Goal: Task Accomplishment & Management: Complete application form

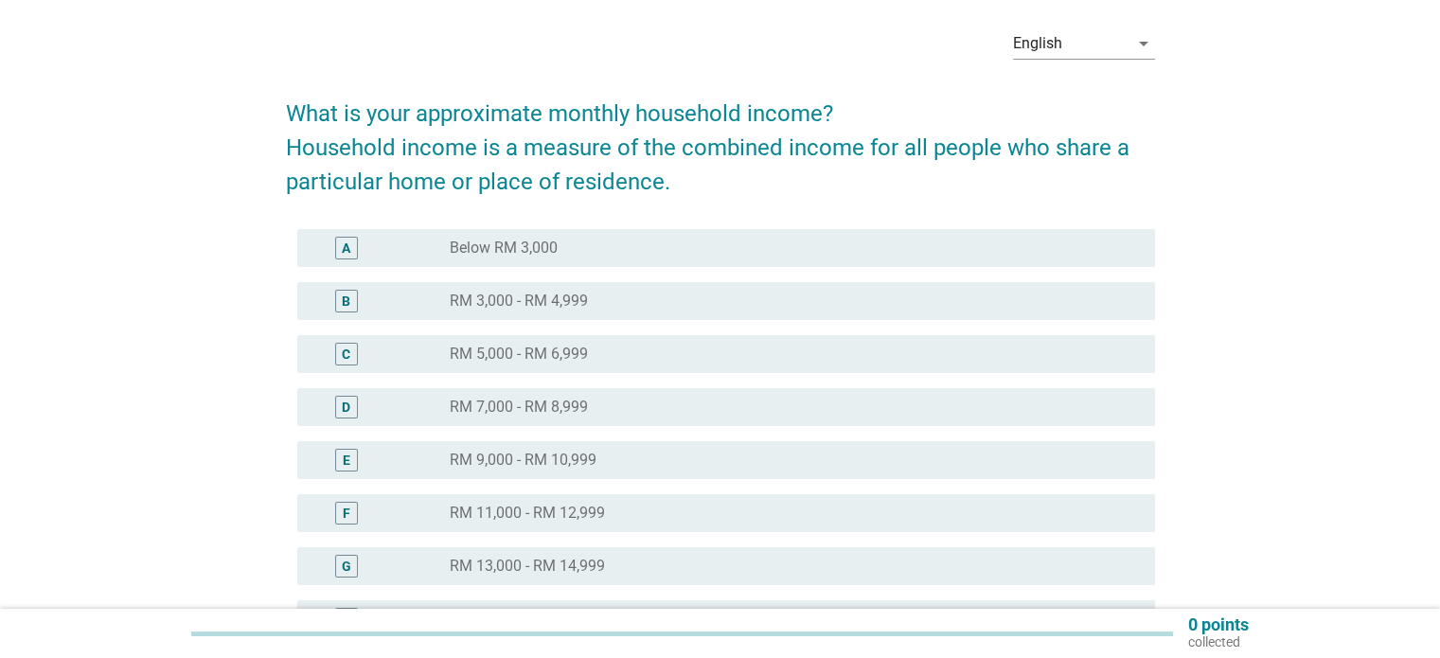
scroll to position [72, 0]
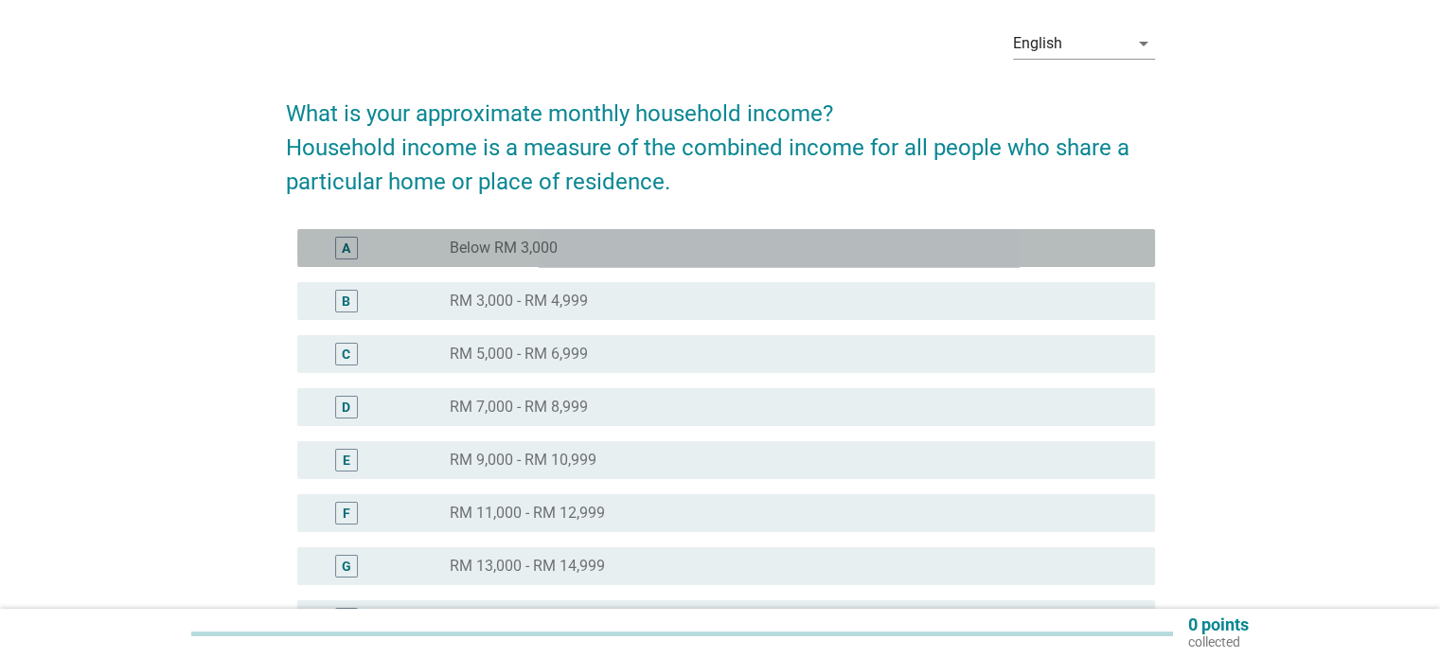
click at [787, 239] on div "radio_button_unchecked Below RM 3,000" at bounding box center [787, 248] width 674 height 19
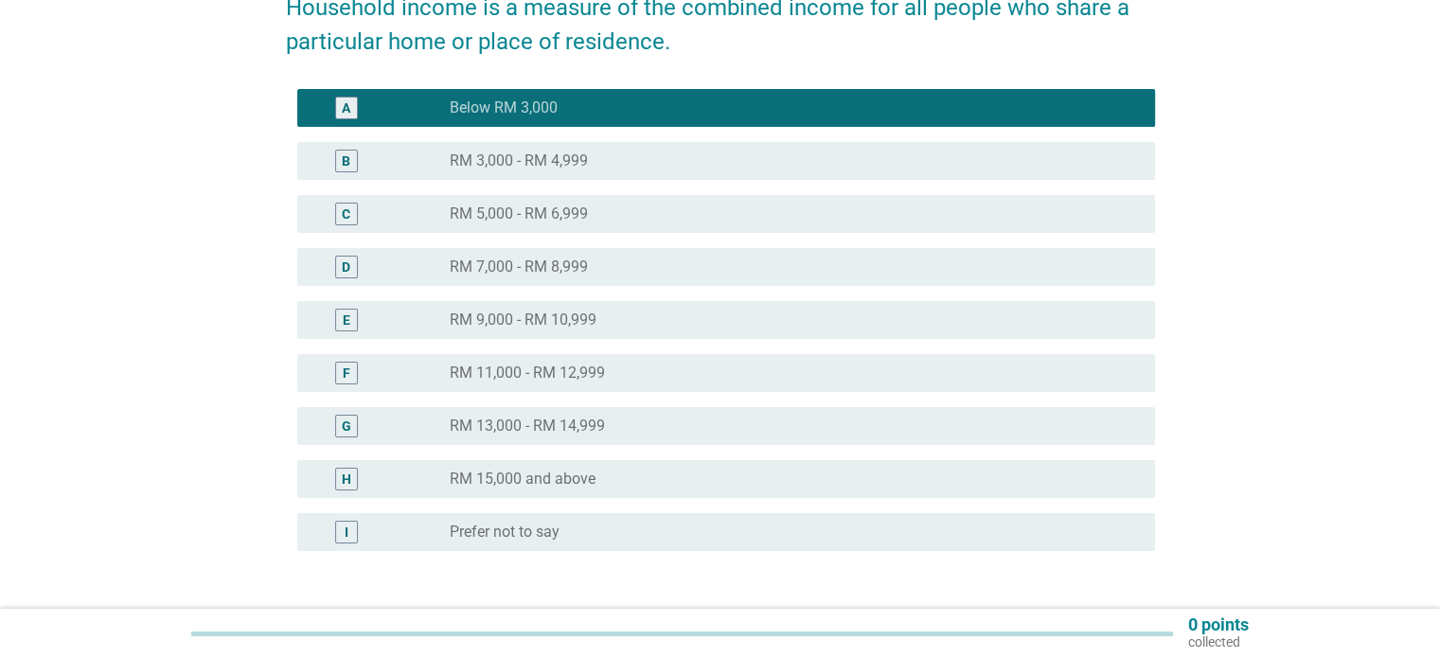
scroll to position [254, 0]
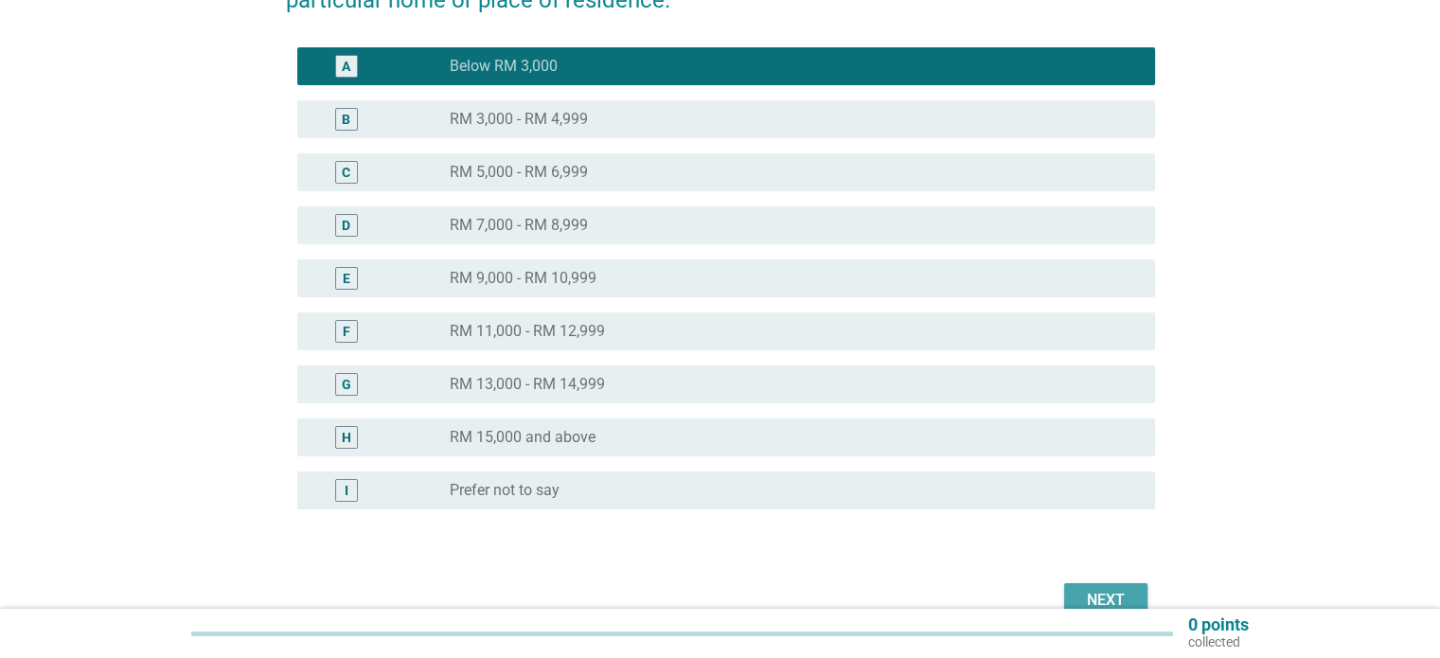
click at [1117, 592] on div "Next" at bounding box center [1105, 600] width 53 height 23
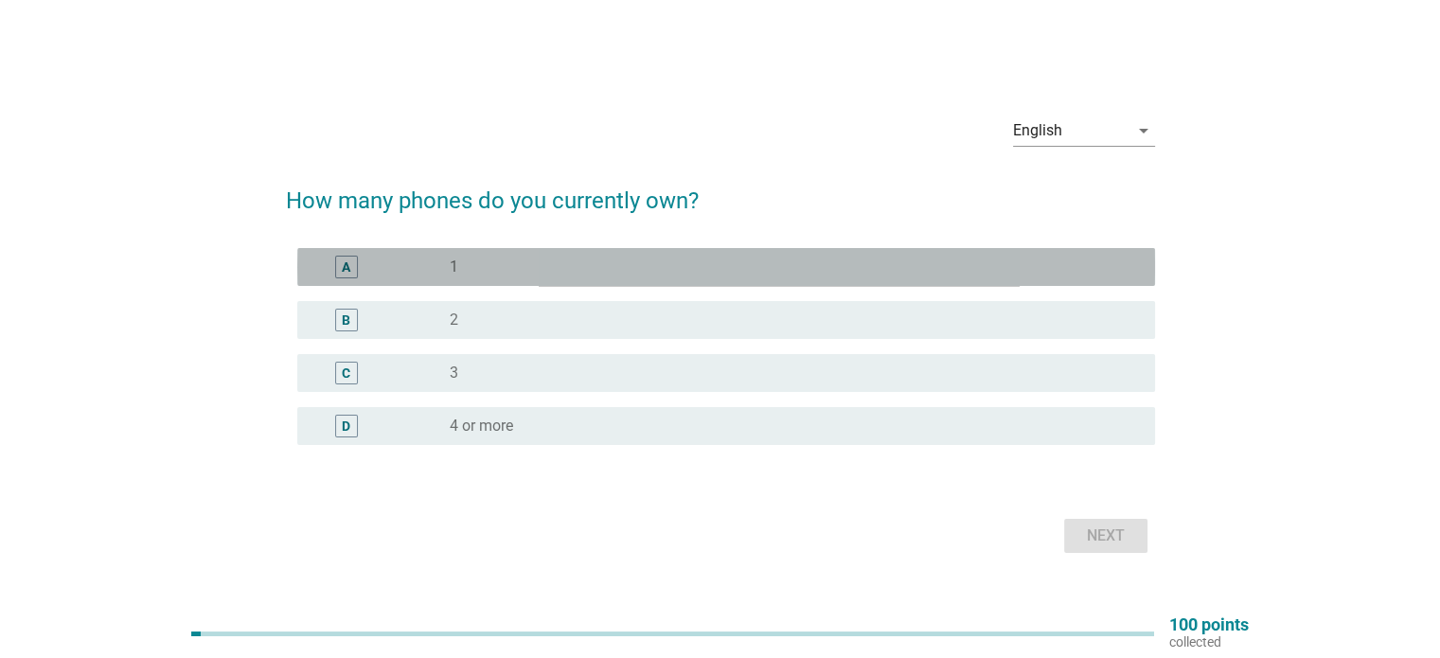
click at [649, 270] on div "radio_button_unchecked 1" at bounding box center [787, 266] width 674 height 19
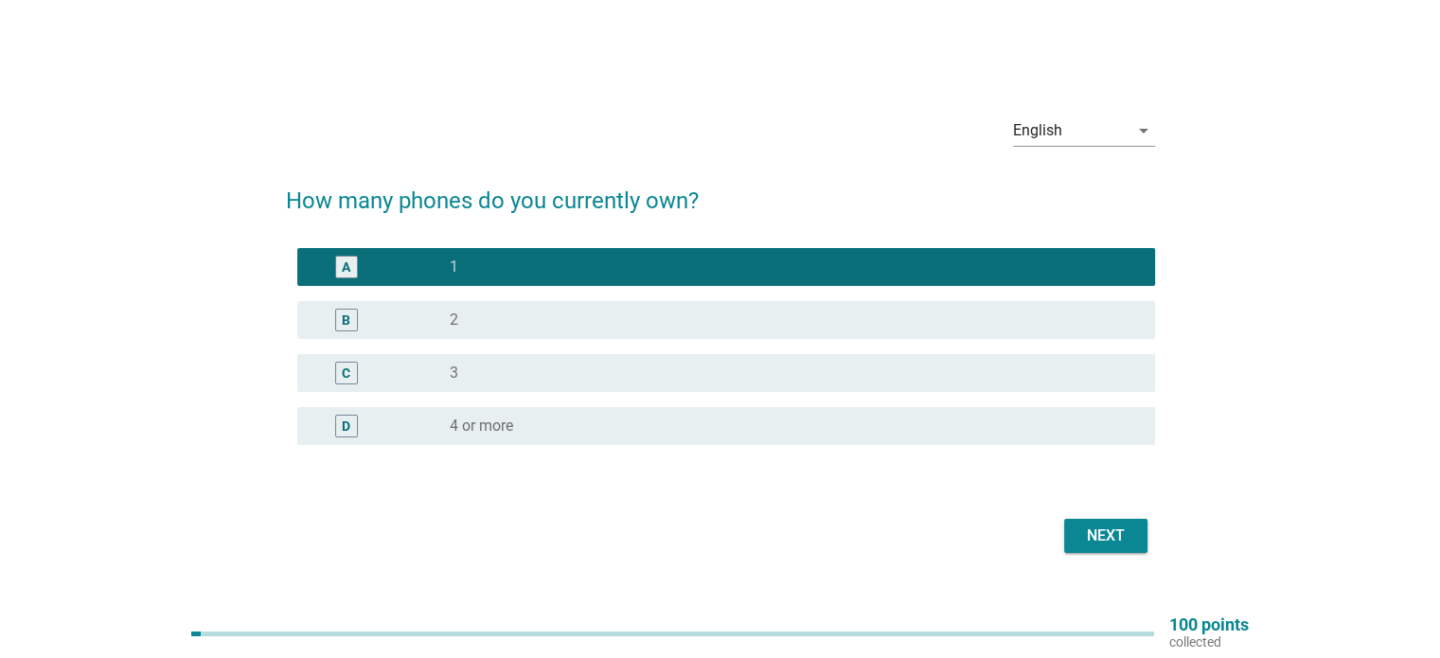
click at [1121, 540] on div "Next" at bounding box center [1105, 535] width 53 height 23
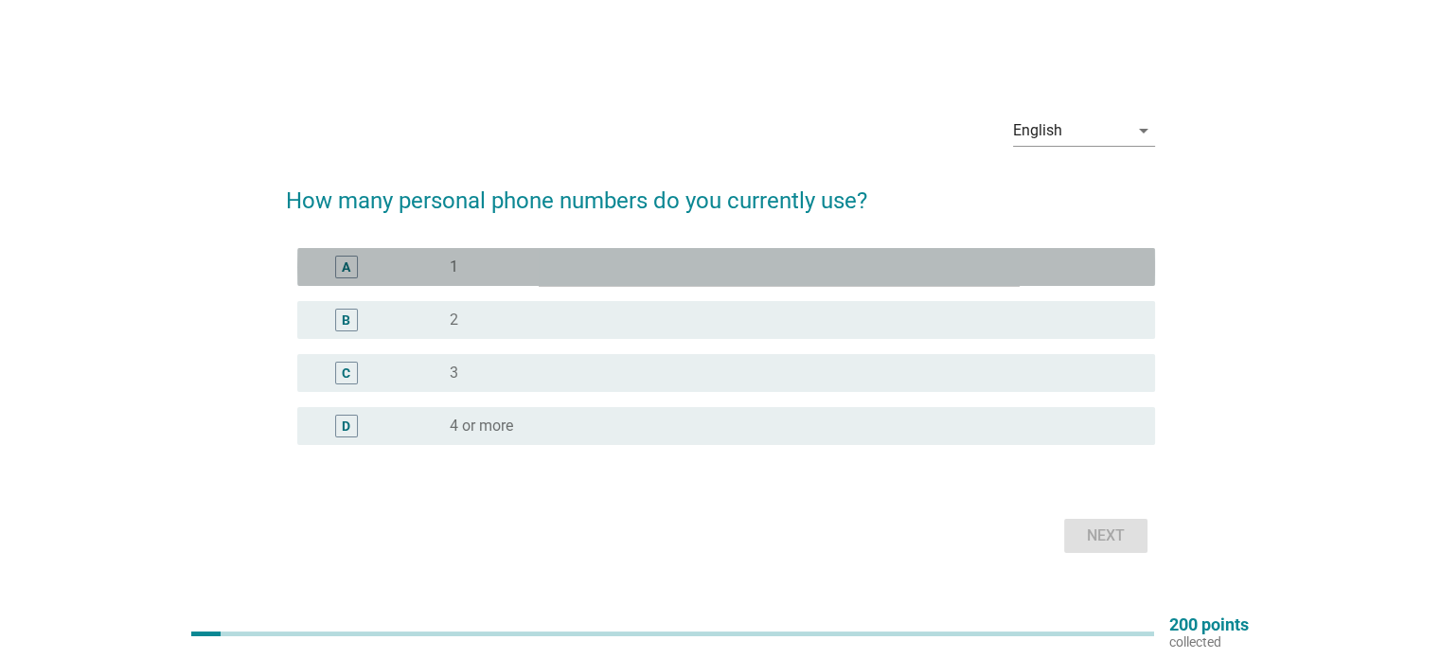
click at [747, 256] on div "radio_button_unchecked 1" at bounding box center [794, 267] width 689 height 23
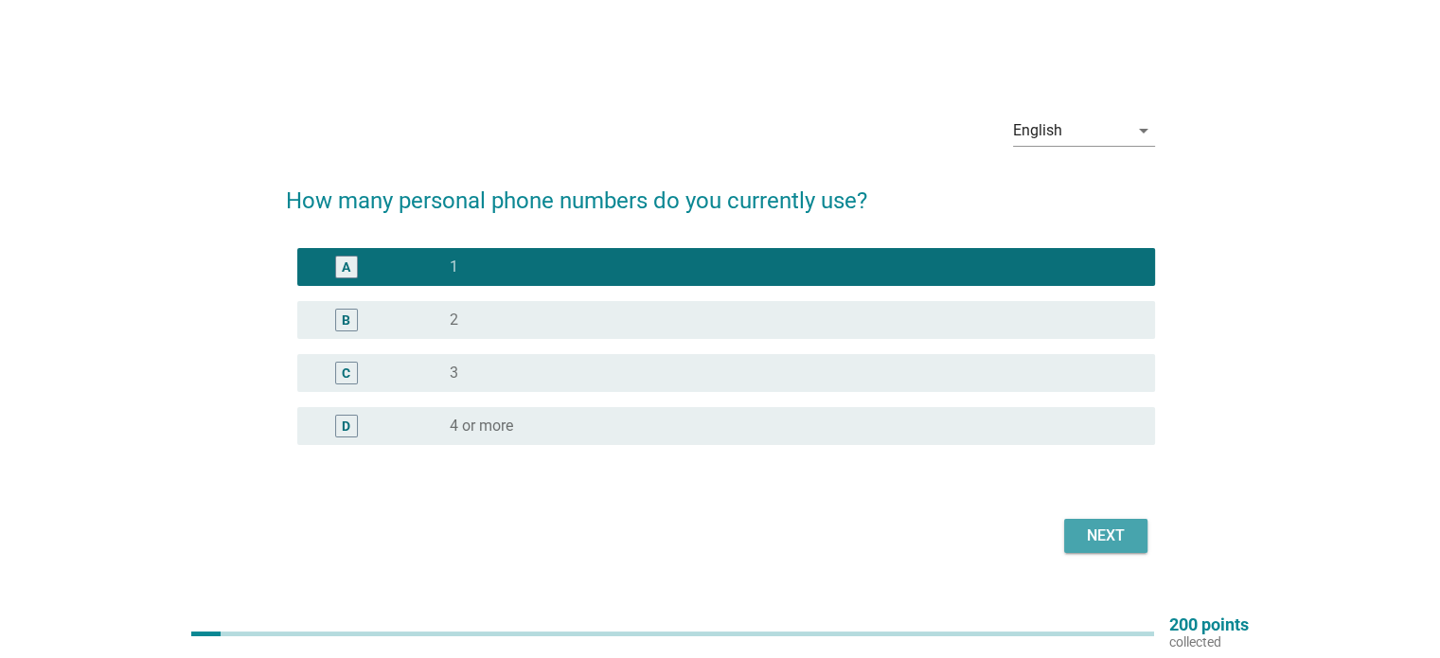
click at [1110, 536] on div "Next" at bounding box center [1105, 535] width 53 height 23
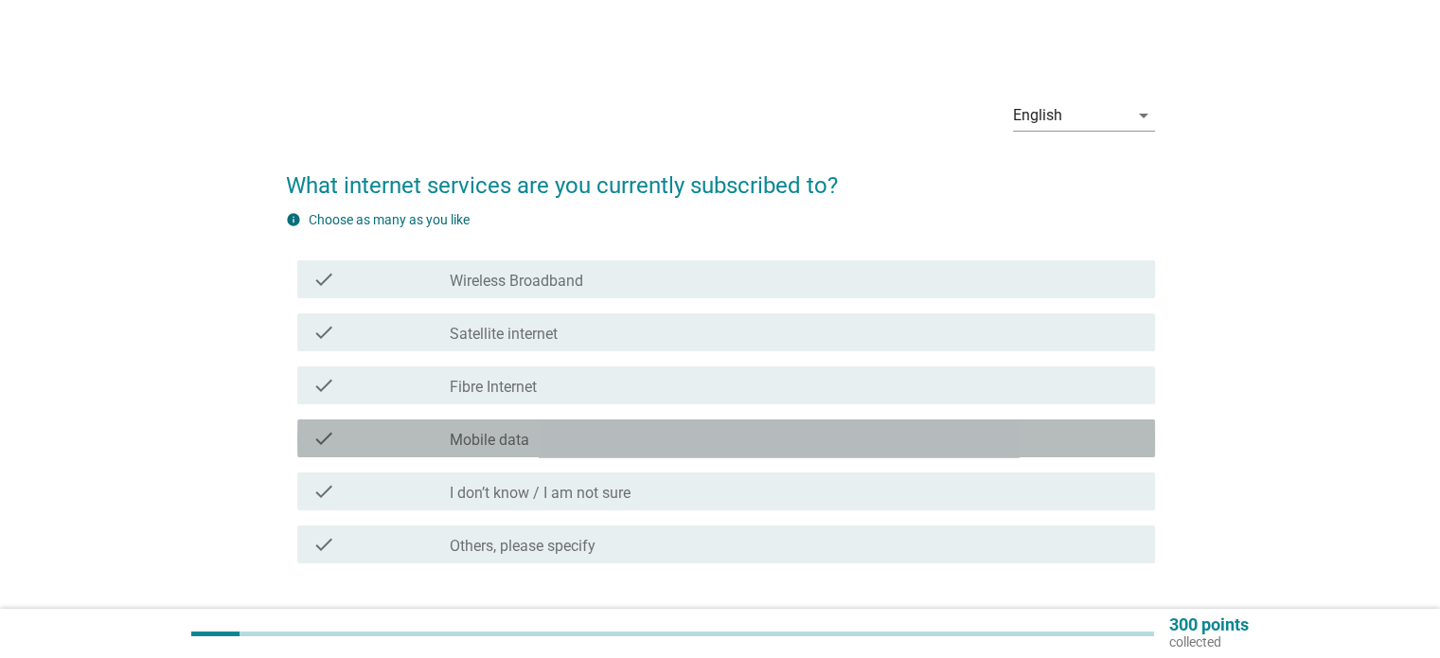
click at [712, 420] on div "check check_box_outline_blank Mobile data" at bounding box center [726, 438] width 858 height 38
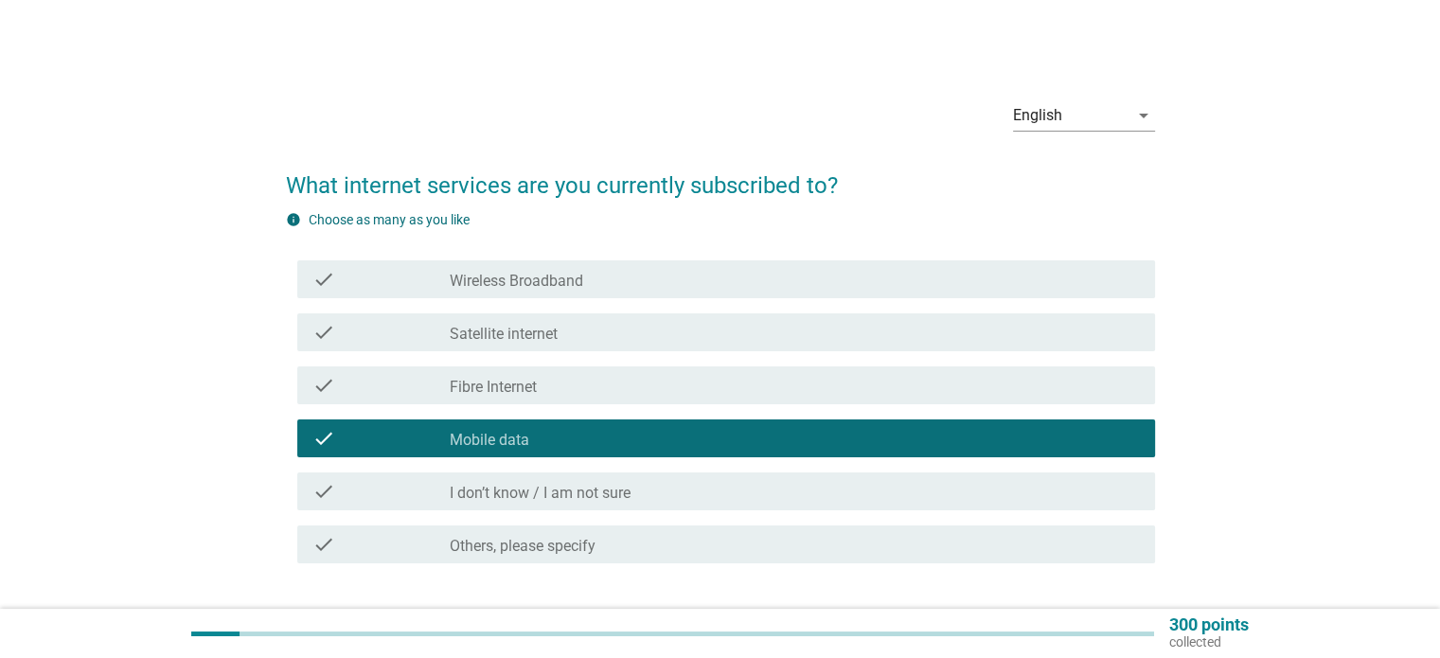
scroll to position [130, 0]
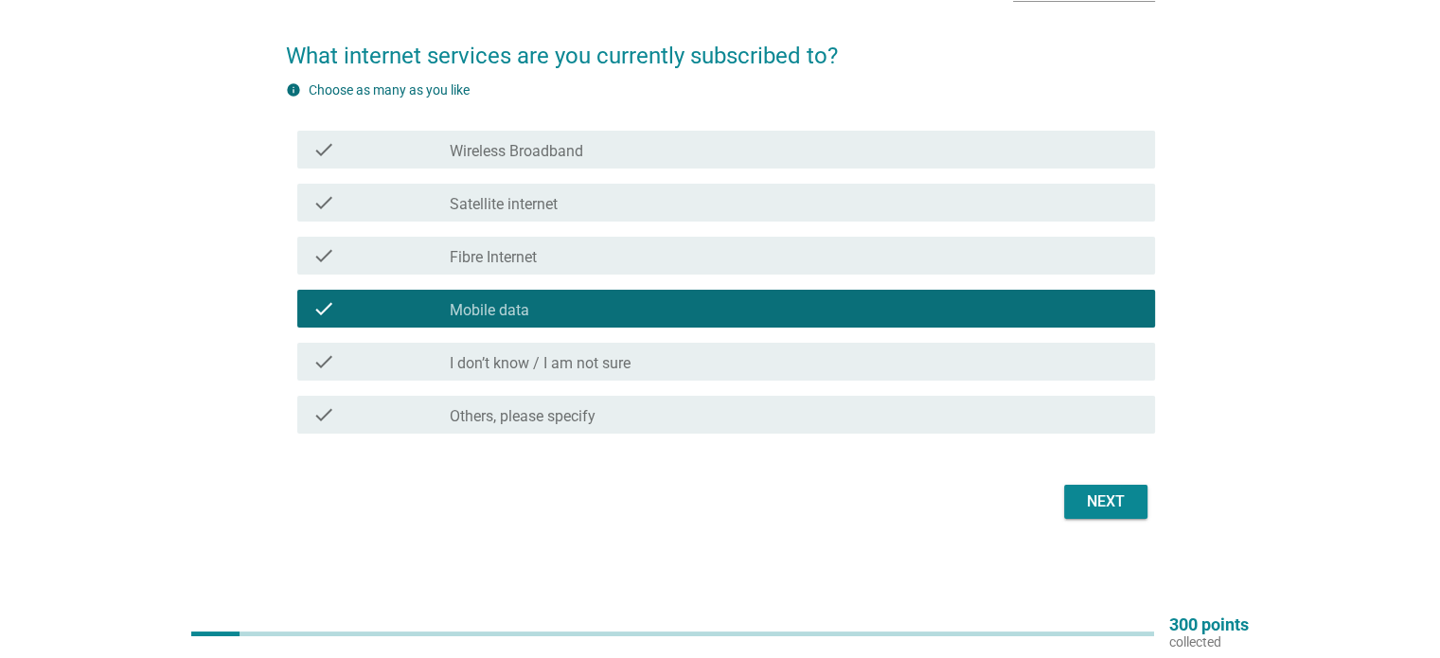
click at [1107, 506] on div "Next" at bounding box center [1105, 501] width 53 height 23
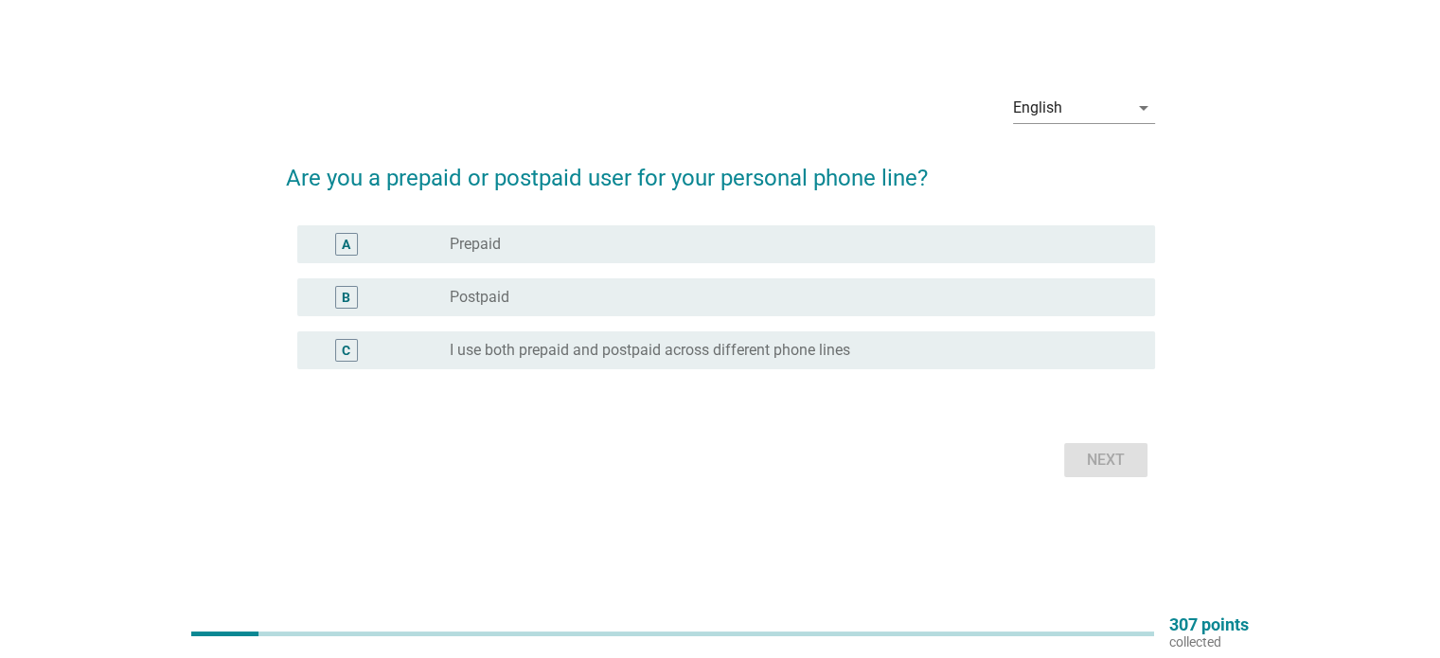
scroll to position [0, 0]
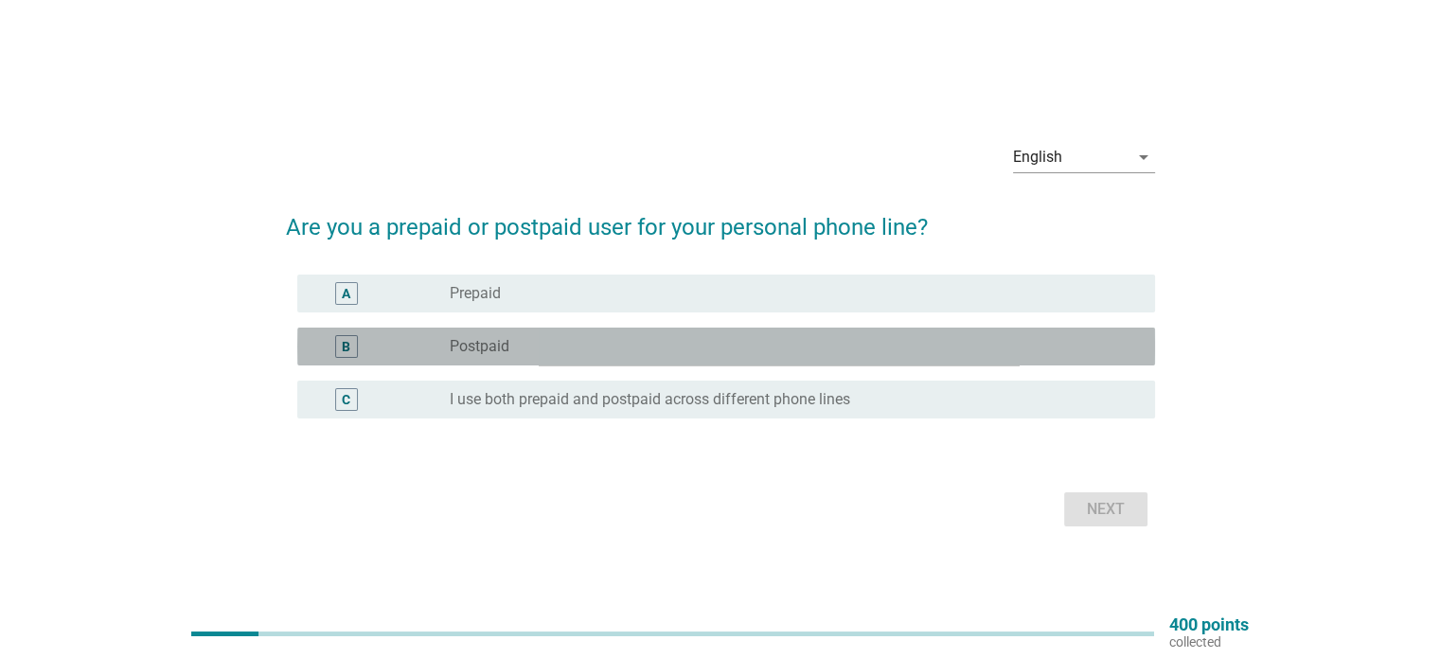
click at [622, 340] on div "radio_button_unchecked Postpaid" at bounding box center [787, 346] width 674 height 19
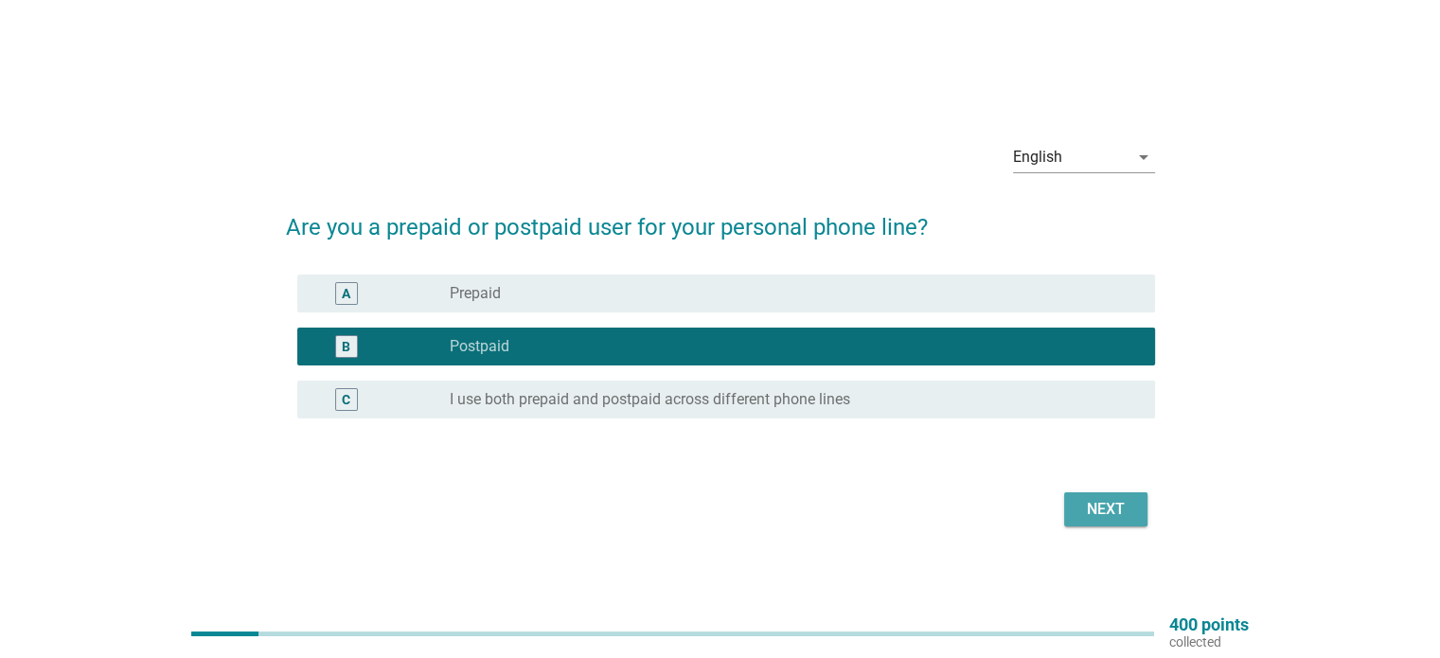
click at [1105, 524] on button "Next" at bounding box center [1105, 509] width 83 height 34
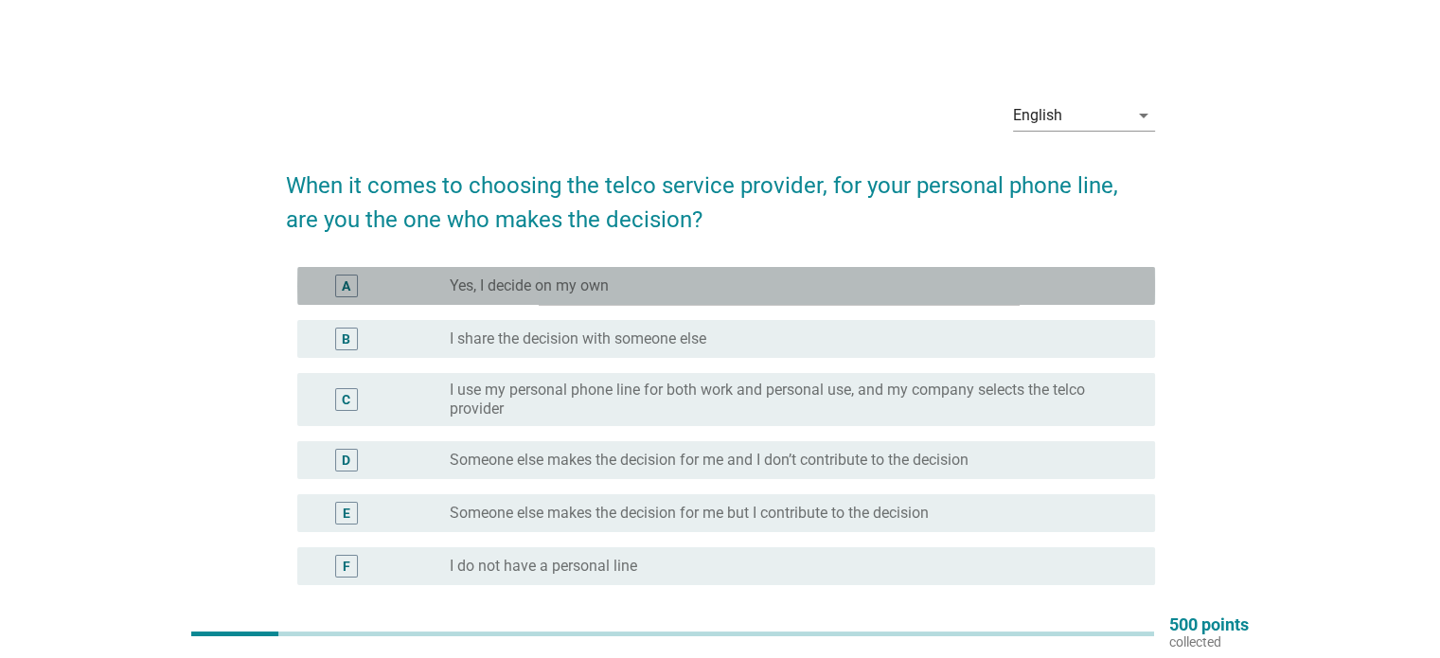
click at [578, 279] on label "Yes, I decide on my own" at bounding box center [529, 285] width 159 height 19
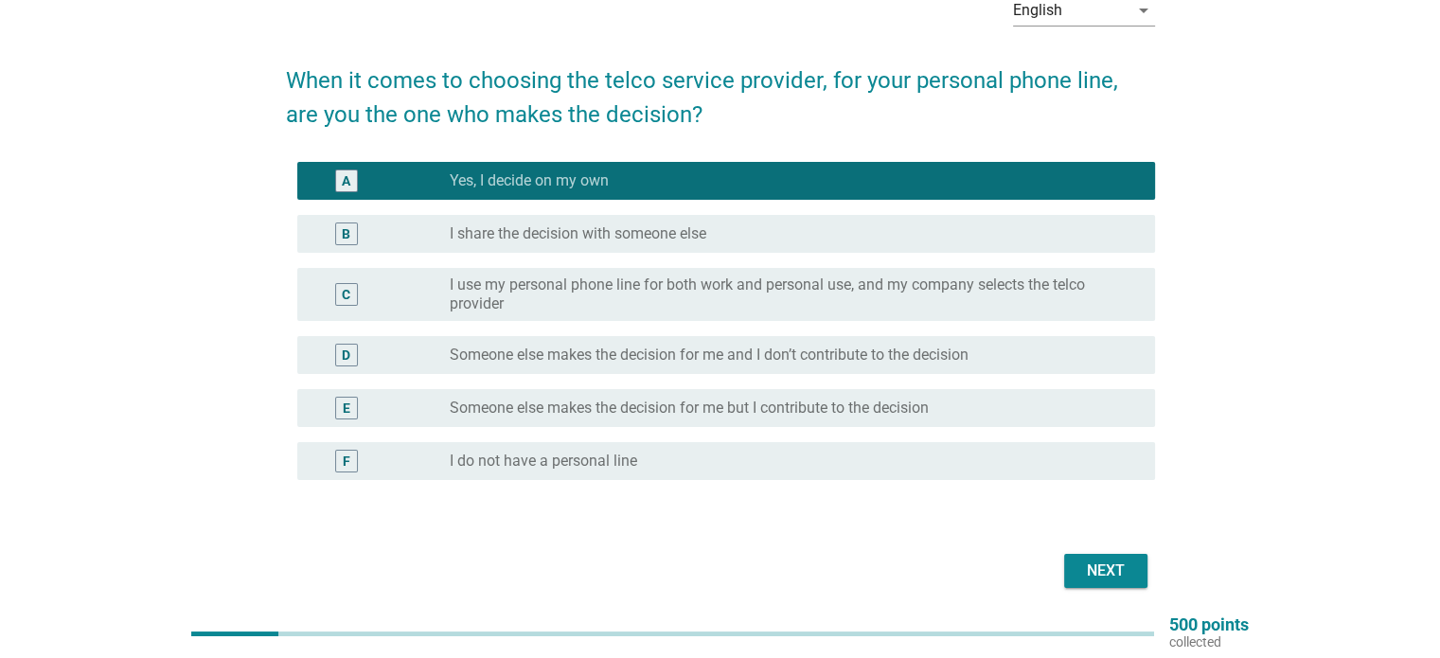
scroll to position [173, 0]
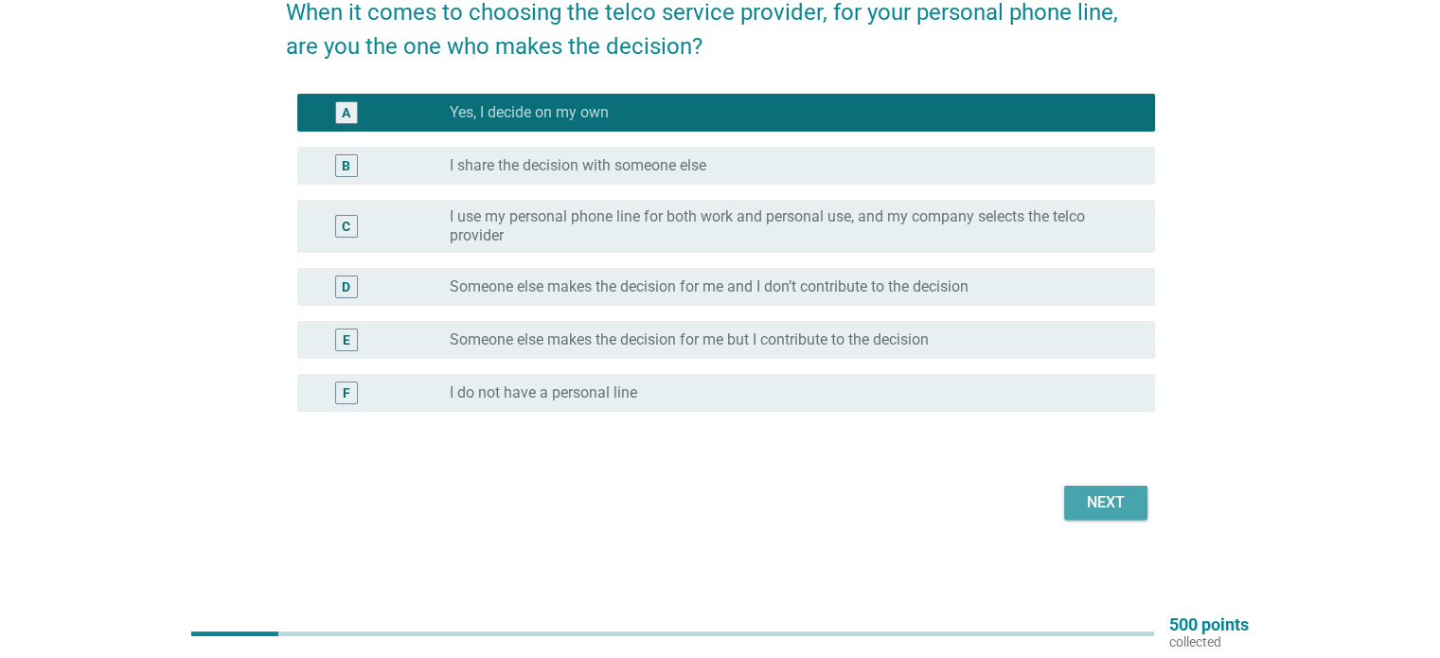
click at [1115, 507] on div "Next" at bounding box center [1105, 502] width 53 height 23
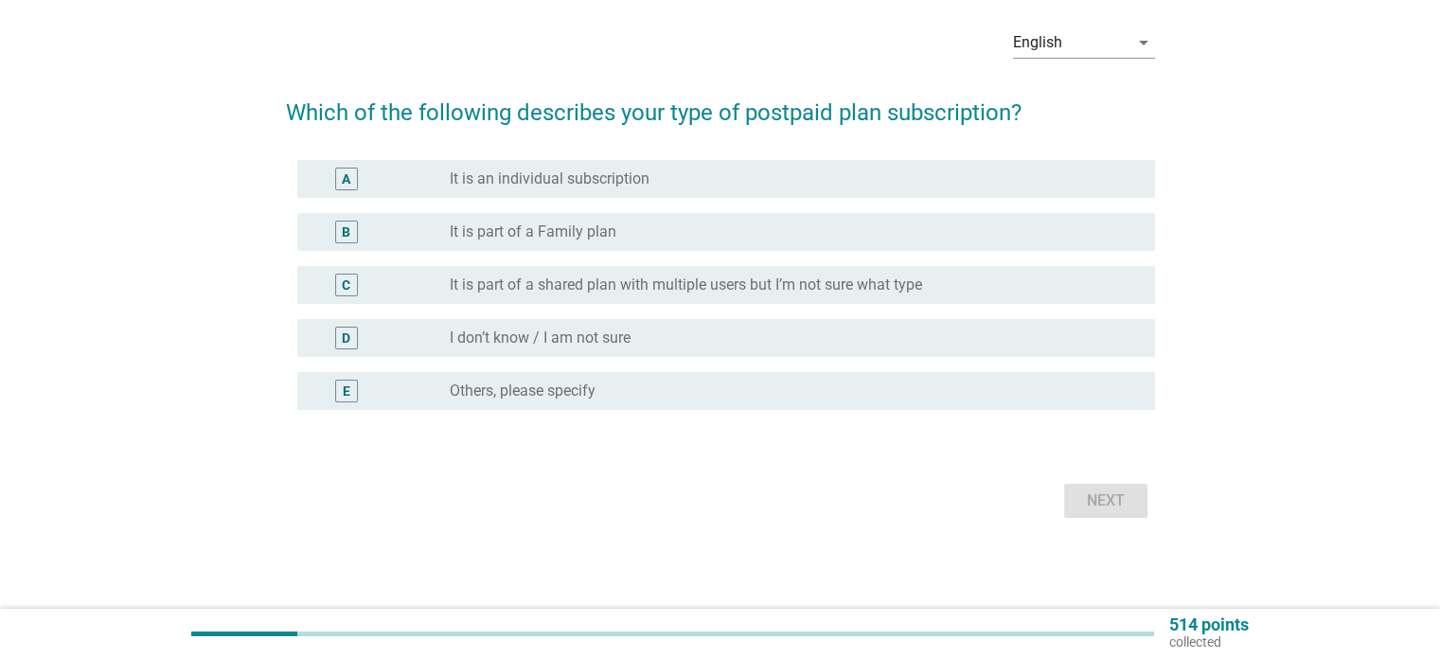
scroll to position [0, 0]
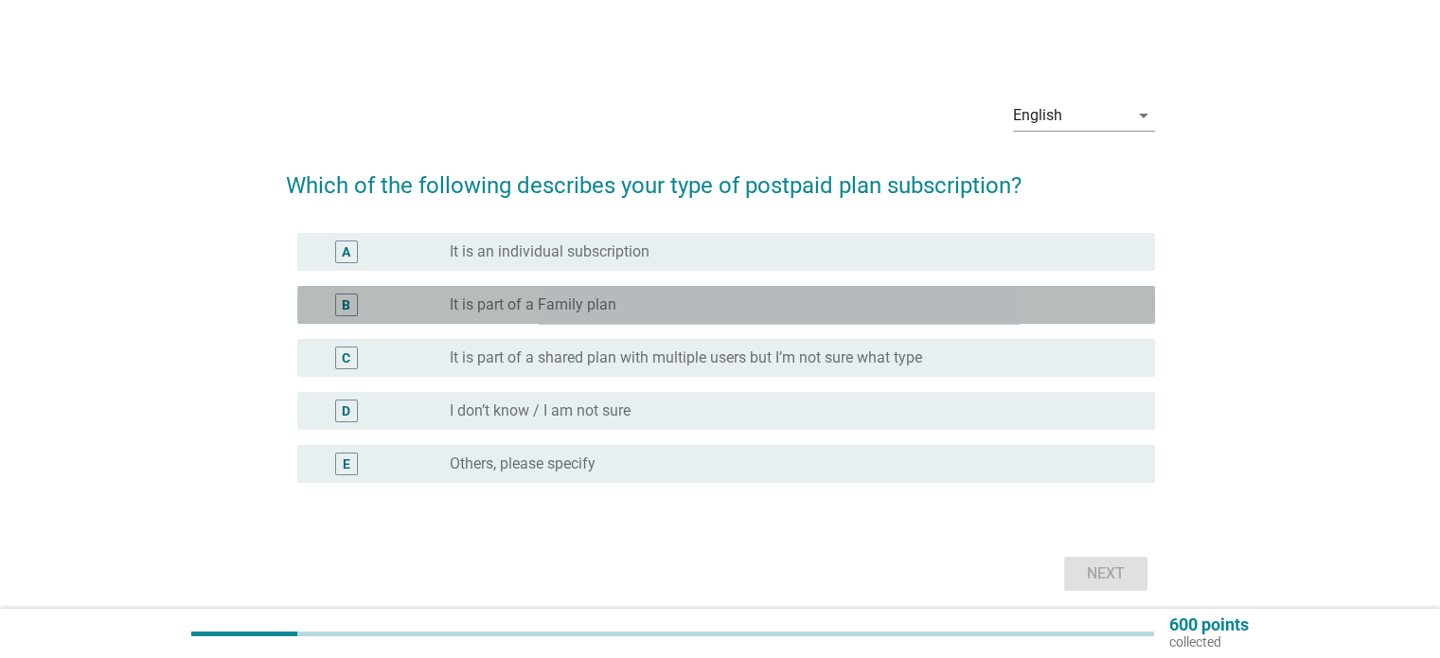
click at [687, 295] on div "radio_button_unchecked It is part of a Family plan" at bounding box center [787, 304] width 674 height 19
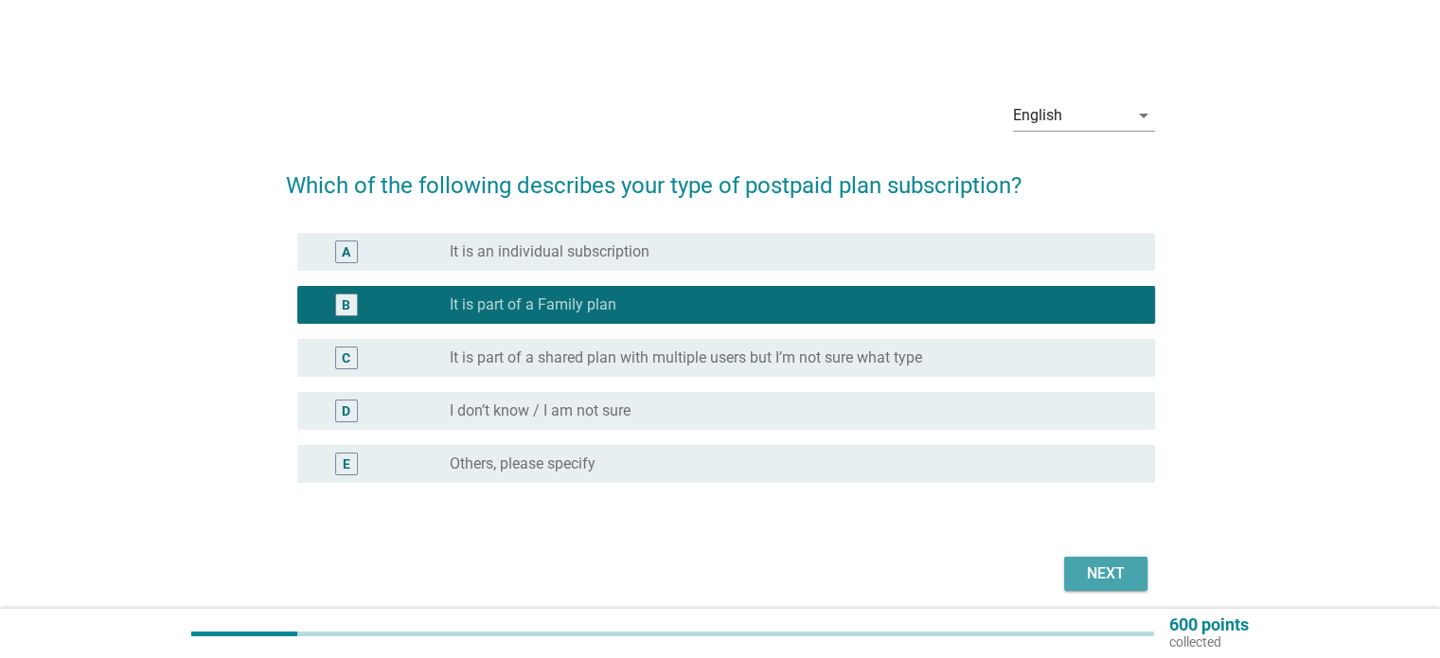
click at [1117, 566] on div "Next" at bounding box center [1105, 573] width 53 height 23
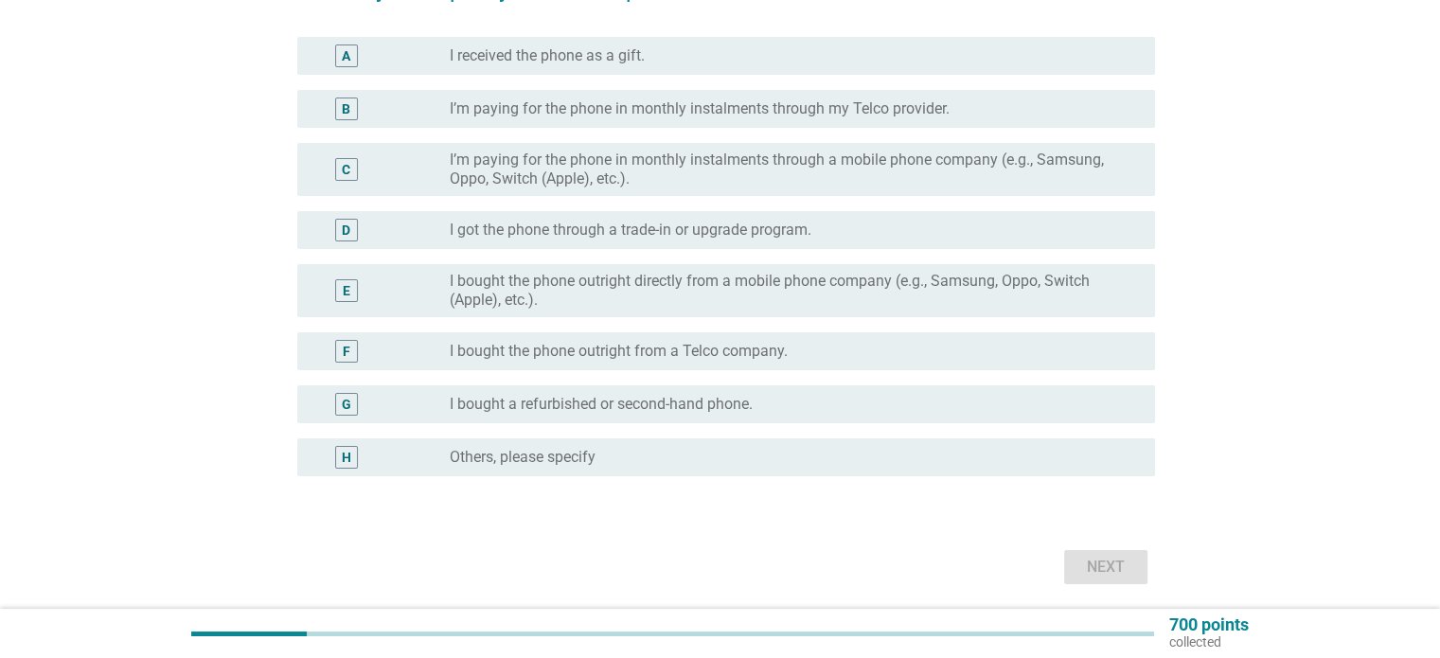
scroll to position [200, 0]
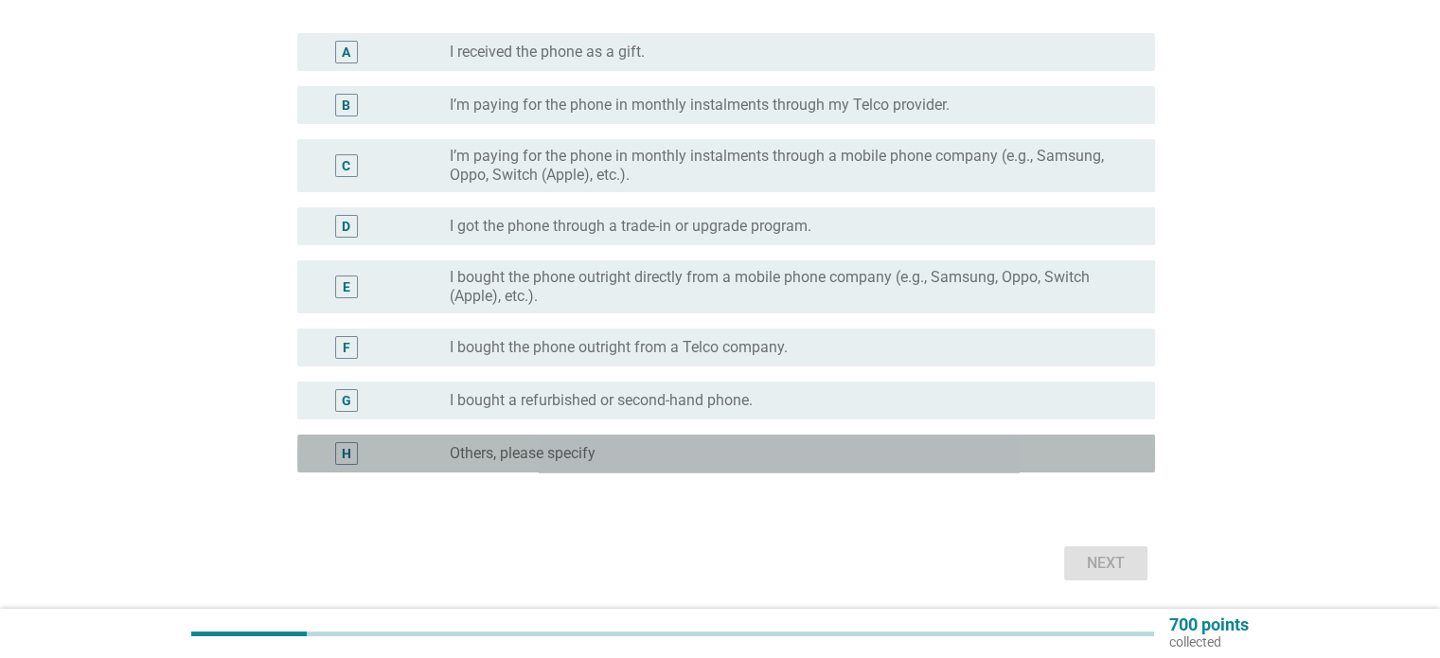
click at [718, 451] on div "radio_button_unchecked Others, please specify" at bounding box center [787, 453] width 674 height 19
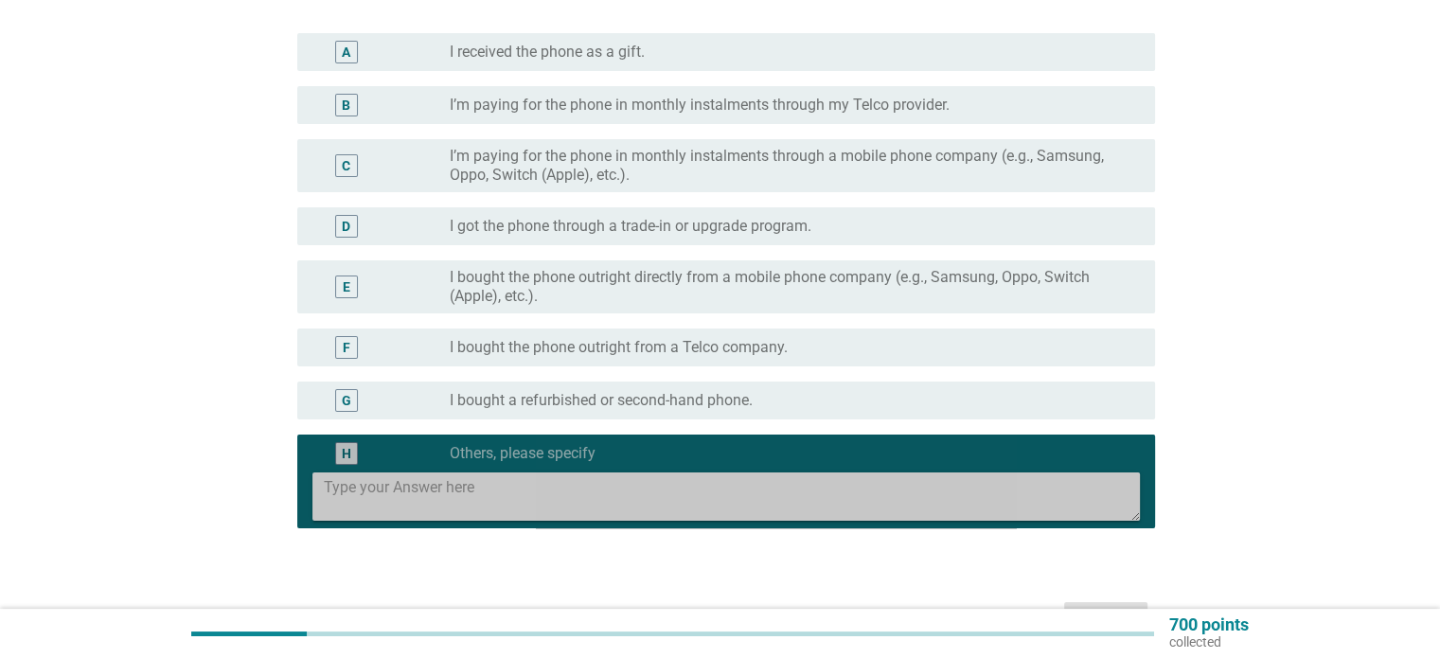
click at [512, 508] on textarea at bounding box center [732, 496] width 816 height 48
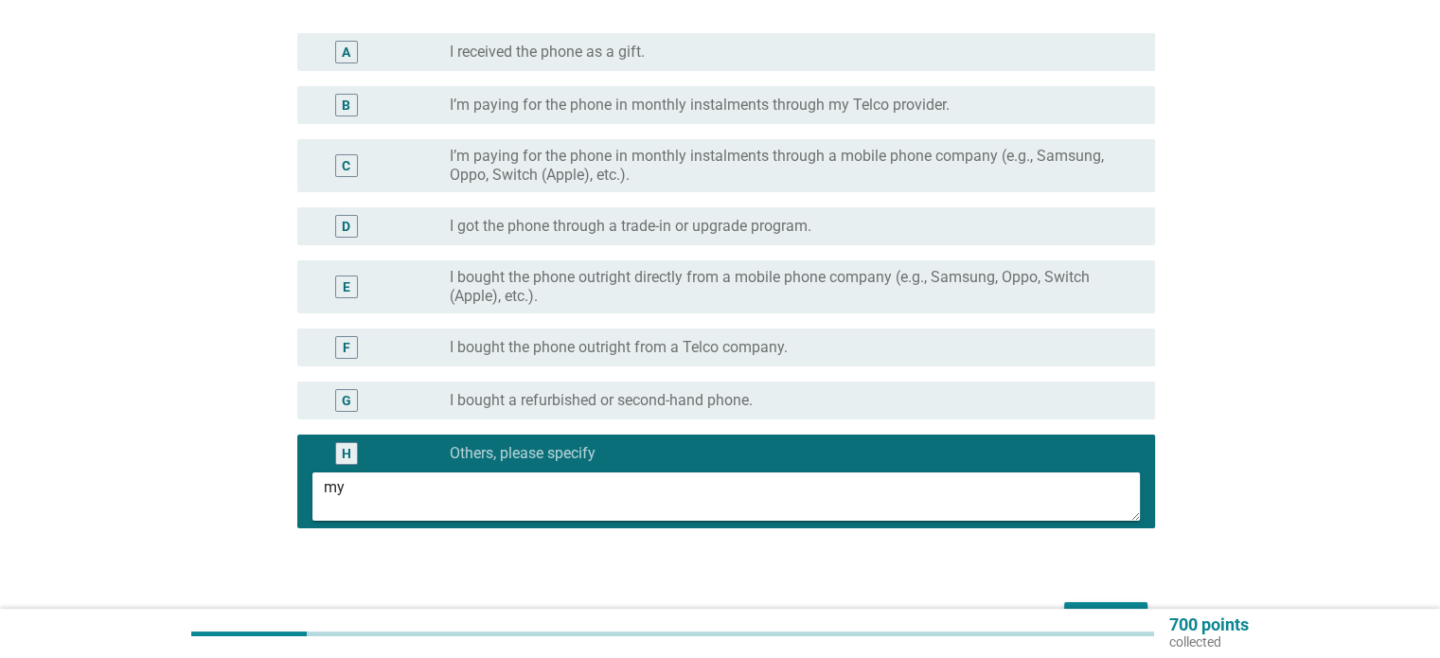
type textarea "m"
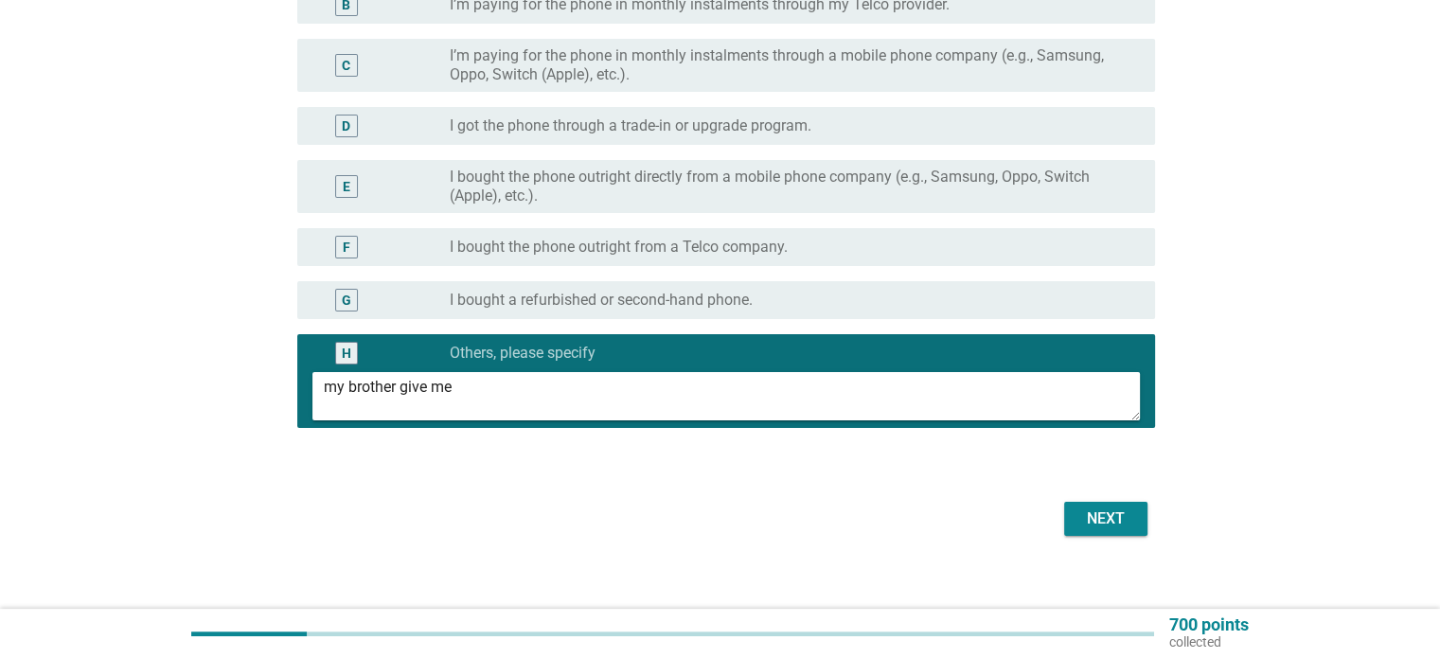
scroll to position [303, 0]
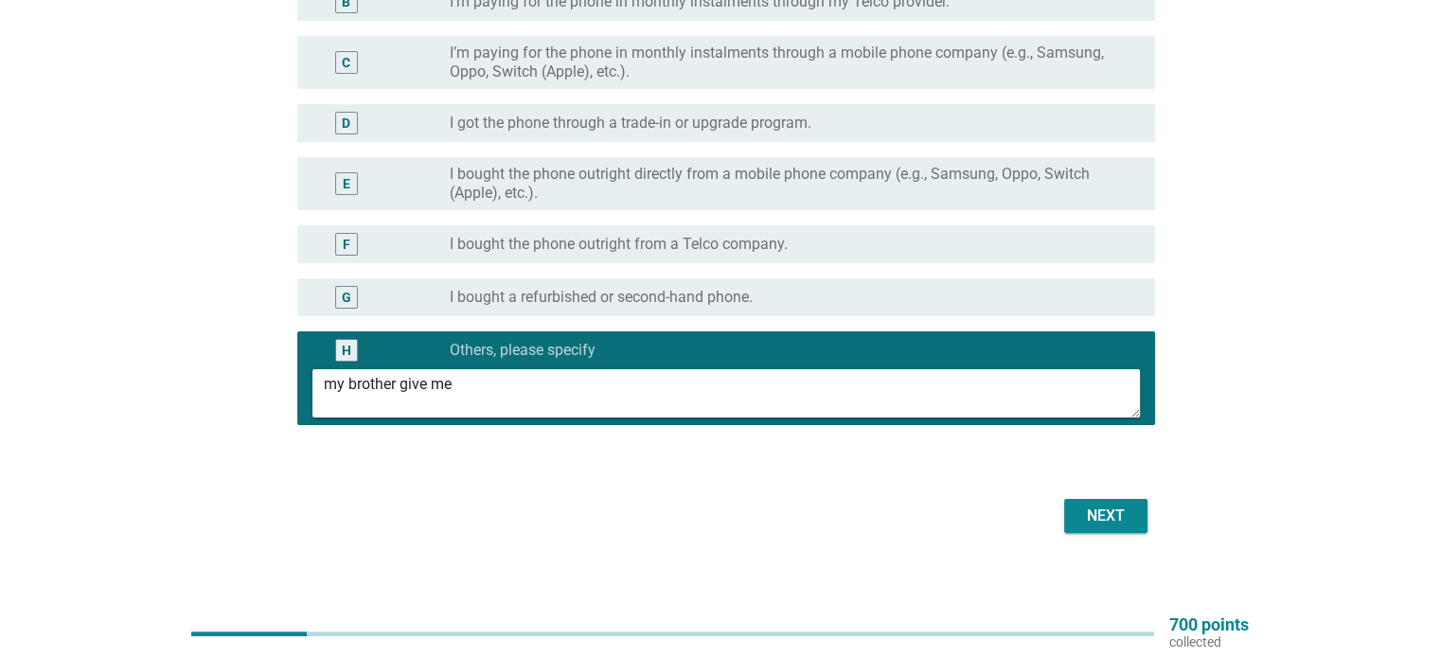
type textarea "my brother give me"
click at [1132, 511] on button "Next" at bounding box center [1105, 516] width 83 height 34
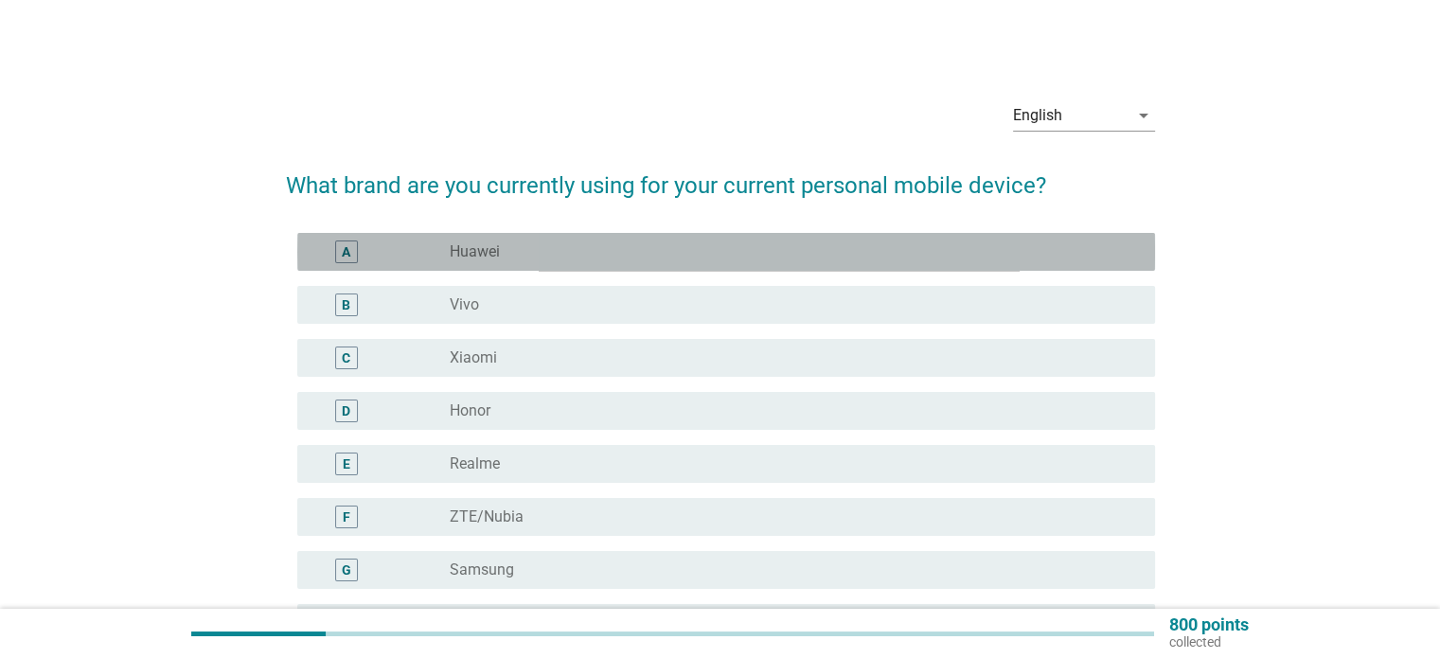
click at [541, 249] on div "radio_button_unchecked Huawei" at bounding box center [787, 251] width 674 height 19
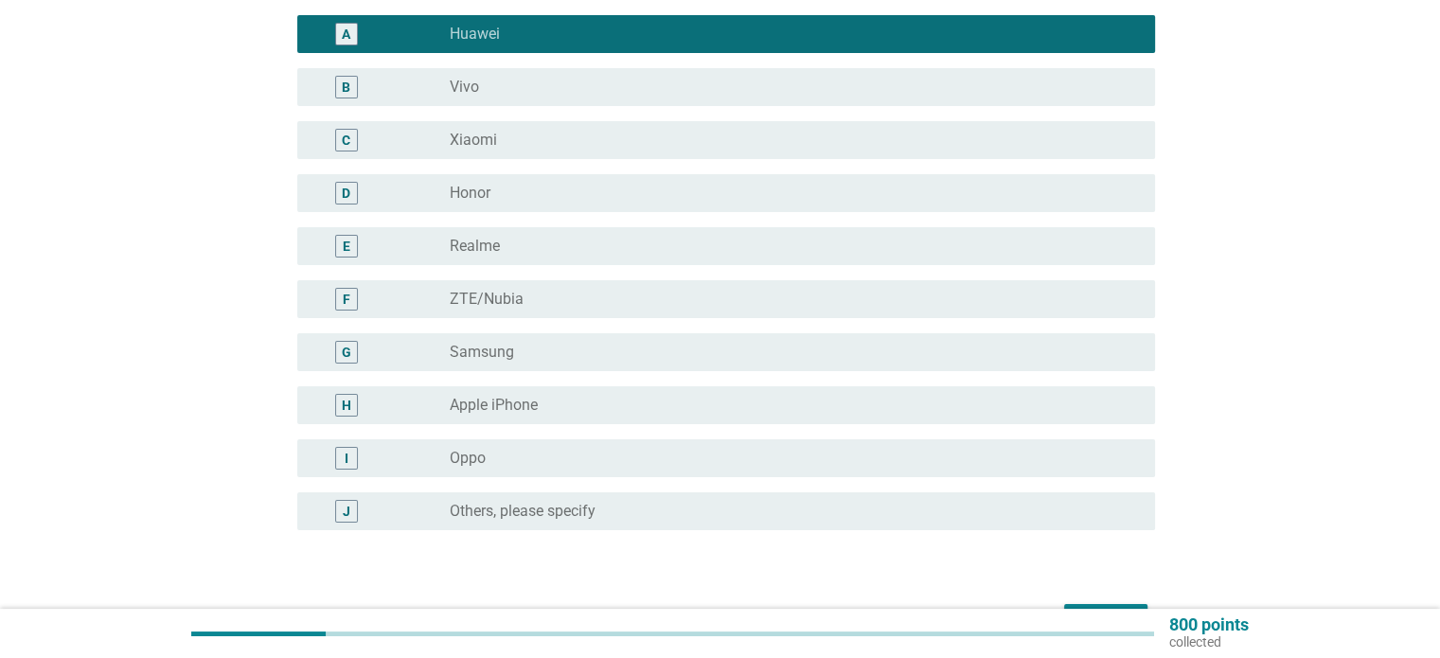
scroll to position [282, 0]
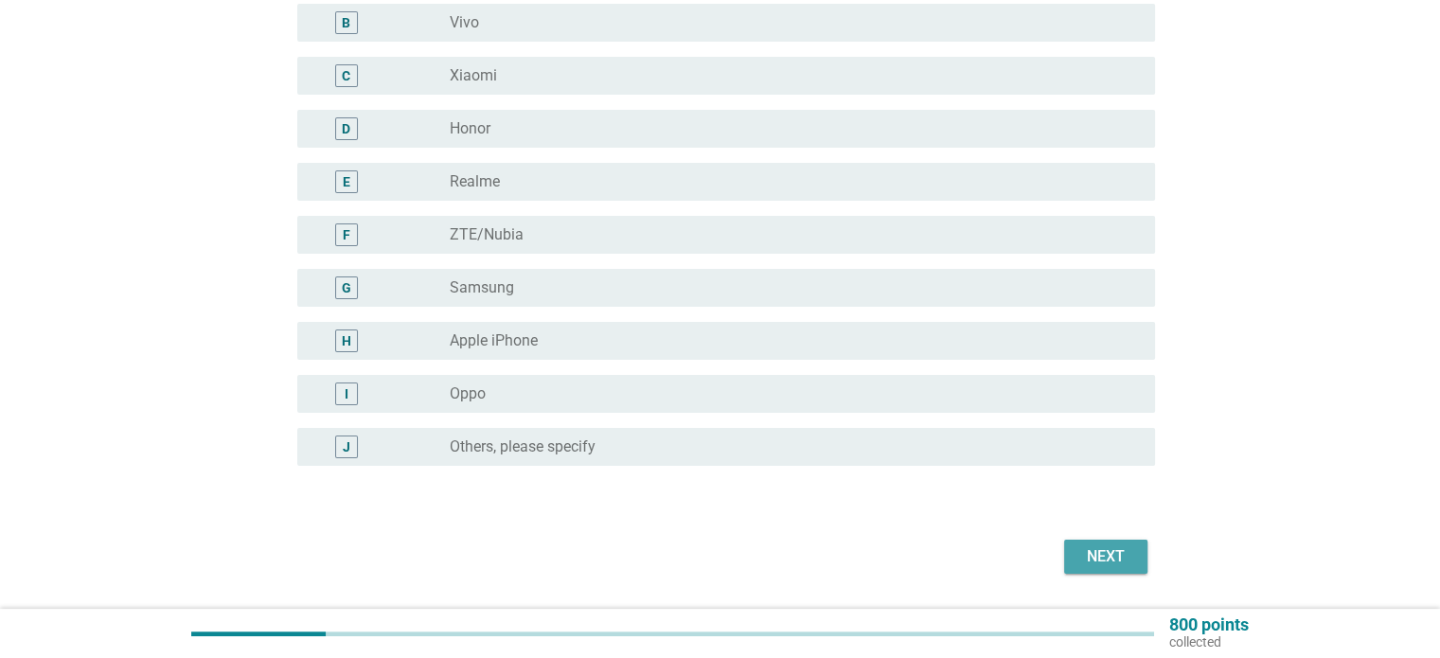
click at [1107, 560] on div "Next" at bounding box center [1105, 556] width 53 height 23
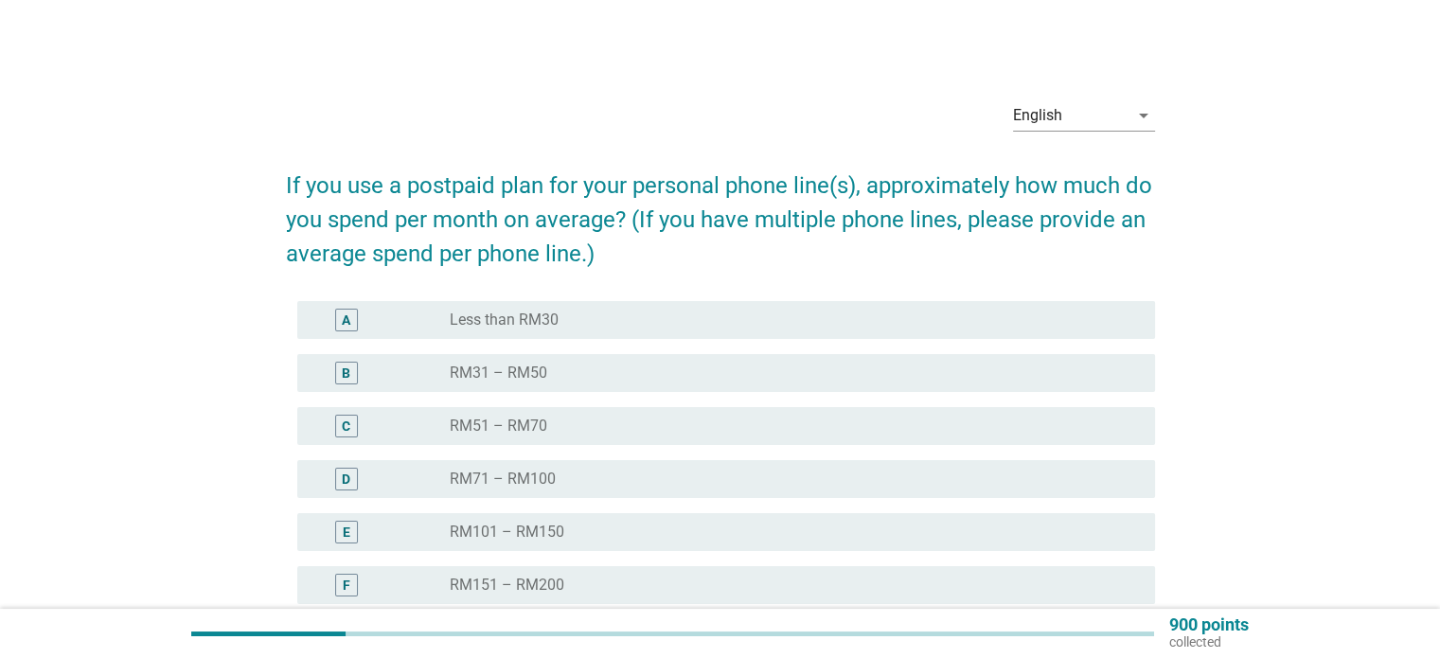
click at [769, 323] on div "radio_button_unchecked Less than RM30" at bounding box center [787, 319] width 674 height 19
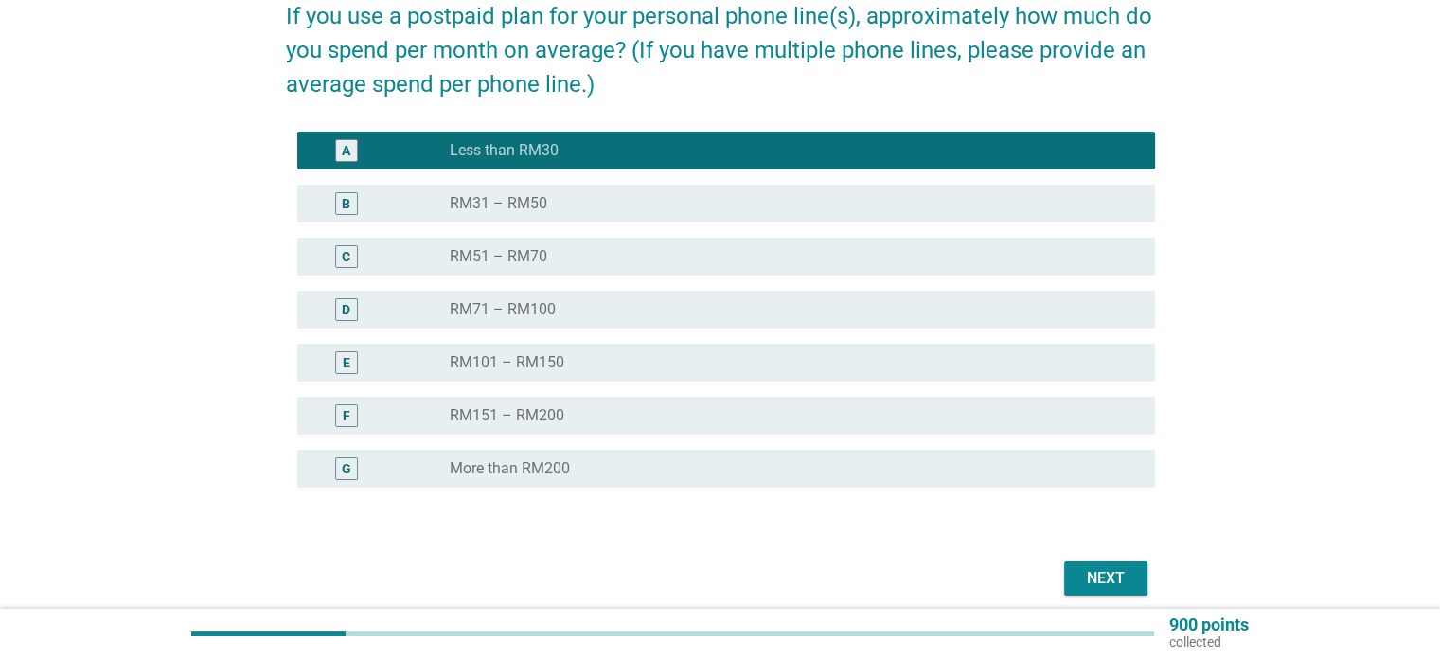
scroll to position [204, 0]
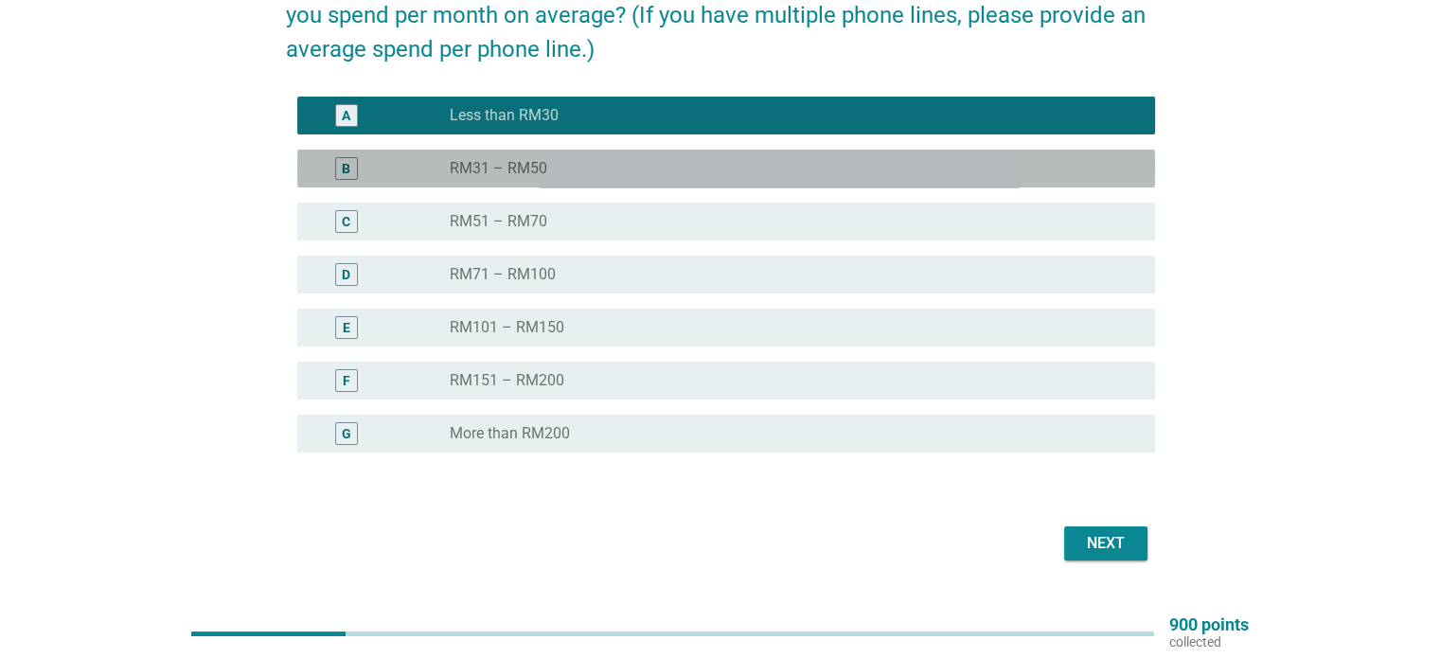
click at [601, 171] on div "radio_button_unchecked RM31 – RM50" at bounding box center [787, 168] width 674 height 19
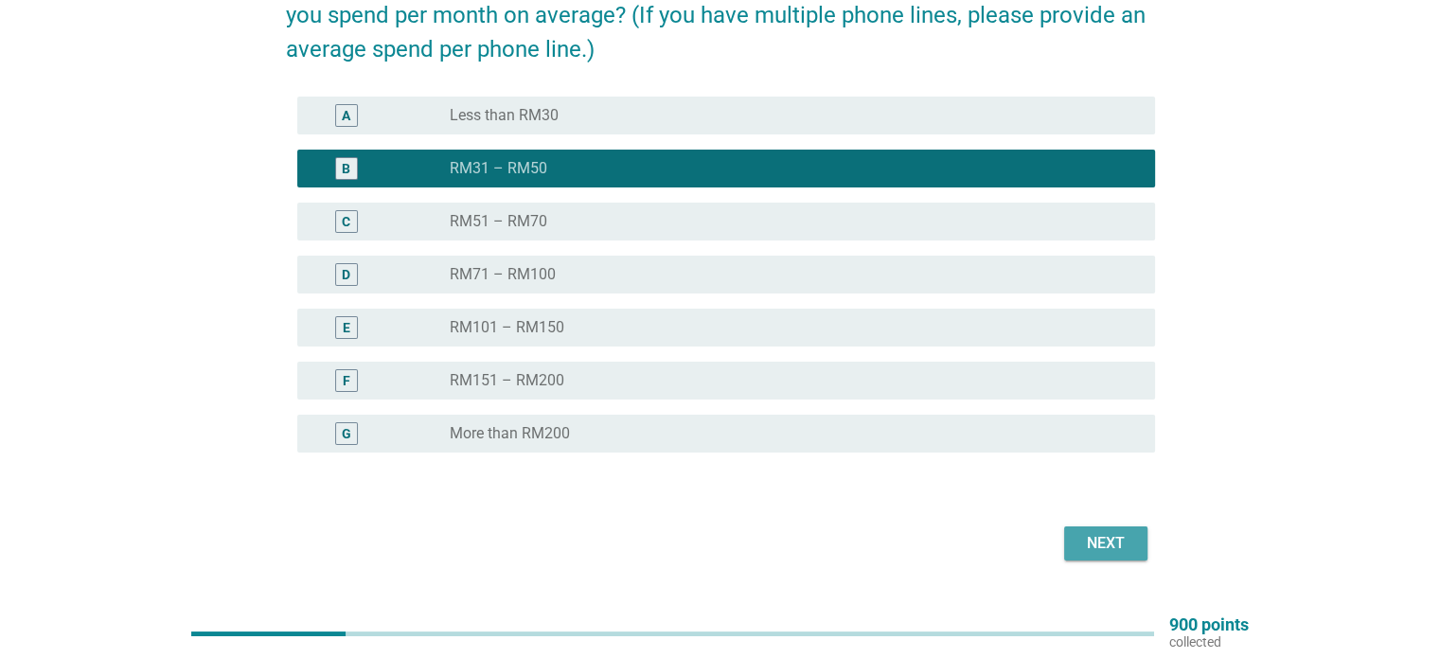
click at [1107, 552] on div "Next" at bounding box center [1105, 543] width 53 height 23
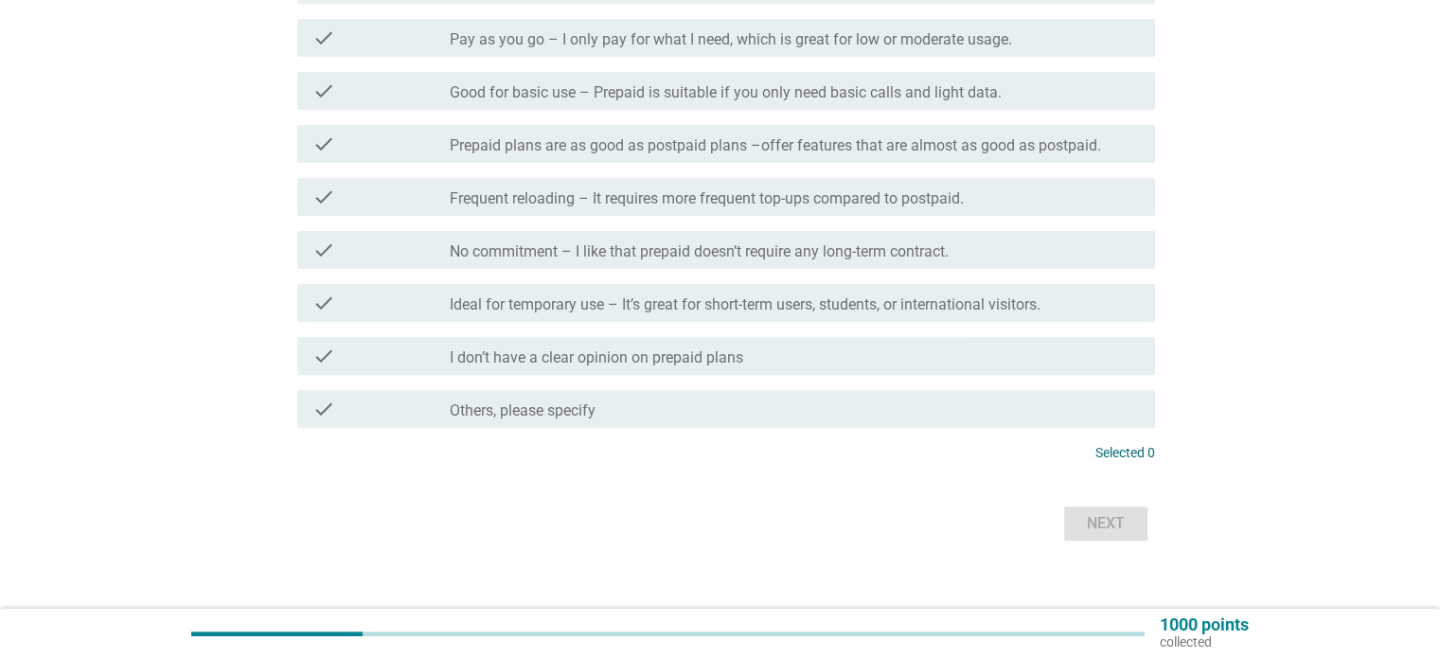
scroll to position [613, 0]
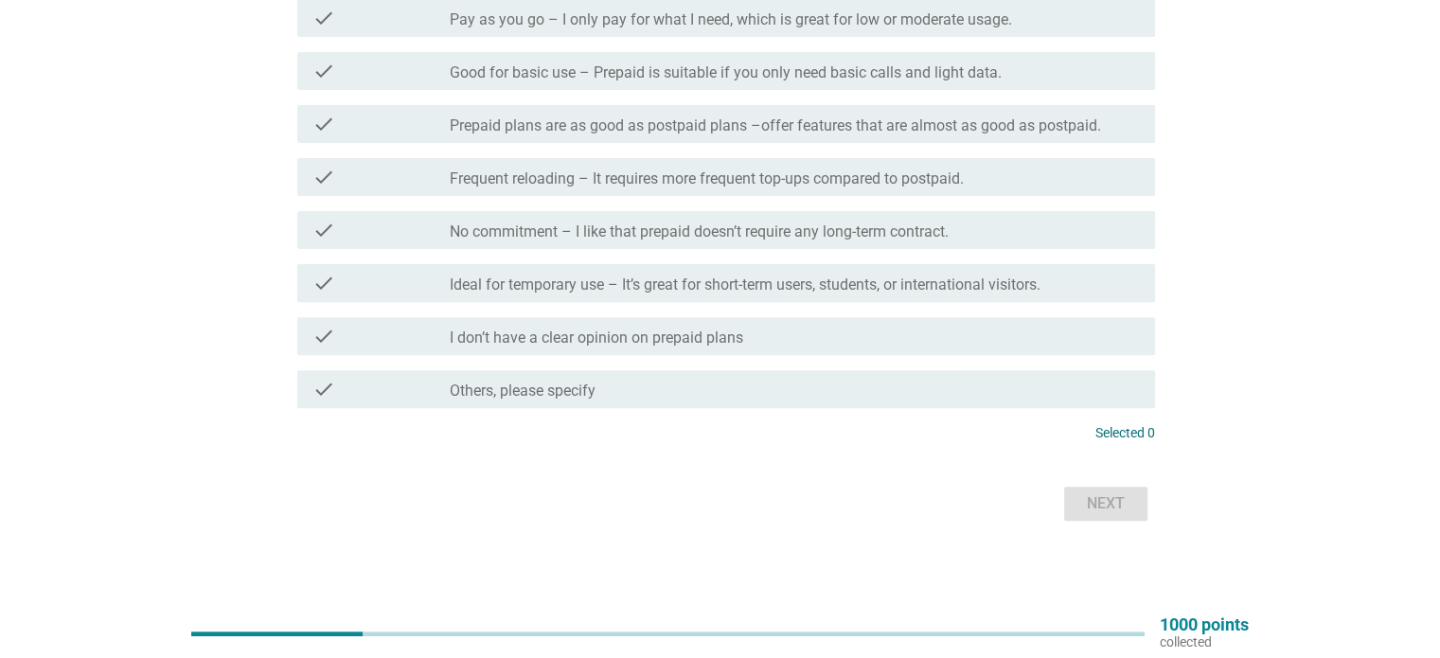
click at [787, 355] on div "check check_box_outline_blank I don’t have a clear opinion on prepaid plans" at bounding box center [726, 336] width 858 height 38
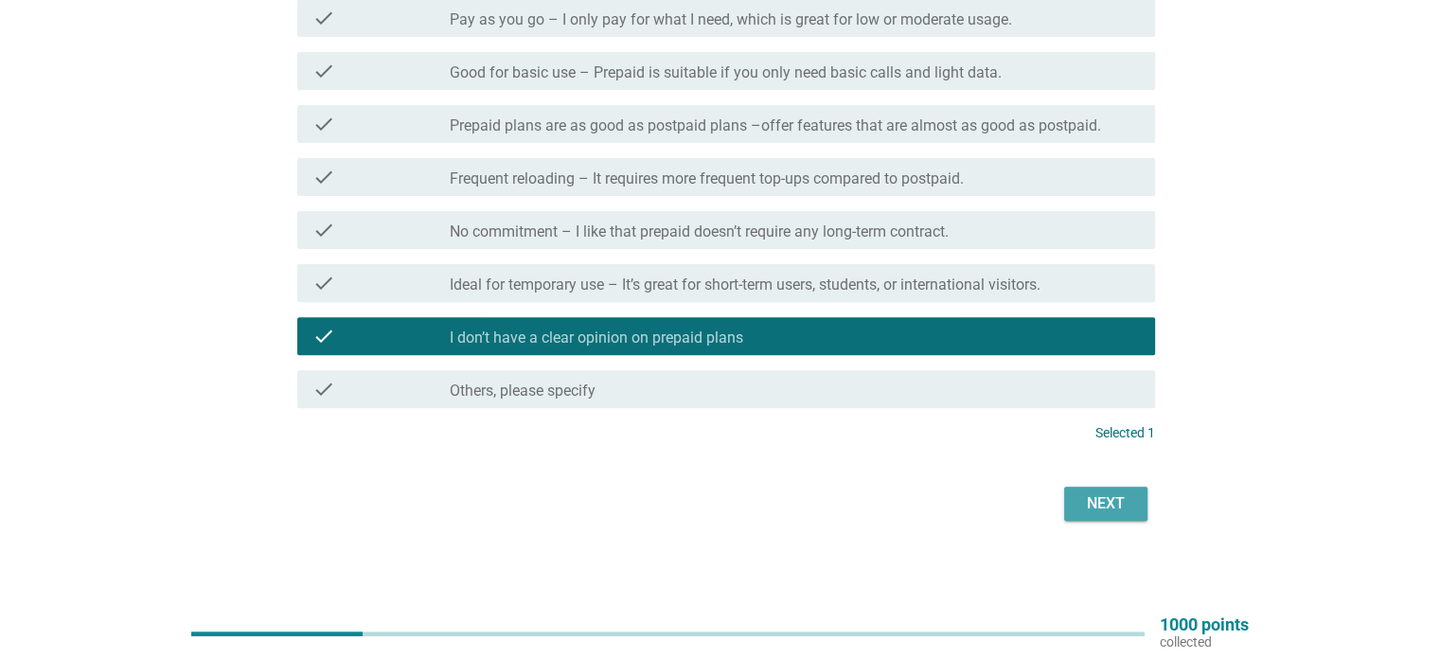
click at [1134, 518] on button "Next" at bounding box center [1105, 503] width 83 height 34
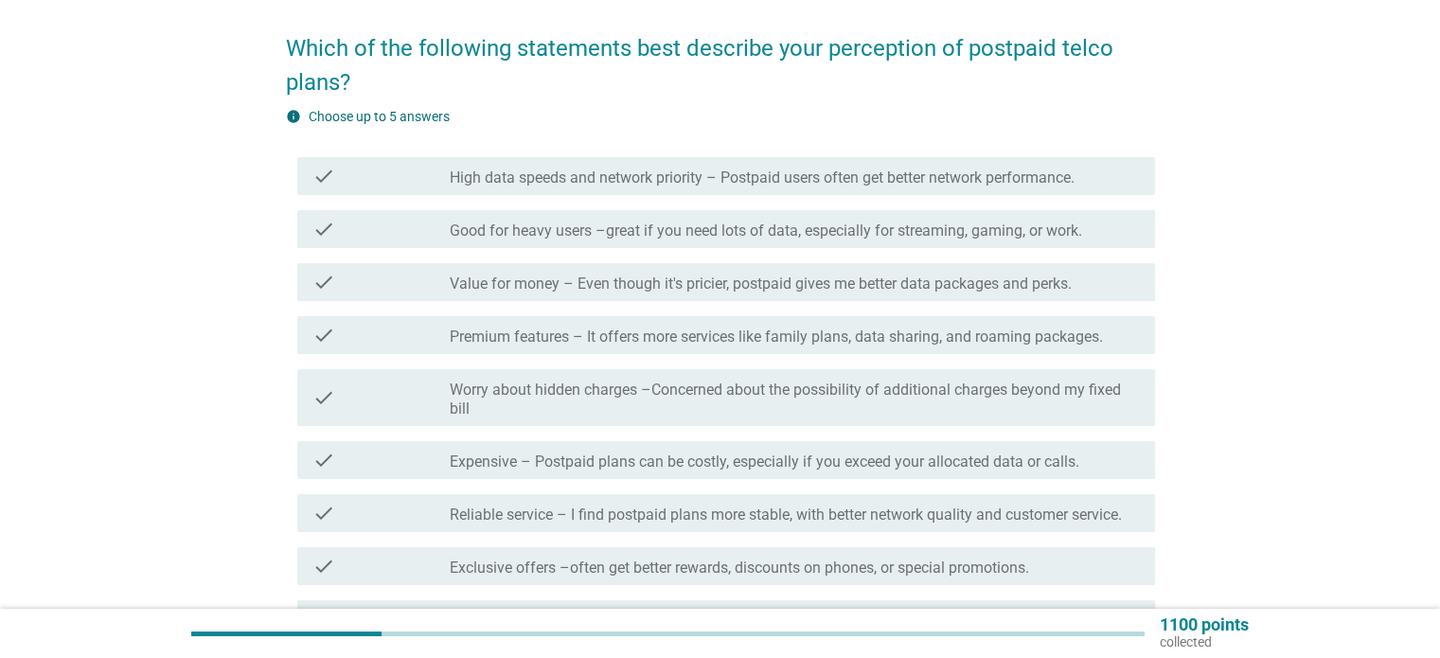
scroll to position [136, 0]
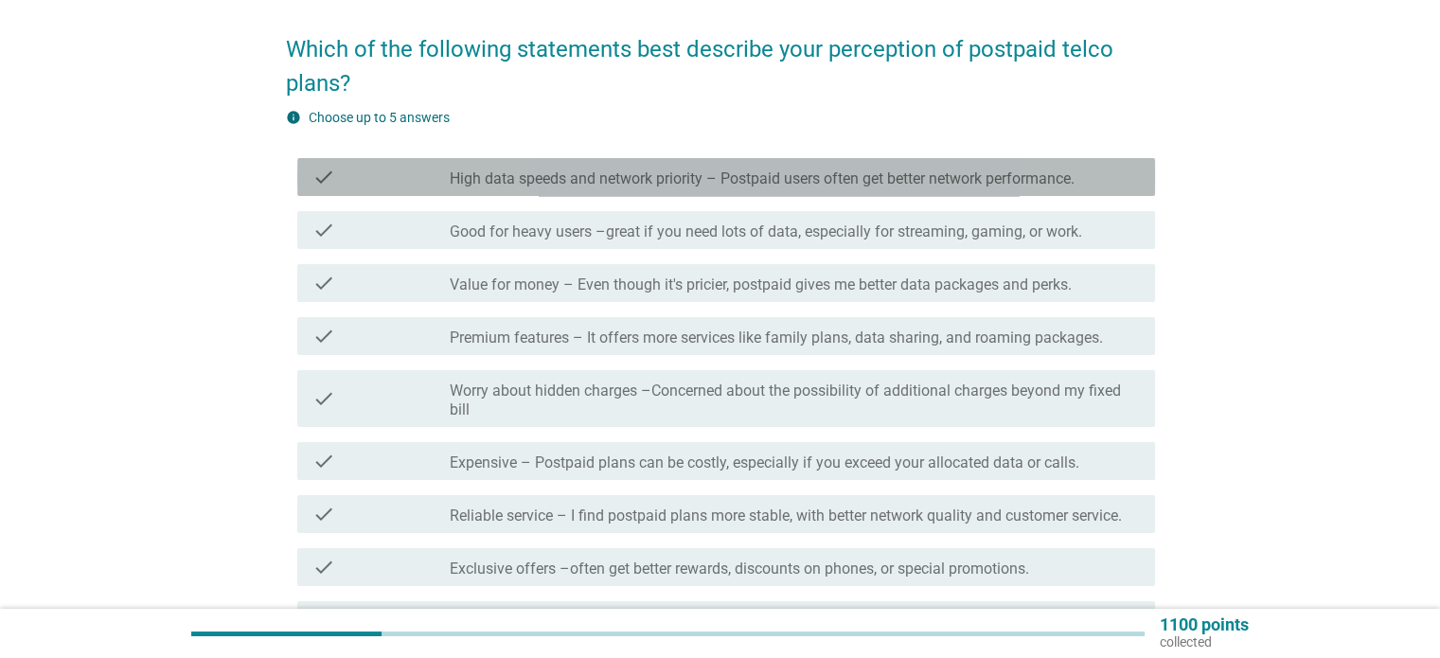
click at [1061, 175] on label "High data speeds and network priority – Postpaid users often get better network…" at bounding box center [762, 178] width 625 height 19
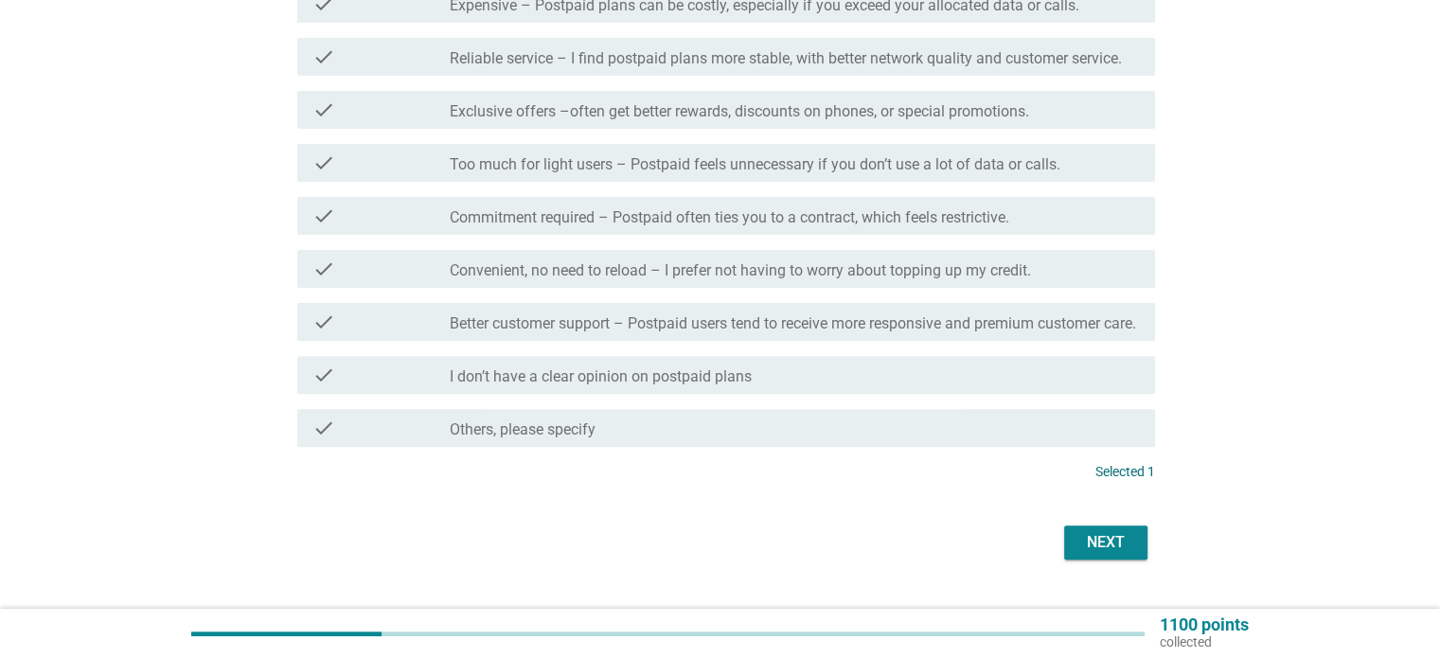
scroll to position [654, 0]
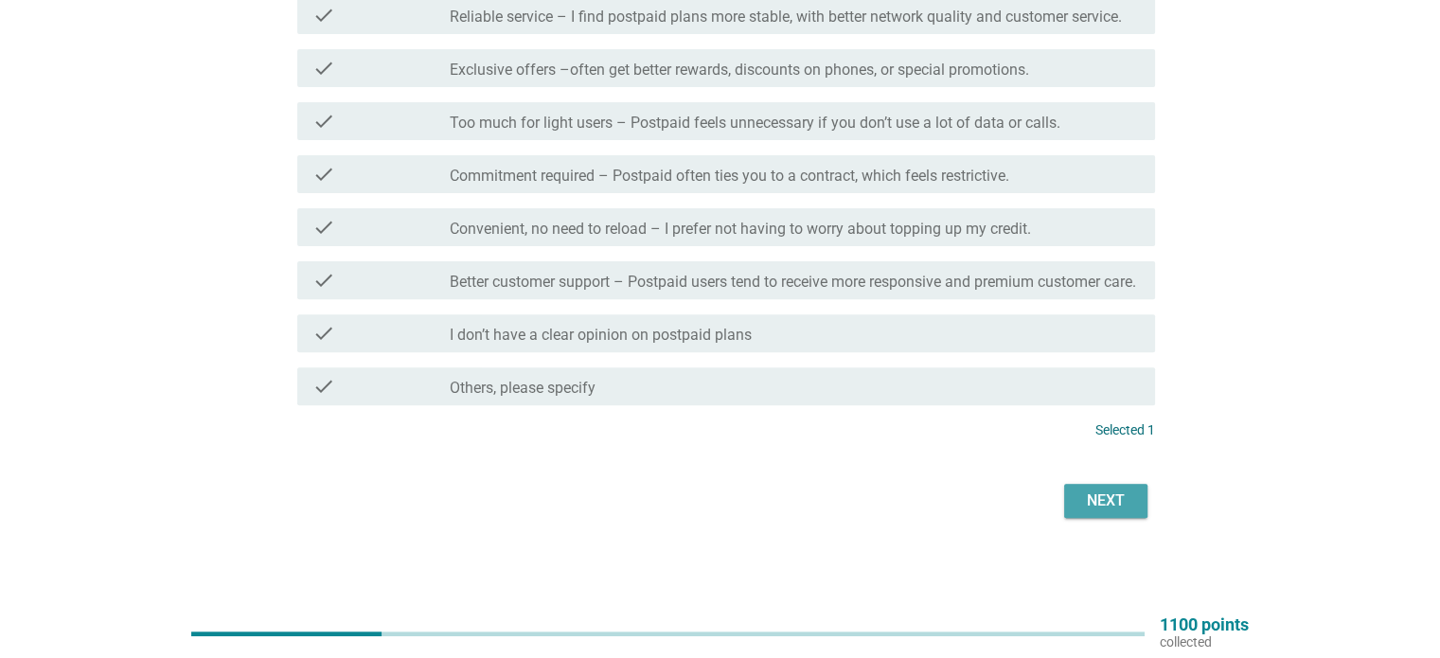
click at [1112, 499] on div "Next" at bounding box center [1105, 500] width 53 height 23
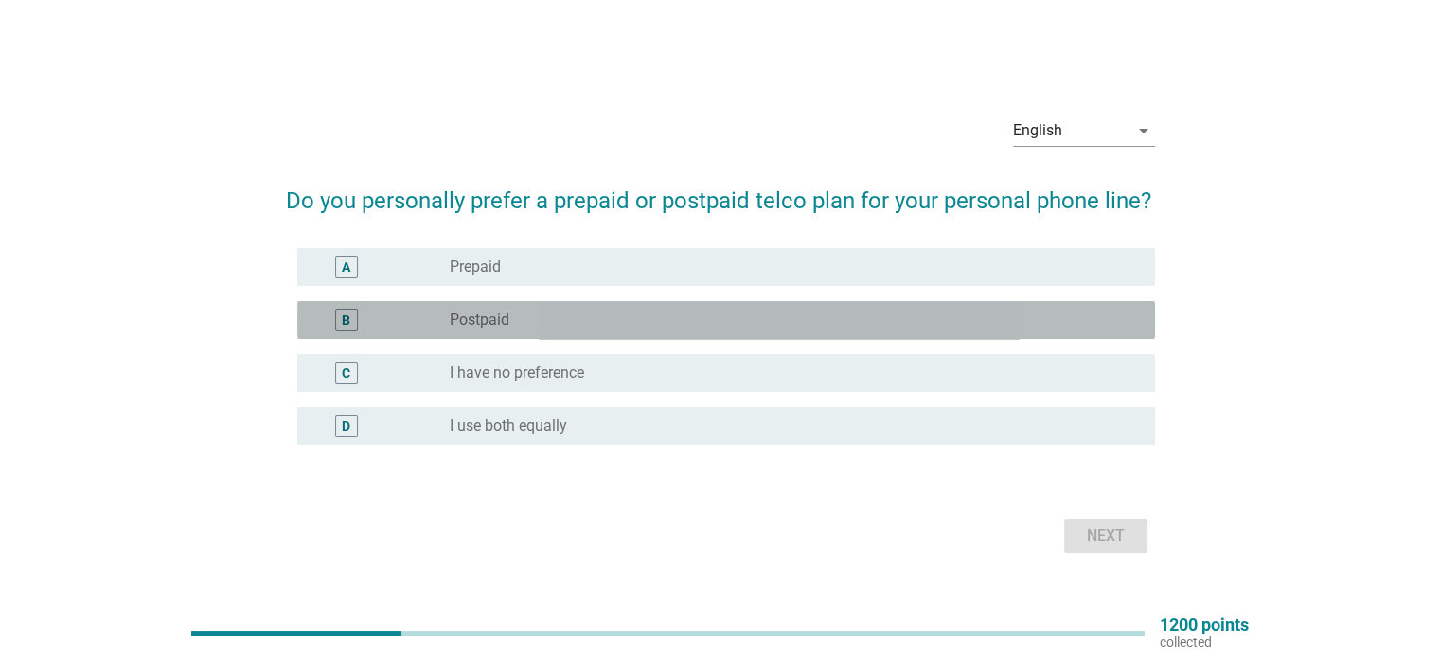
click at [666, 310] on div "radio_button_unchecked Postpaid" at bounding box center [787, 319] width 674 height 19
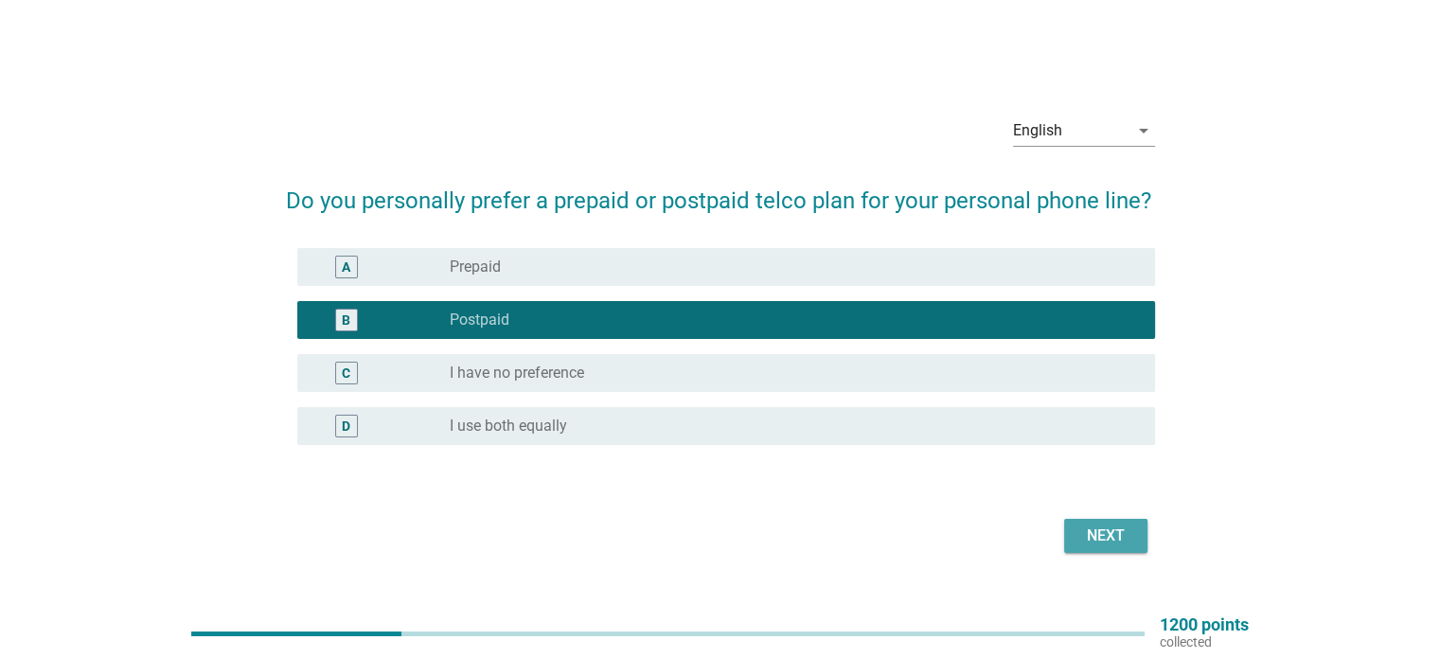
click at [1095, 532] on div "Next" at bounding box center [1105, 535] width 53 height 23
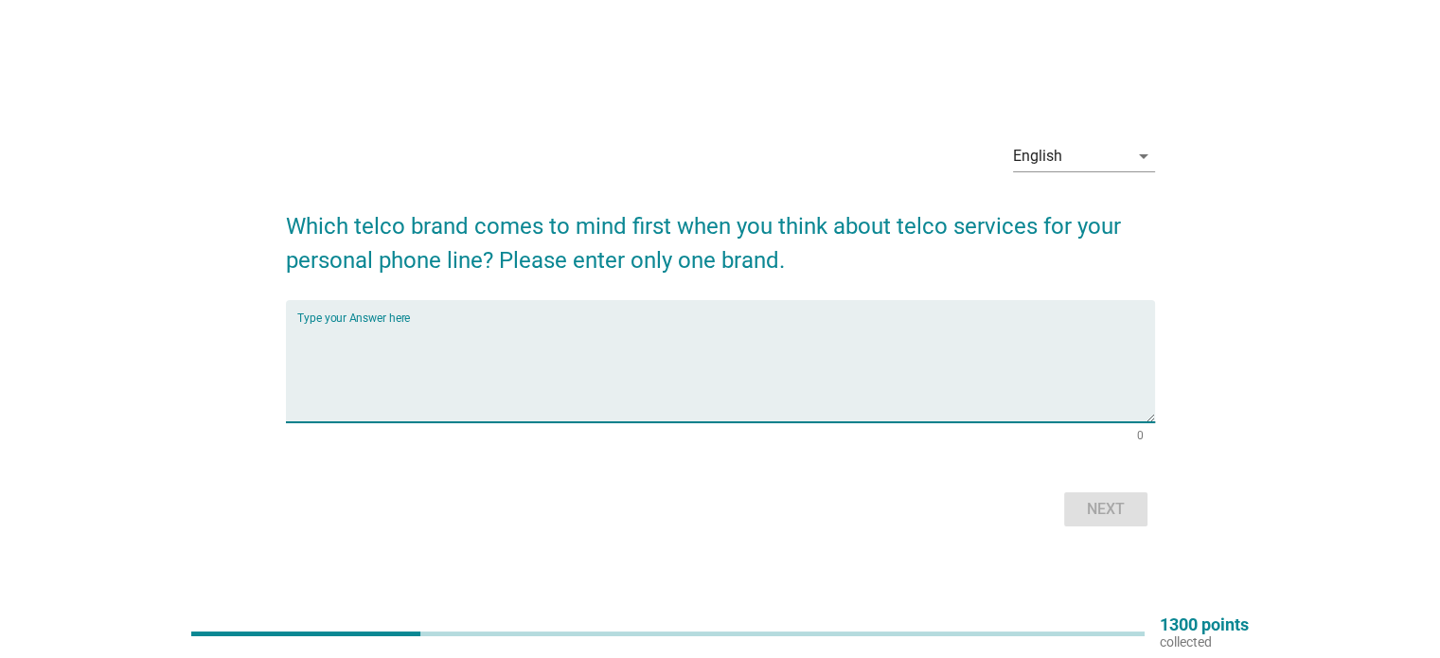
click at [416, 326] on textarea "Type your Answer here" at bounding box center [726, 372] width 858 height 99
type textarea "digi"
click at [1098, 508] on div "Next" at bounding box center [1105, 509] width 53 height 23
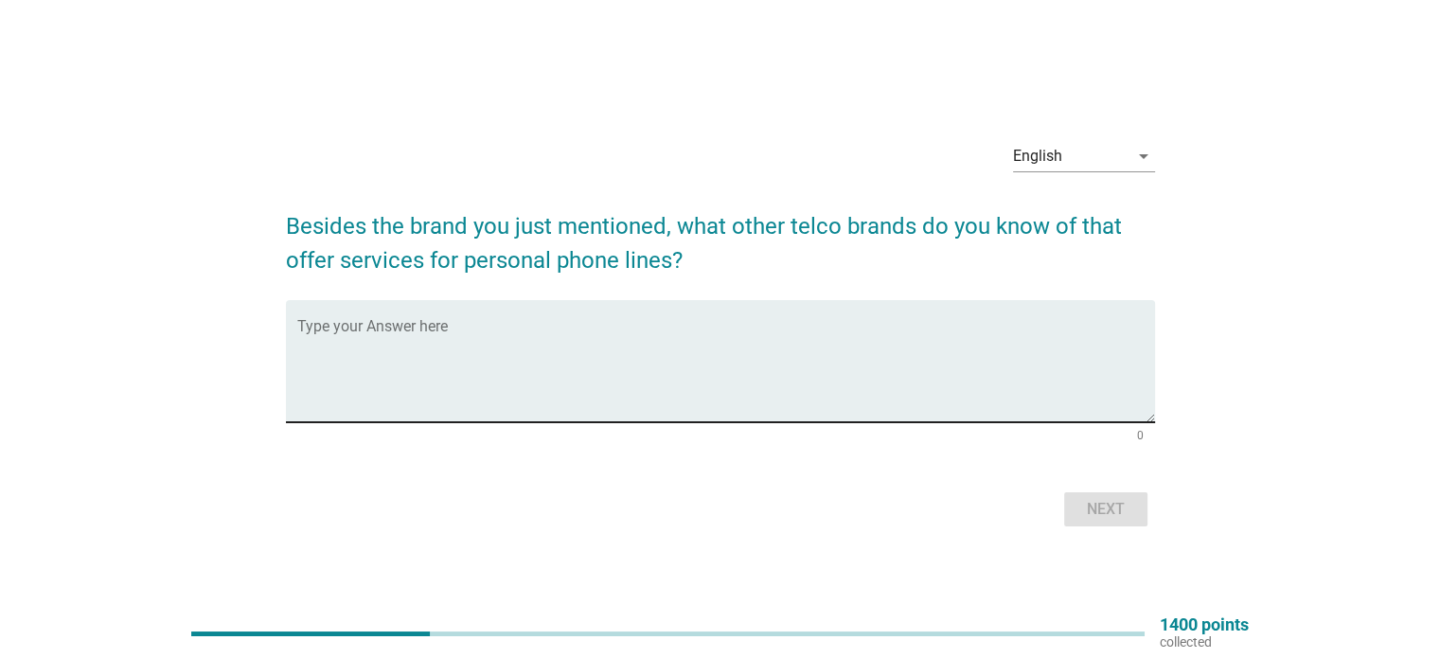
click at [489, 310] on div "Type your Answer here" at bounding box center [726, 361] width 858 height 122
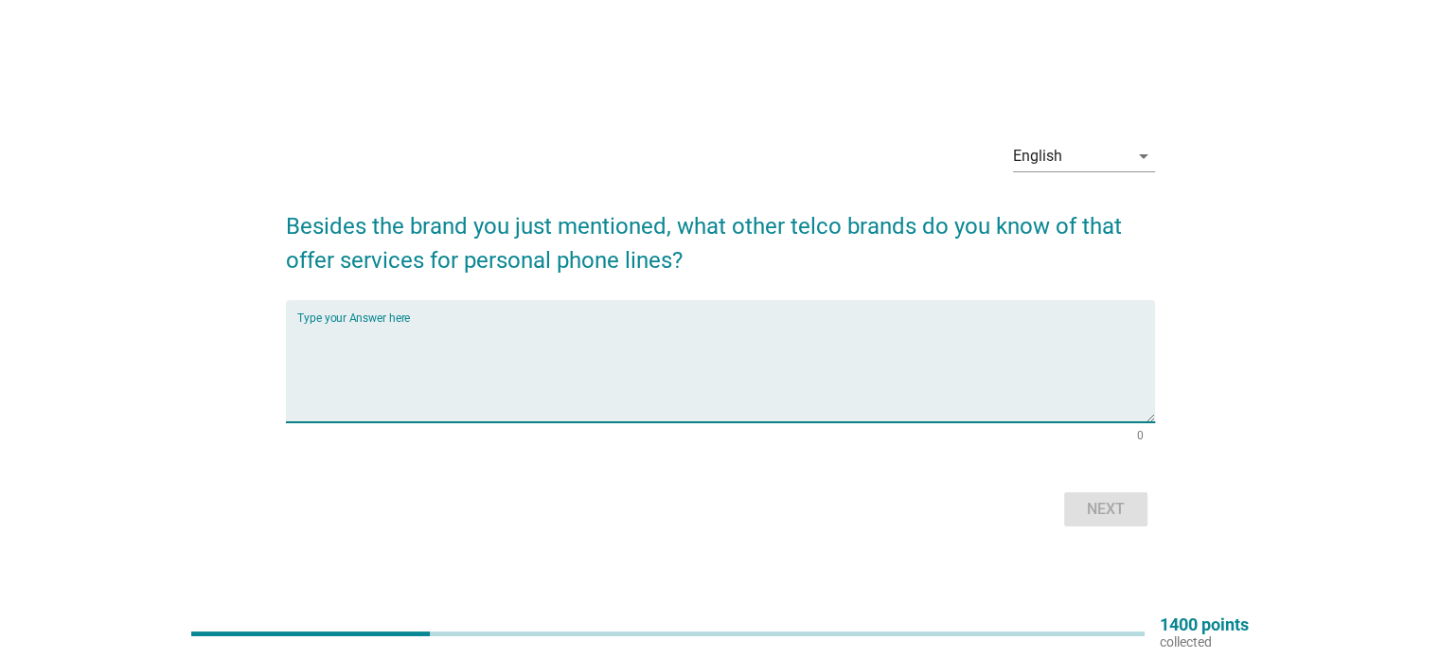
type textarea "c"
type textarea "maxis"
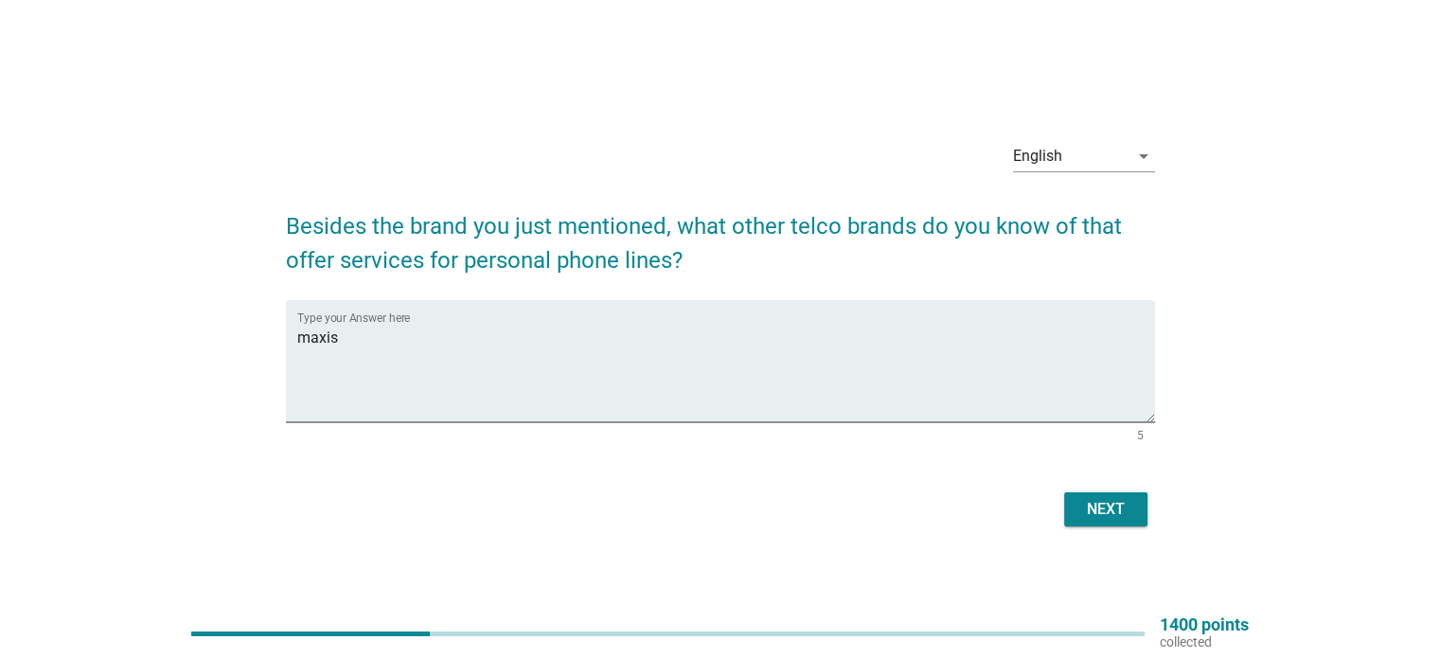
click at [1109, 510] on div "Next" at bounding box center [1105, 509] width 53 height 23
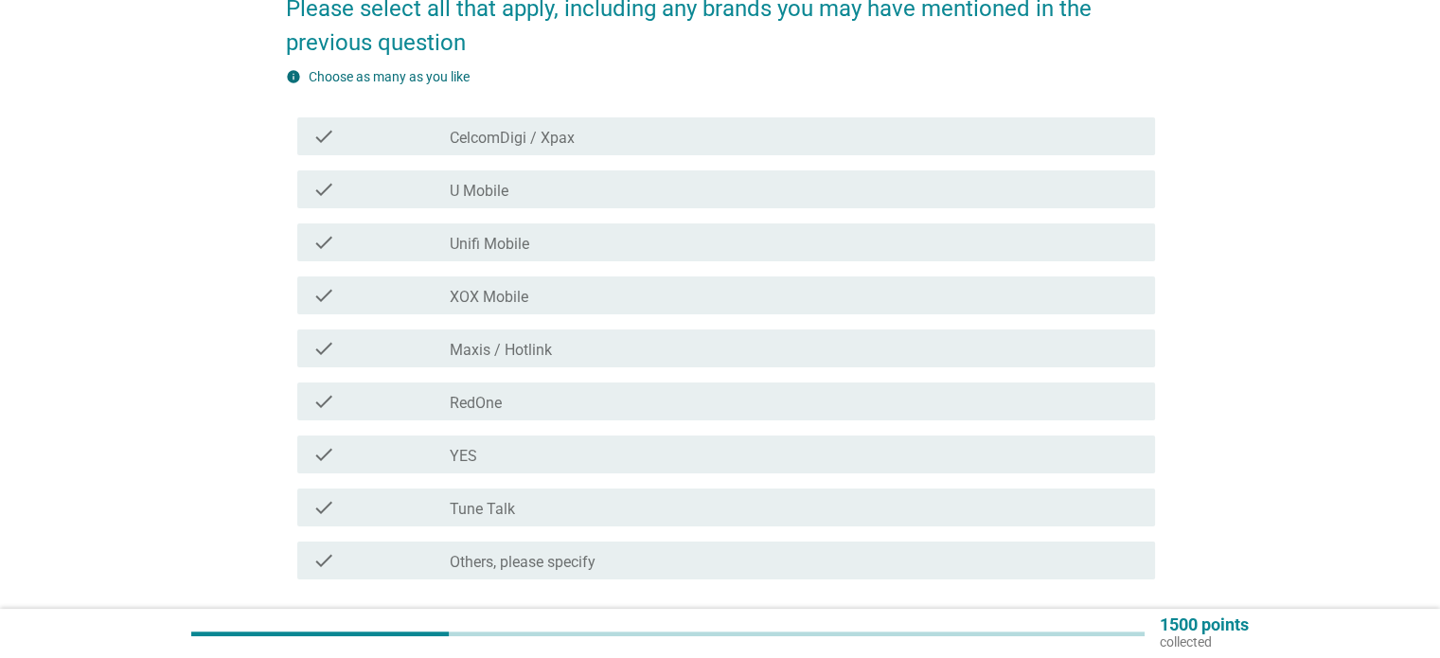
scroll to position [286, 0]
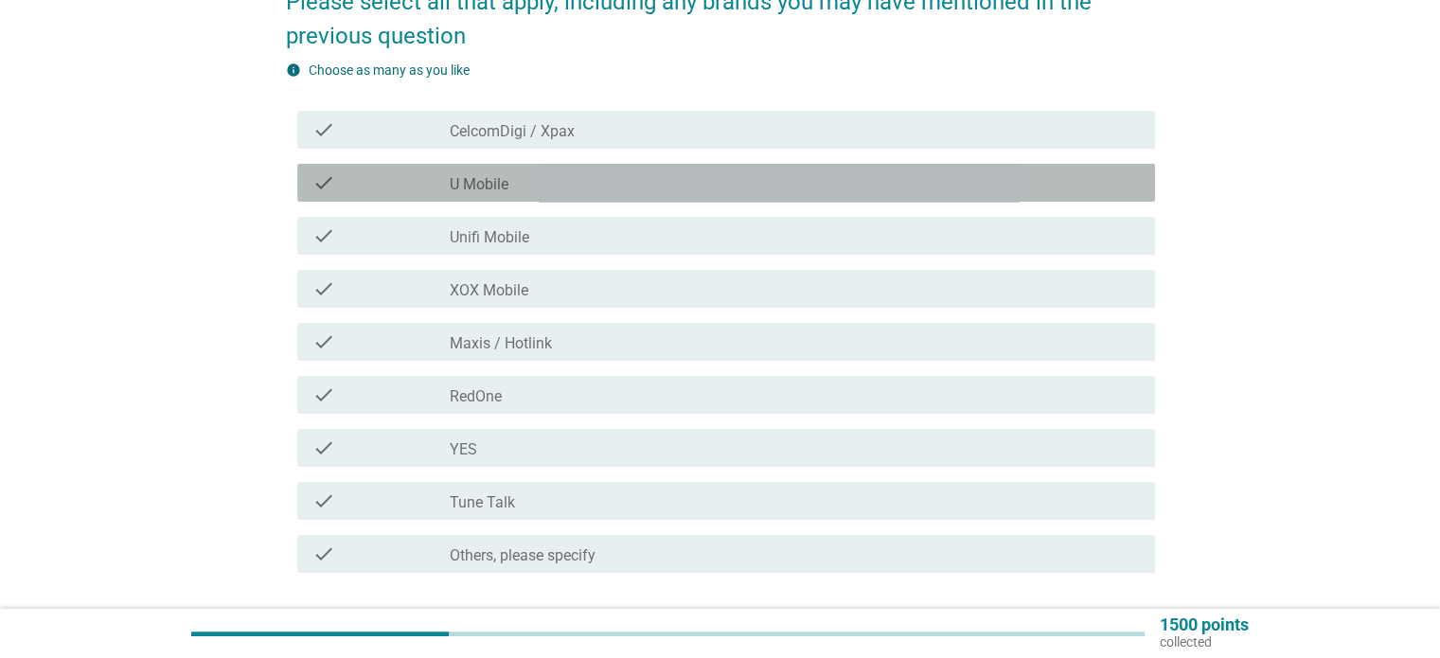
click at [740, 194] on div "check check_box_outline_blank U Mobile" at bounding box center [726, 183] width 858 height 38
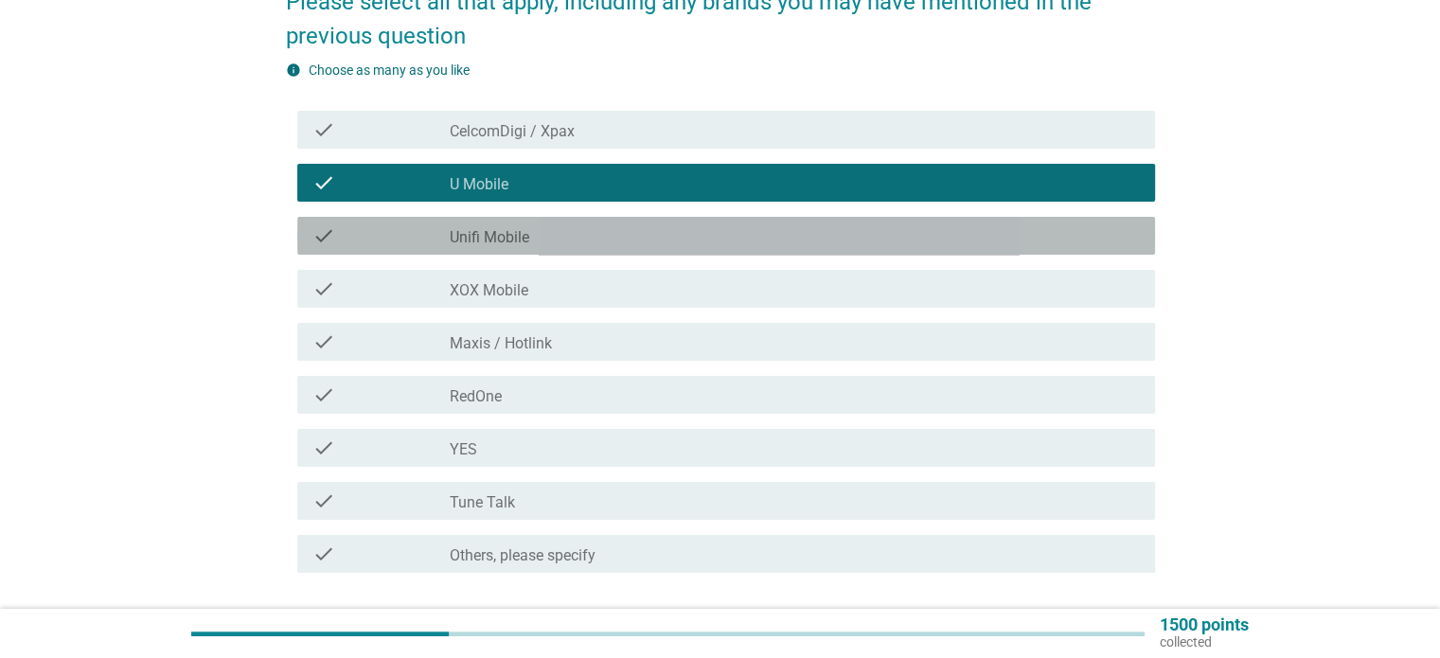
click at [651, 232] on div "check_box_outline_blank Unifi Mobile" at bounding box center [794, 235] width 689 height 23
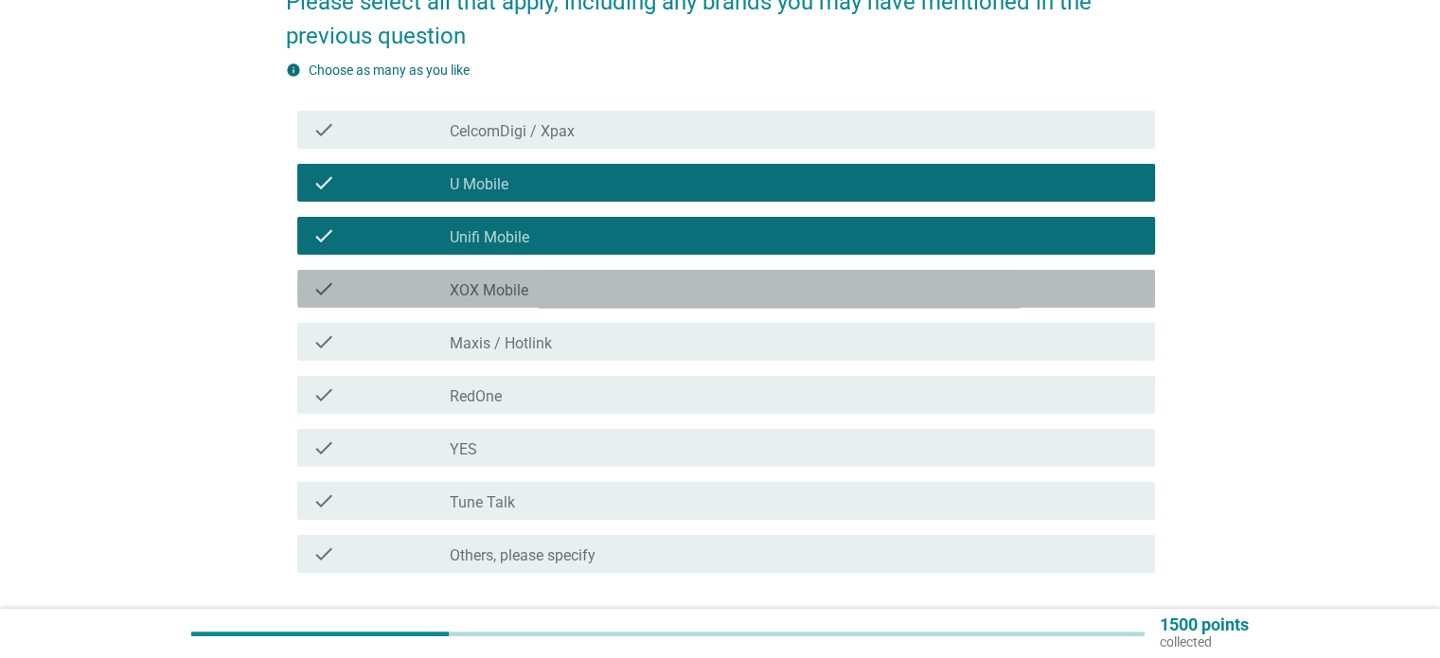
click at [612, 293] on div "check_box_outline_blank XOX Mobile" at bounding box center [794, 288] width 689 height 23
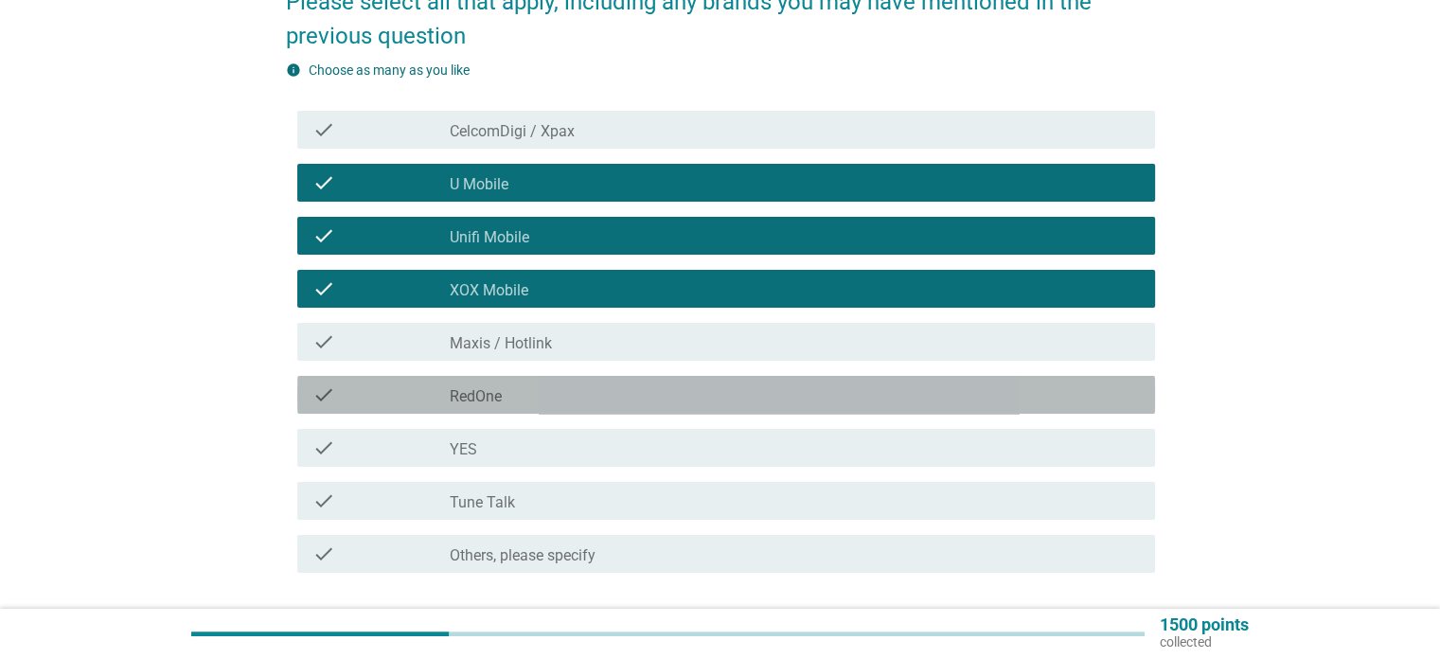
click at [595, 384] on div "check_box_outline_blank RedOne" at bounding box center [794, 394] width 689 height 23
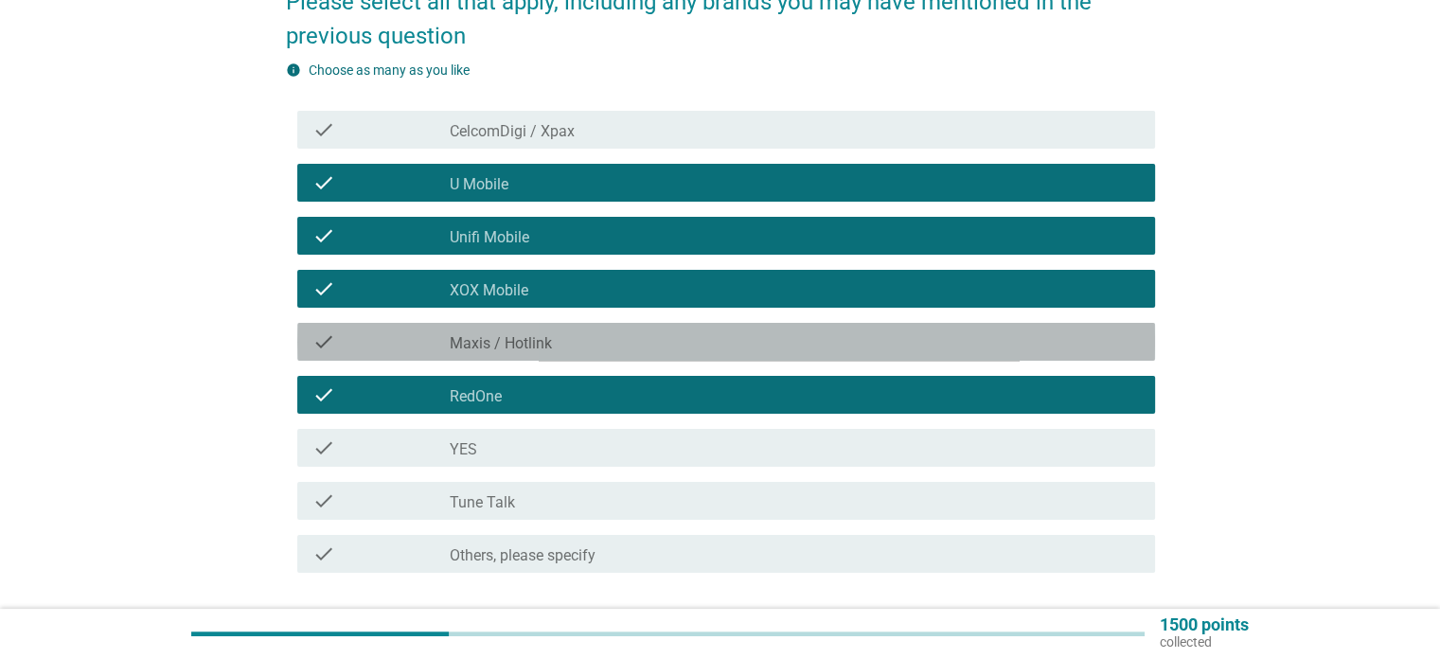
click at [602, 349] on div "check_box_outline_blank Maxis / Hotlink" at bounding box center [794, 341] width 689 height 23
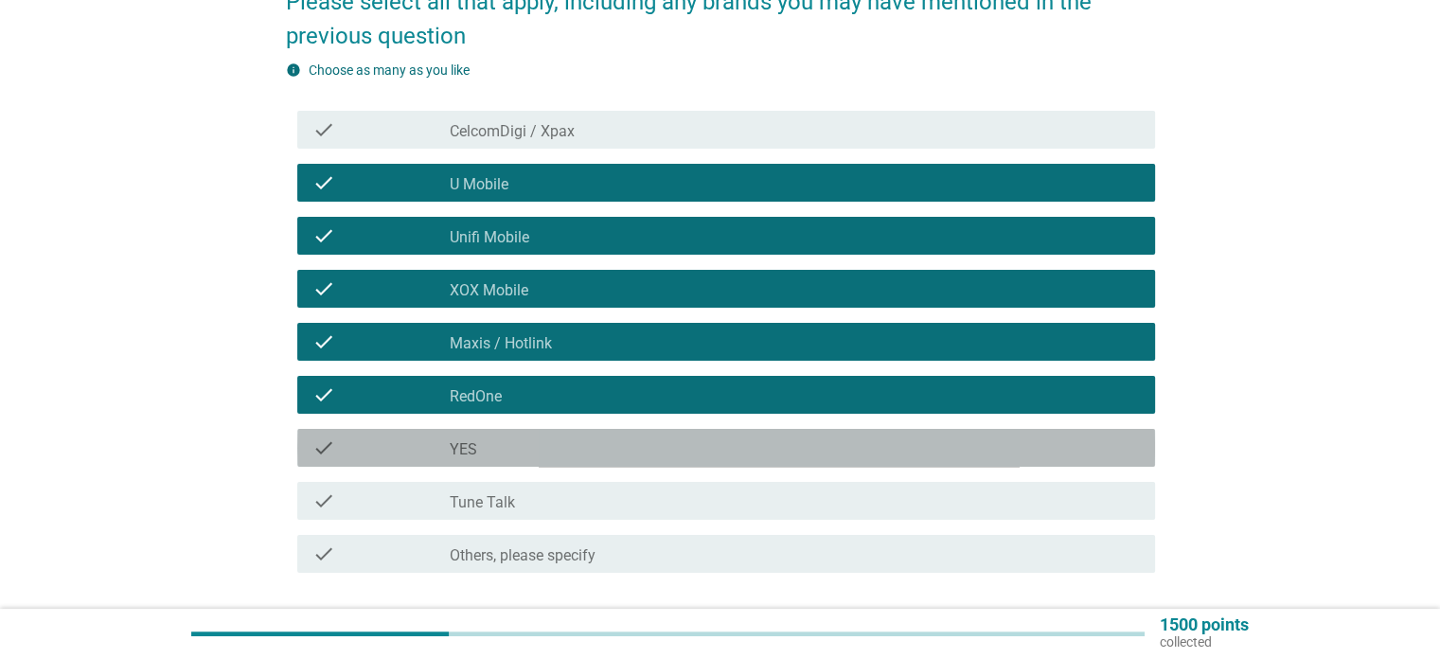
click at [559, 444] on div "check_box_outline_blank YES" at bounding box center [794, 447] width 689 height 23
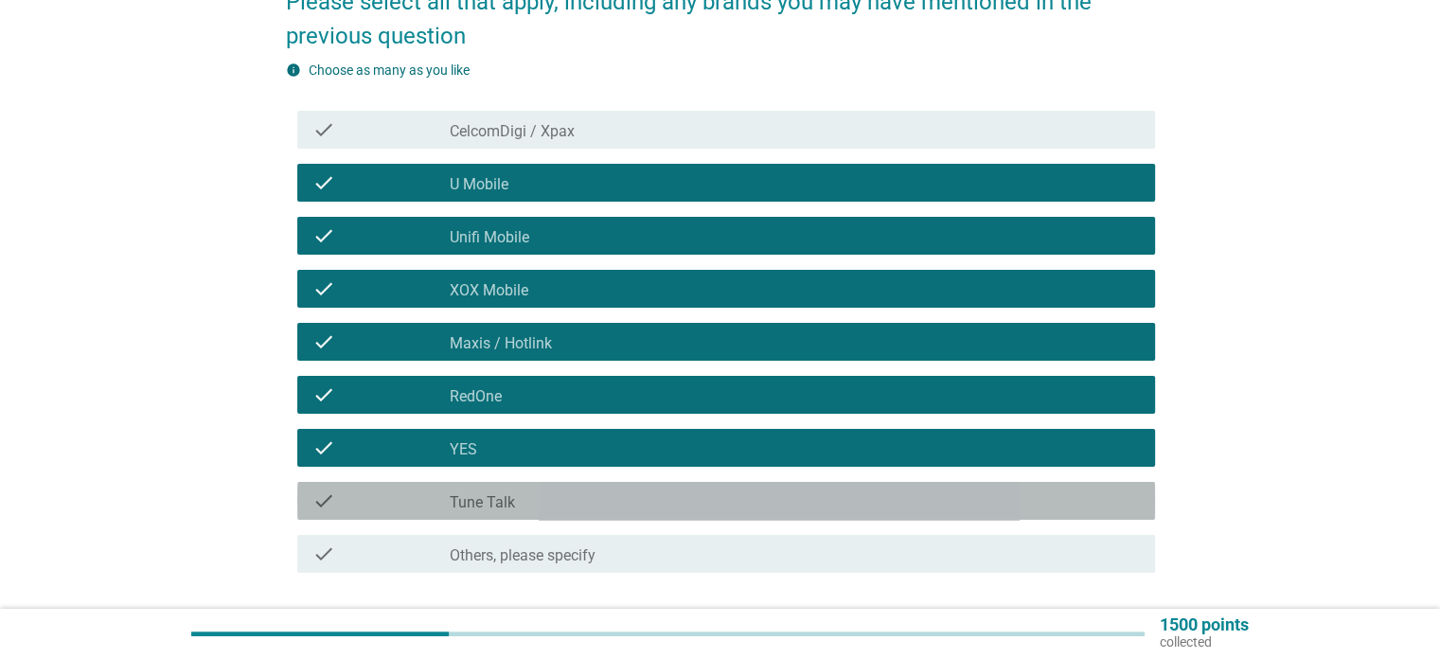
click at [612, 512] on div "check check_box_outline_blank Tune Talk" at bounding box center [726, 501] width 858 height 38
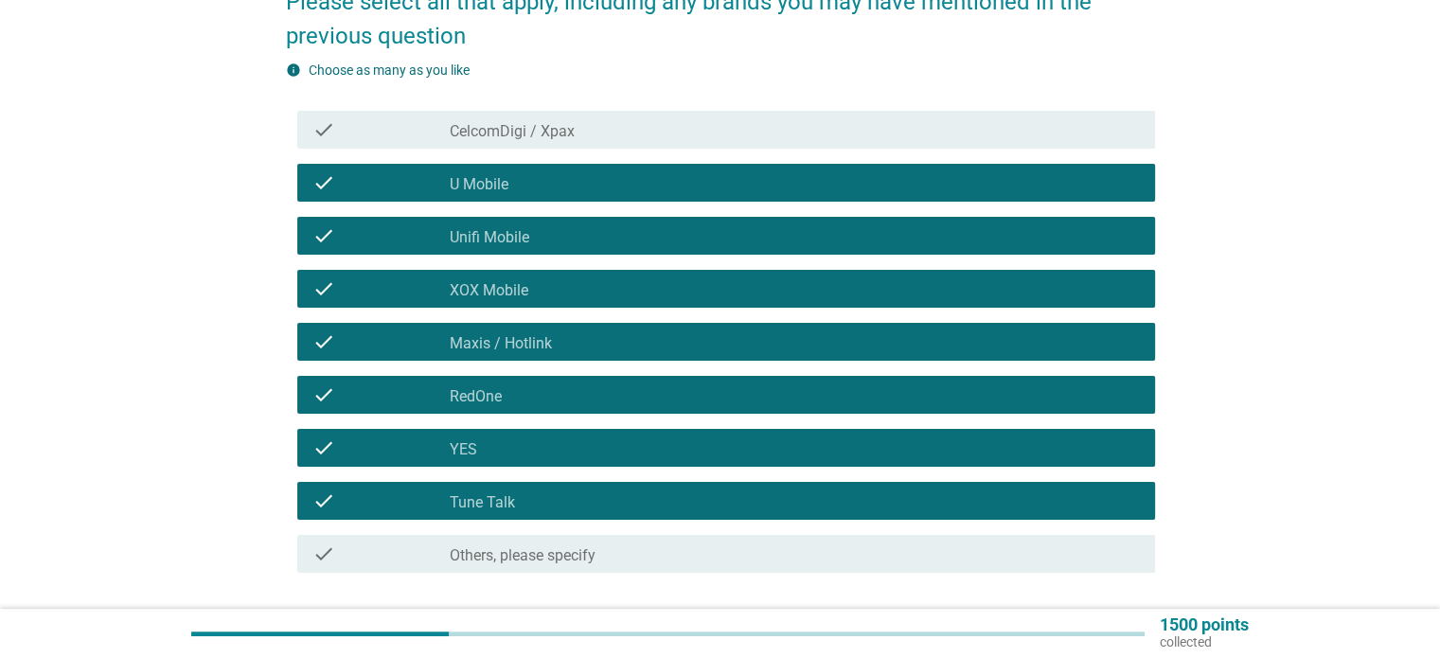
scroll to position [425, 0]
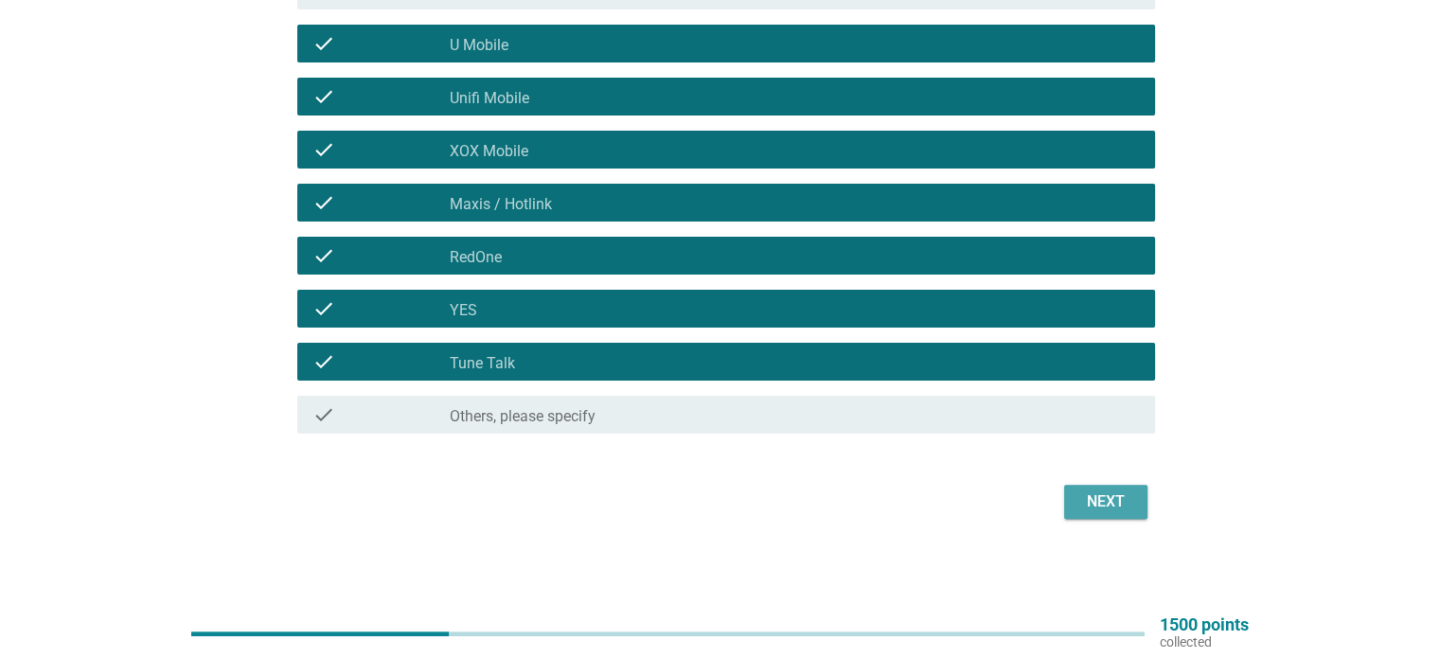
click at [1105, 507] on div "Next" at bounding box center [1105, 501] width 53 height 23
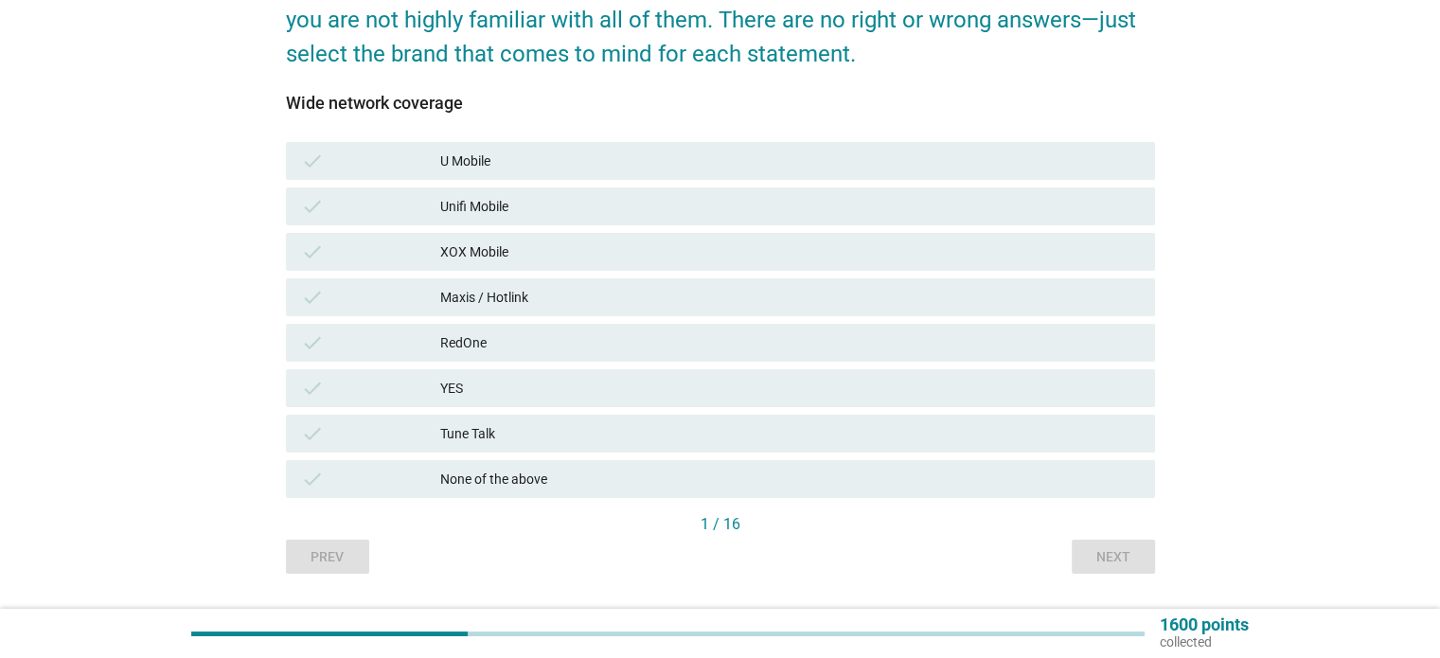
scroll to position [235, 0]
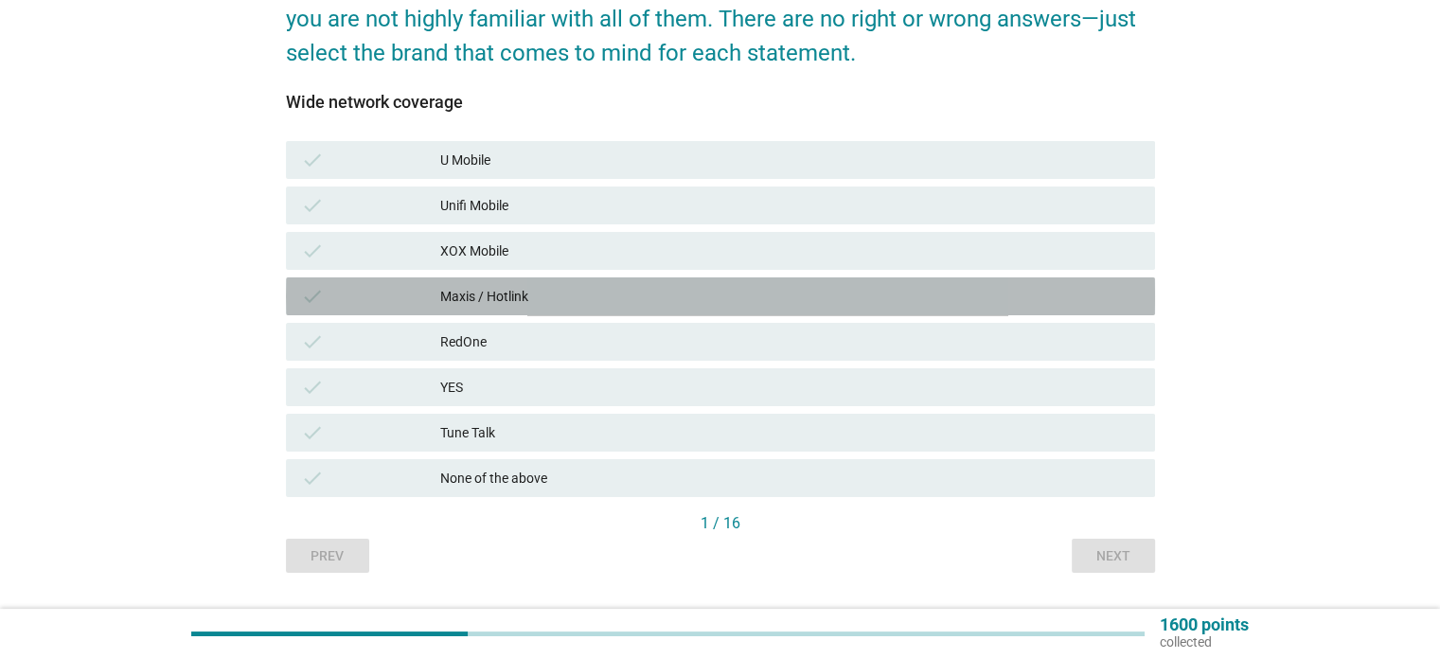
click at [614, 300] on div "Maxis / Hotlink" at bounding box center [789, 296] width 699 height 23
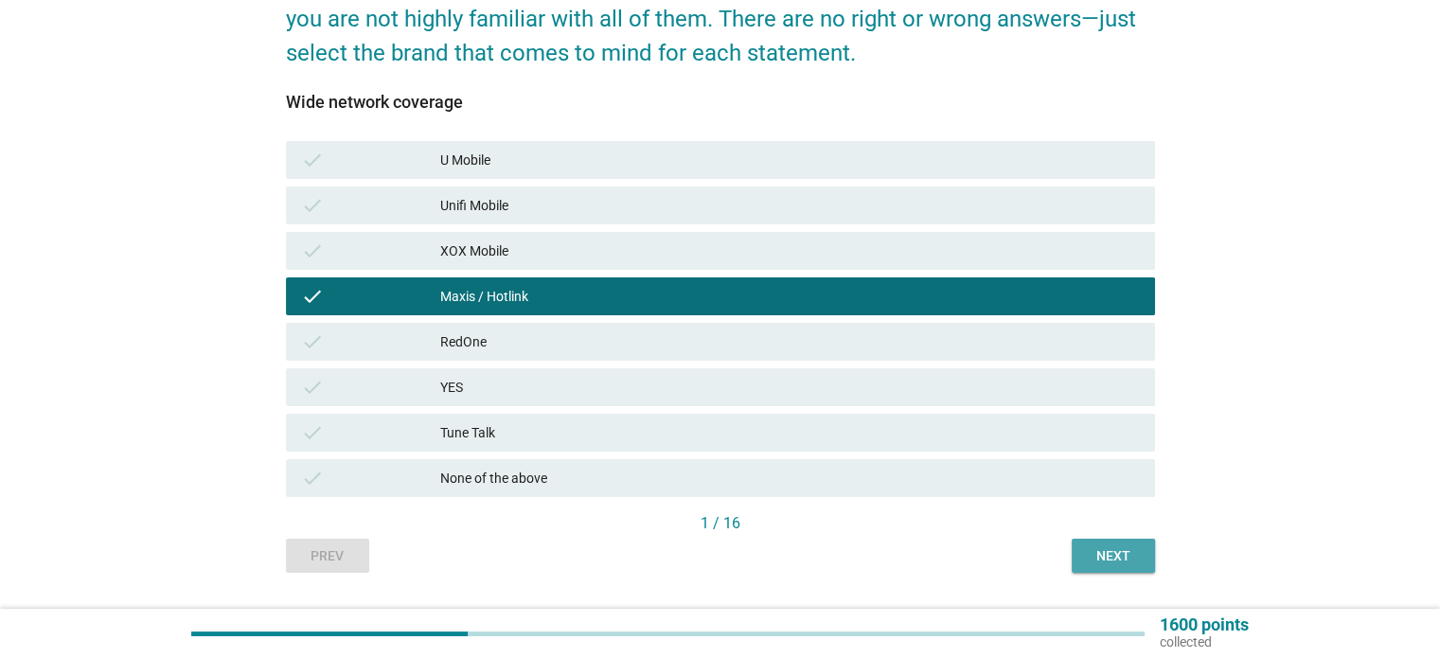
click at [1129, 549] on div "Next" at bounding box center [1113, 556] width 53 height 20
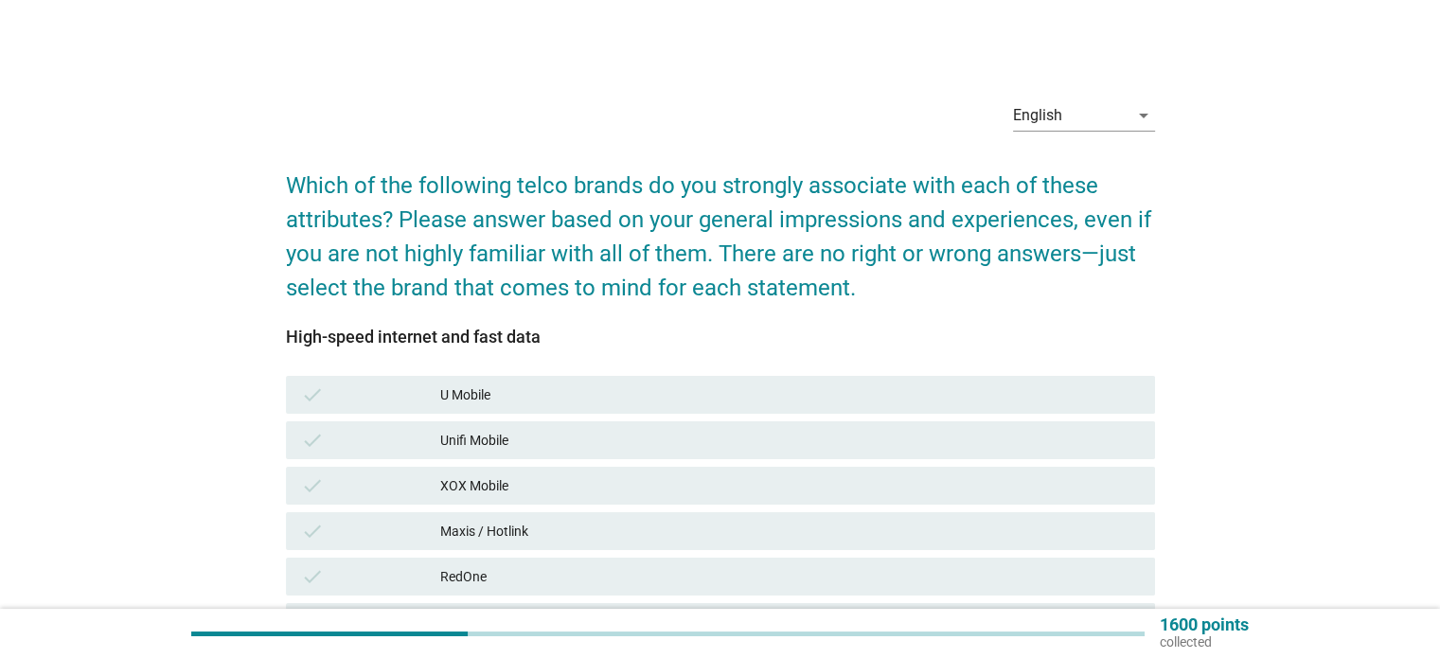
drag, startPoint x: 1399, startPoint y: 355, endPoint x: 1453, endPoint y: 332, distance: 58.5
click at [1439, 332] on html "English Bahasa Melayu 中文（简体） English arrow_drop_down Which of the following tel…" at bounding box center [720, 446] width 1440 height 893
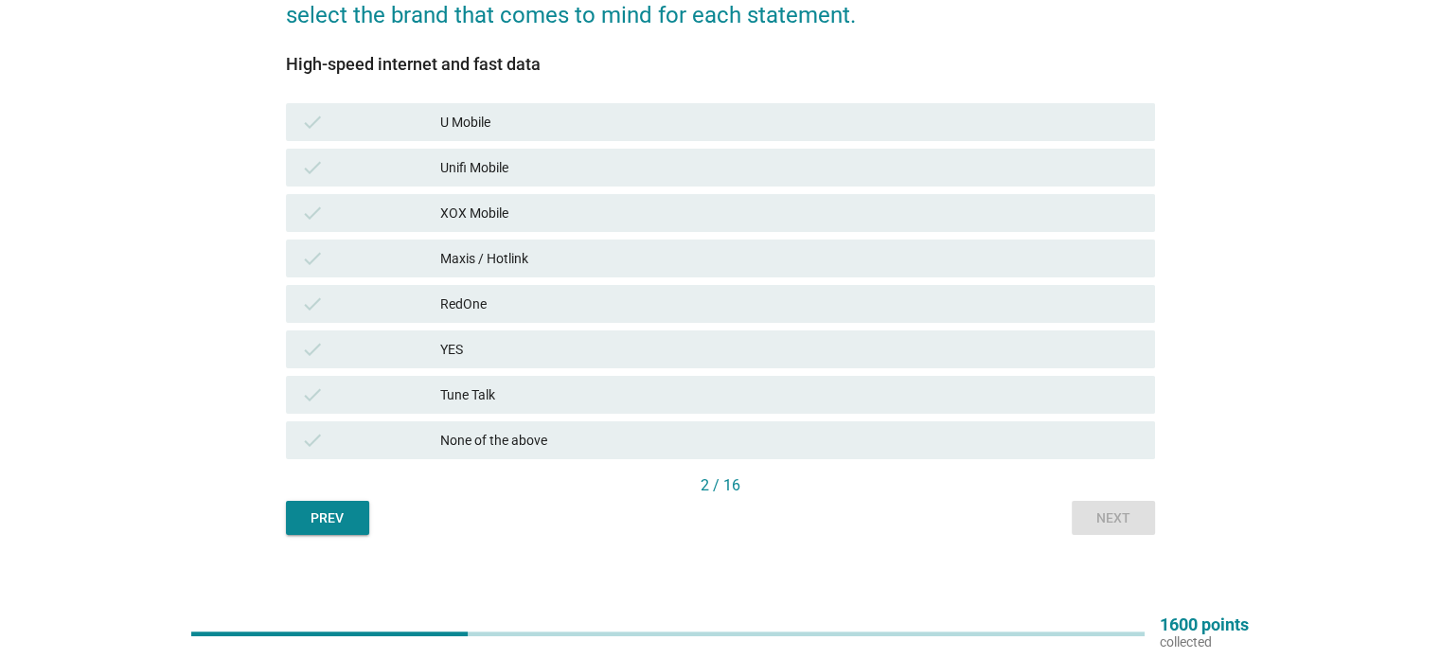
scroll to position [271, 0]
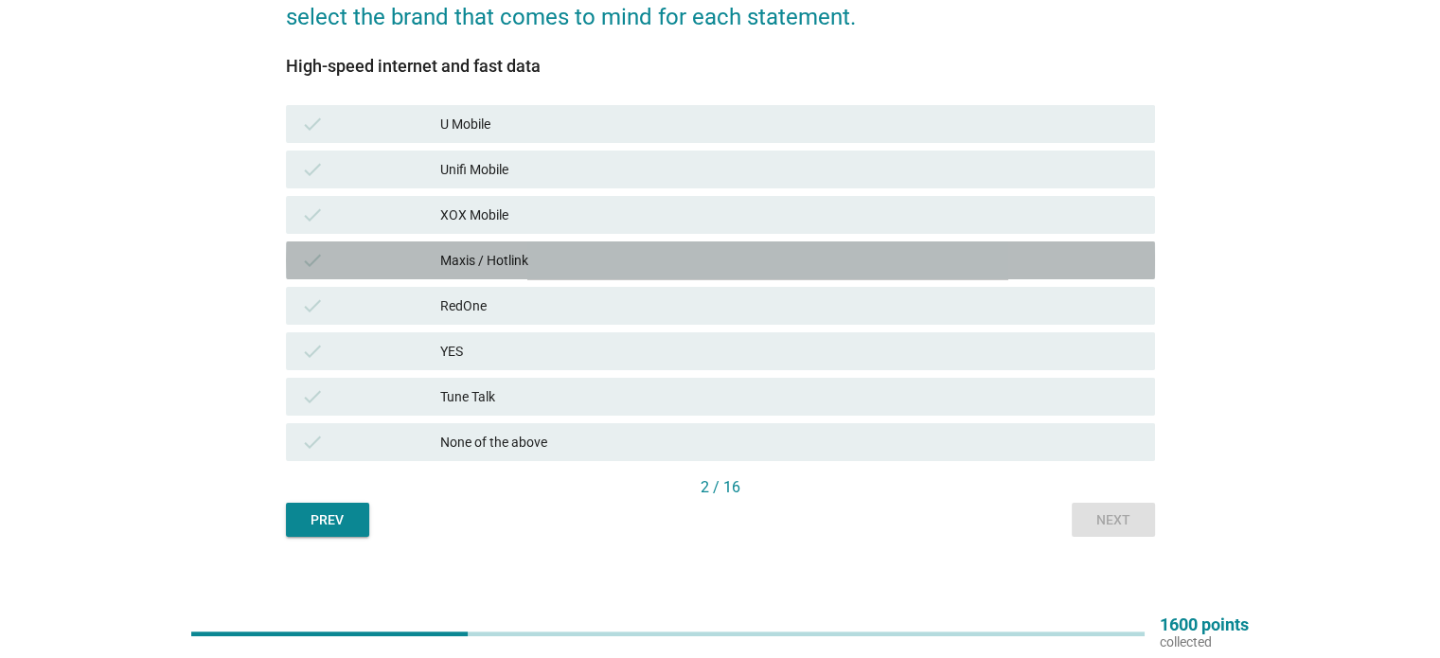
click at [590, 257] on div "Maxis / Hotlink" at bounding box center [789, 260] width 699 height 23
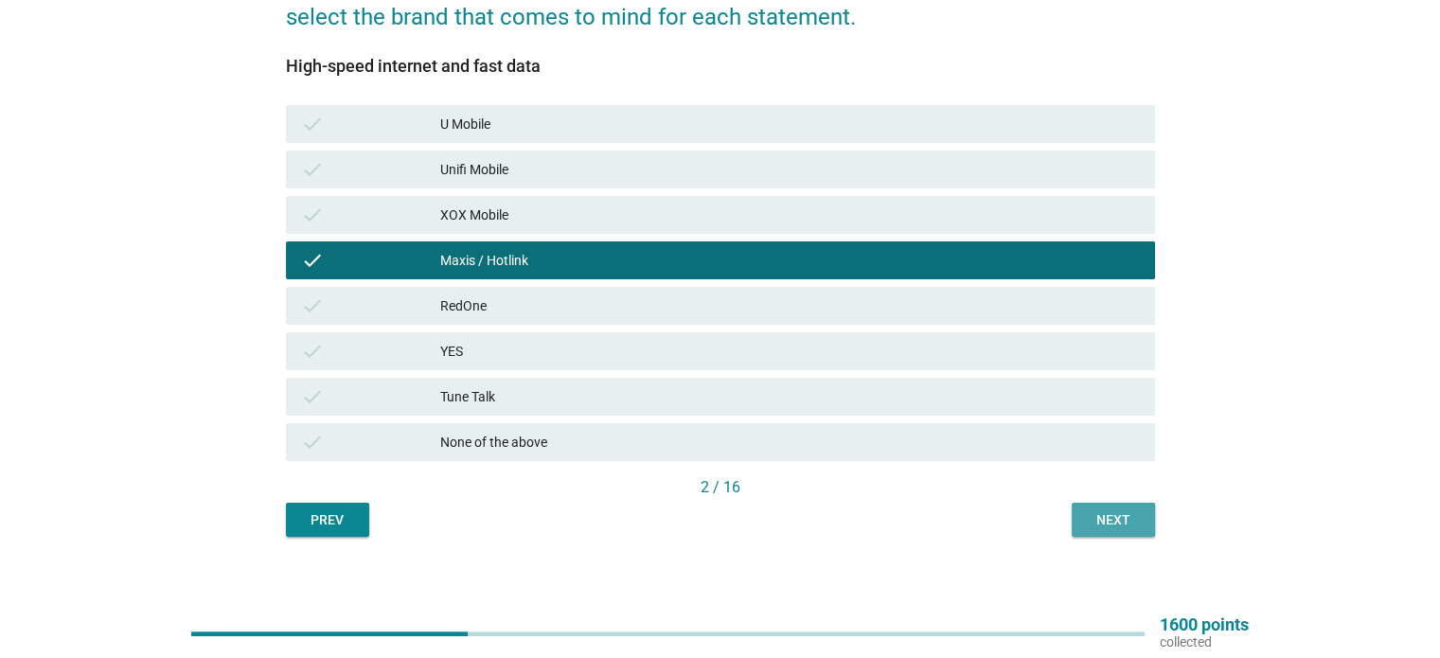
click at [1118, 525] on div "Next" at bounding box center [1113, 520] width 53 height 20
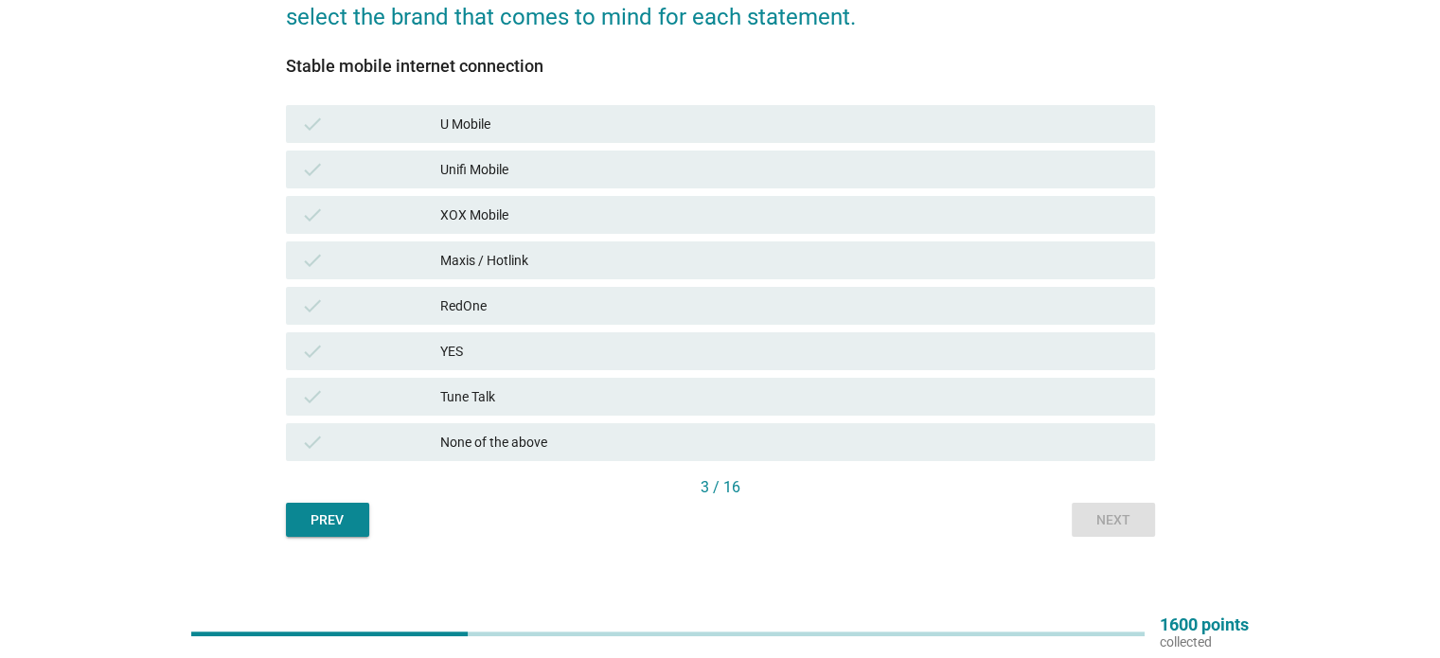
scroll to position [0, 0]
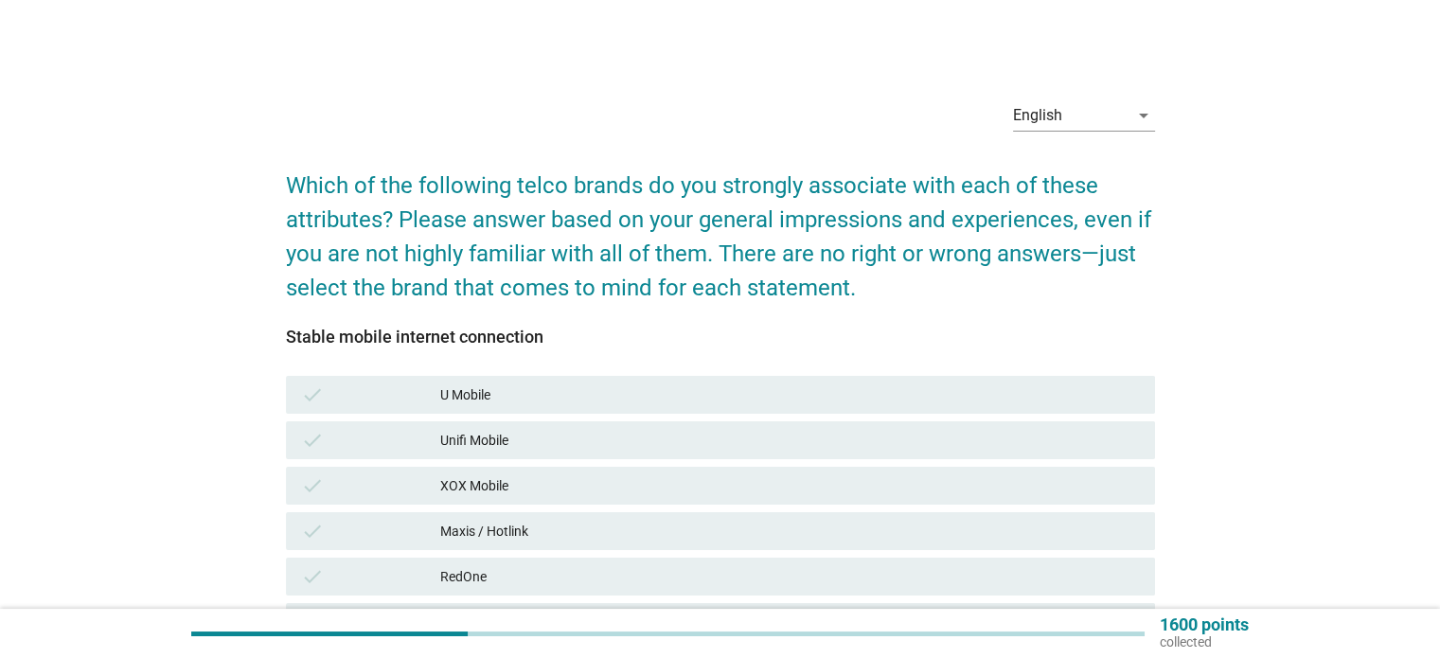
drag, startPoint x: 1424, startPoint y: 344, endPoint x: 1453, endPoint y: 389, distance: 53.6
click at [1439, 389] on html "English Bahasa Melayu 中文（简体） English arrow_drop_down Which of the following tel…" at bounding box center [720, 446] width 1440 height 893
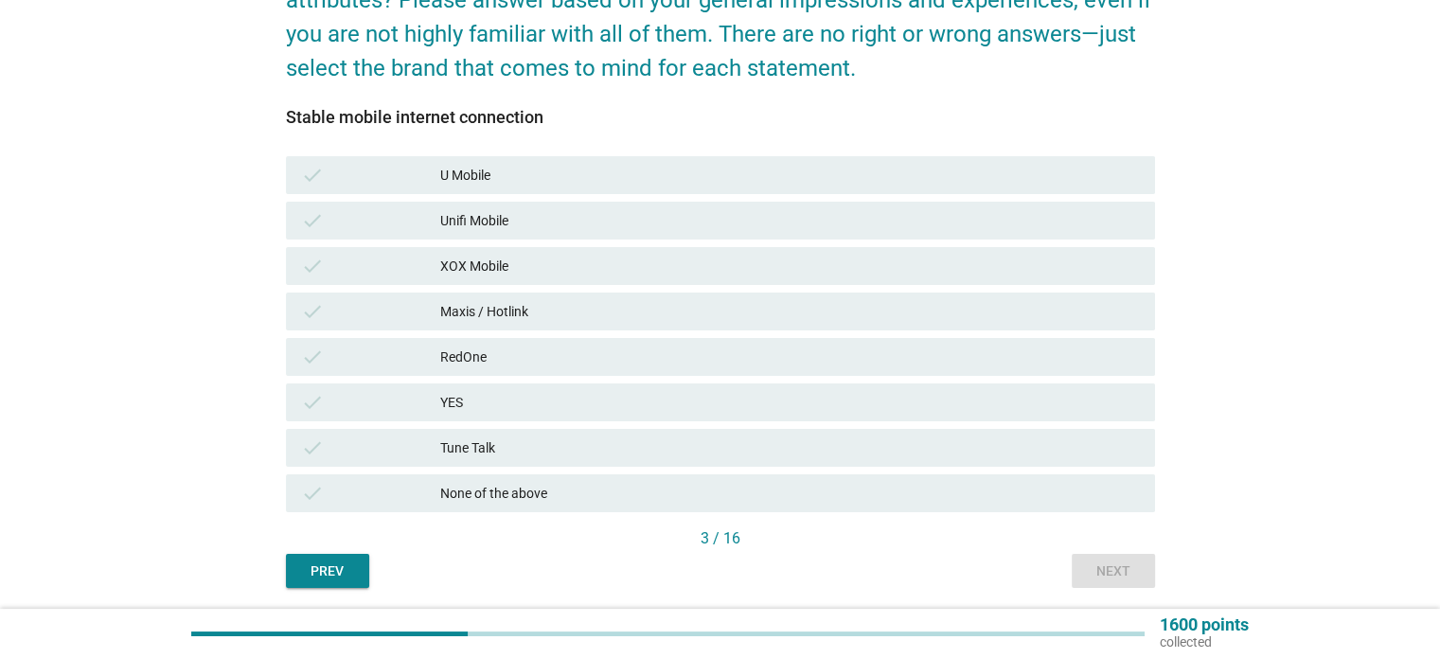
scroll to position [252, 0]
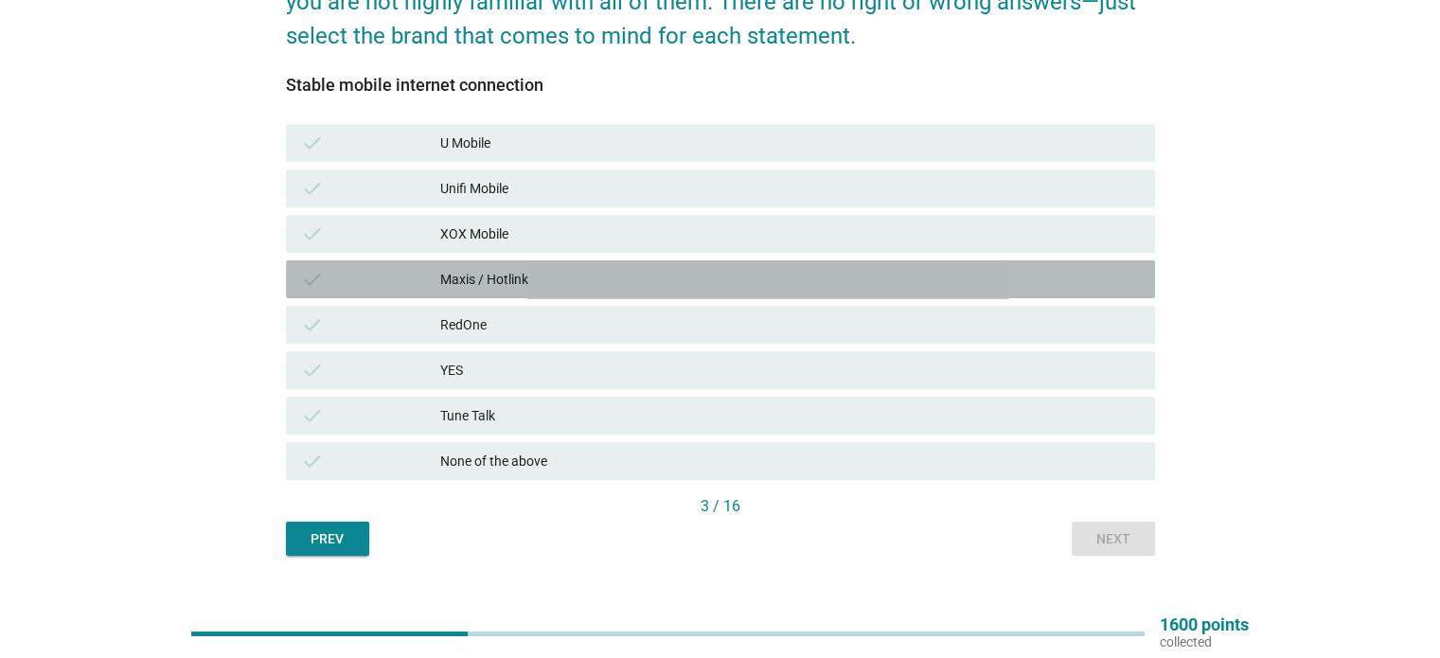
click at [647, 295] on div "check Maxis / Hotlink" at bounding box center [720, 279] width 869 height 38
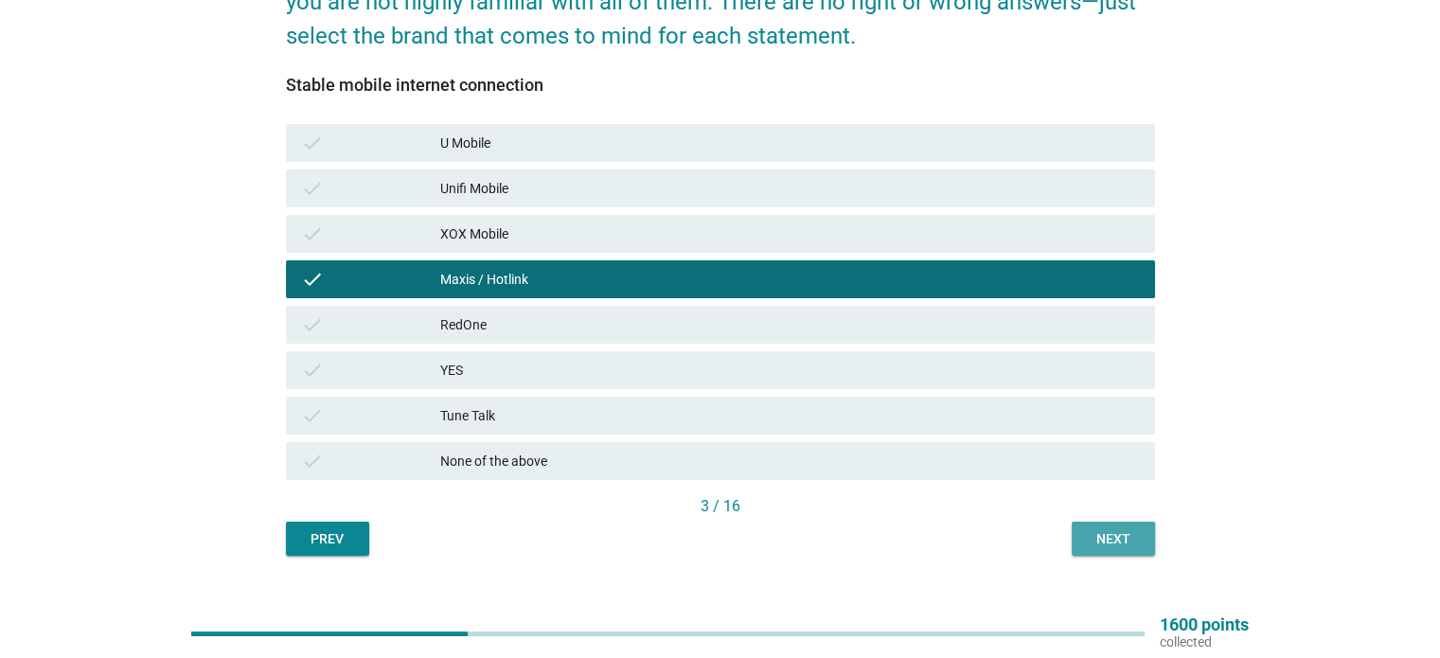
click at [1125, 543] on div "Next" at bounding box center [1113, 539] width 53 height 20
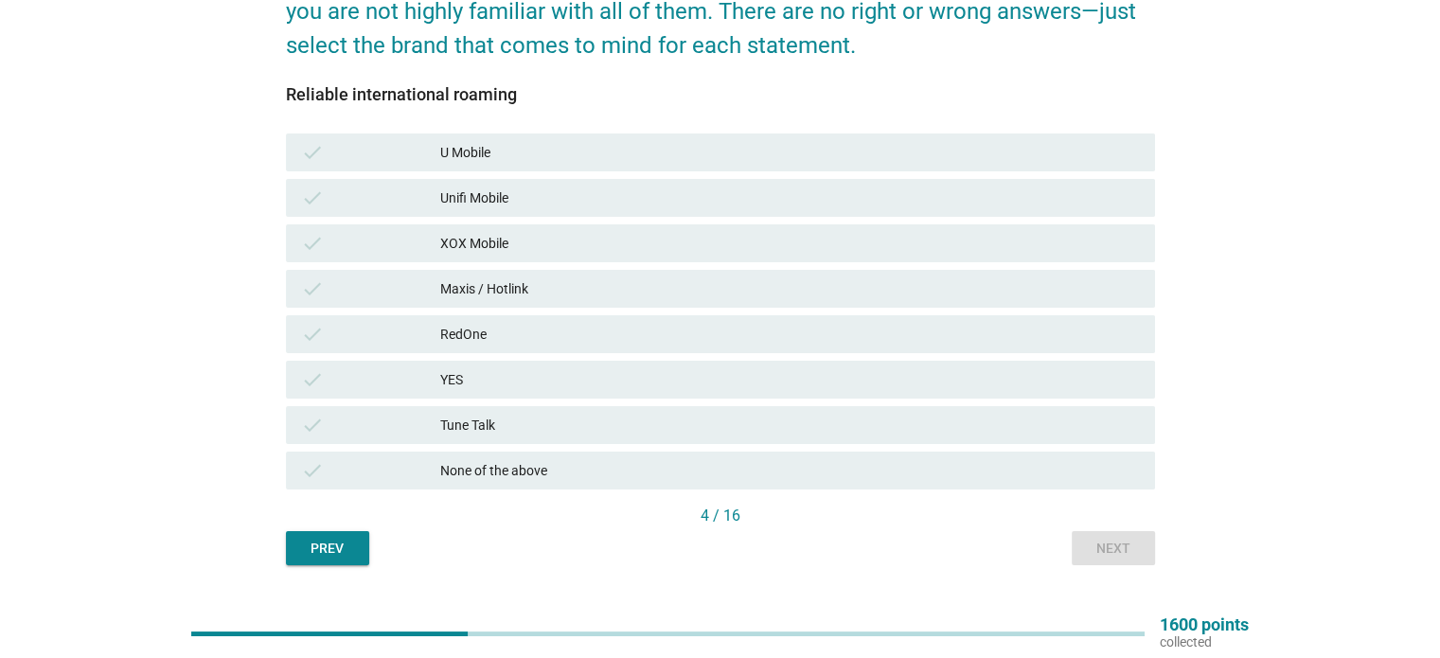
scroll to position [240, 0]
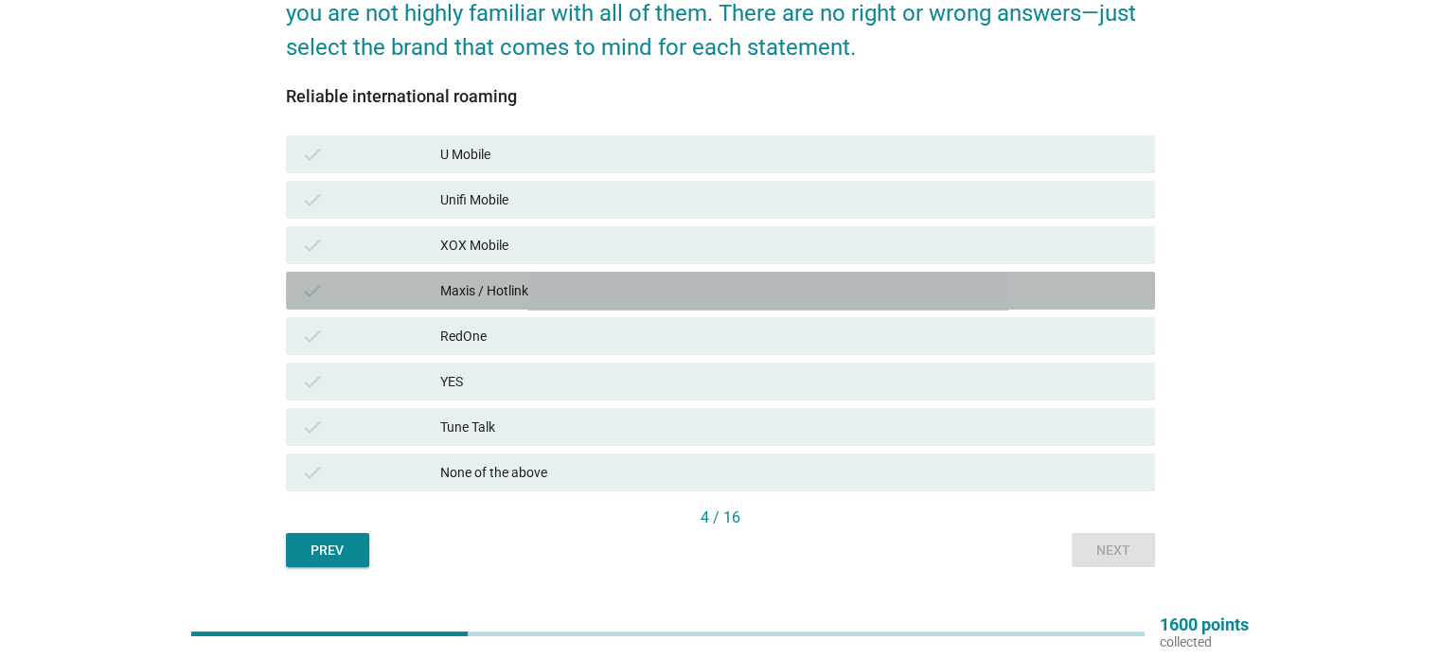
click at [721, 290] on div "Maxis / Hotlink" at bounding box center [789, 290] width 699 height 23
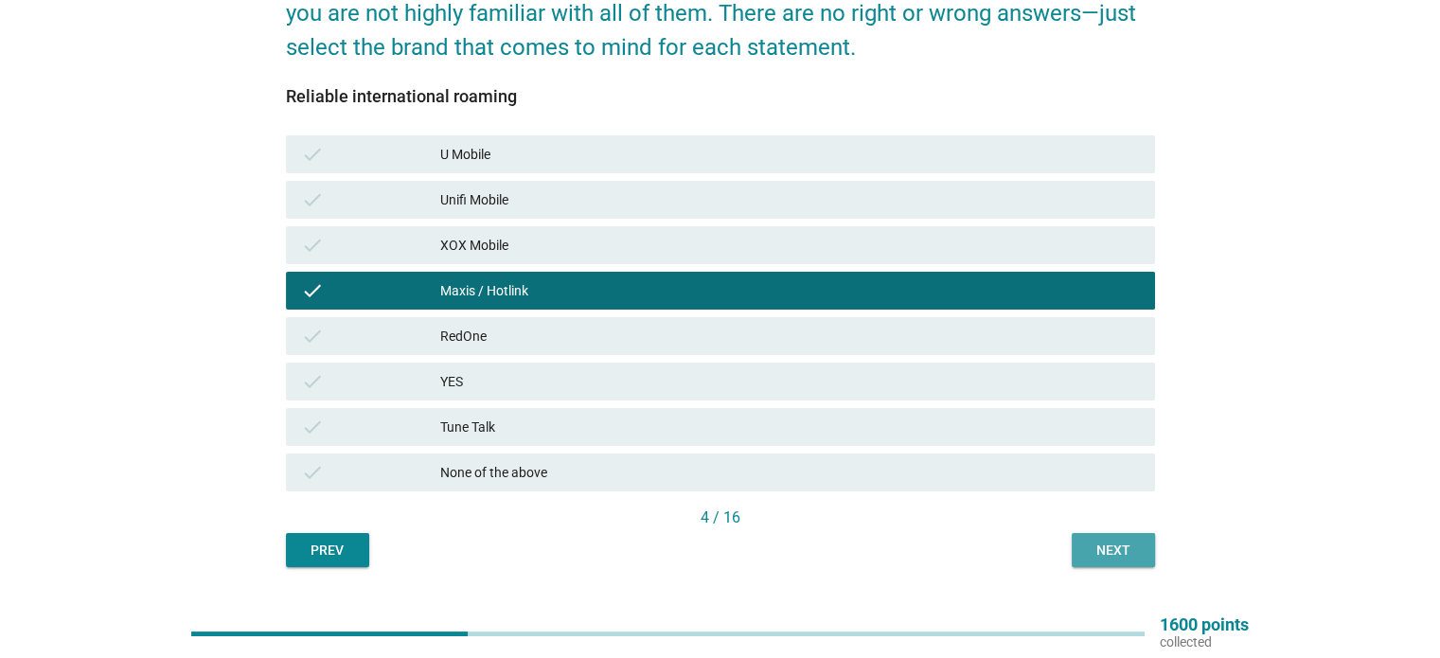
click at [1119, 559] on button "Next" at bounding box center [1112, 550] width 83 height 34
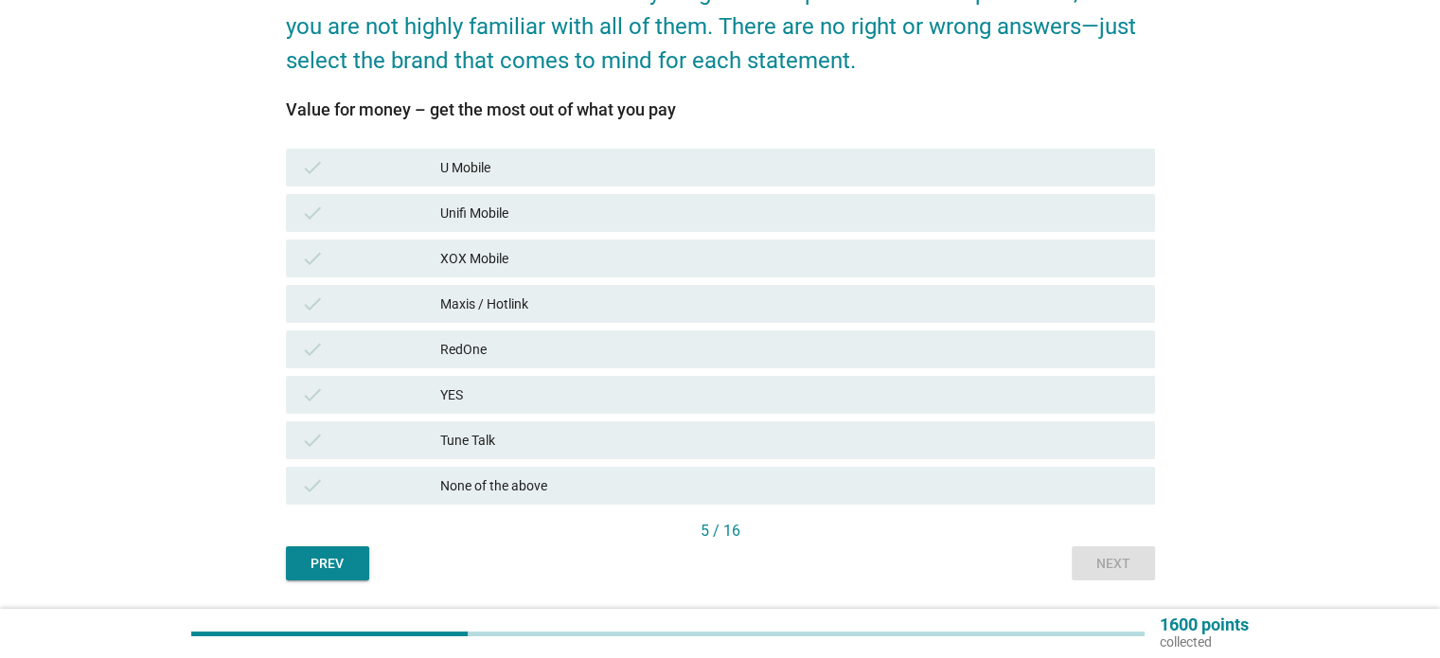
scroll to position [225, 0]
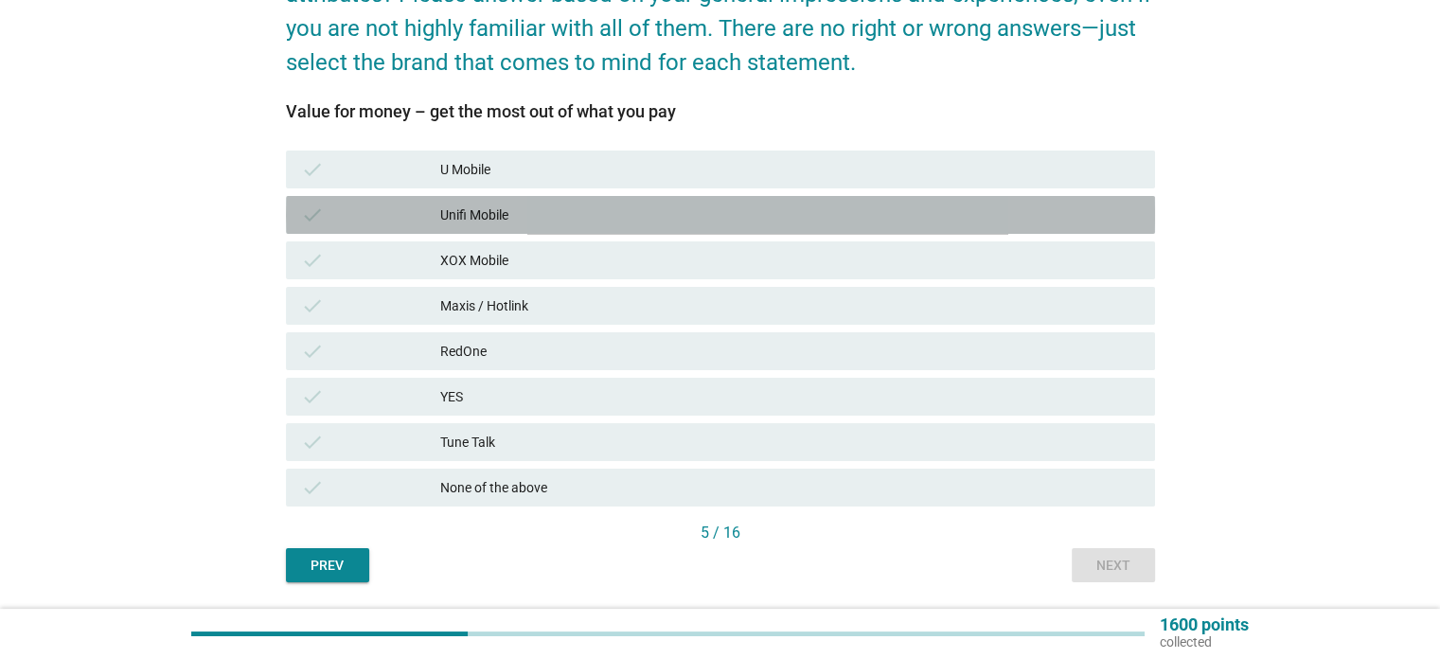
click at [610, 212] on div "Unifi Mobile" at bounding box center [789, 214] width 699 height 23
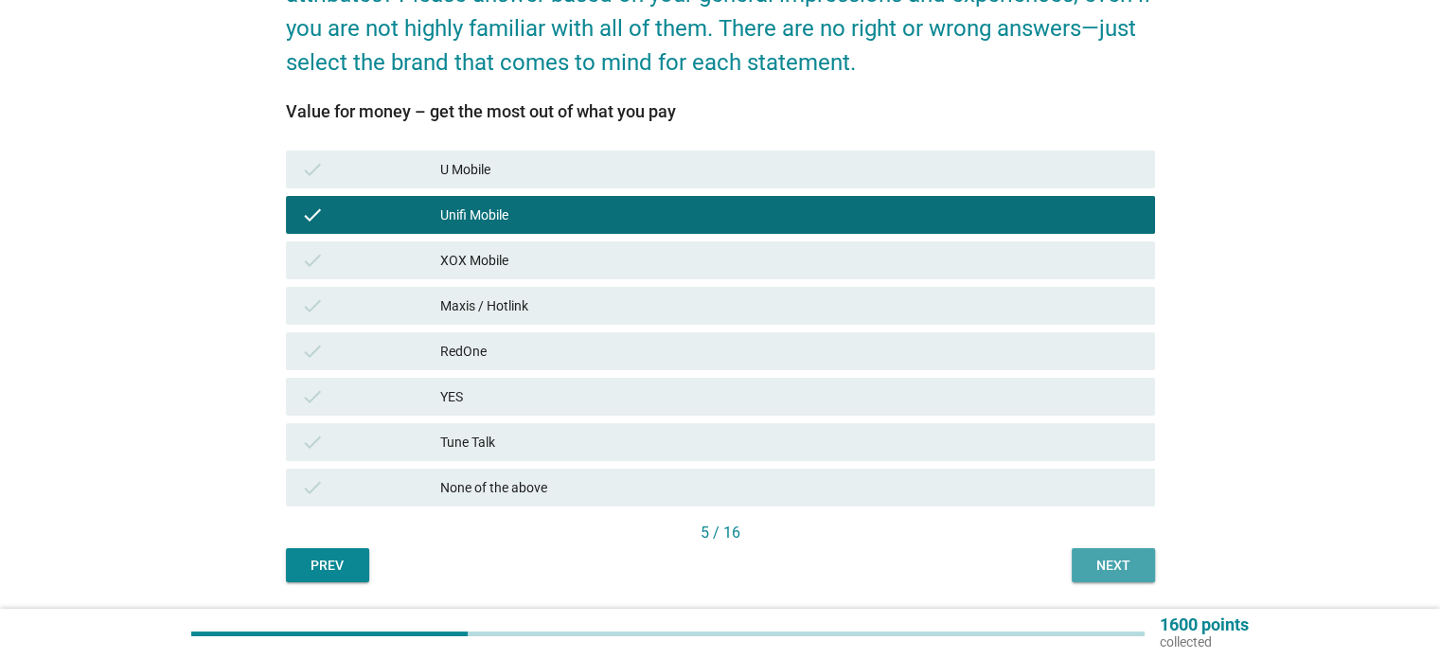
click at [1124, 564] on div "Next" at bounding box center [1113, 566] width 53 height 20
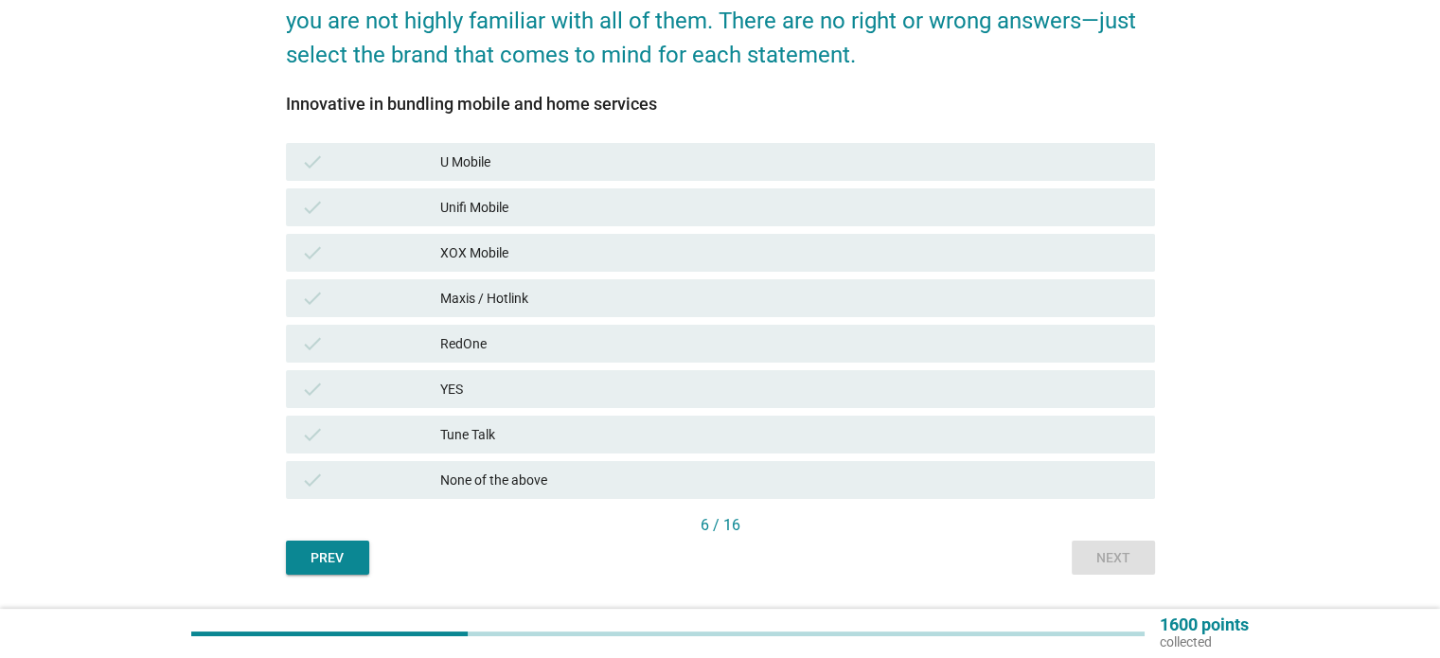
scroll to position [231, 0]
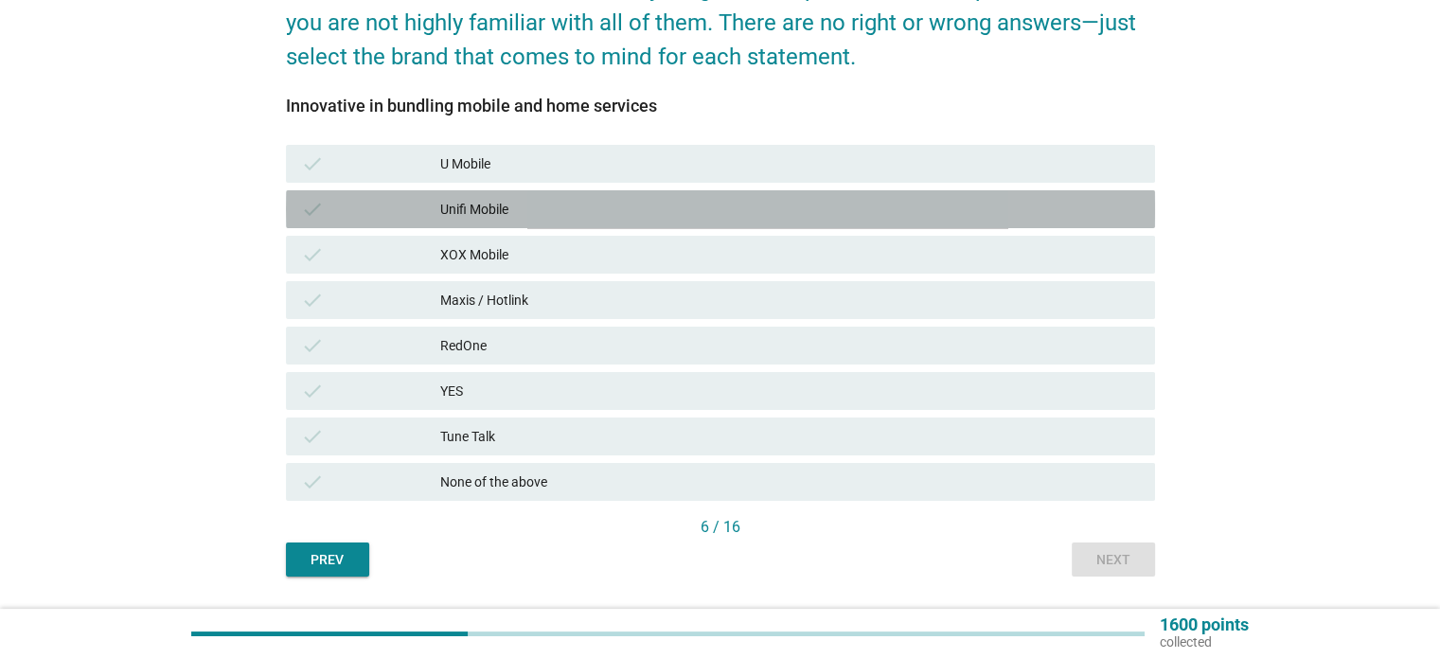
click at [577, 209] on div "Unifi Mobile" at bounding box center [789, 209] width 699 height 23
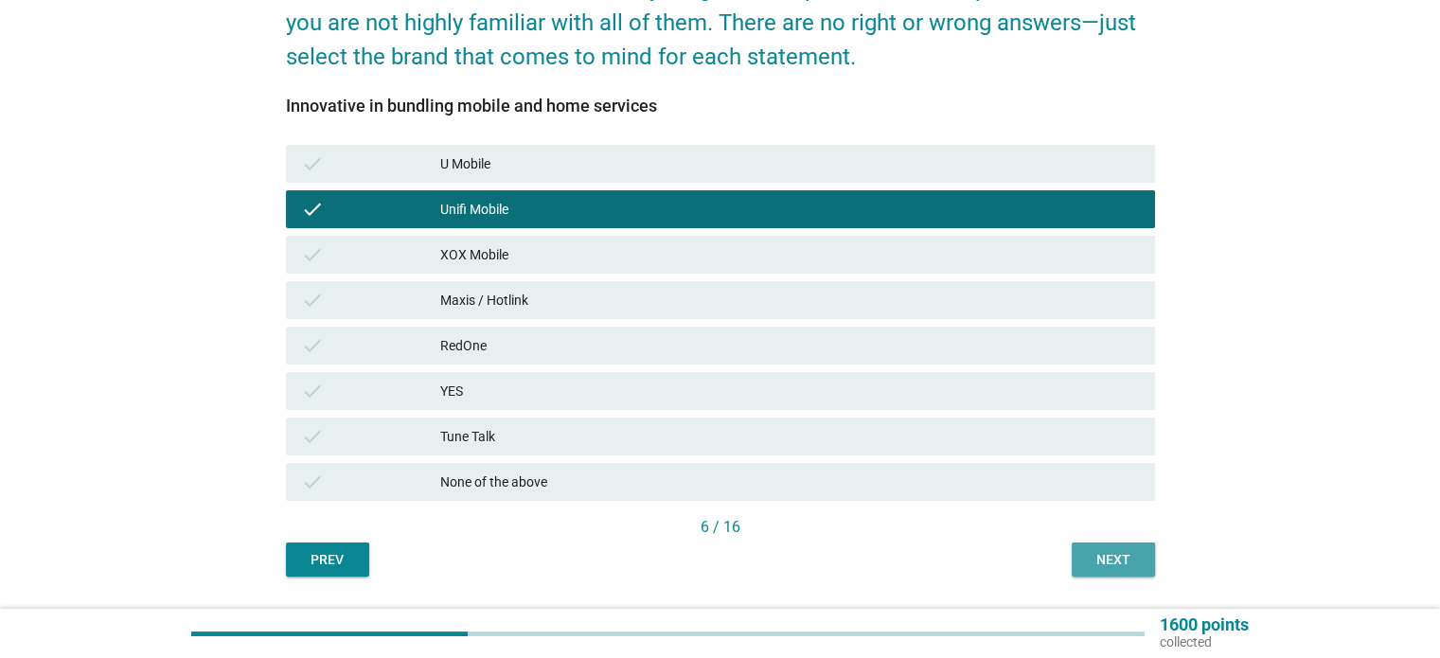
click at [1148, 568] on button "Next" at bounding box center [1112, 559] width 83 height 34
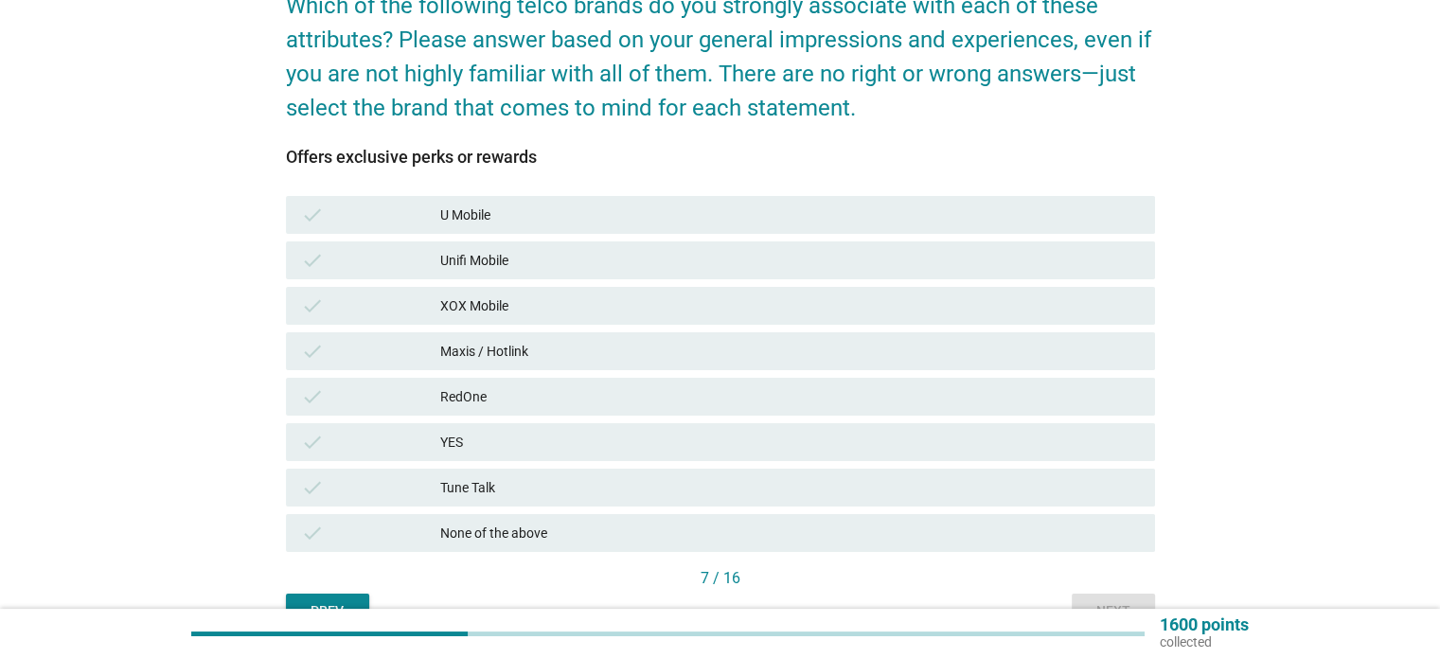
scroll to position [181, 0]
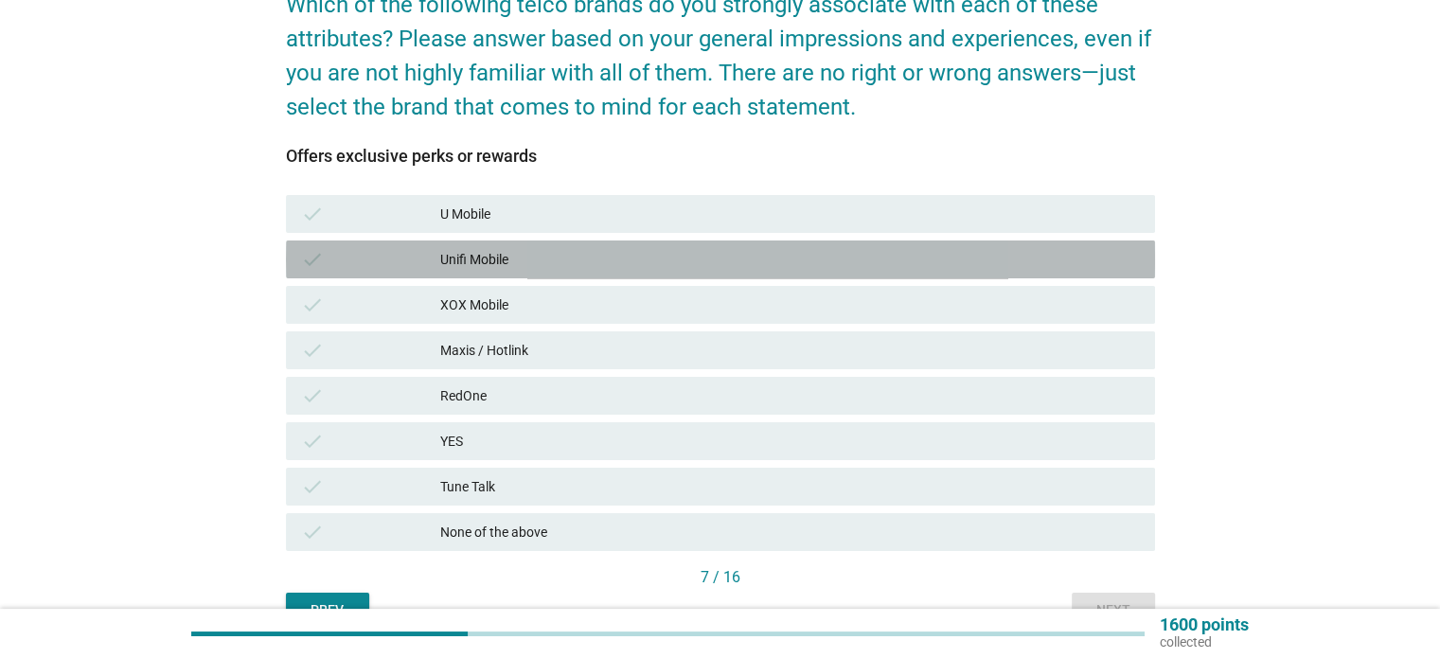
click at [651, 248] on div "Unifi Mobile" at bounding box center [789, 259] width 699 height 23
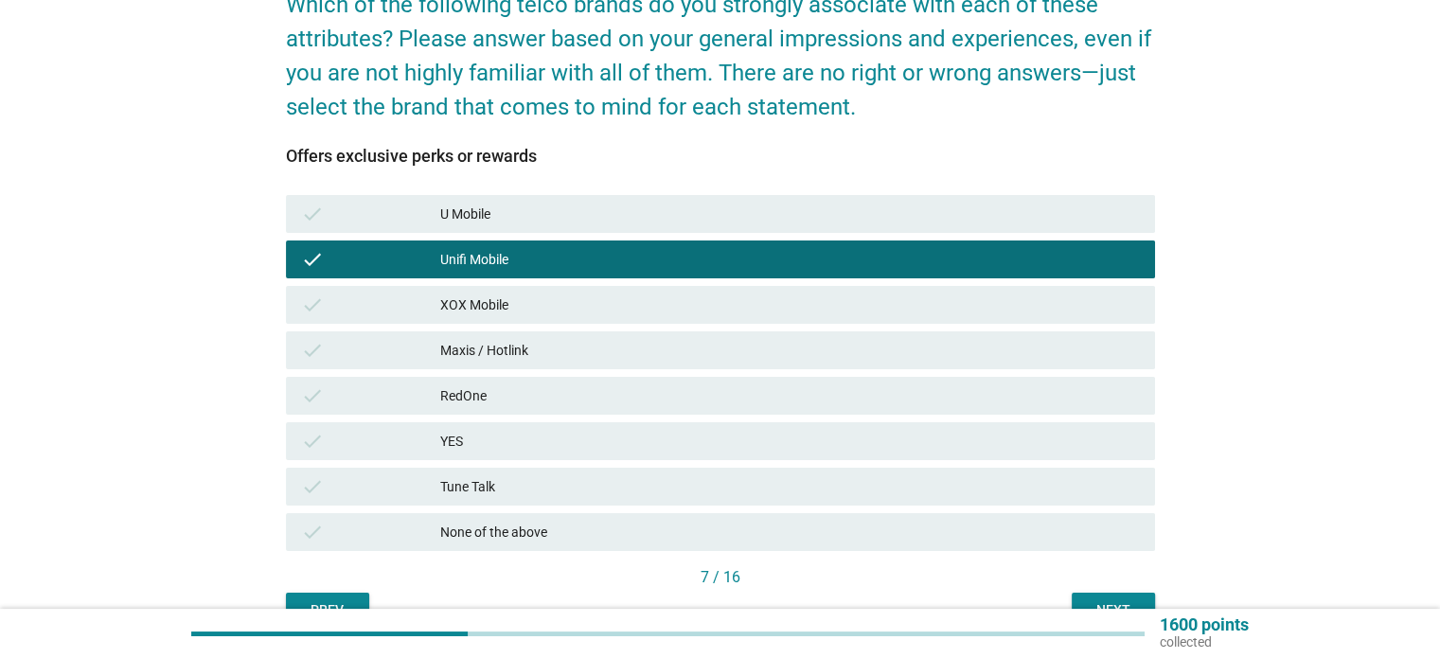
click at [1109, 610] on div "1600 points collected" at bounding box center [720, 633] width 1440 height 49
click at [1116, 600] on div "Next" at bounding box center [1113, 610] width 53 height 20
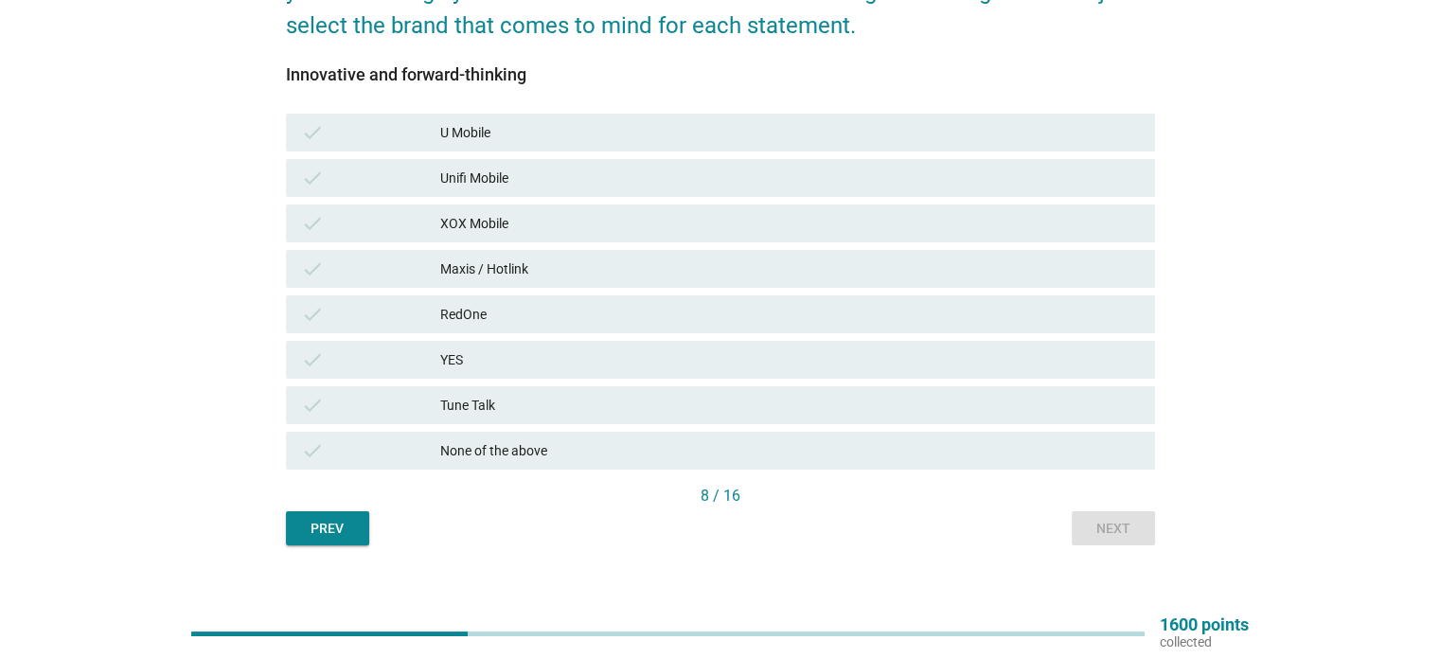
scroll to position [265, 0]
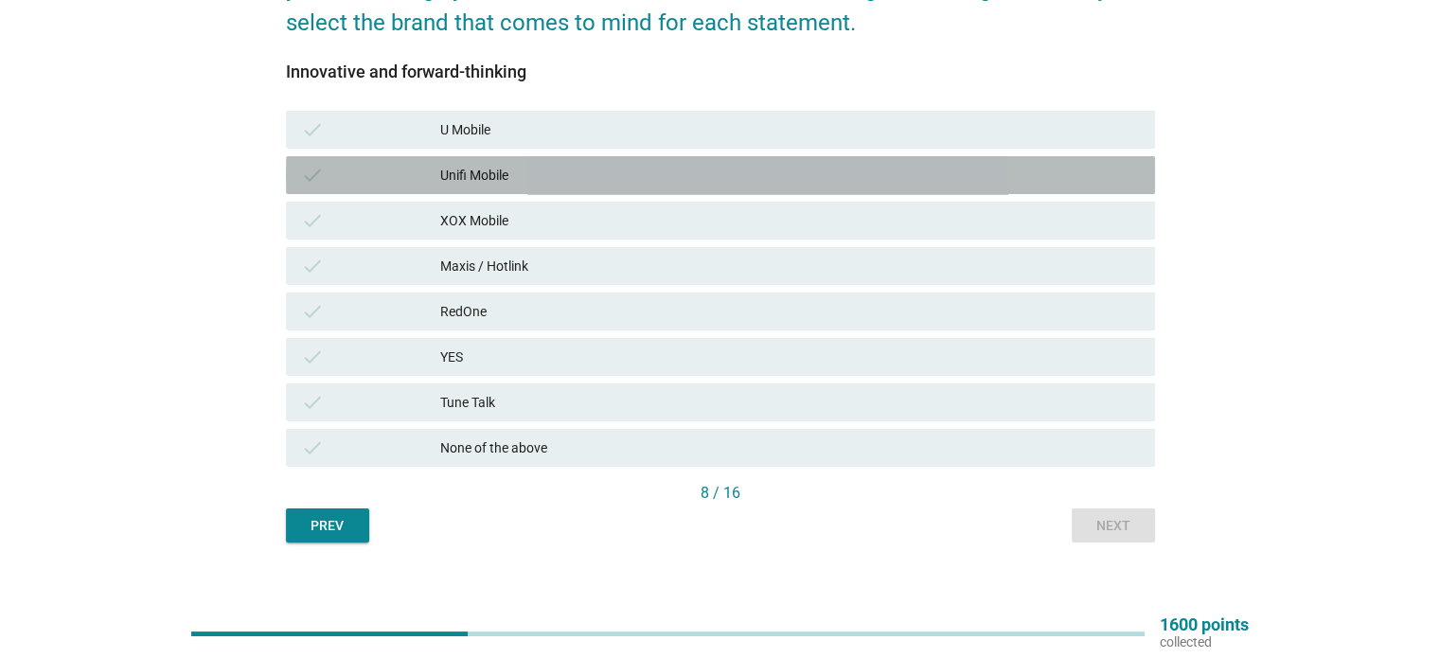
click at [747, 167] on div "Unifi Mobile" at bounding box center [789, 175] width 699 height 23
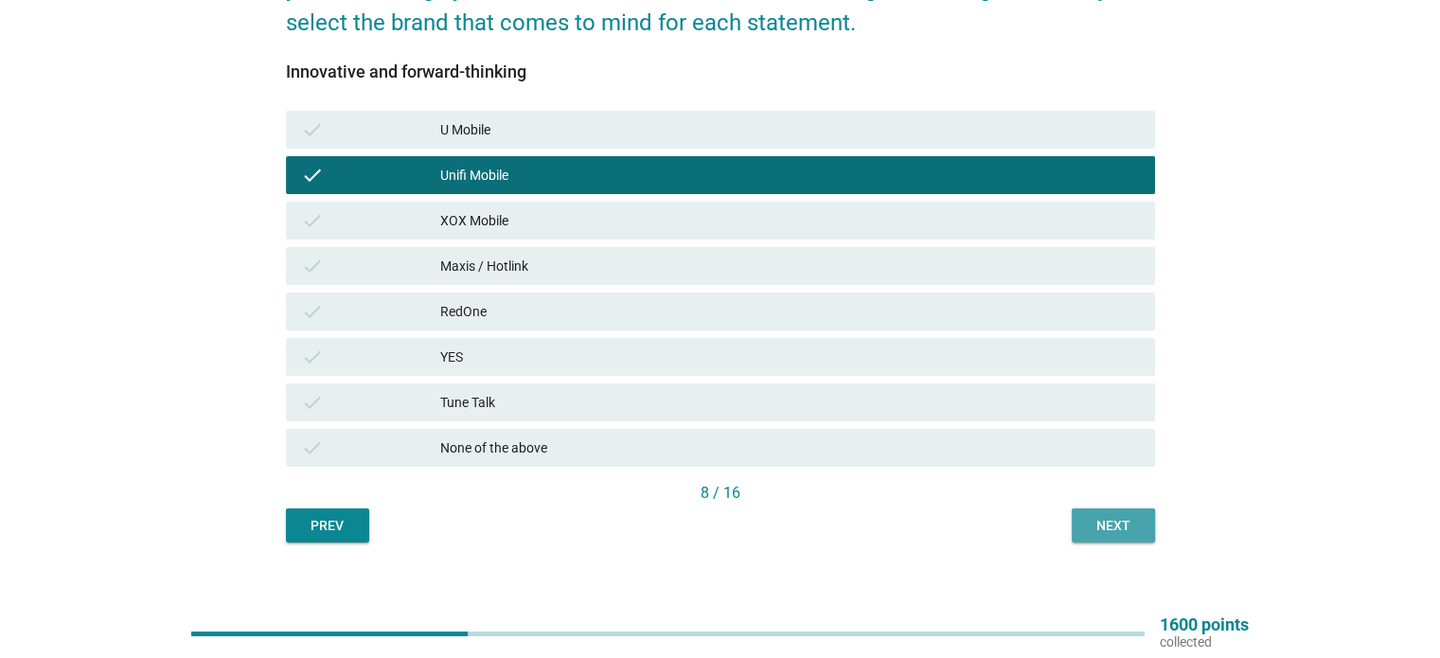
click at [1125, 523] on div "Next" at bounding box center [1113, 526] width 53 height 20
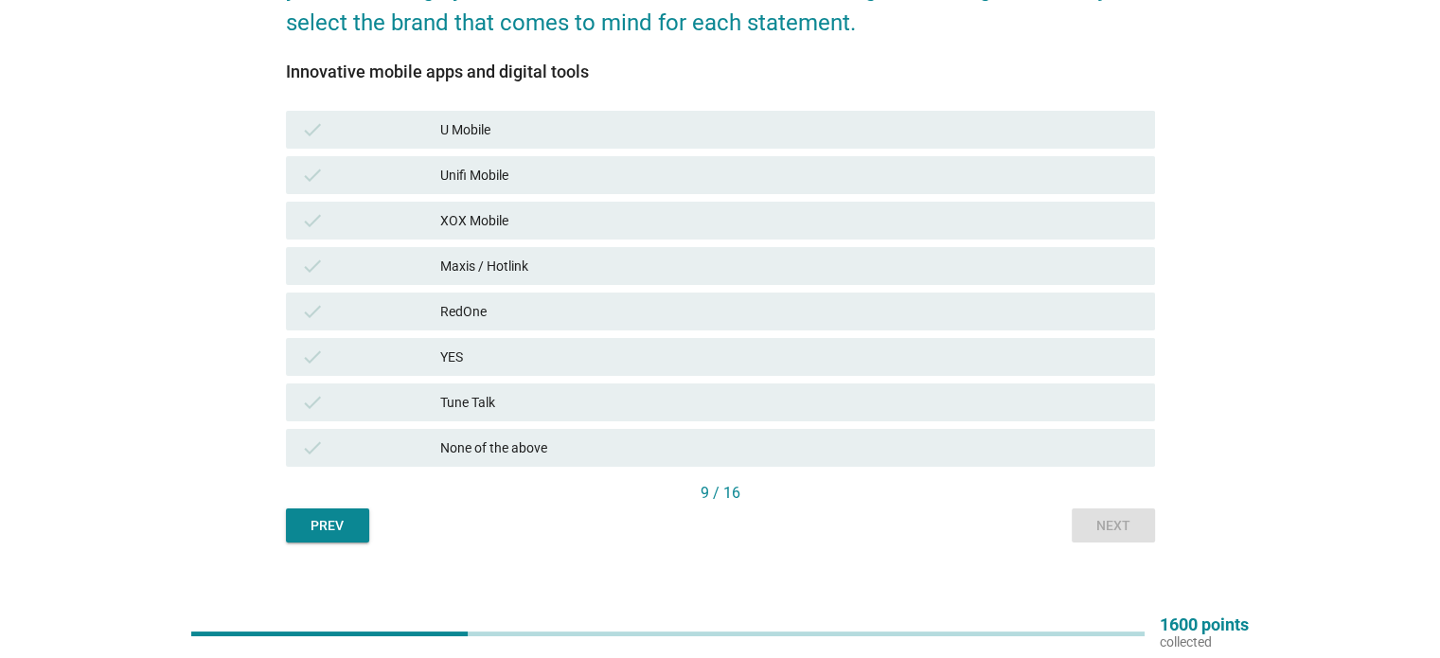
click at [715, 272] on div "Maxis / Hotlink" at bounding box center [789, 266] width 699 height 23
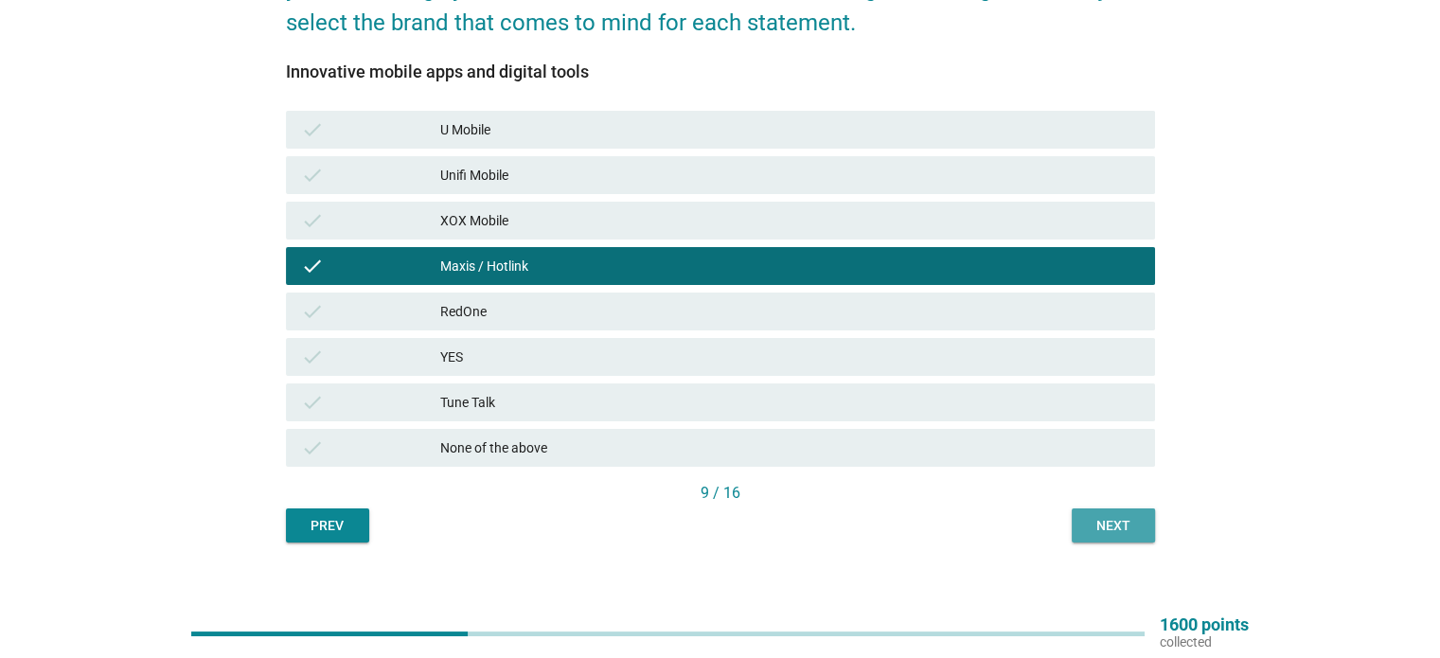
click at [1128, 521] on div "Next" at bounding box center [1113, 526] width 53 height 20
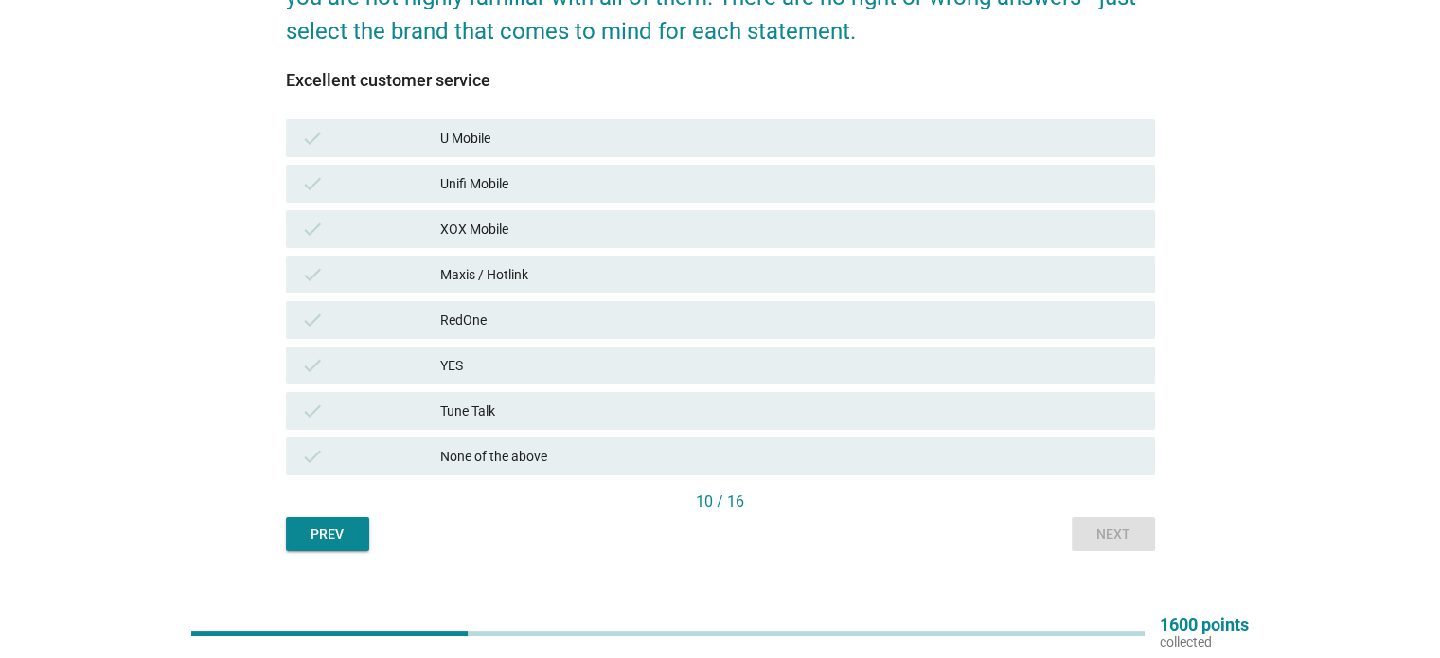
scroll to position [252, 0]
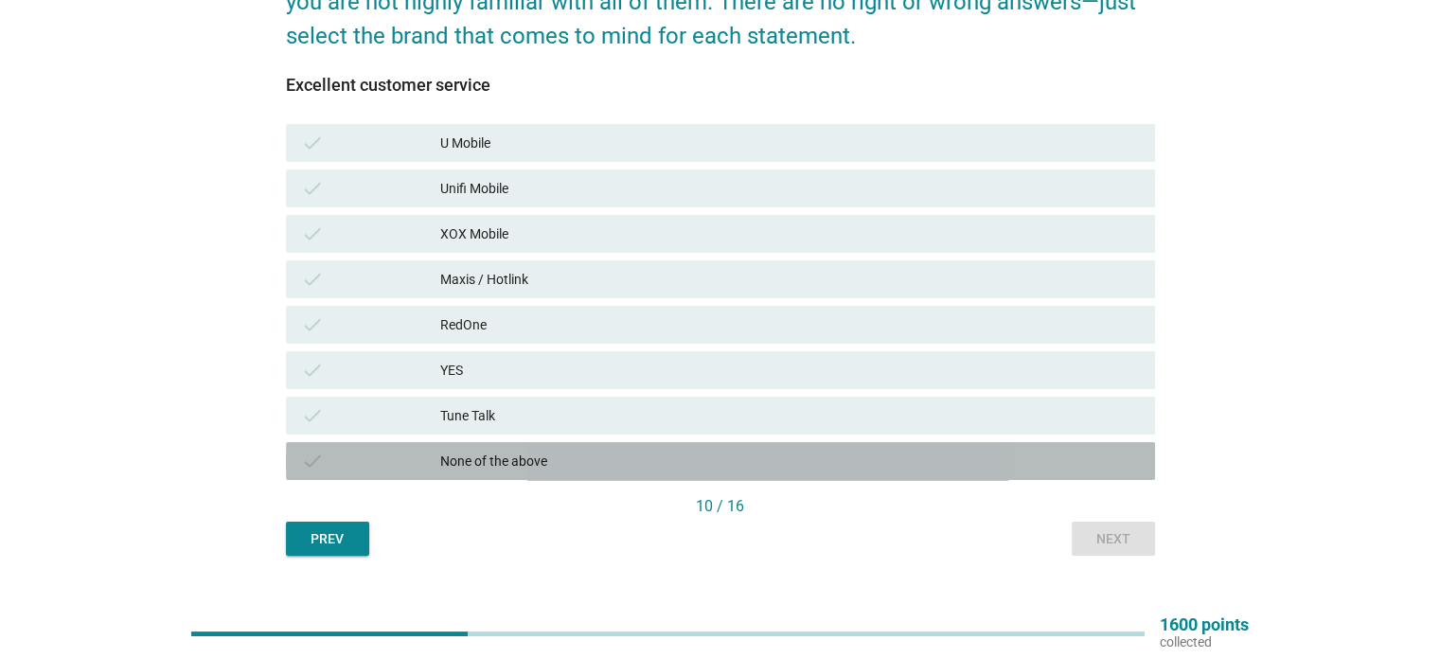
click at [767, 468] on div "None of the above" at bounding box center [789, 461] width 699 height 23
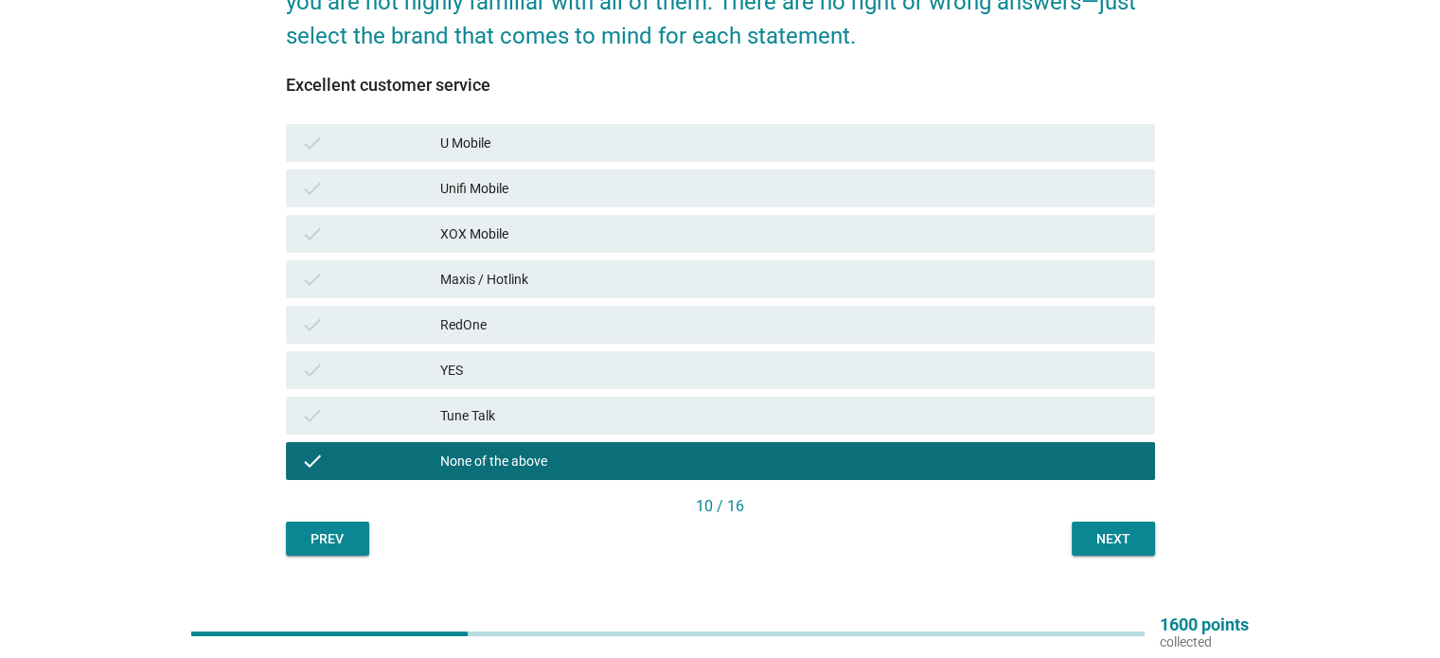
click at [1155, 537] on div "English arrow_drop_down Which of the following telco brands do you strongly ass…" at bounding box center [720, 194] width 899 height 752
click at [1108, 539] on div "Next" at bounding box center [1113, 539] width 53 height 20
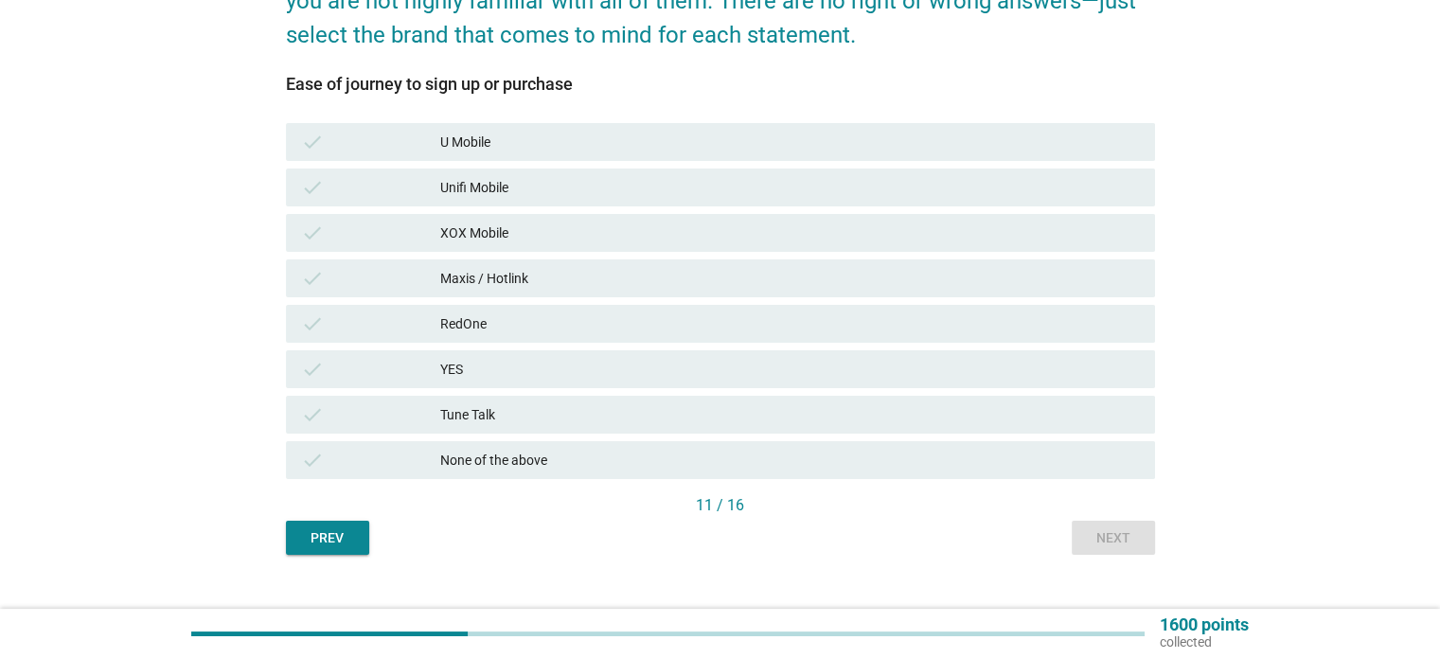
scroll to position [272, 0]
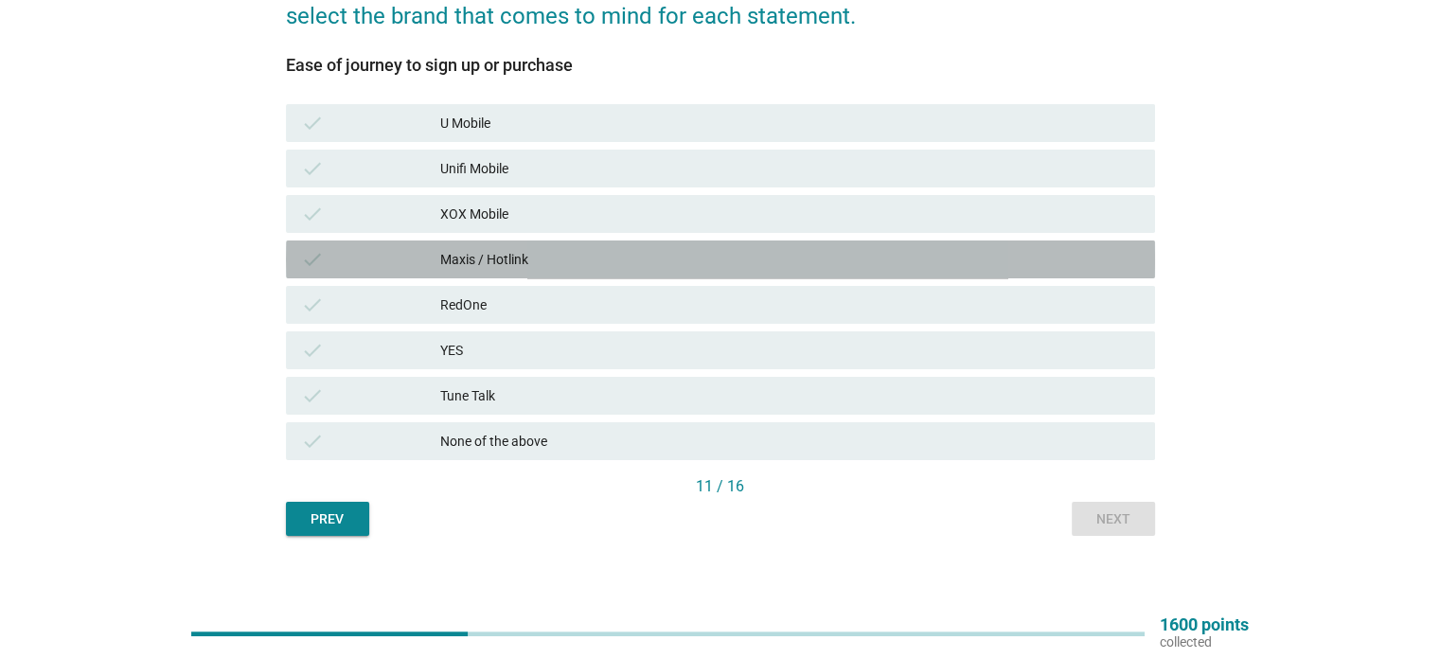
click at [658, 255] on div "Maxis / Hotlink" at bounding box center [789, 259] width 699 height 23
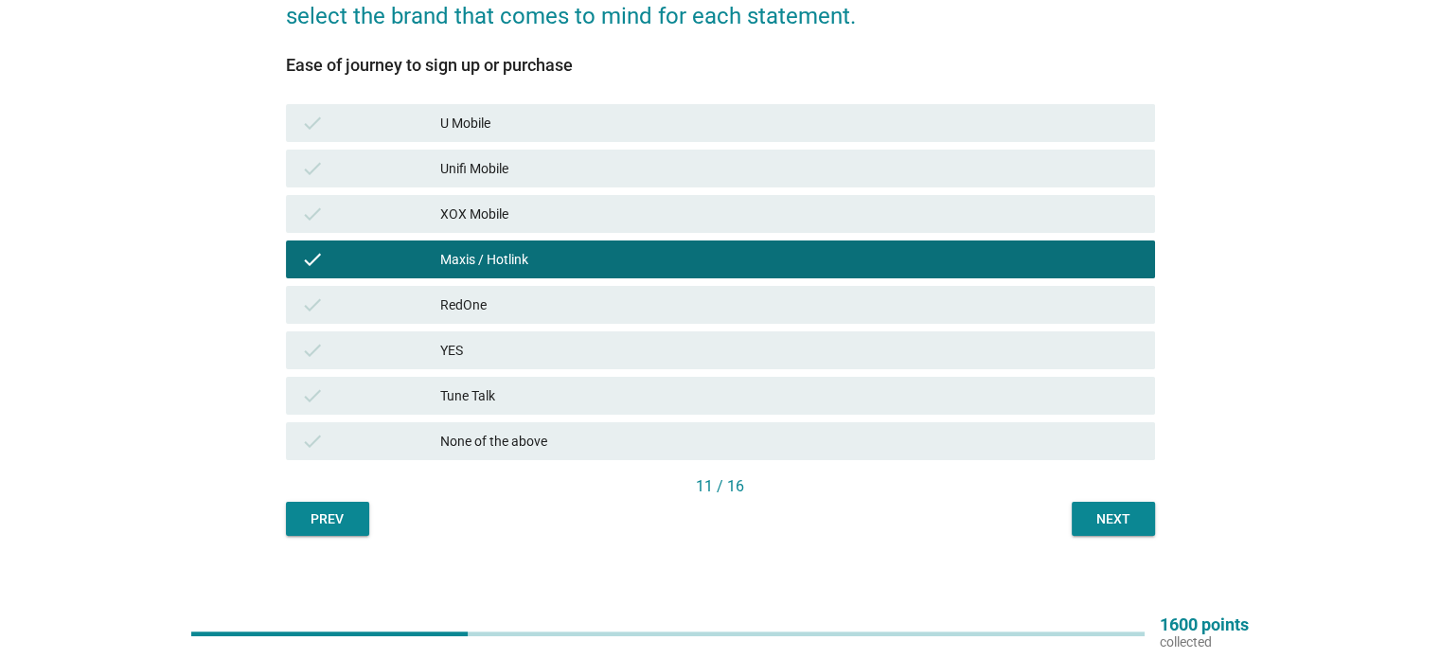
click at [1147, 518] on button "Next" at bounding box center [1112, 519] width 83 height 34
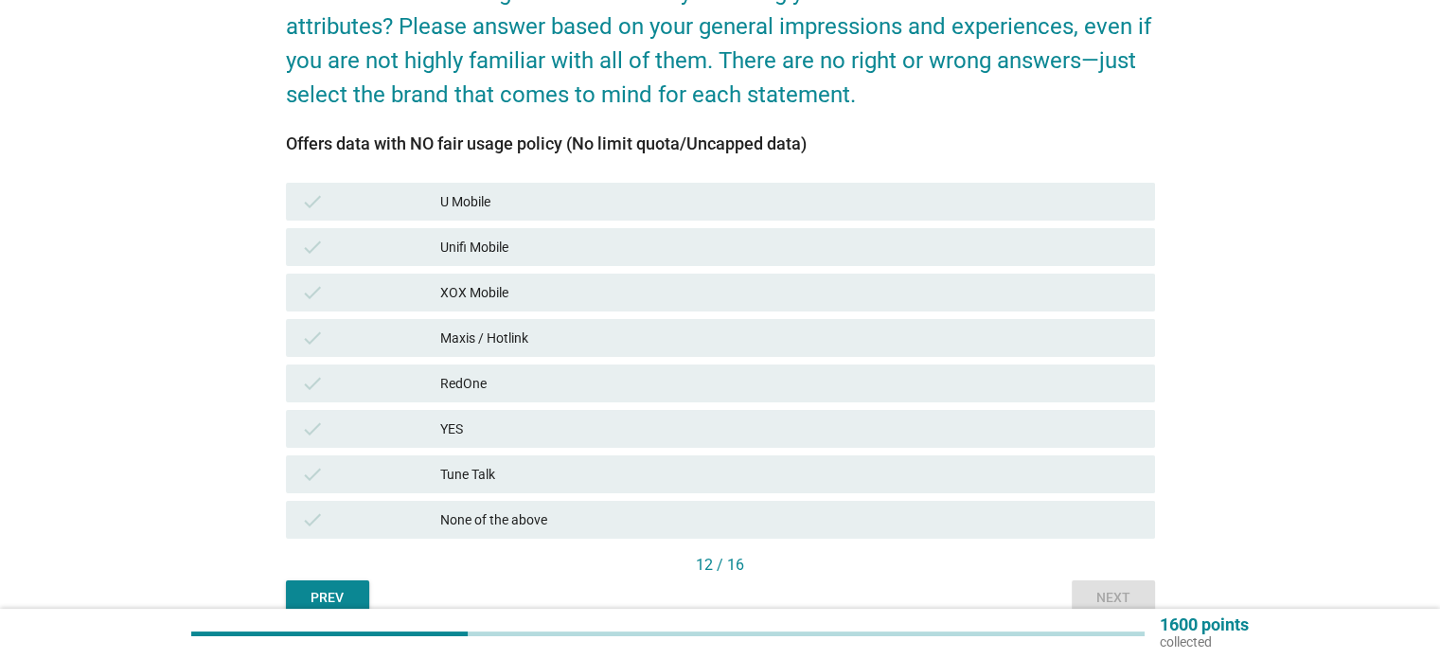
scroll to position [229, 0]
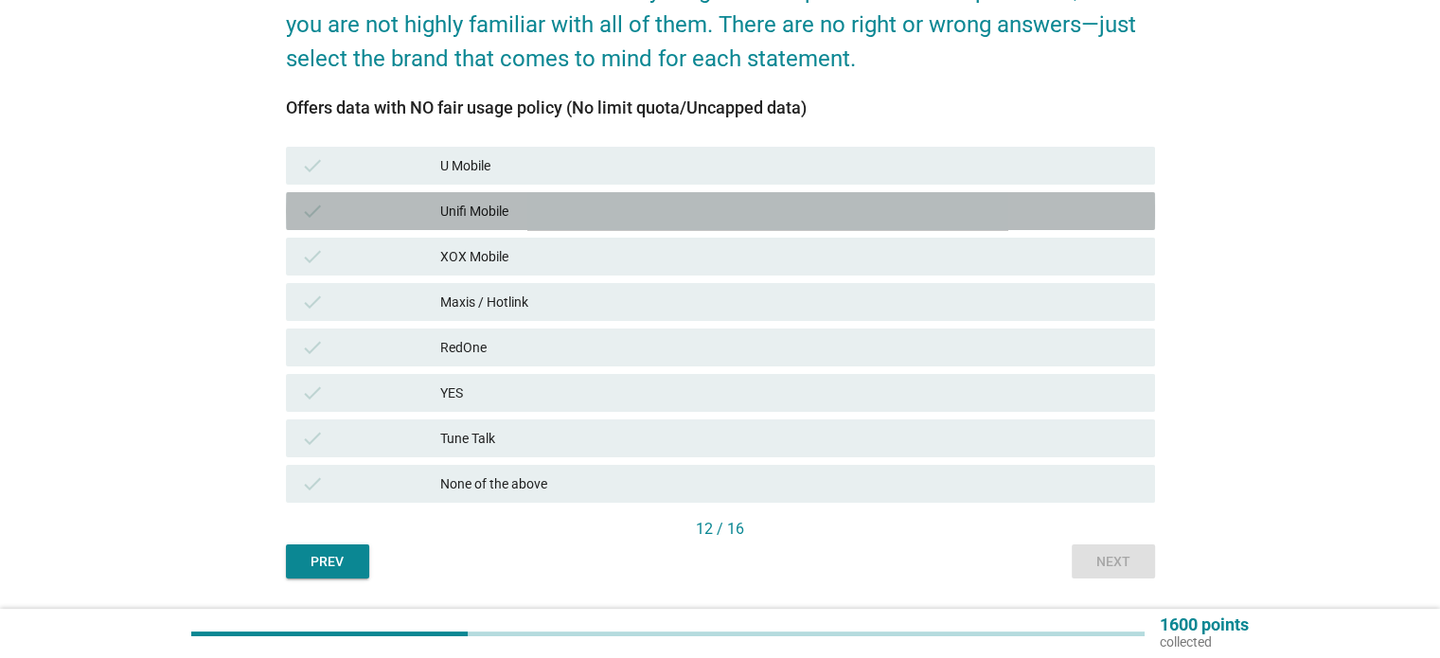
click at [613, 206] on div "Unifi Mobile" at bounding box center [789, 211] width 699 height 23
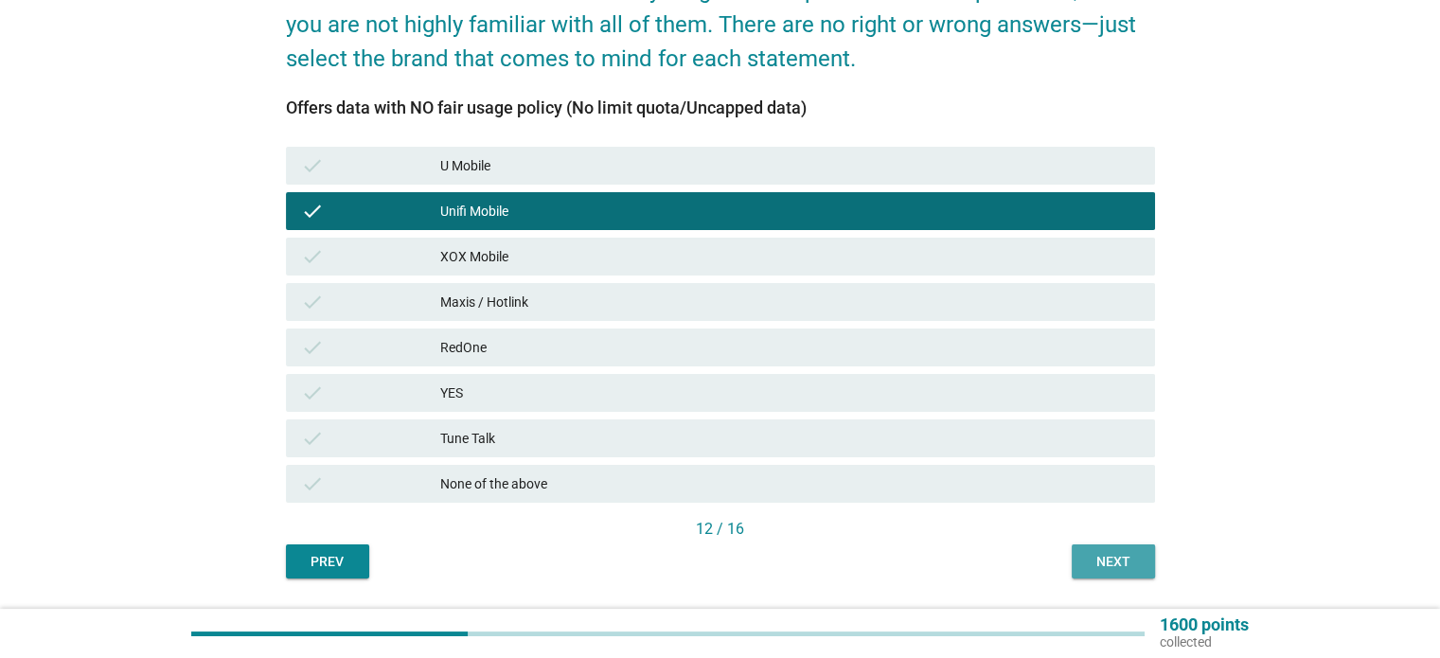
click at [1108, 562] on div "Next" at bounding box center [1113, 562] width 53 height 20
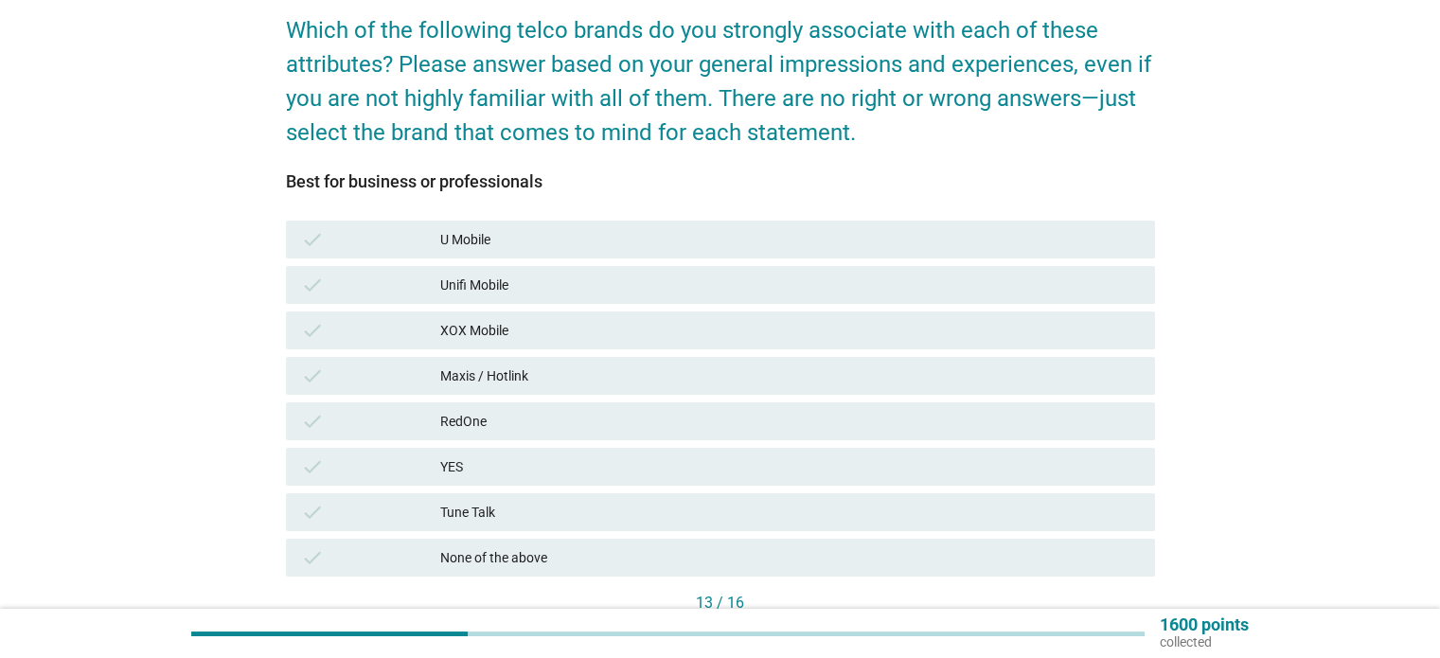
scroll to position [157, 0]
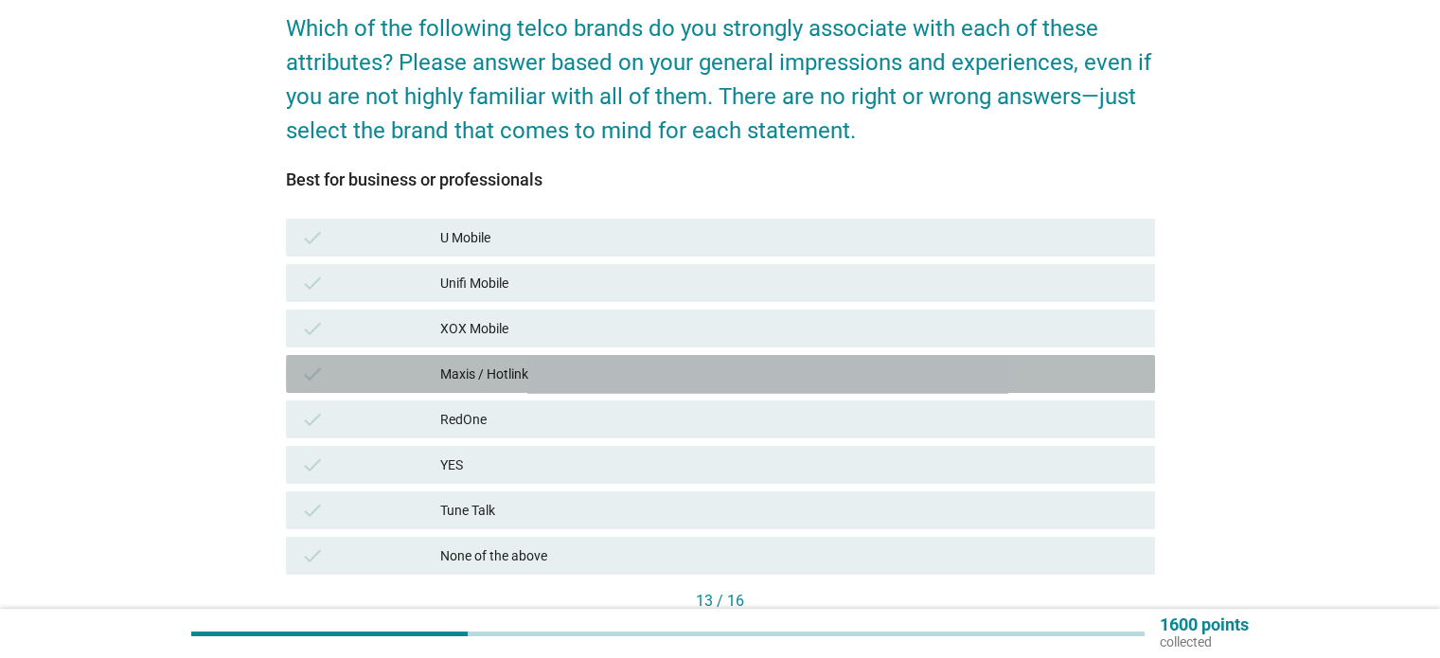
click at [732, 355] on div "check Maxis / Hotlink" at bounding box center [720, 374] width 869 height 38
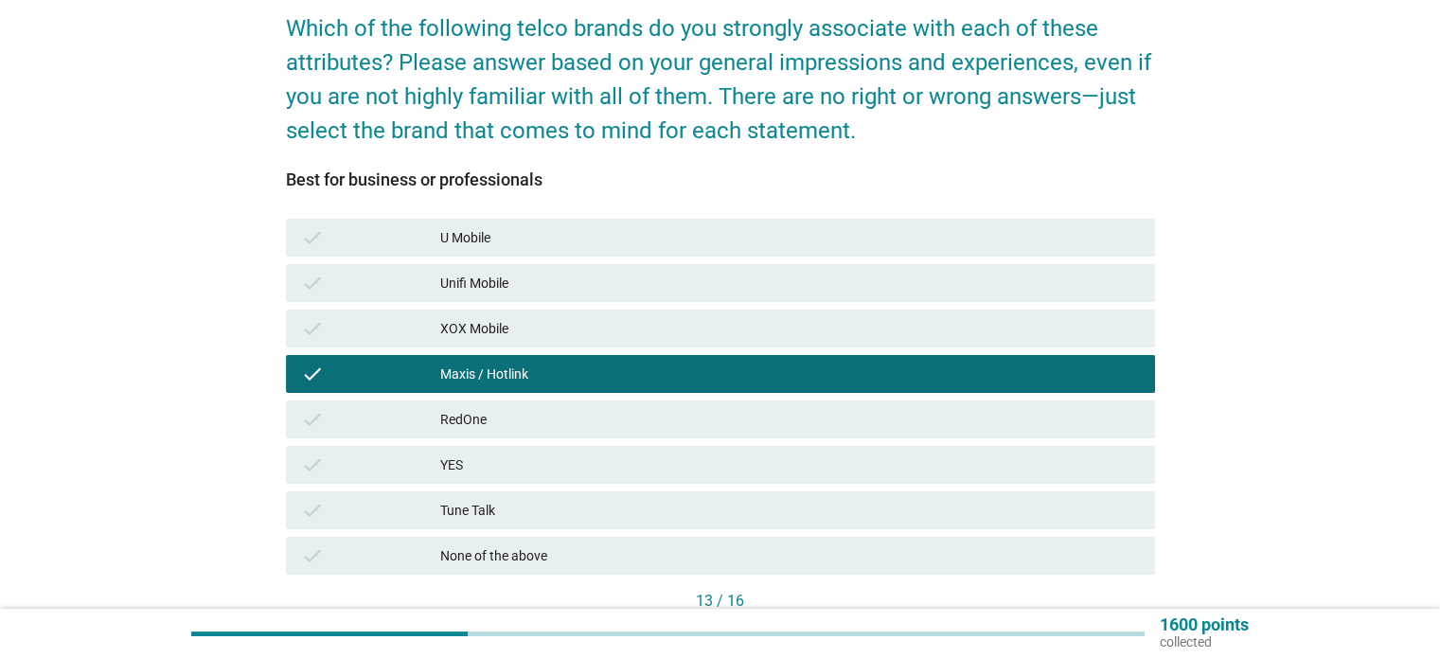
scroll to position [284, 0]
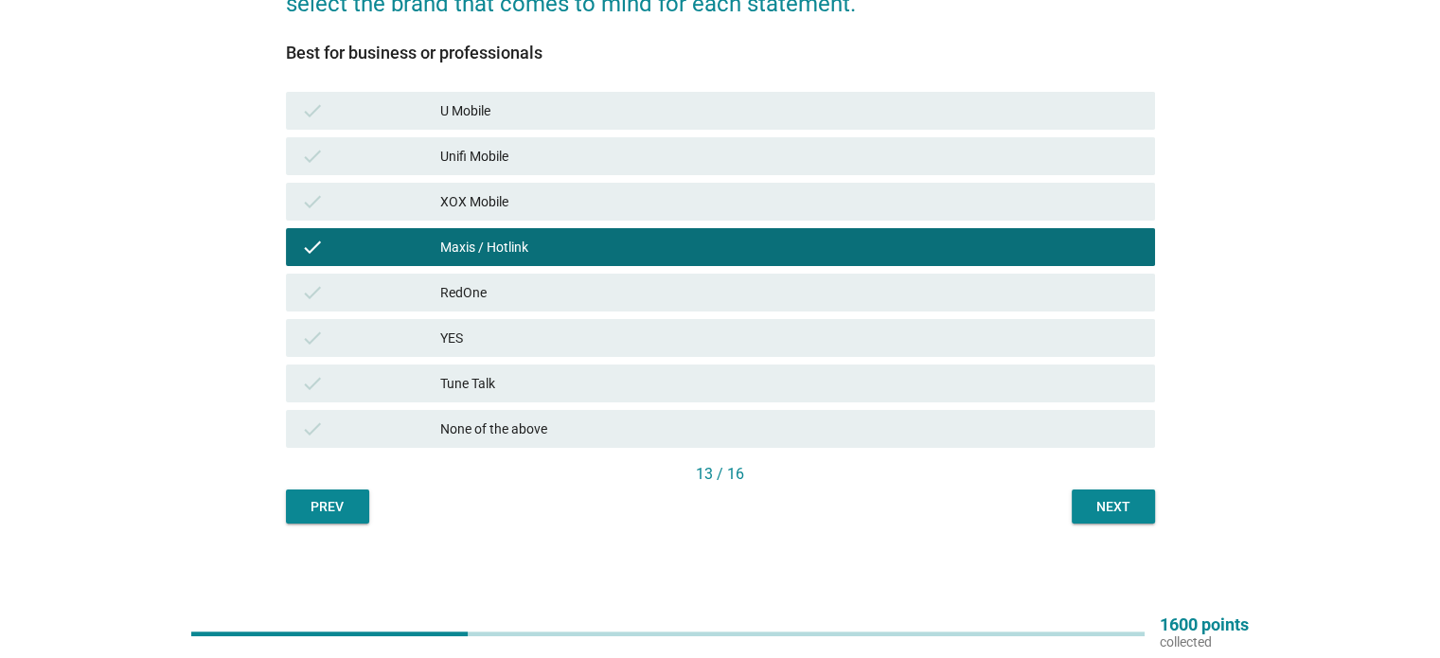
click at [1110, 507] on div "Next" at bounding box center [1113, 507] width 53 height 20
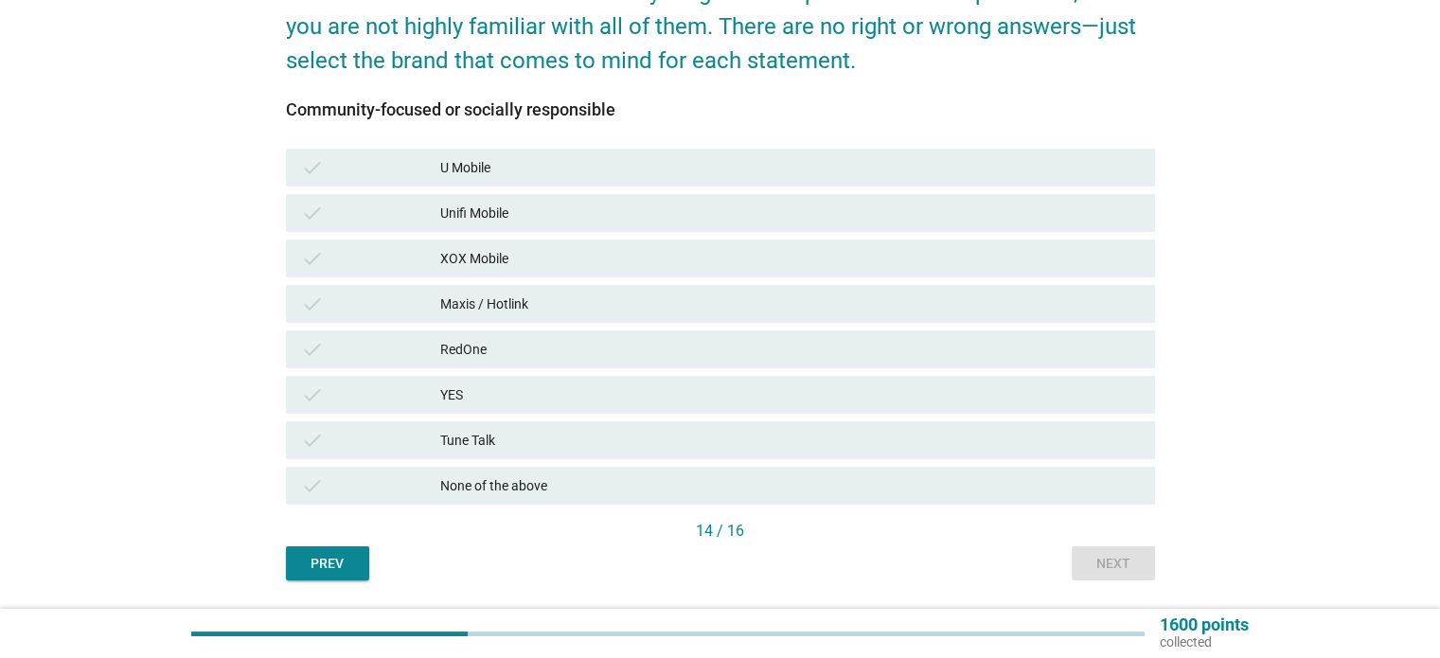
scroll to position [231, 0]
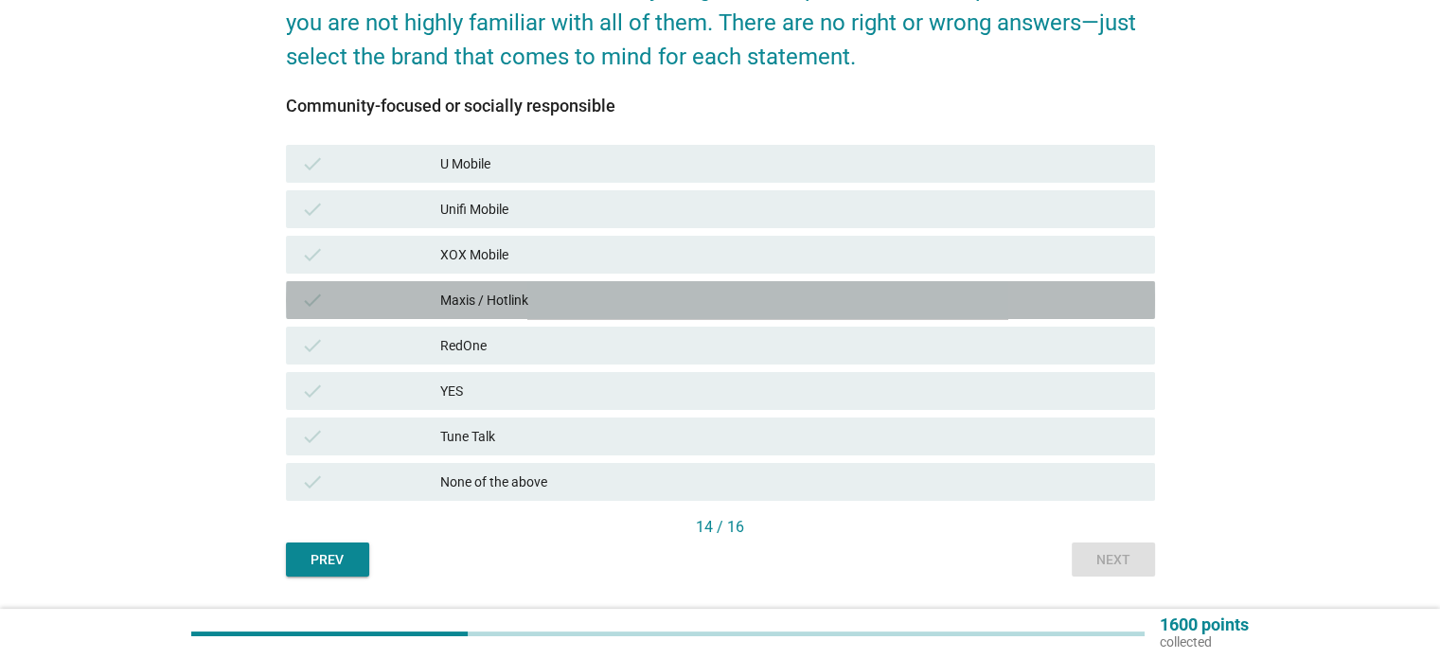
click at [647, 292] on div "Maxis / Hotlink" at bounding box center [789, 300] width 699 height 23
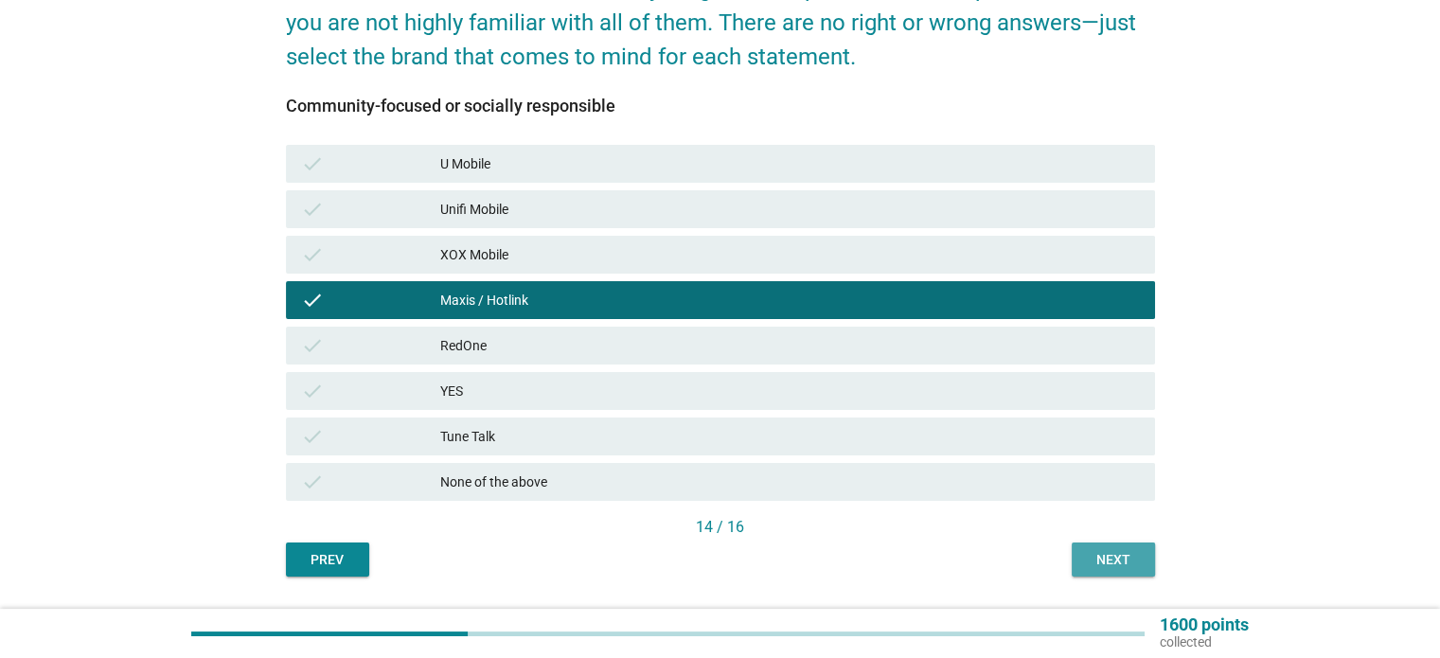
click at [1119, 557] on div "Next" at bounding box center [1113, 560] width 53 height 20
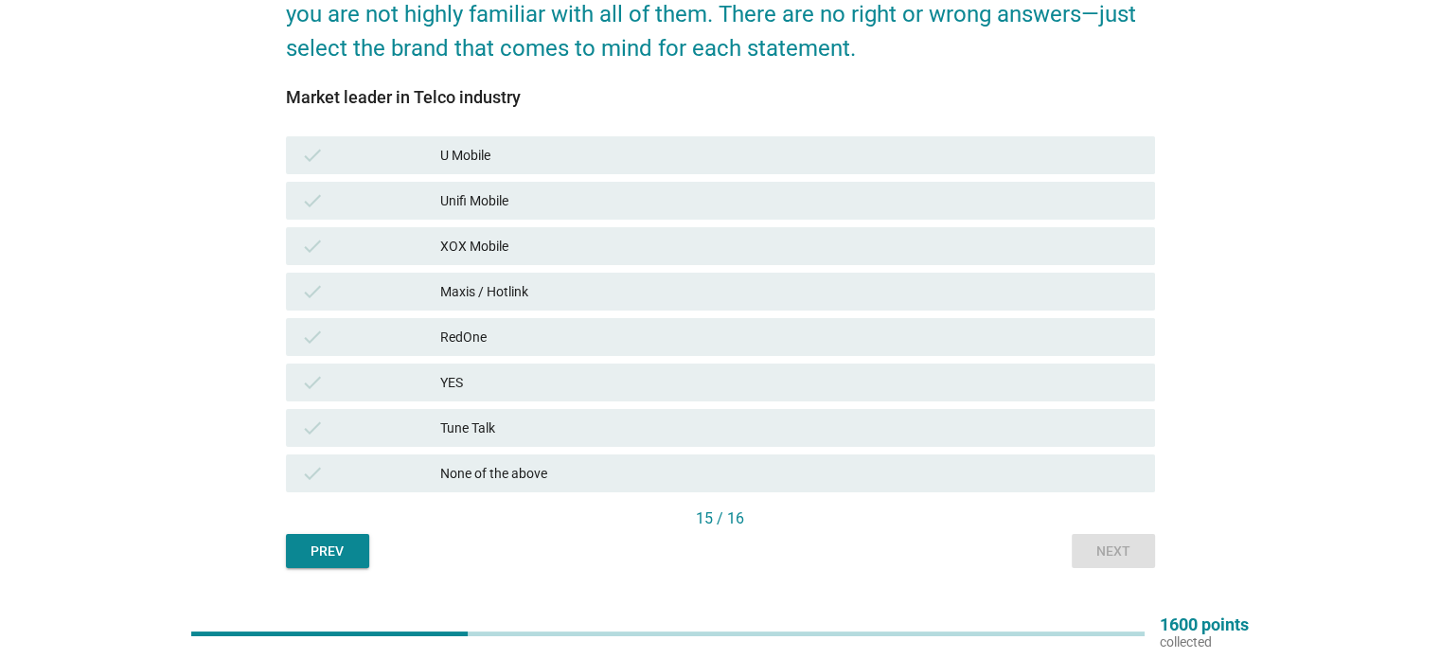
scroll to position [239, 0]
click at [911, 287] on div "Maxis / Hotlink" at bounding box center [789, 292] width 699 height 23
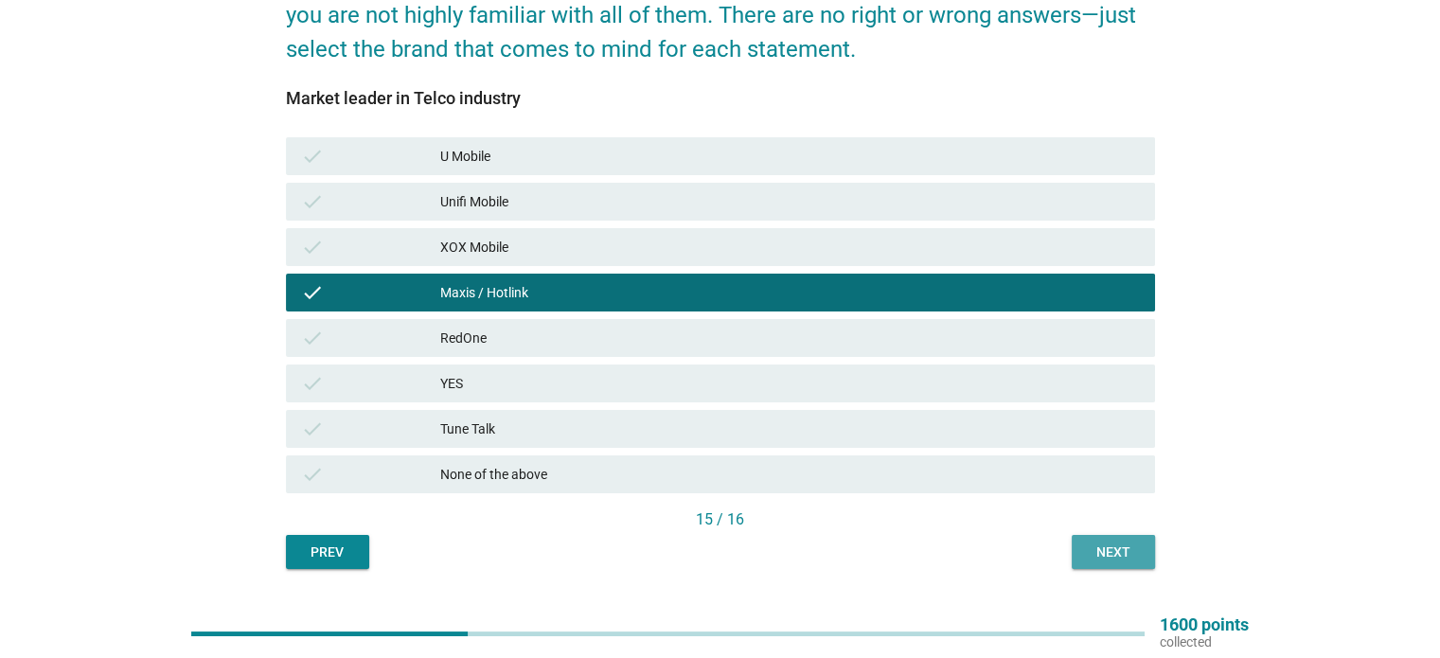
click at [1124, 552] on div "Next" at bounding box center [1113, 552] width 53 height 20
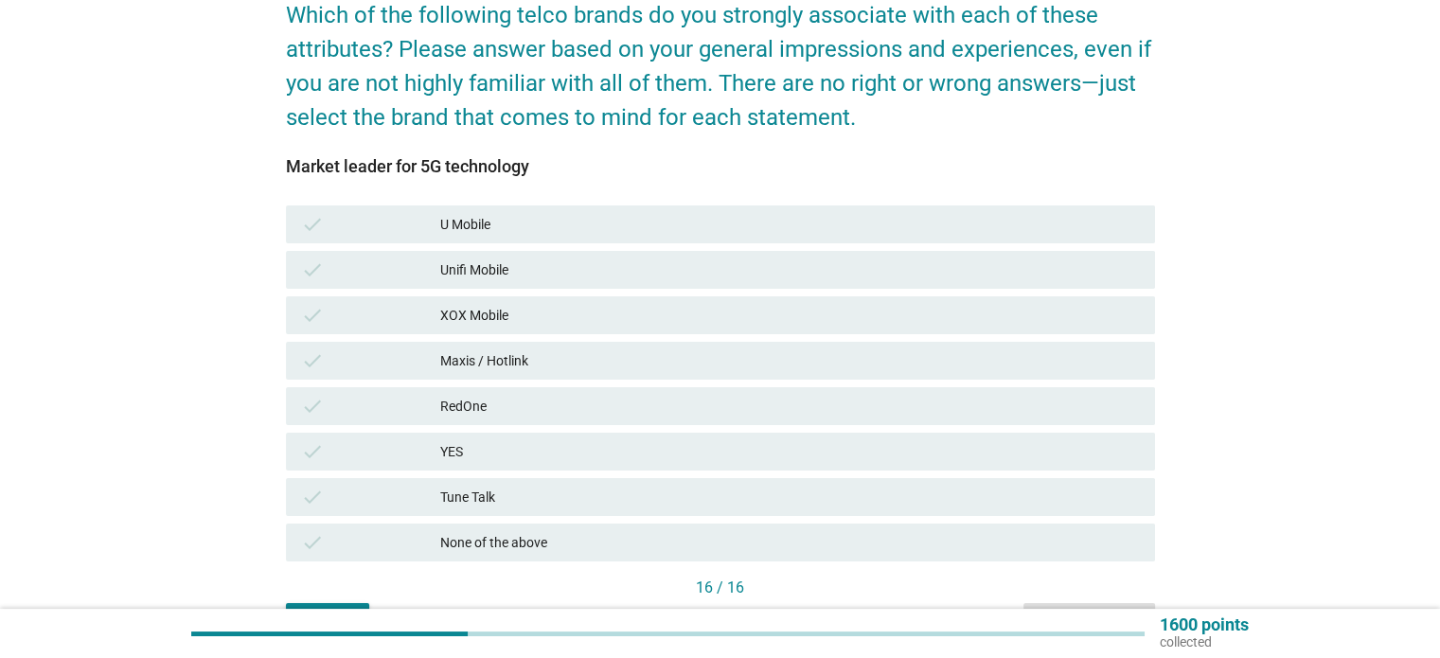
scroll to position [223, 0]
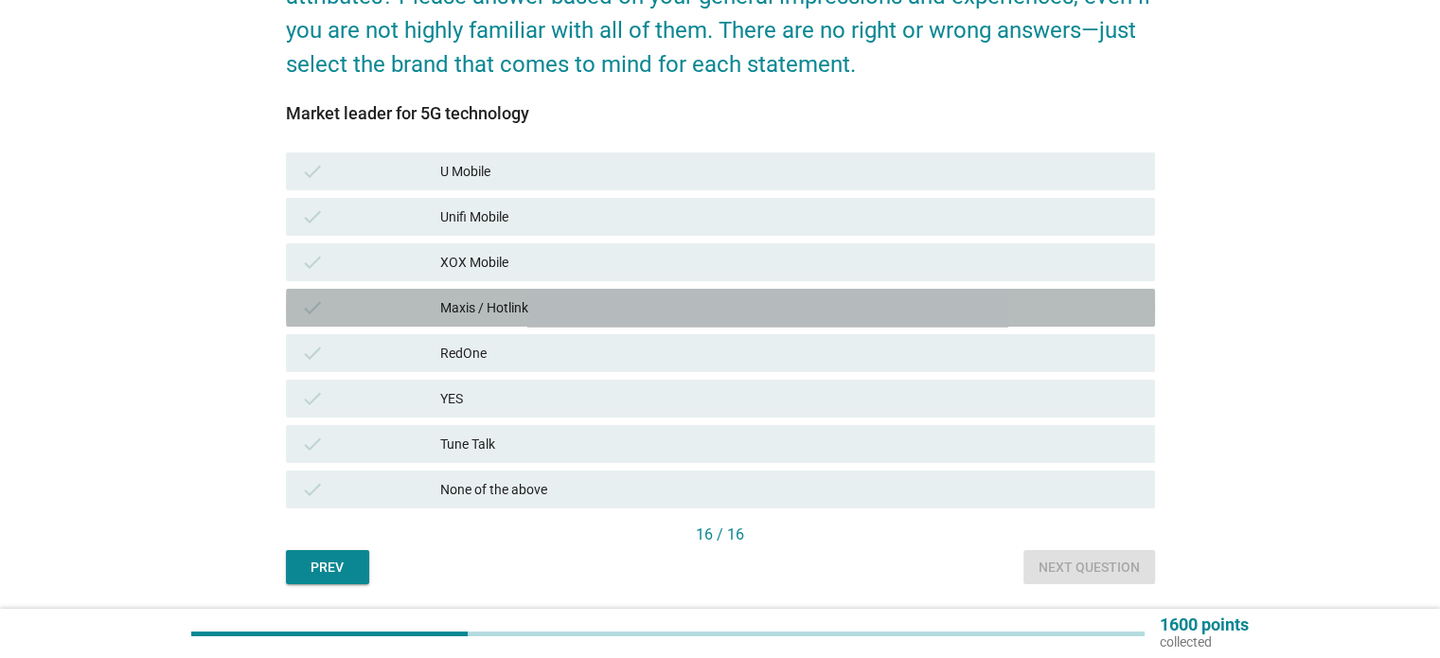
click at [795, 306] on div "Maxis / Hotlink" at bounding box center [789, 307] width 699 height 23
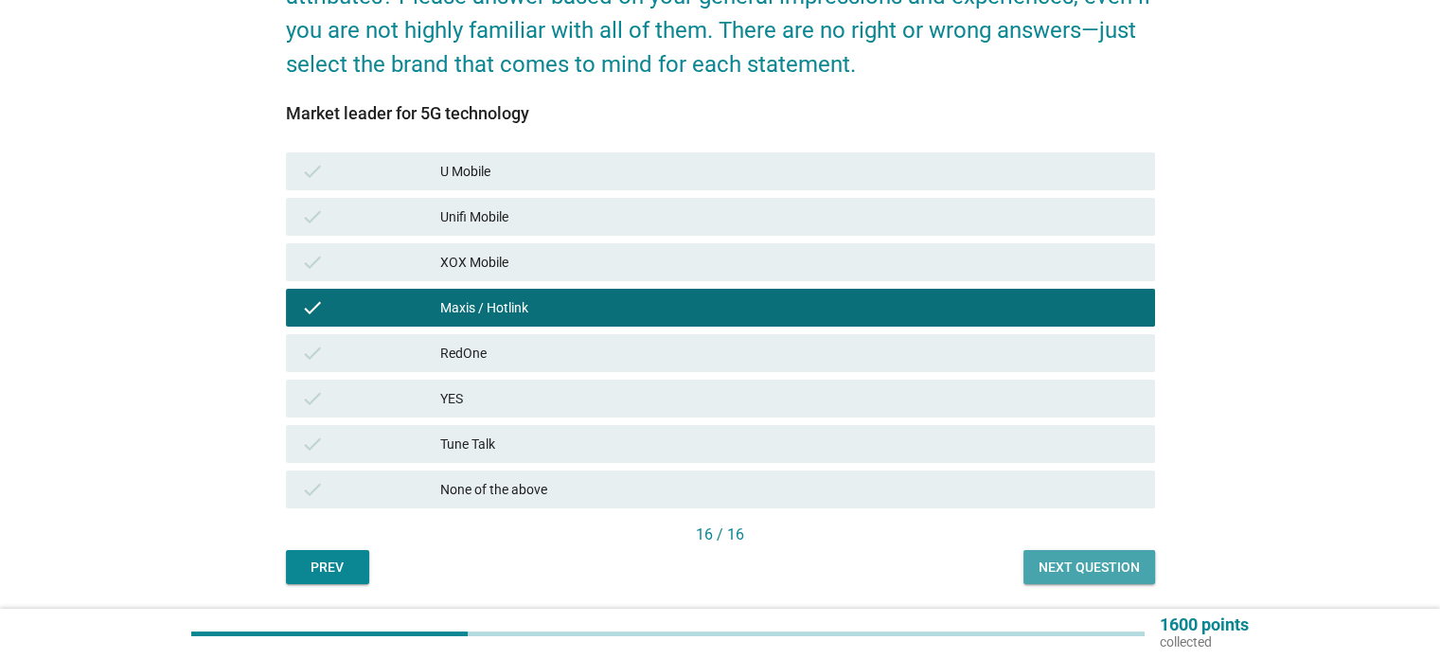
click at [1071, 565] on div "Next question" at bounding box center [1088, 567] width 101 height 20
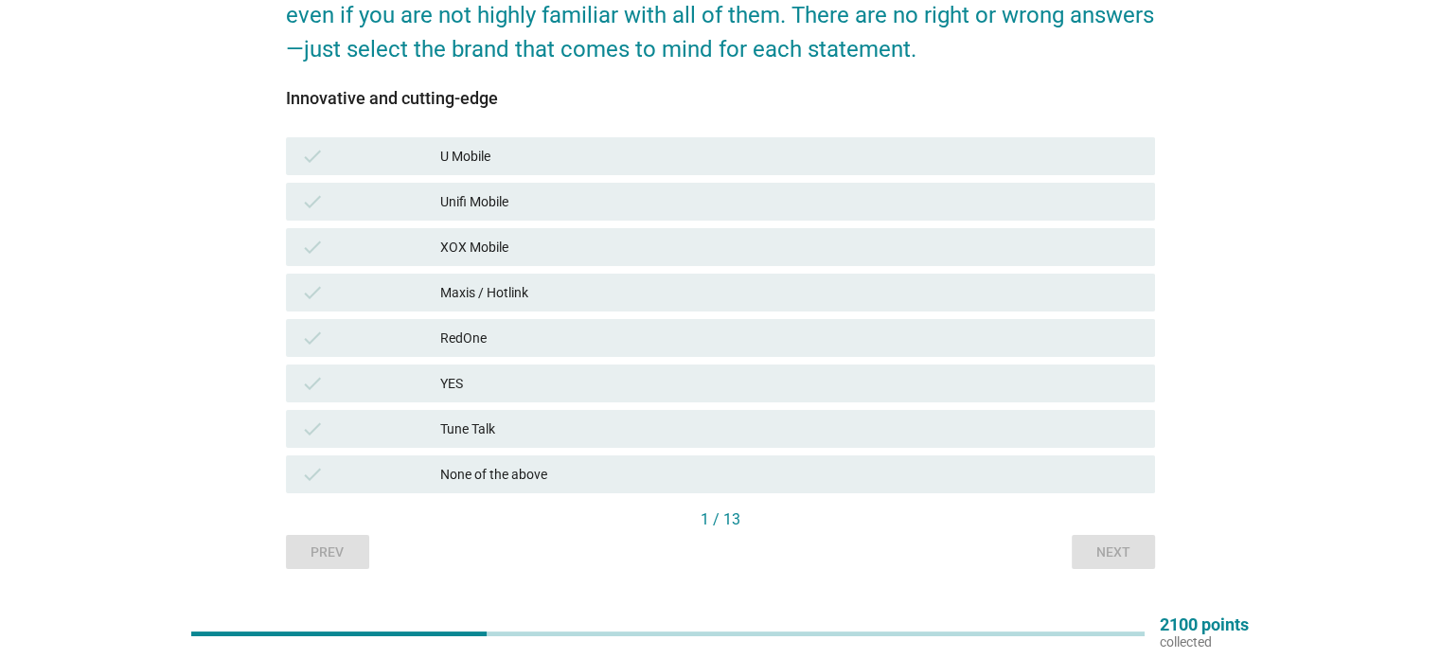
scroll to position [238, 0]
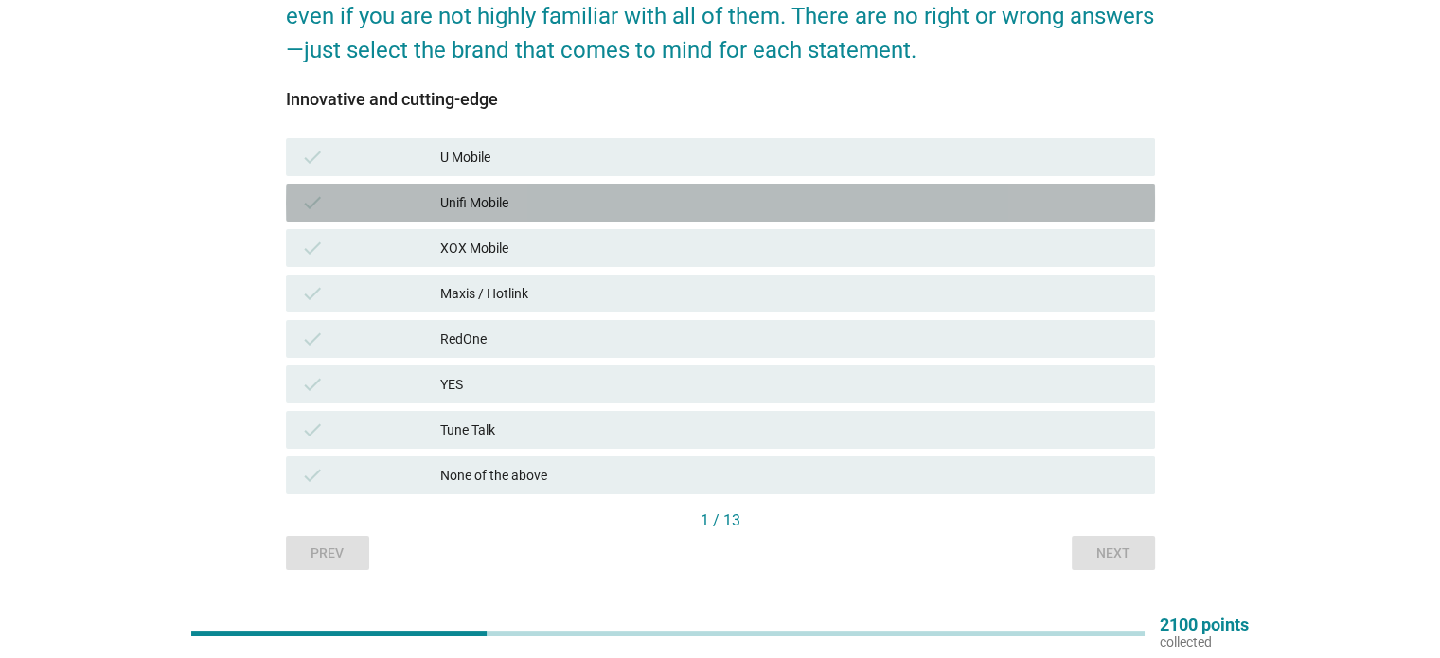
click at [601, 205] on div "Unifi Mobile" at bounding box center [789, 202] width 699 height 23
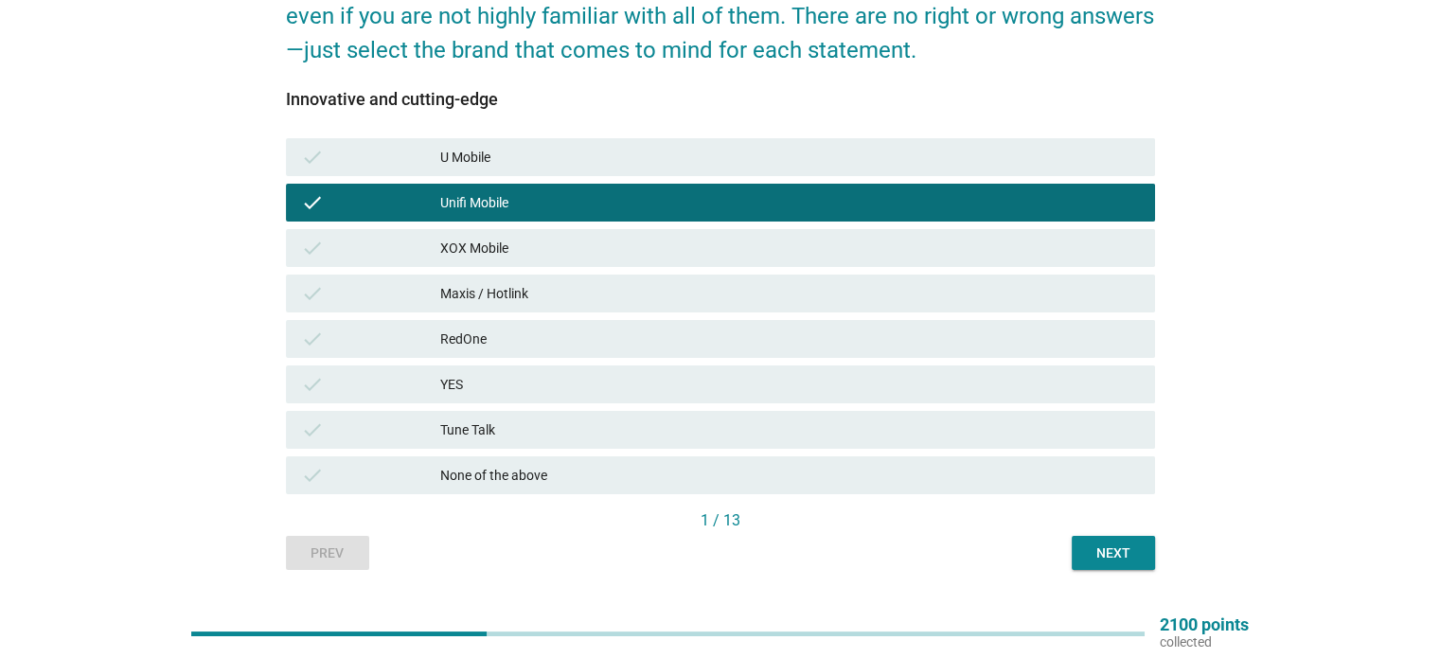
click at [1131, 562] on div "Next" at bounding box center [1113, 553] width 53 height 20
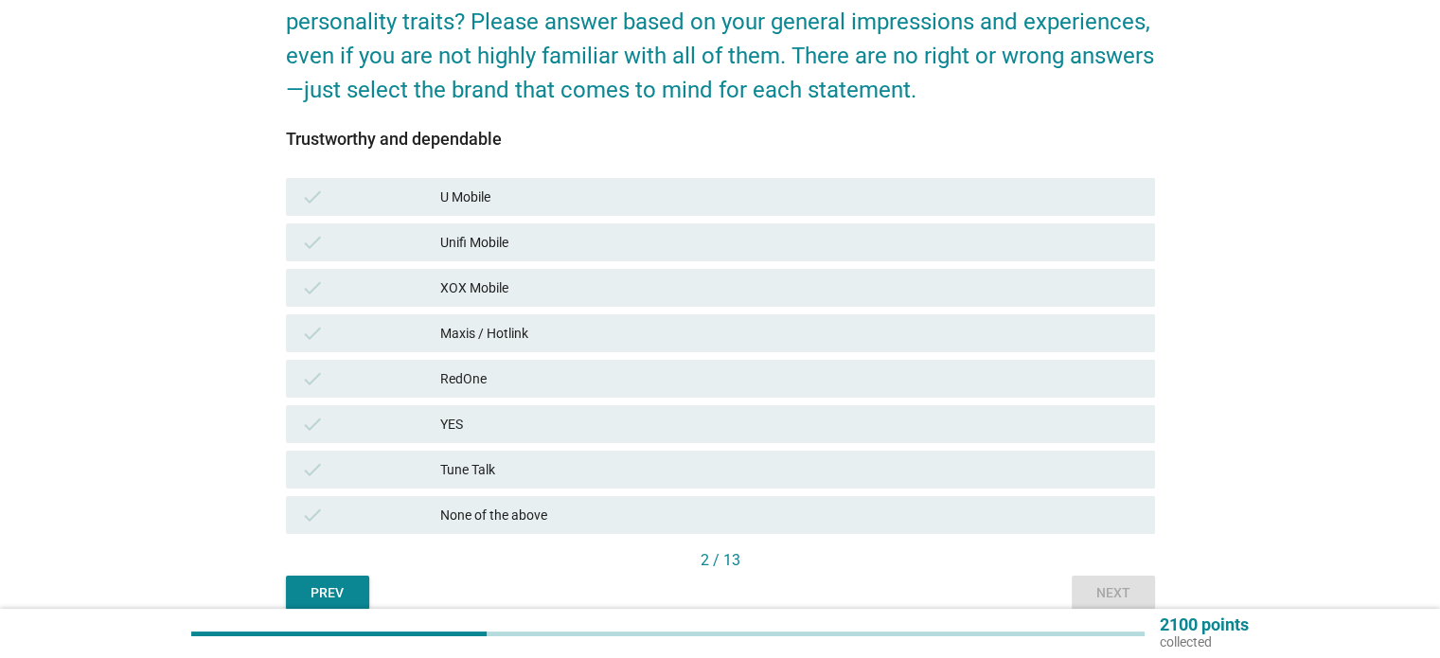
scroll to position [194, 0]
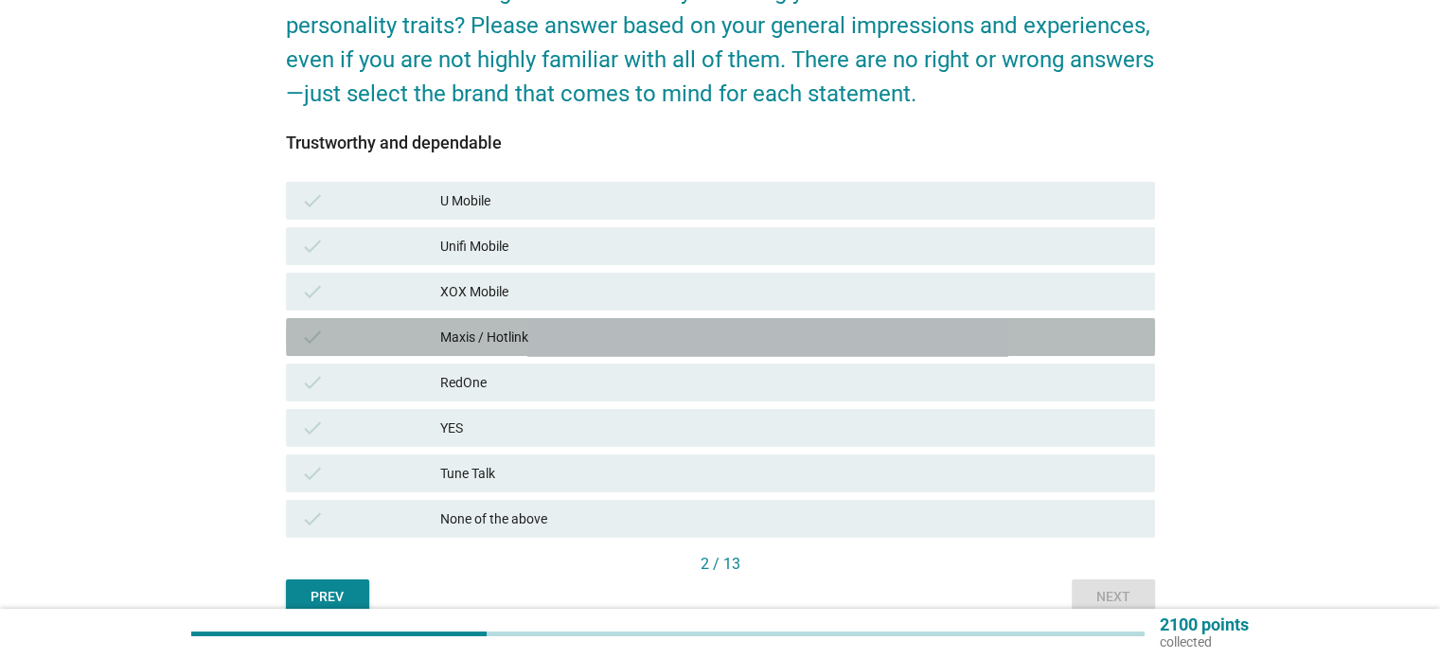
click at [726, 326] on div "Maxis / Hotlink" at bounding box center [789, 337] width 699 height 23
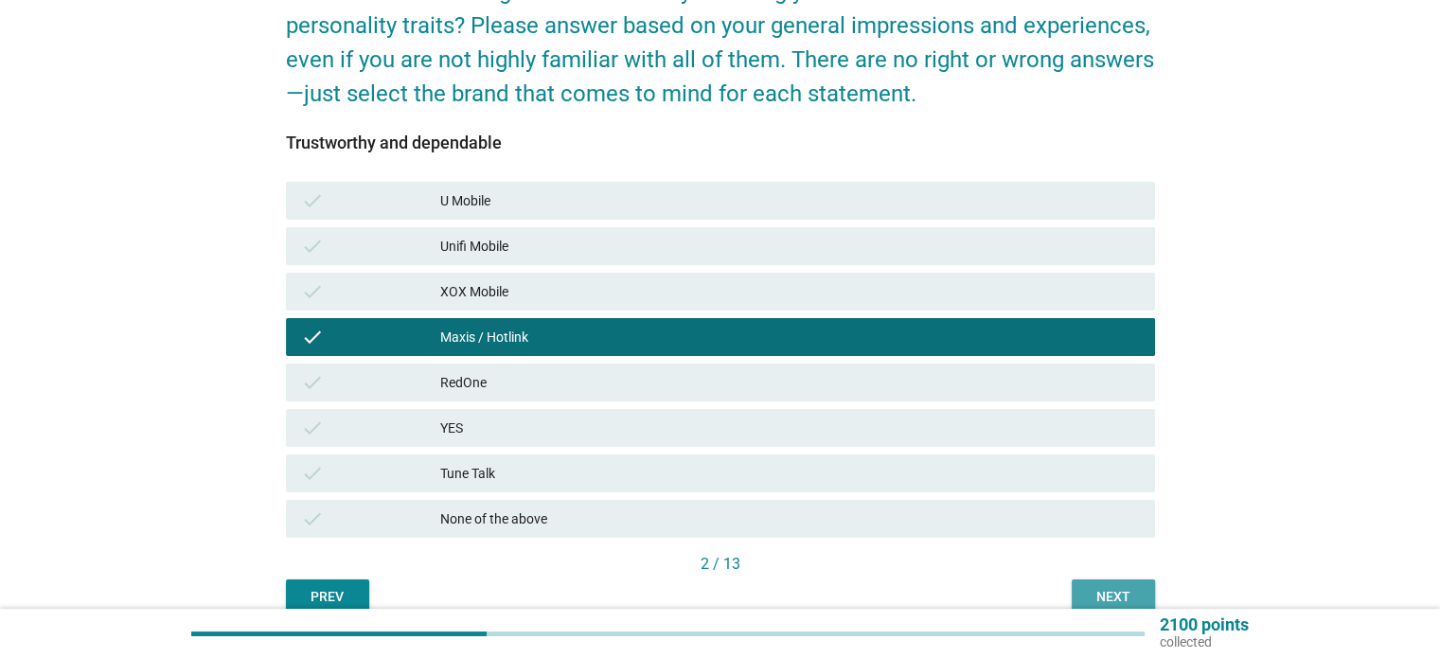
click at [1095, 592] on div "Next" at bounding box center [1113, 597] width 53 height 20
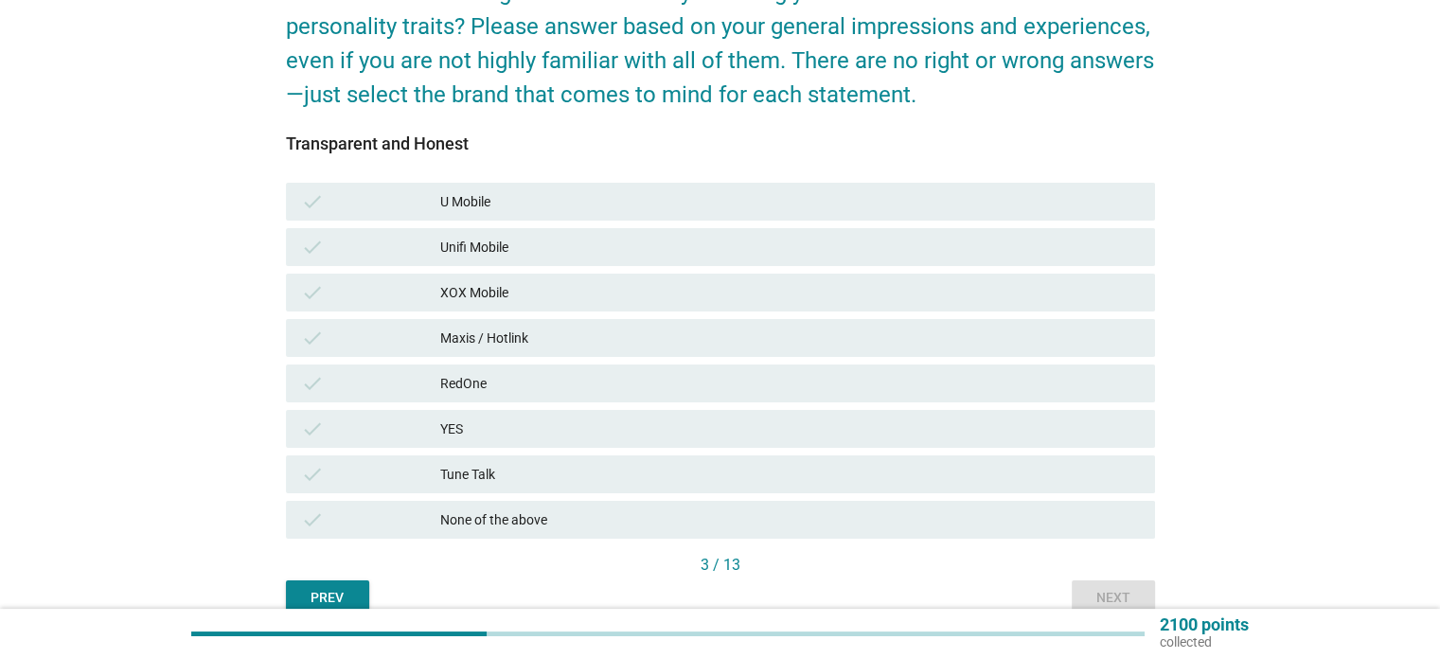
scroll to position [193, 0]
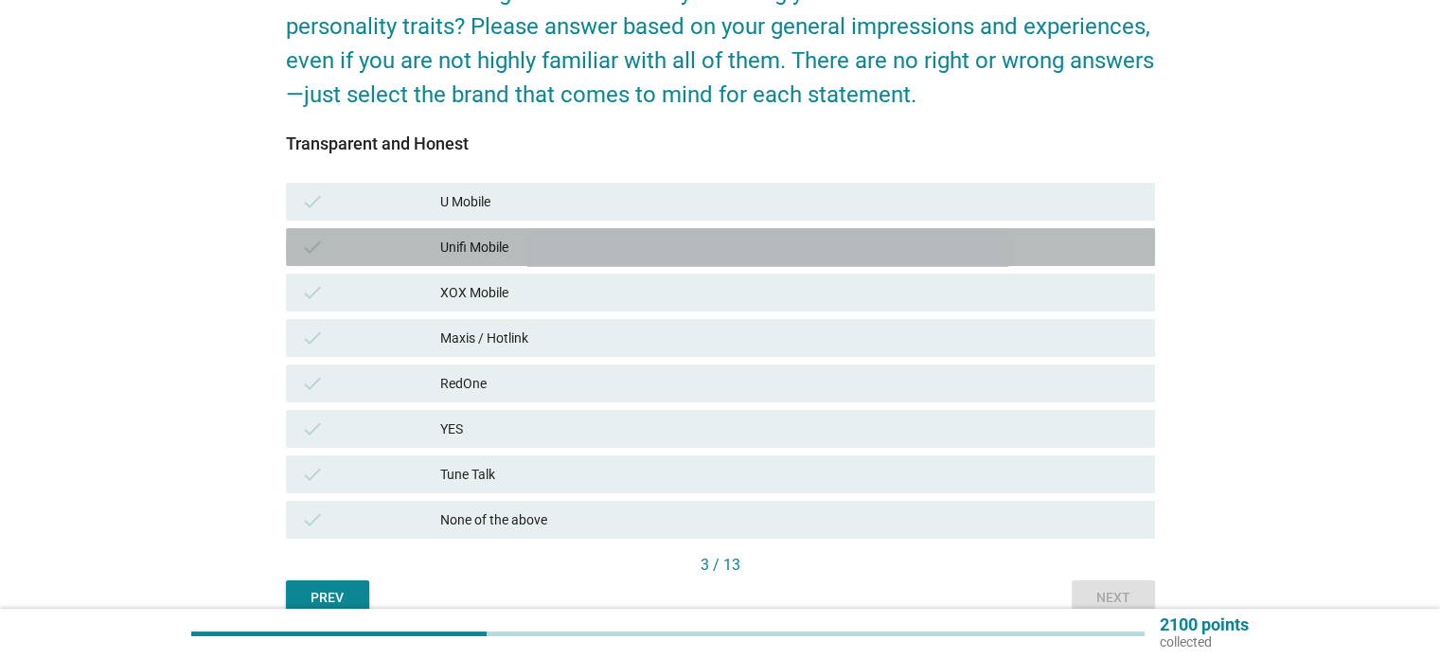
click at [685, 247] on div "Unifi Mobile" at bounding box center [789, 247] width 699 height 23
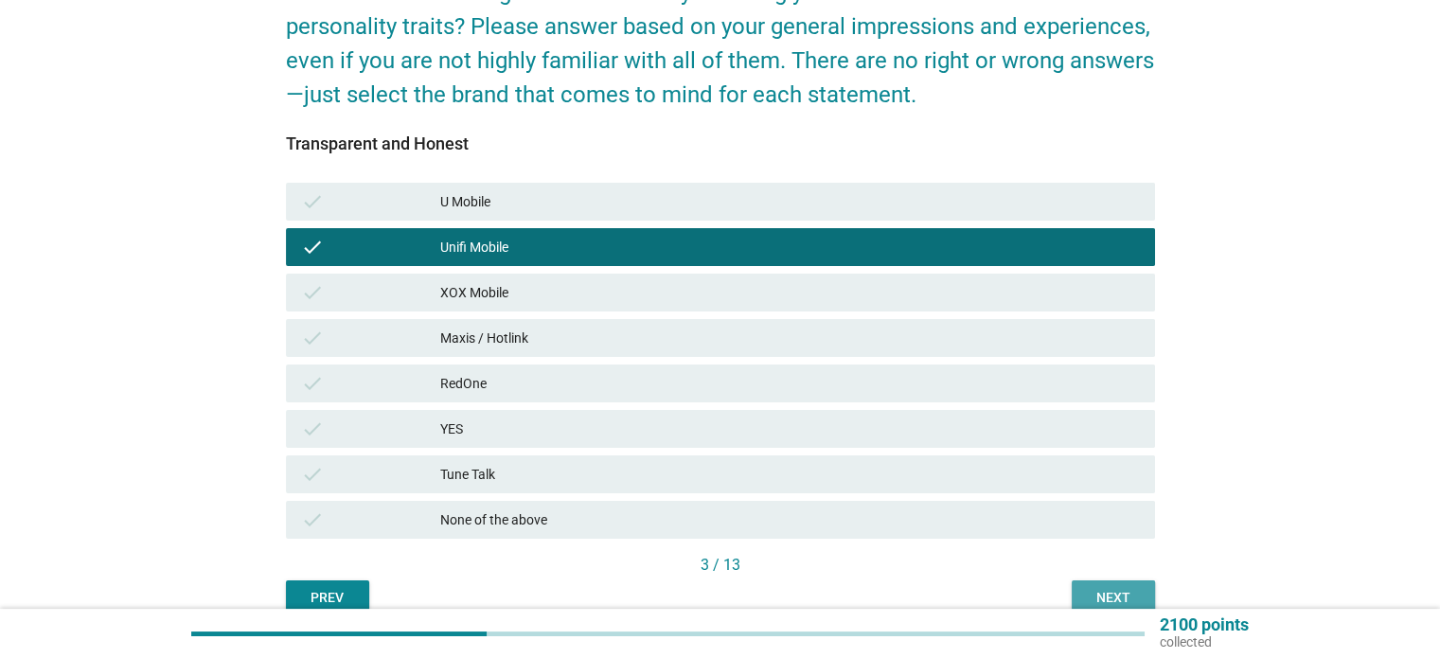
click at [1111, 591] on div "Next" at bounding box center [1113, 598] width 53 height 20
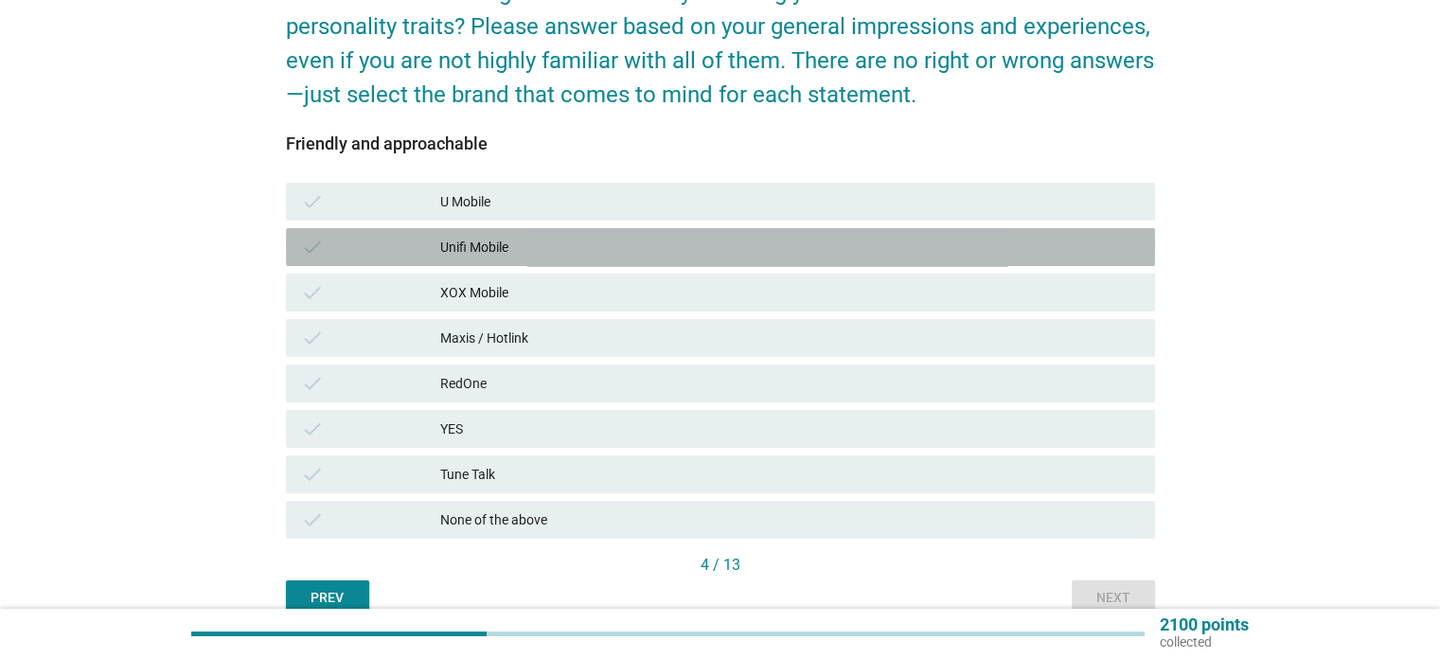
click at [628, 253] on div "Unifi Mobile" at bounding box center [789, 247] width 699 height 23
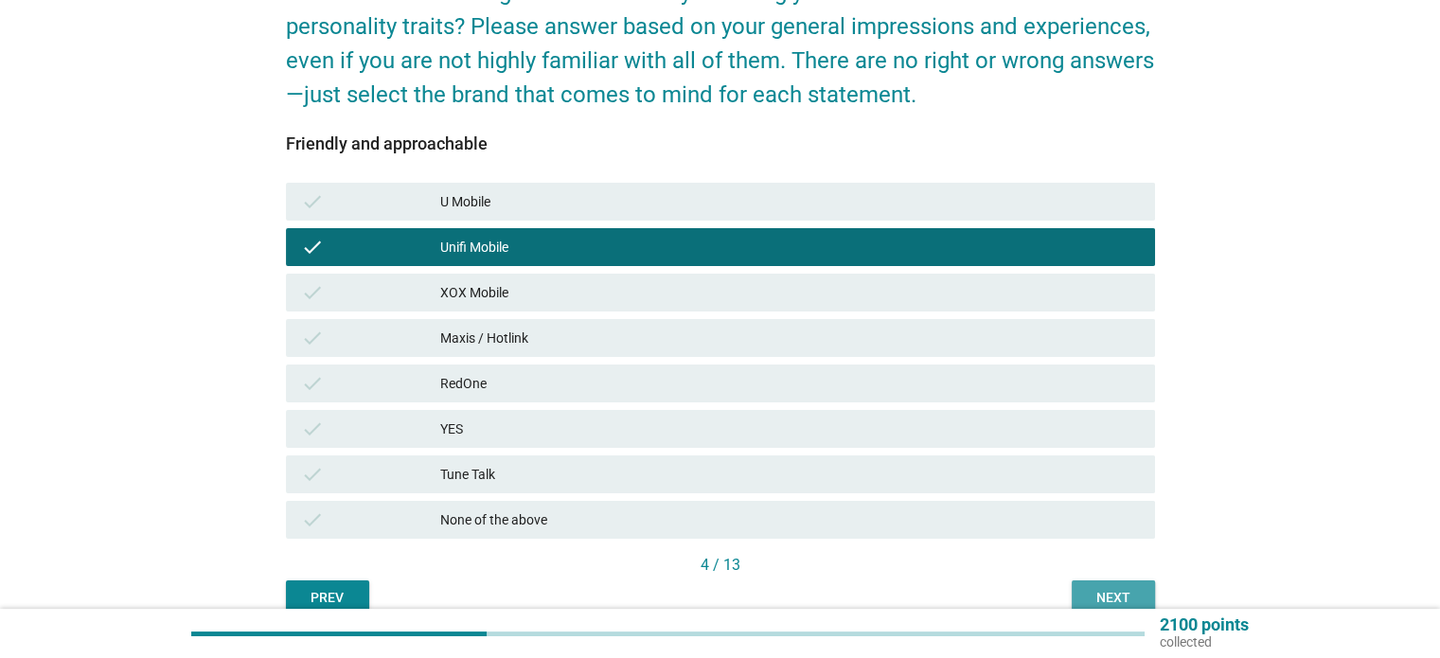
click at [1105, 593] on div "Next" at bounding box center [1113, 598] width 53 height 20
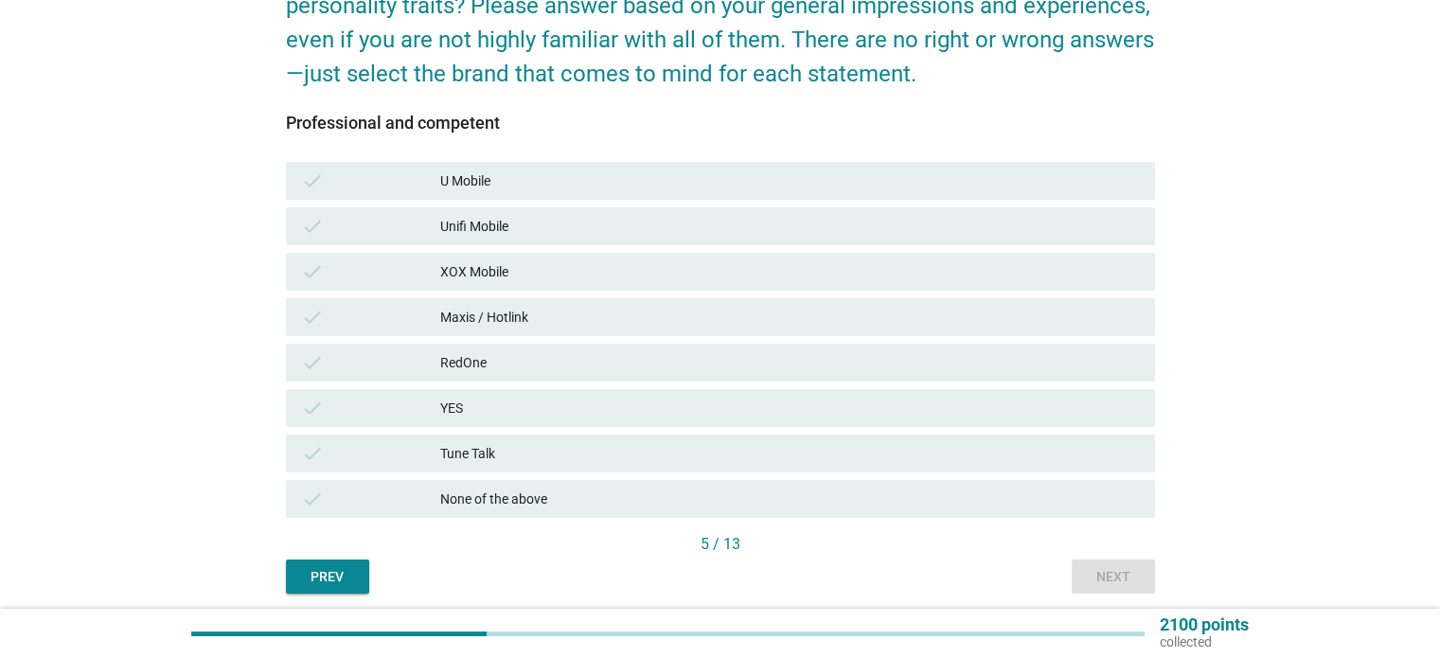
scroll to position [281, 0]
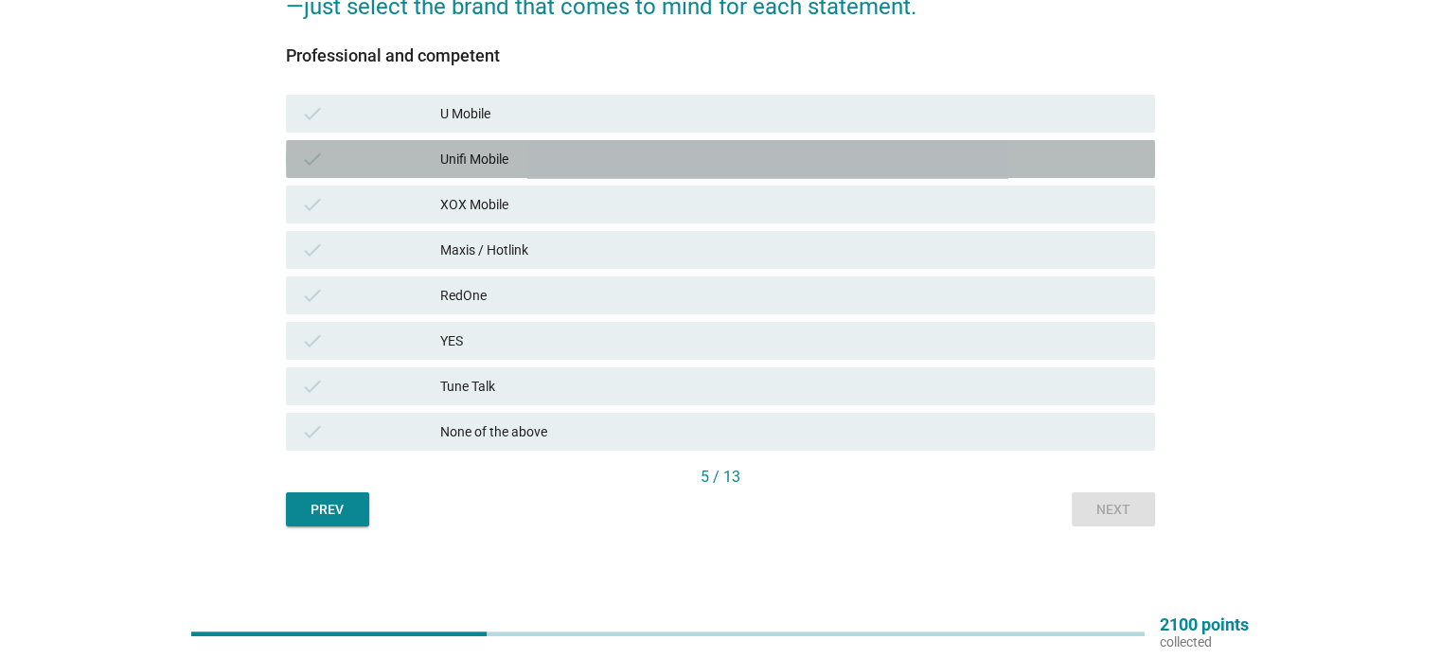
click at [761, 157] on div "Unifi Mobile" at bounding box center [789, 159] width 699 height 23
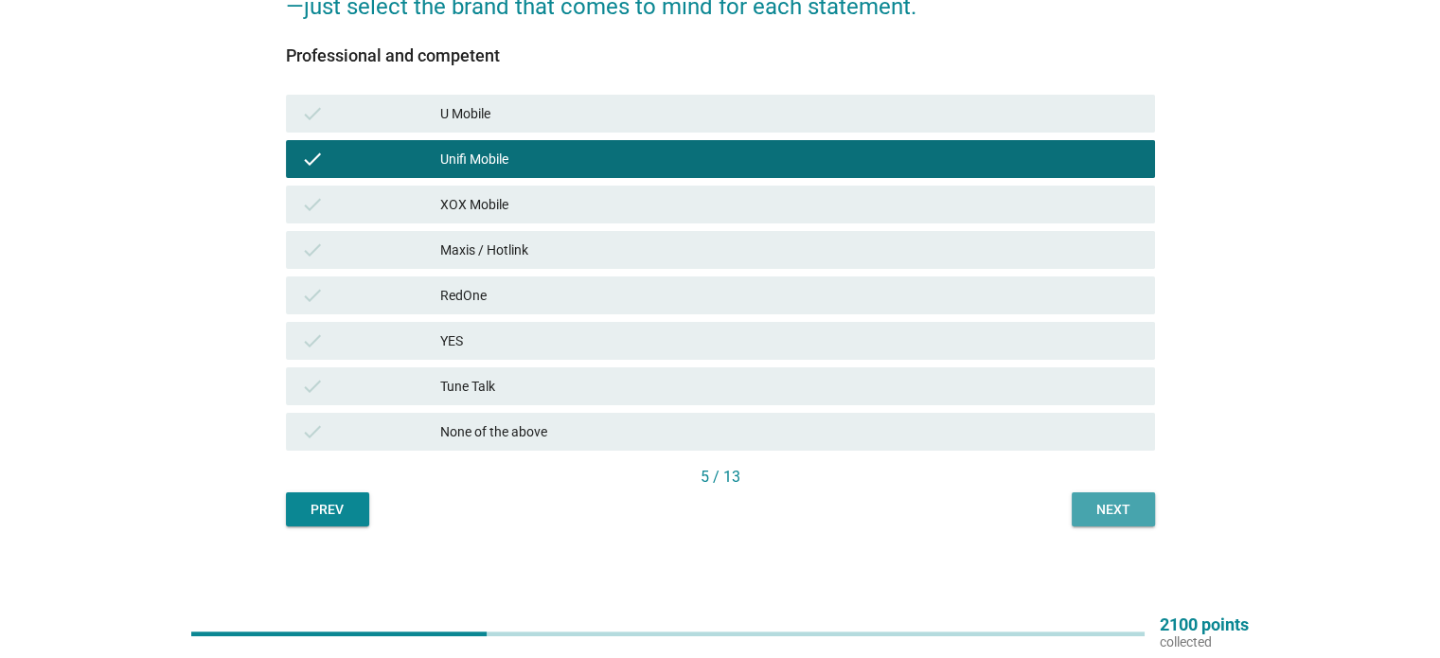
click at [1139, 516] on div "Next" at bounding box center [1113, 510] width 53 height 20
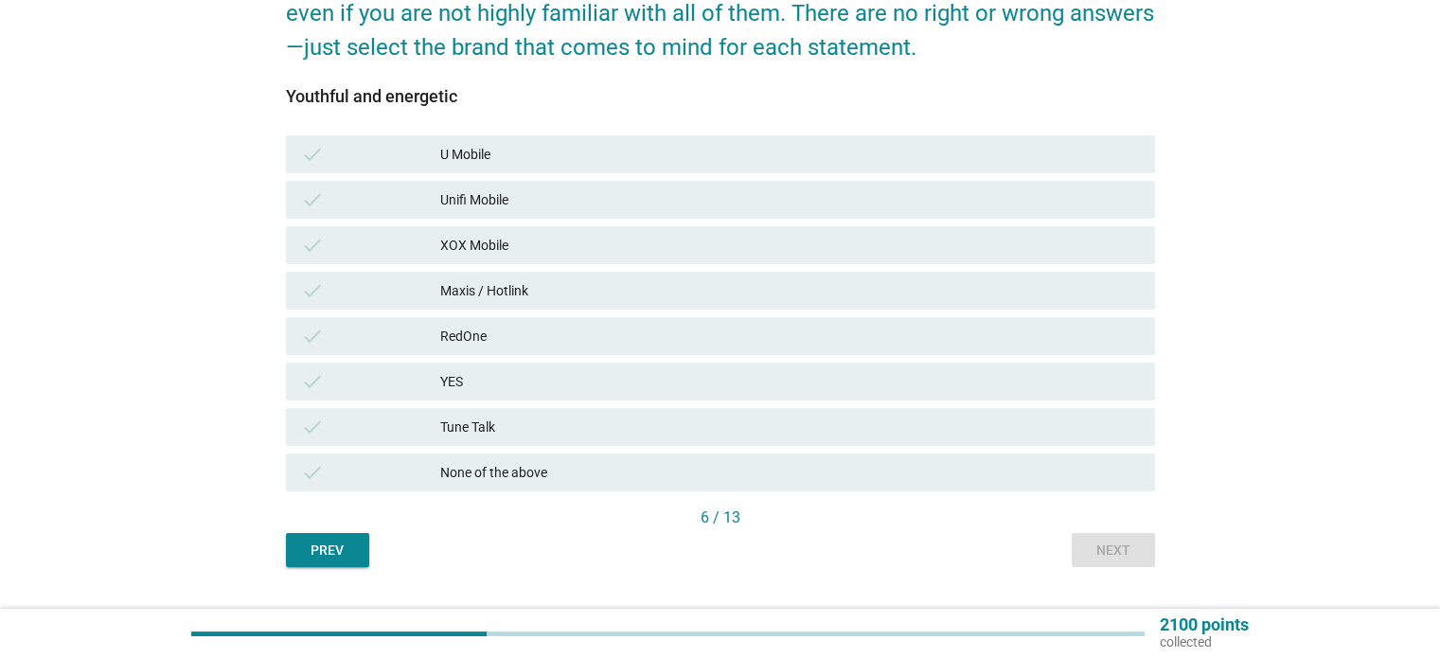
scroll to position [257, 0]
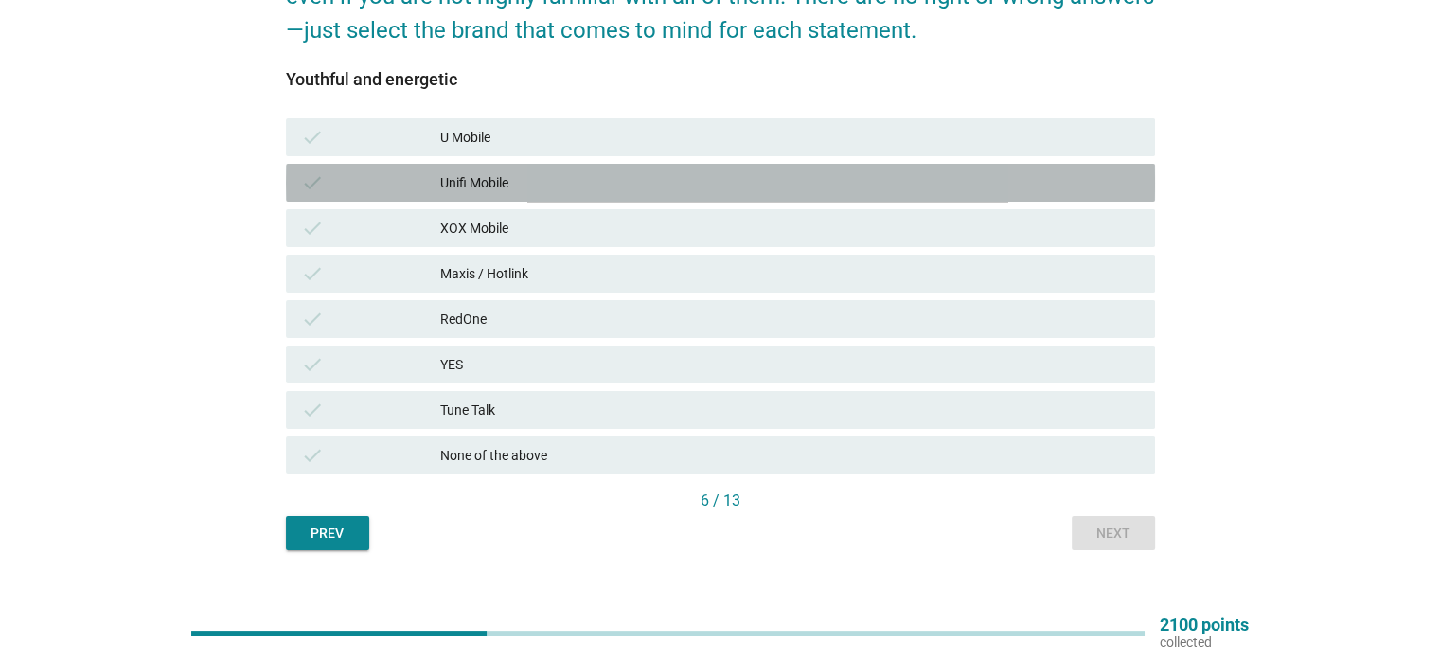
click at [674, 186] on div "Unifi Mobile" at bounding box center [789, 182] width 699 height 23
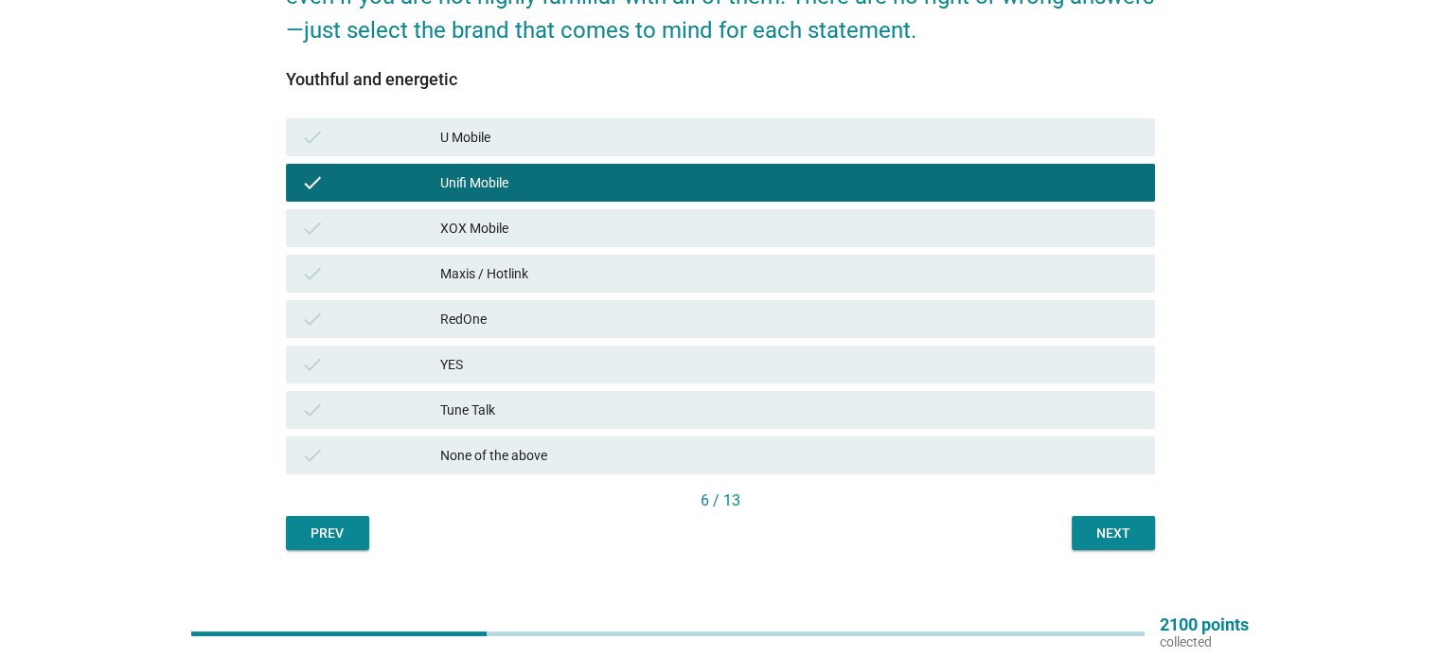
click at [1117, 552] on div "English arrow_drop_down Which of the following telco brands do you strongly ass…" at bounding box center [720, 189] width 899 height 752
click at [1116, 537] on div "Next" at bounding box center [1113, 533] width 53 height 20
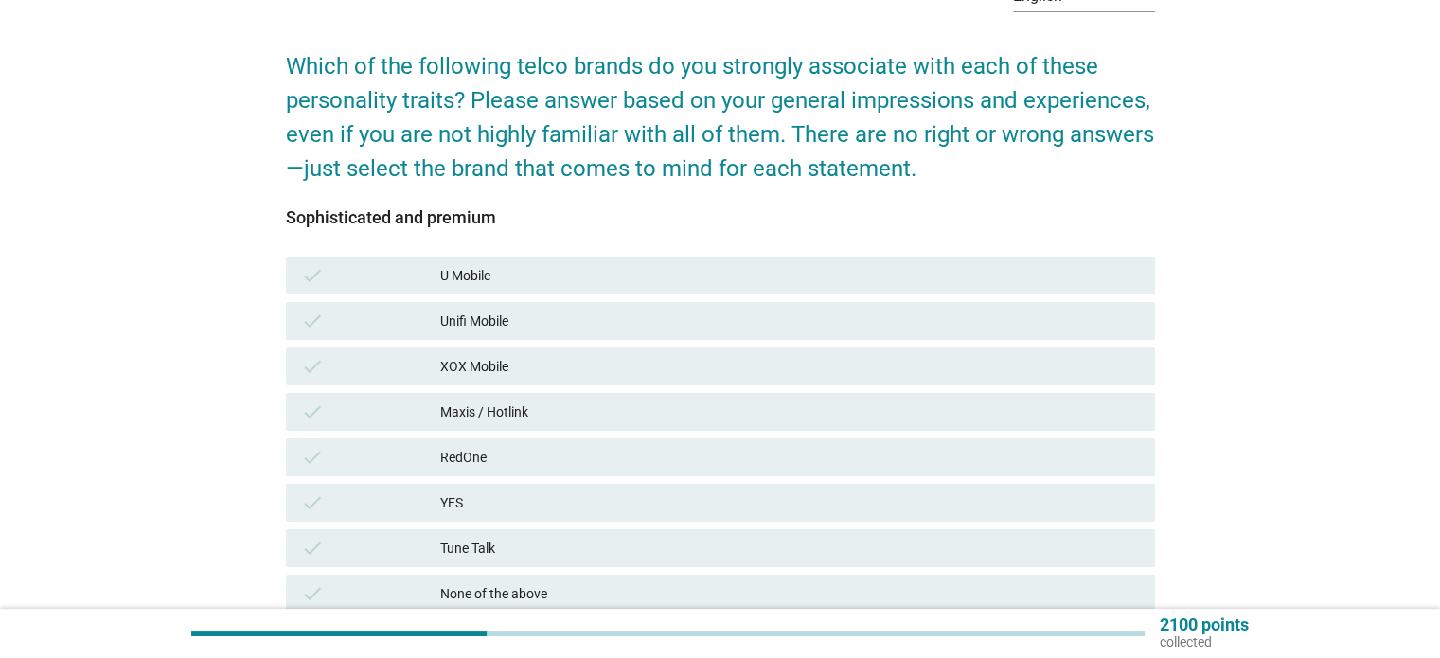
scroll to position [120, 0]
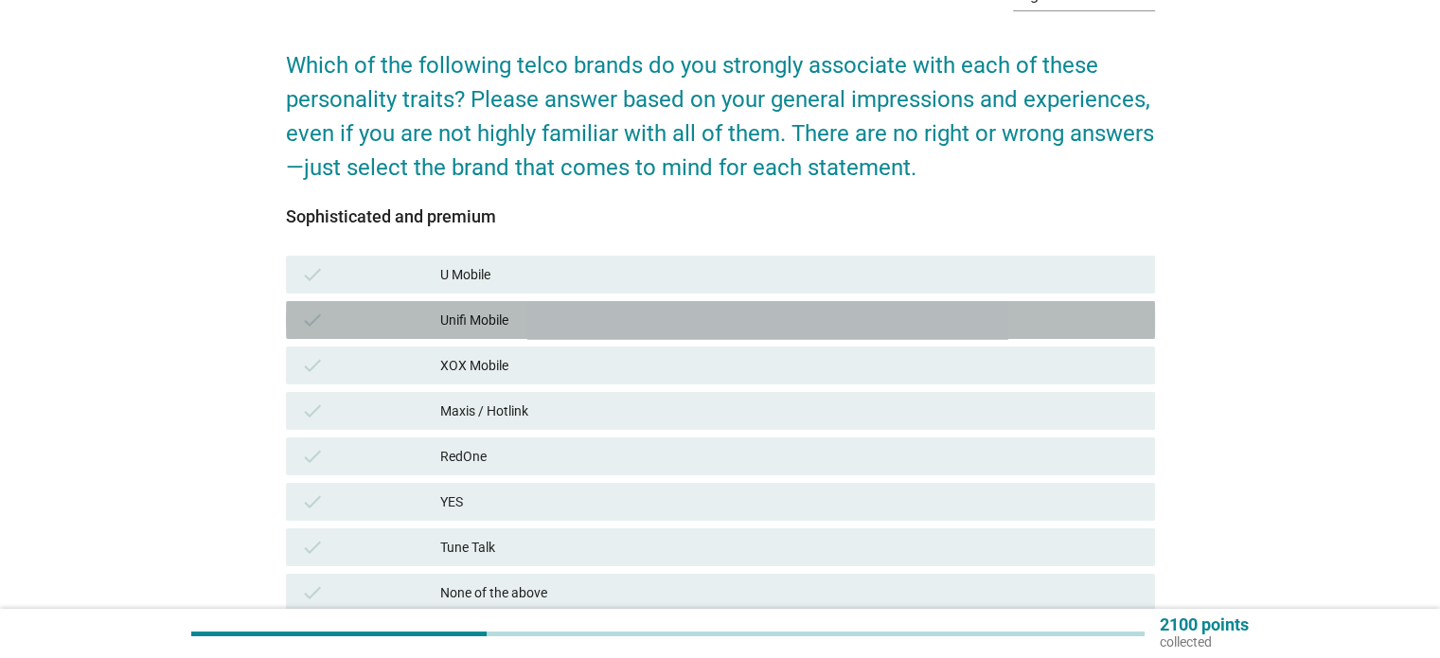
click at [631, 319] on div "Unifi Mobile" at bounding box center [789, 320] width 699 height 23
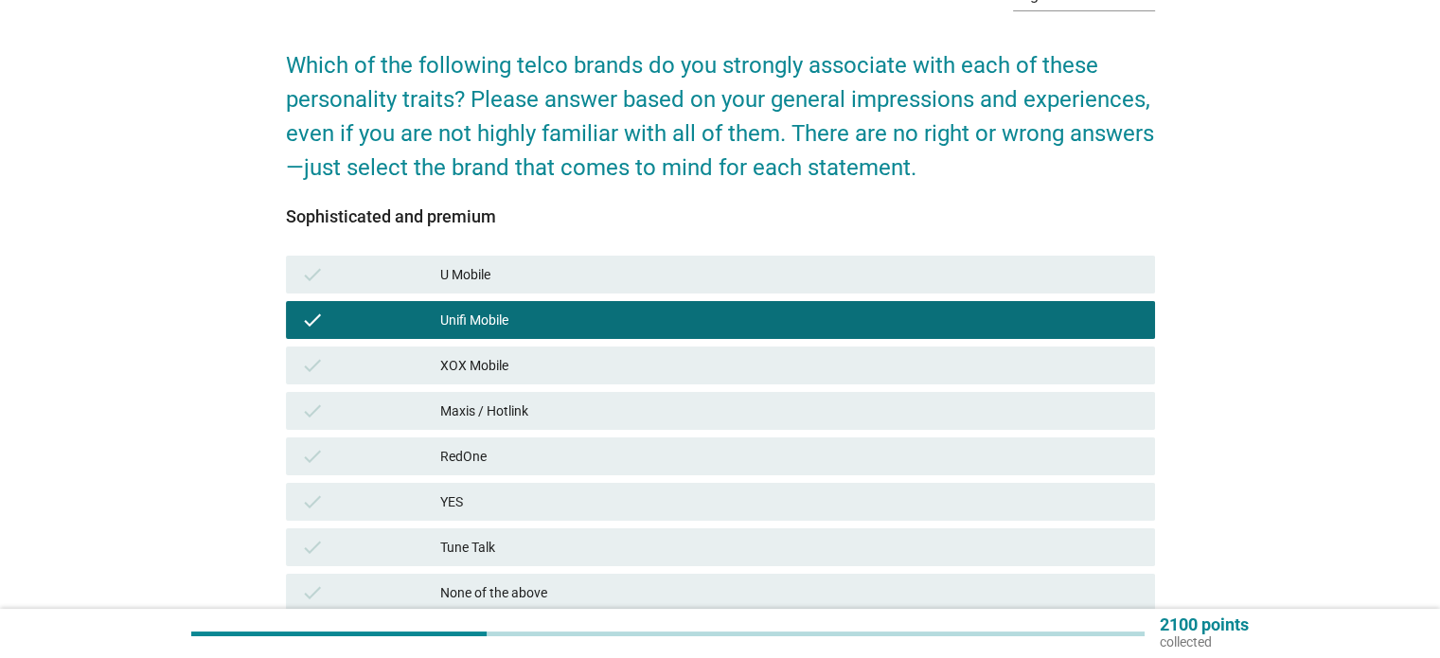
scroll to position [284, 0]
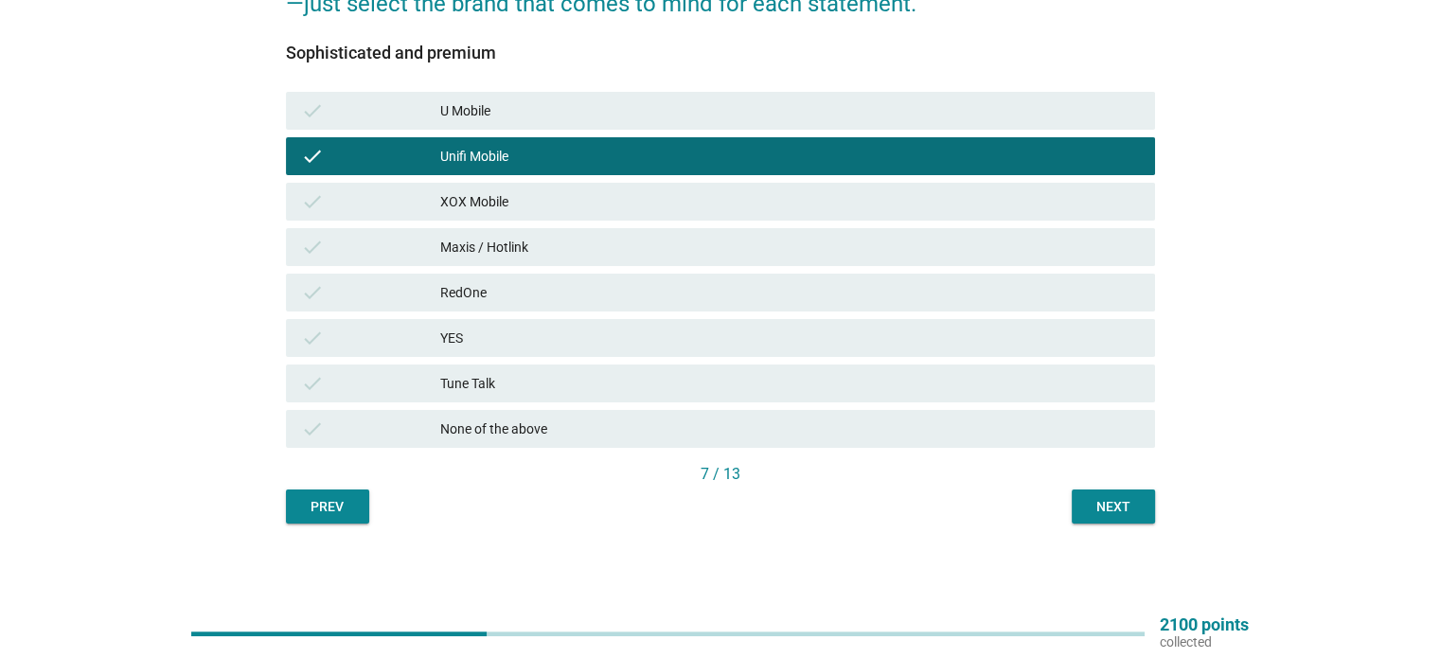
click at [1131, 516] on div "Next" at bounding box center [1113, 507] width 53 height 20
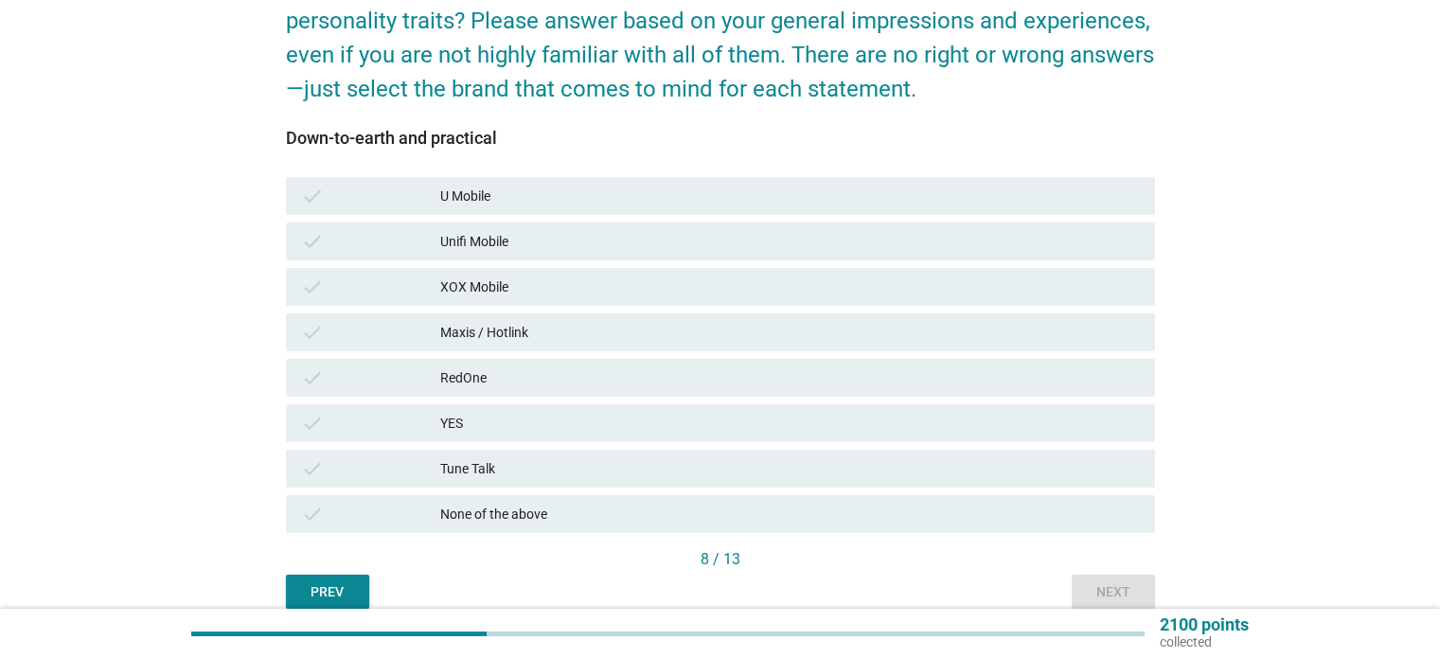
scroll to position [198, 0]
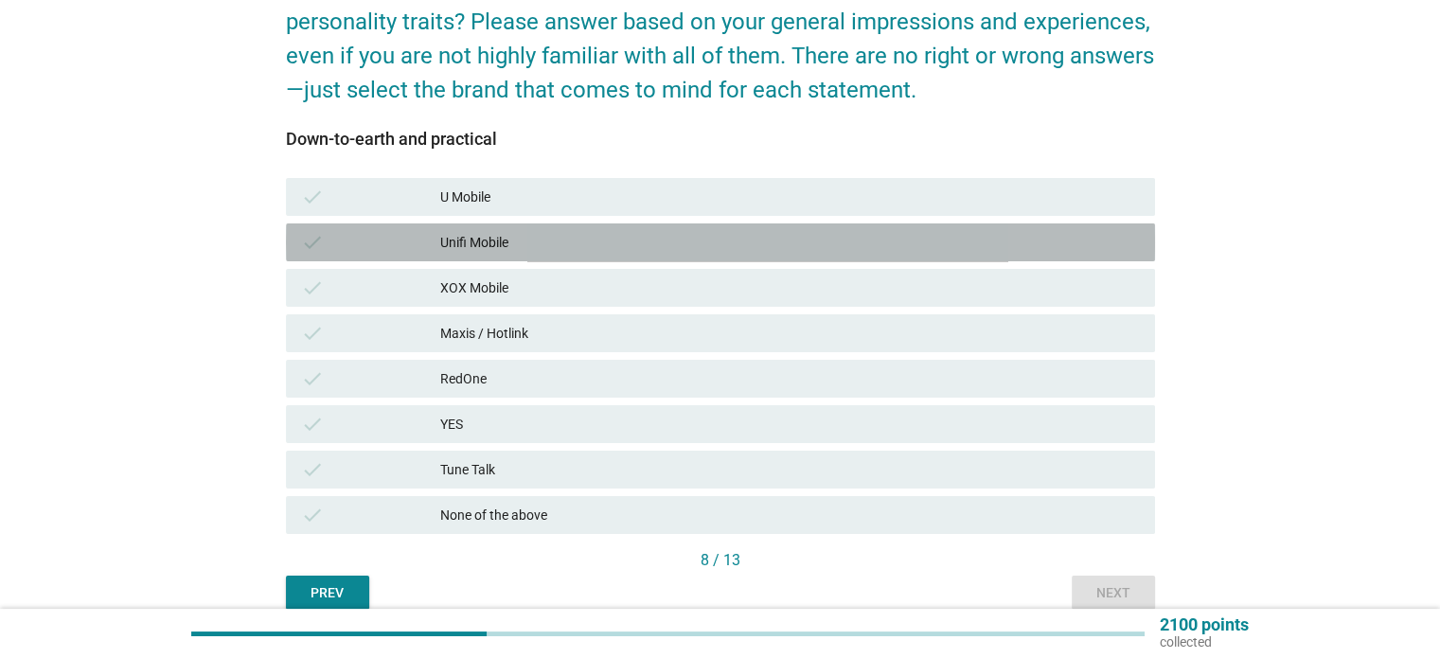
click at [685, 242] on div "Unifi Mobile" at bounding box center [789, 242] width 699 height 23
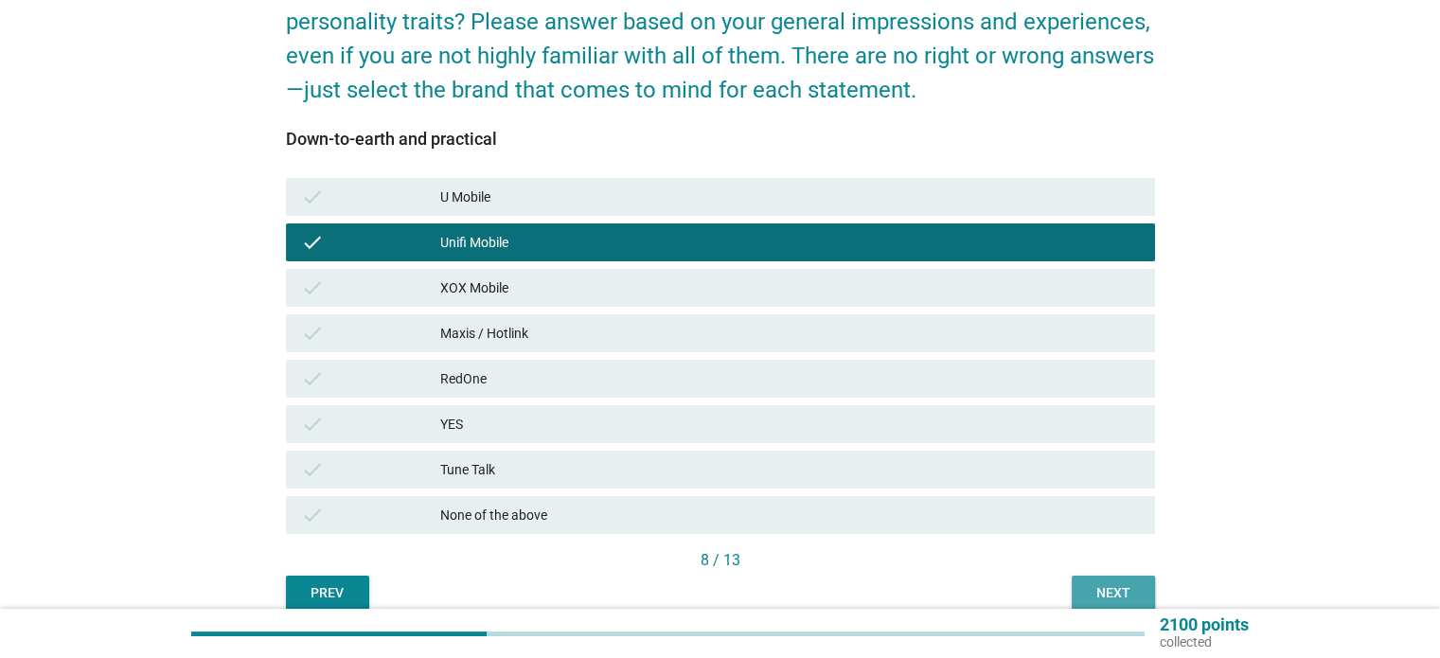
click at [1117, 608] on button "Next" at bounding box center [1112, 592] width 83 height 34
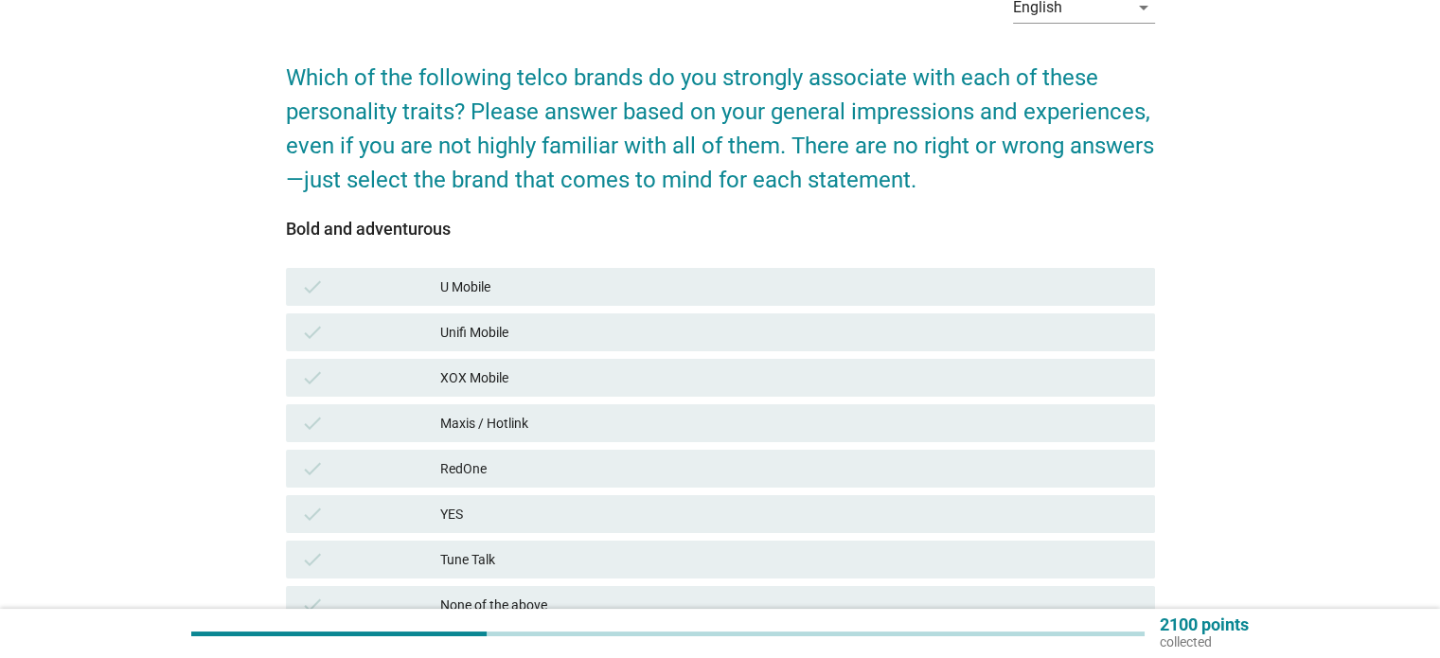
scroll to position [272, 0]
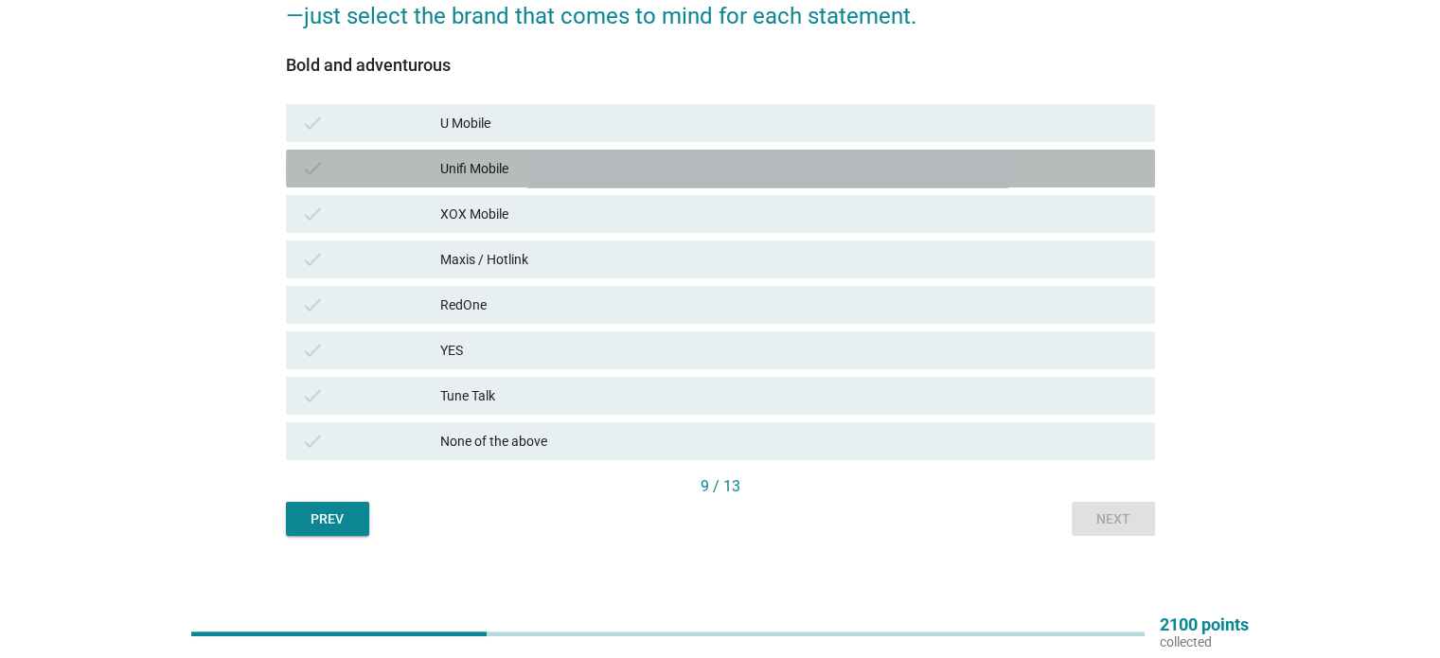
click at [837, 182] on div "check Unifi Mobile" at bounding box center [720, 169] width 869 height 38
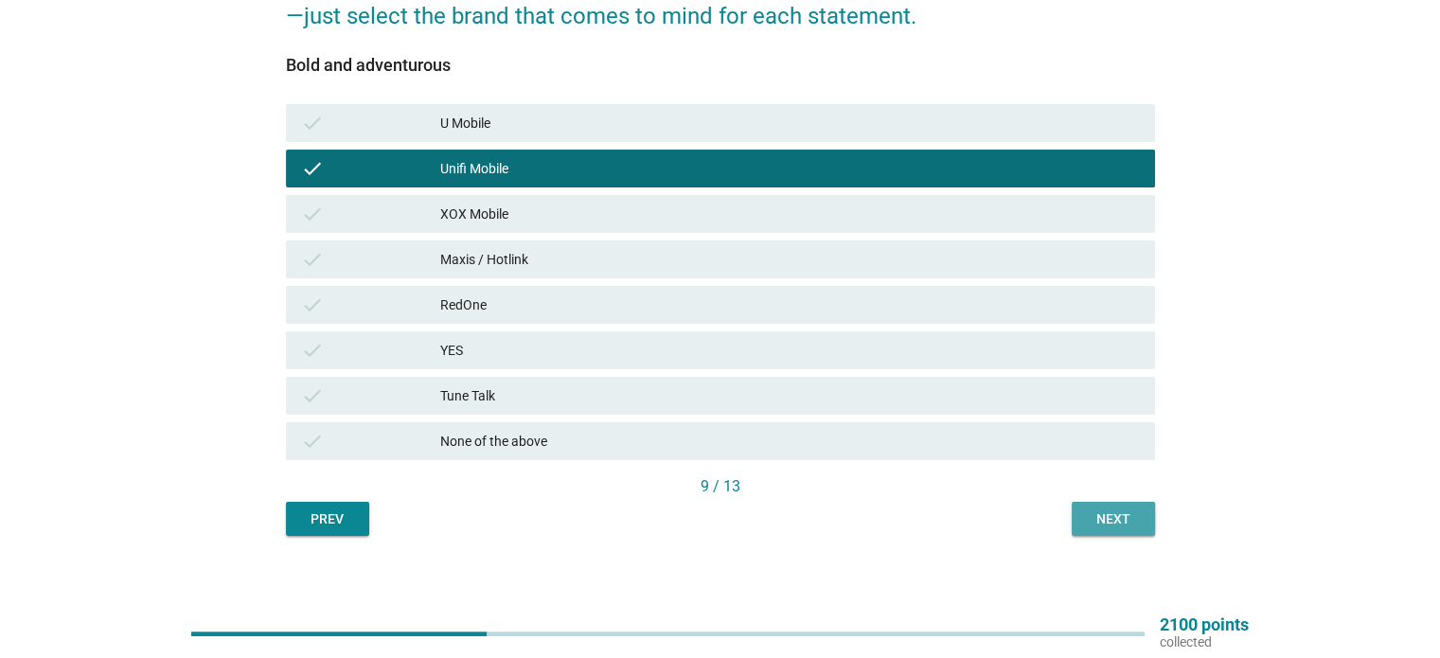
click at [1136, 503] on button "Next" at bounding box center [1112, 519] width 83 height 34
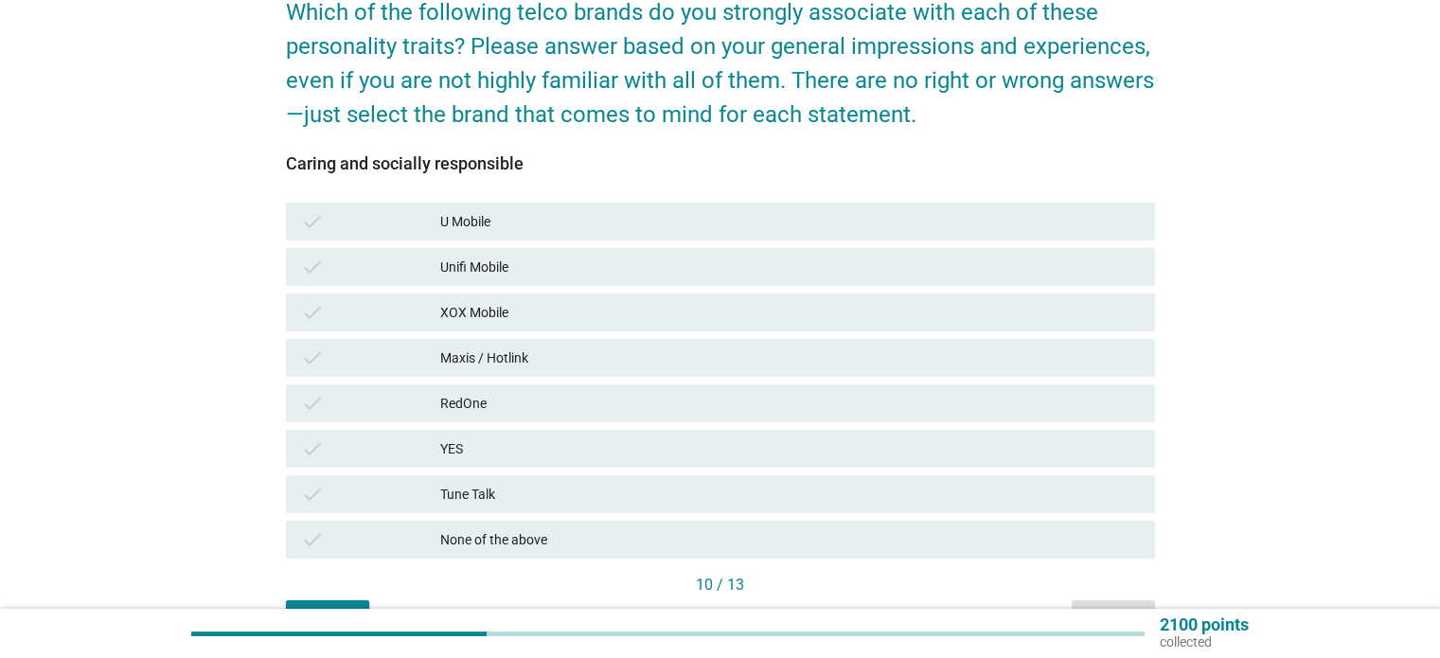
scroll to position [185, 0]
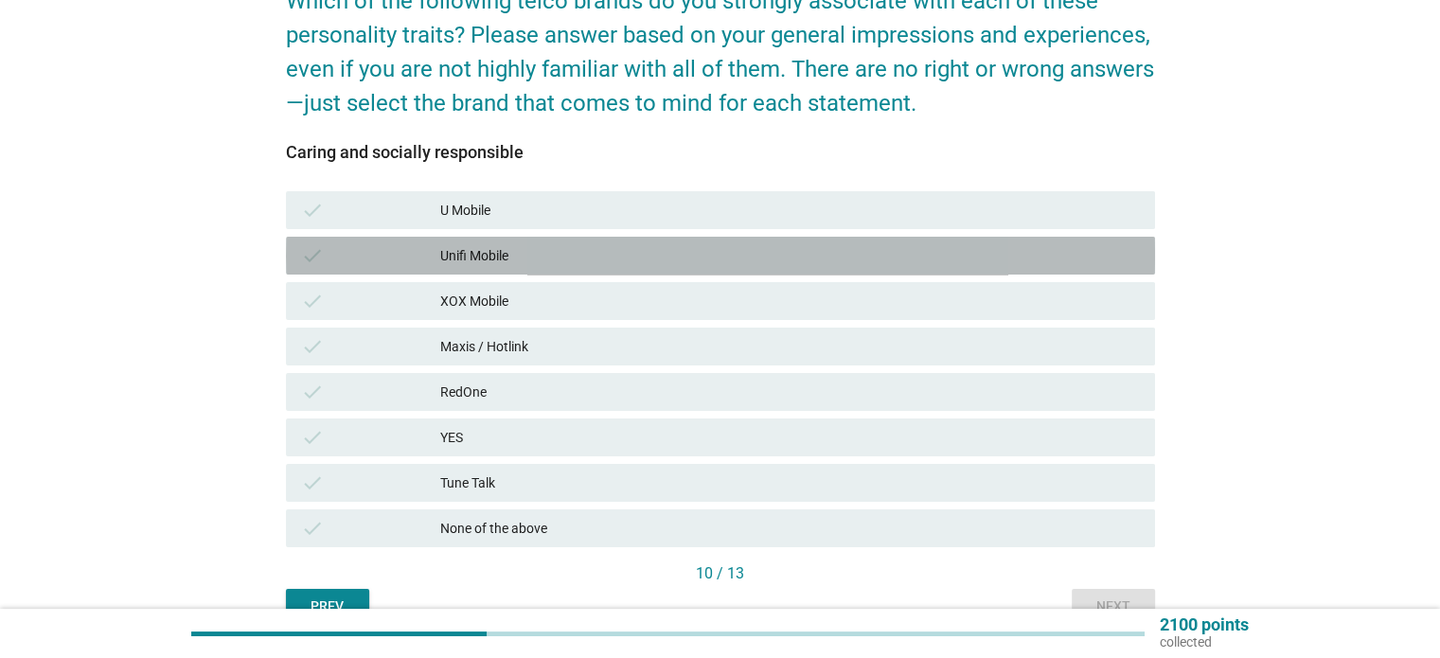
click at [967, 254] on div "Unifi Mobile" at bounding box center [789, 255] width 699 height 23
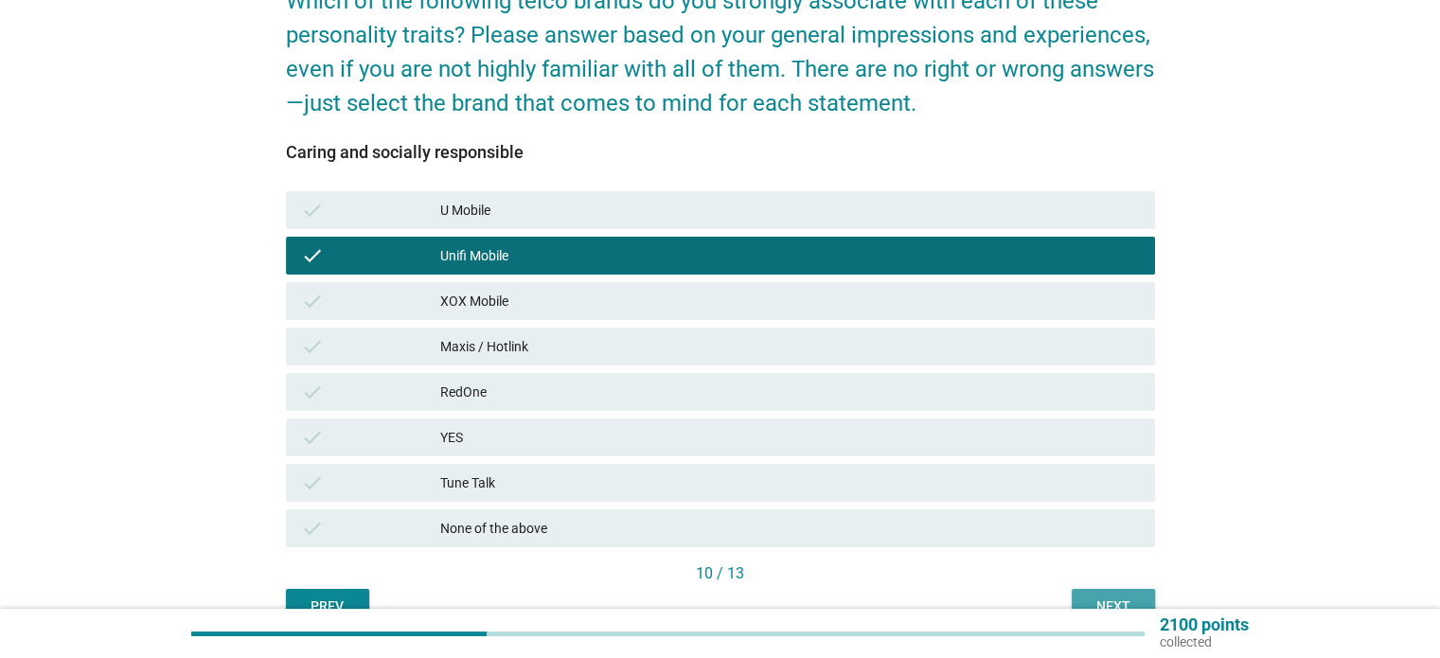
click at [1106, 599] on div "Next" at bounding box center [1113, 606] width 53 height 20
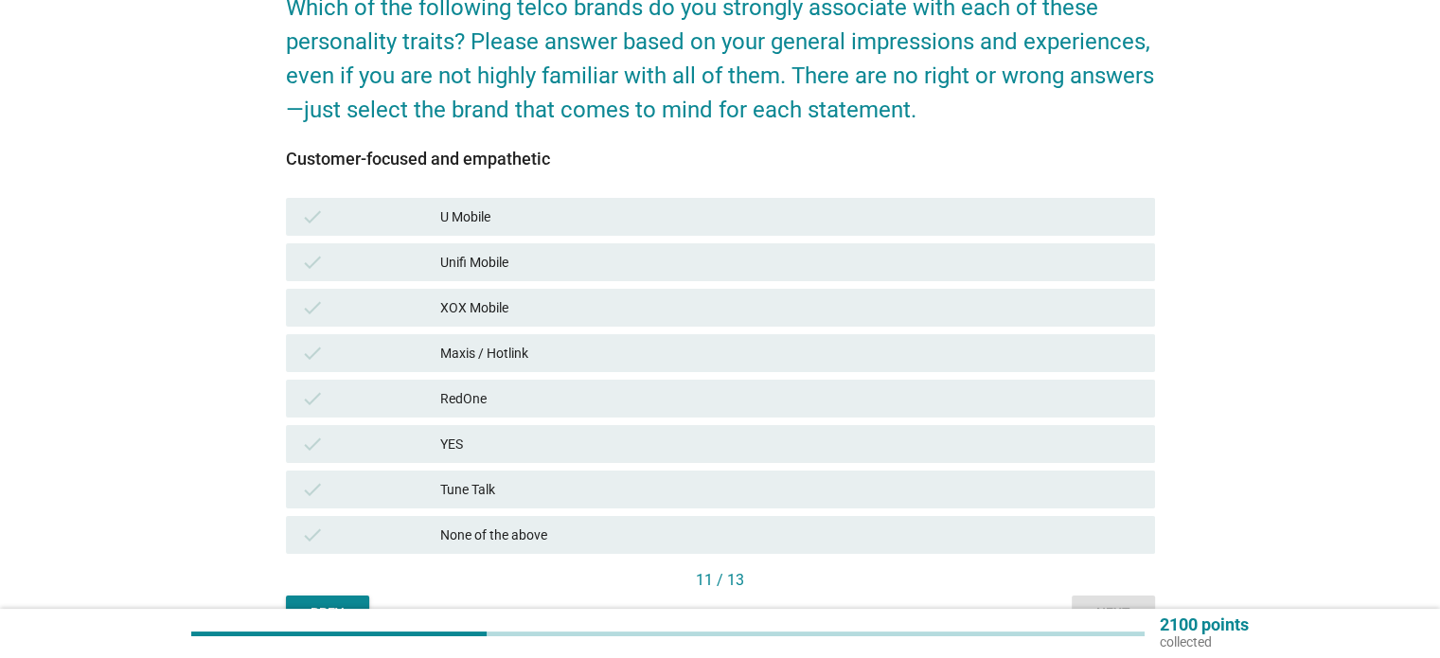
scroll to position [189, 0]
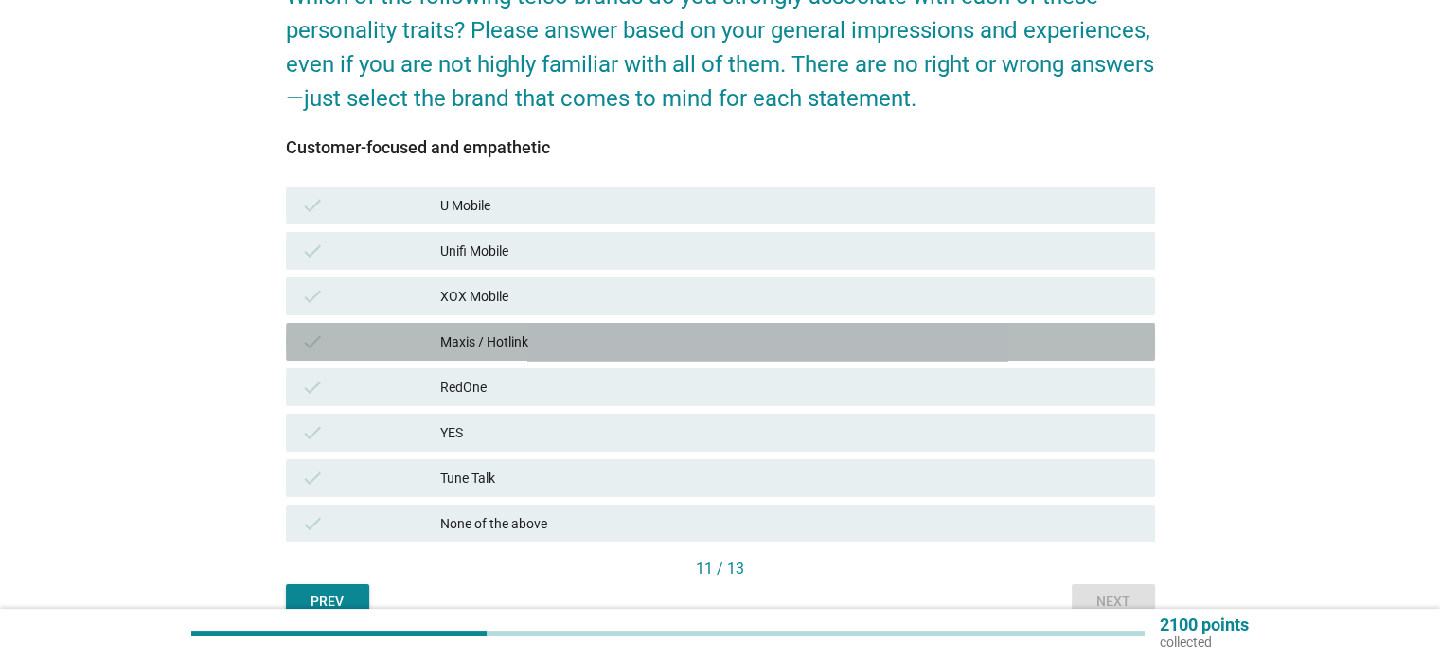
click at [867, 339] on div "Maxis / Hotlink" at bounding box center [789, 341] width 699 height 23
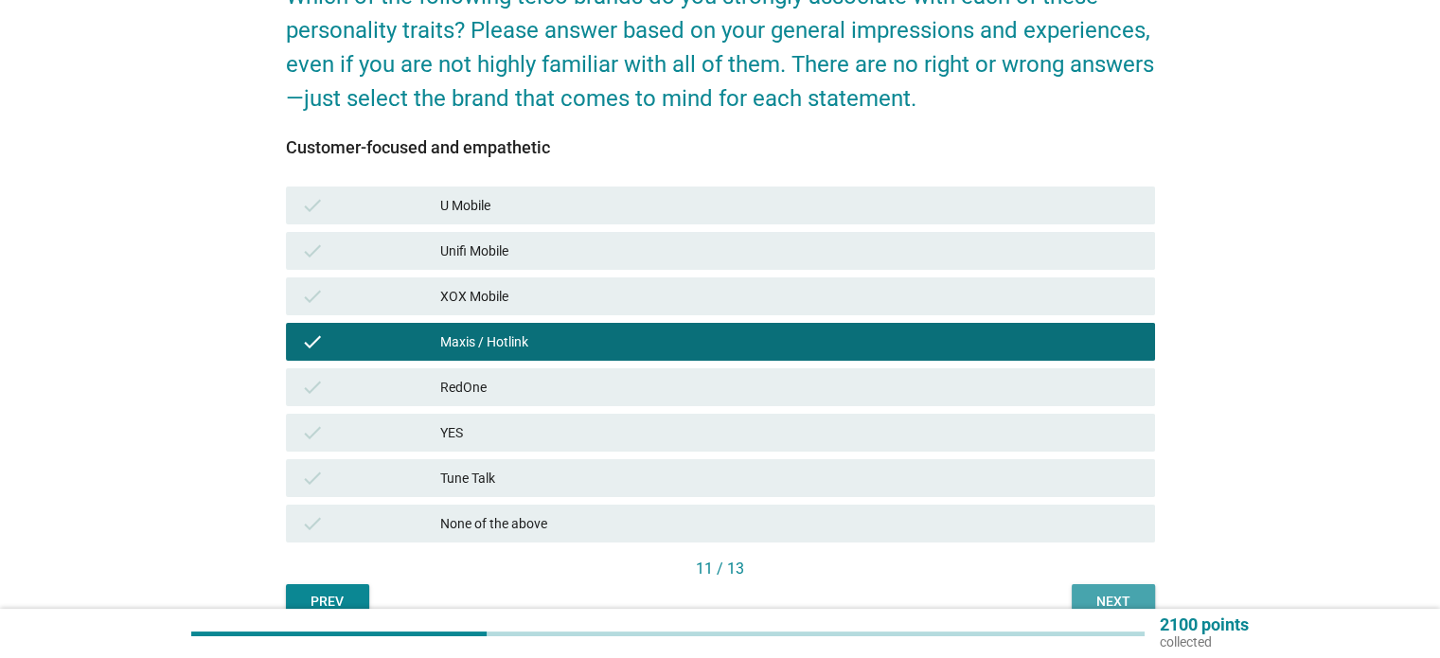
click at [1109, 604] on div "Next" at bounding box center [1113, 602] width 53 height 20
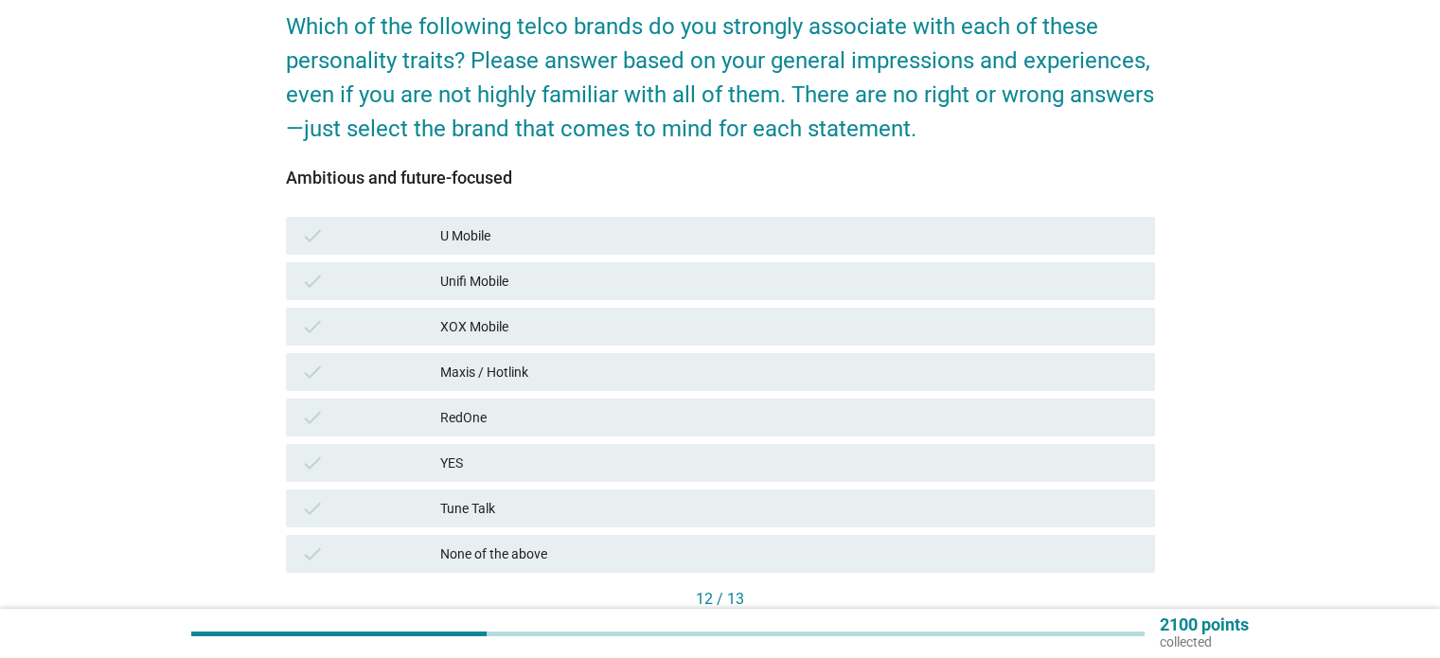
scroll to position [155, 0]
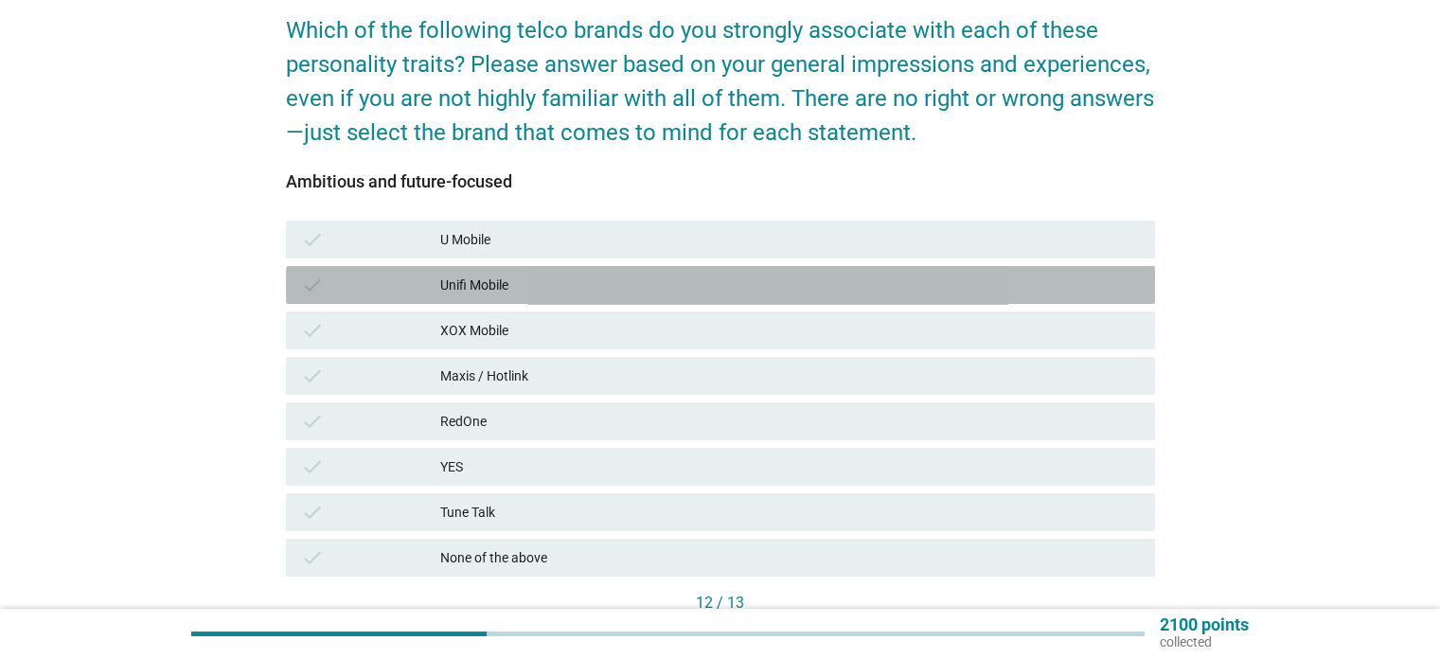
click at [704, 279] on div "Unifi Mobile" at bounding box center [789, 285] width 699 height 23
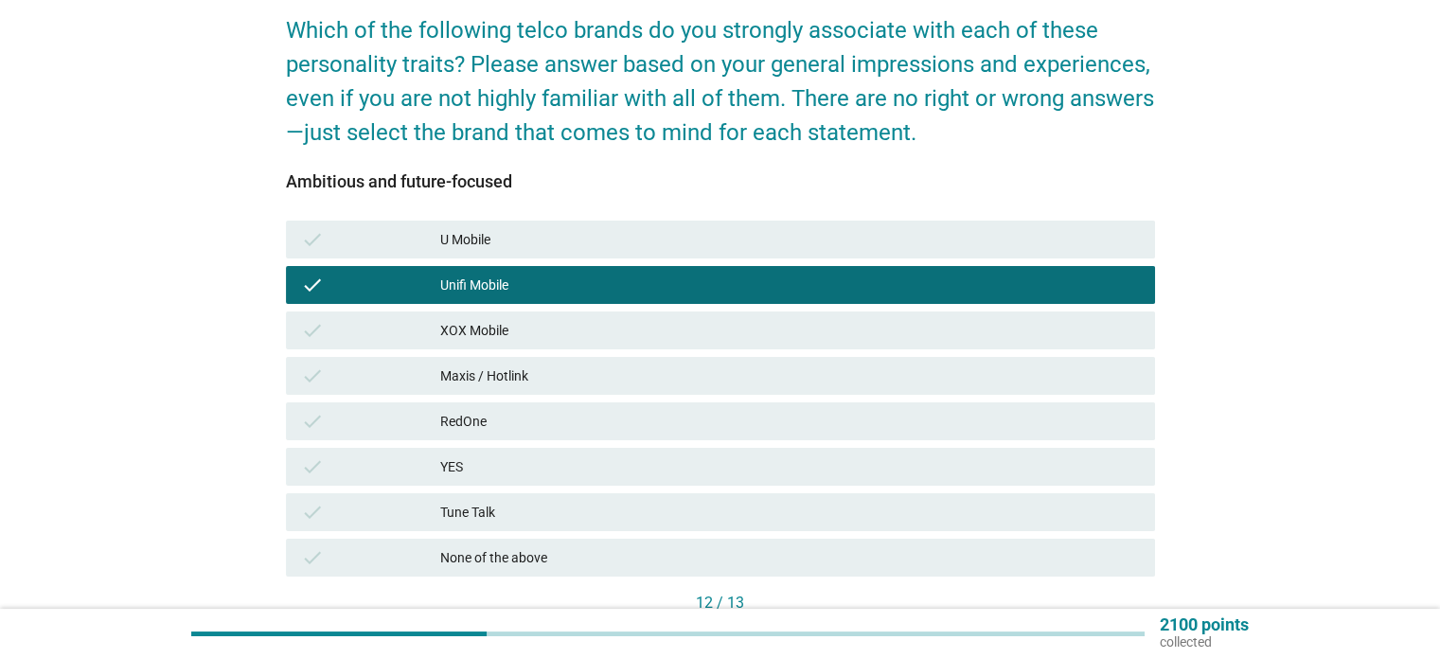
scroll to position [284, 0]
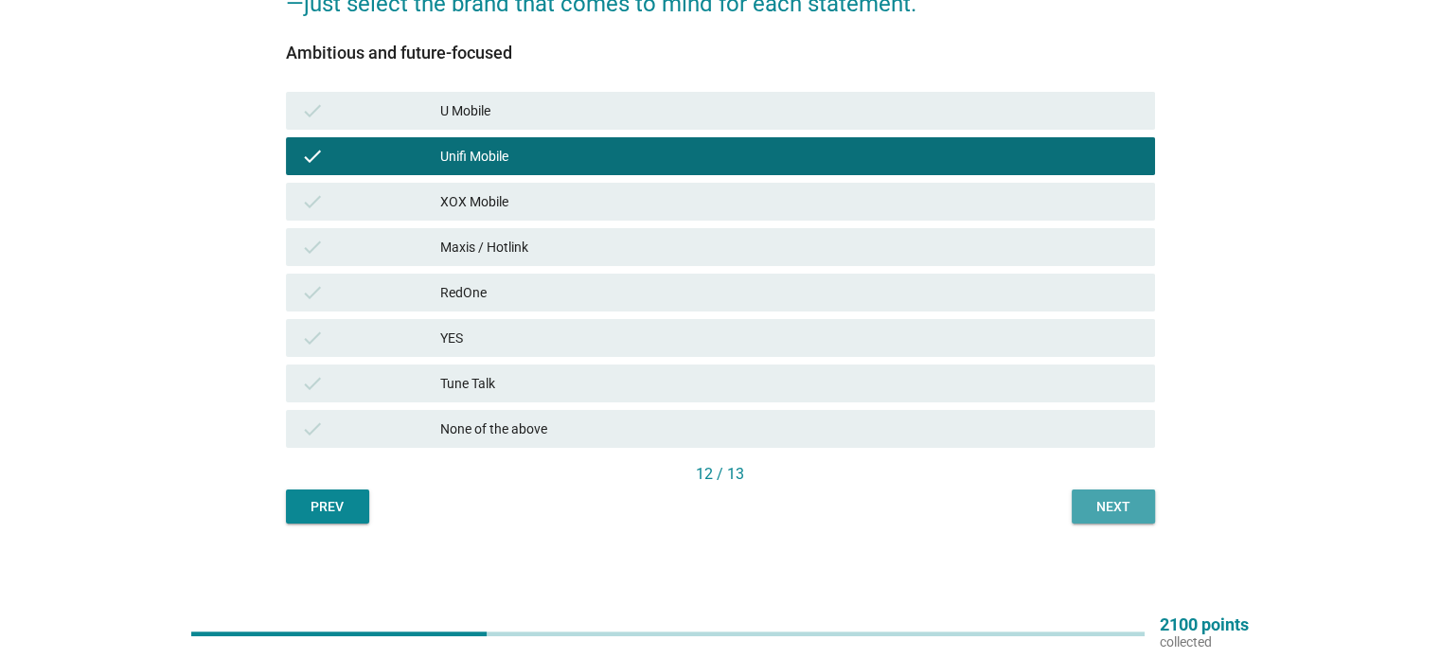
click at [1121, 497] on div "Next" at bounding box center [1113, 507] width 53 height 20
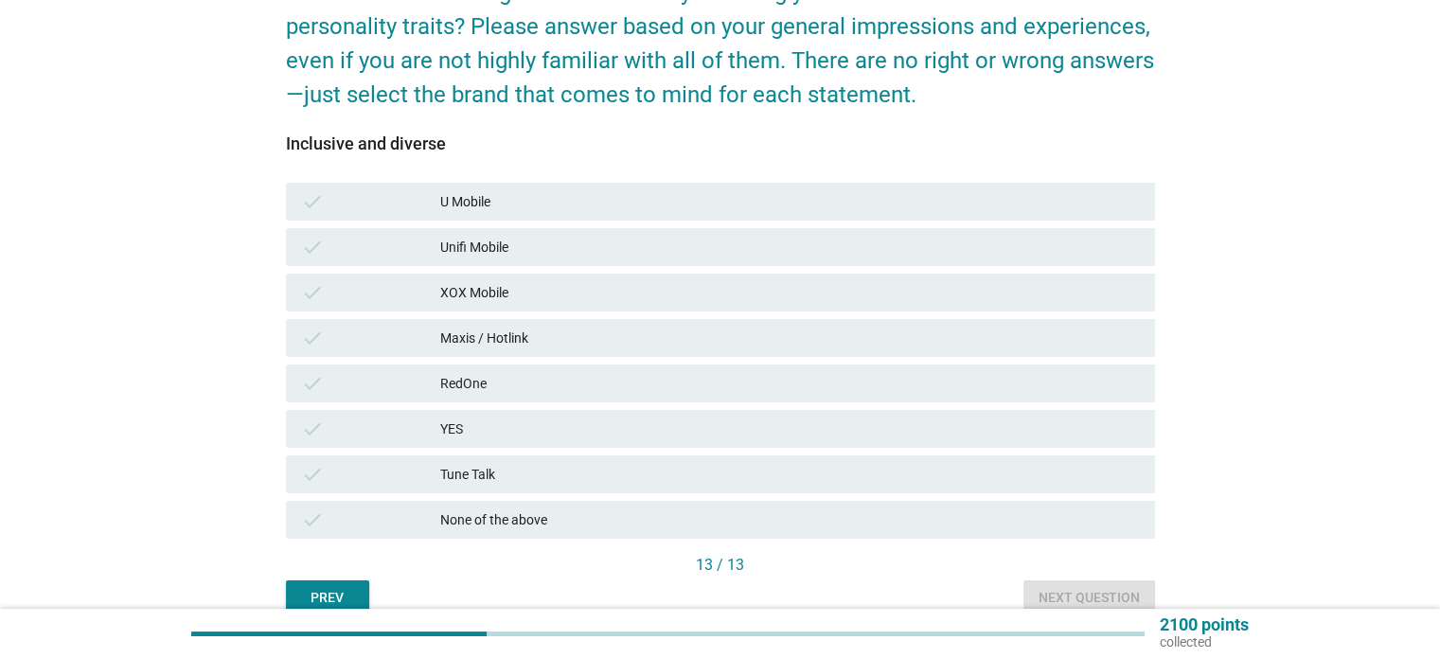
scroll to position [194, 0]
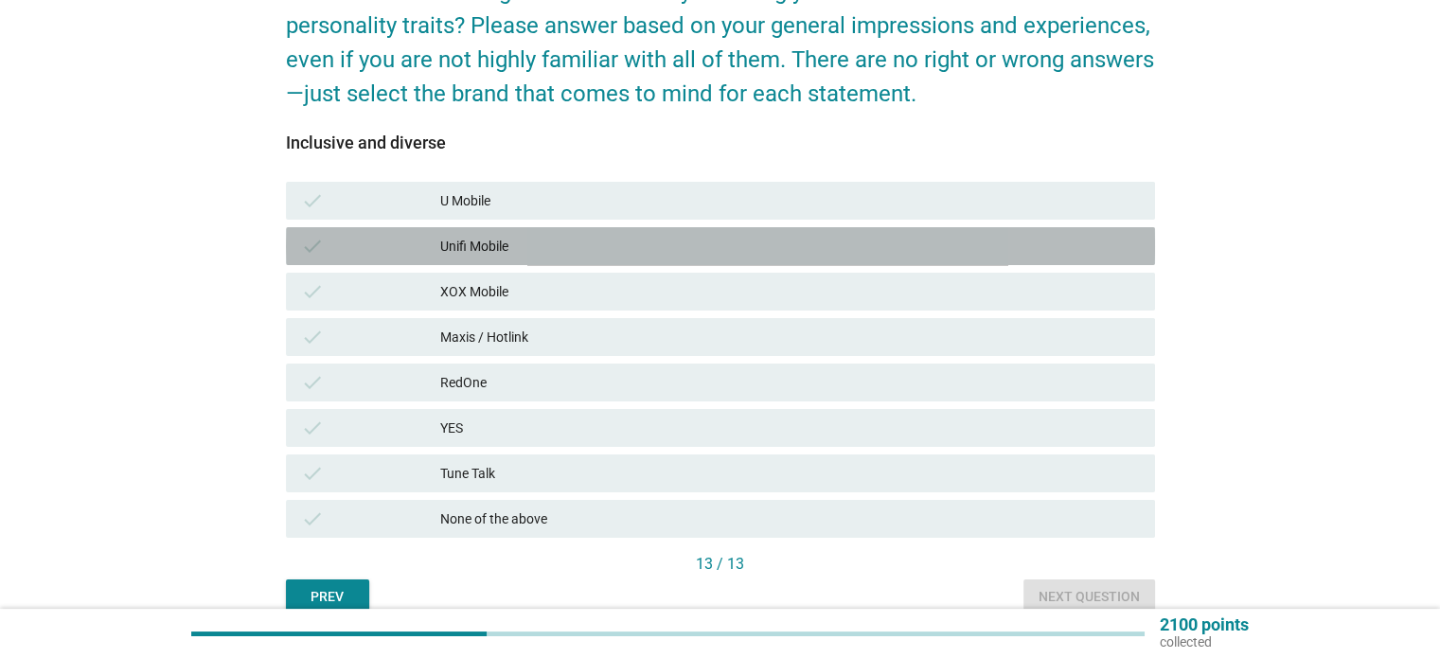
click at [827, 255] on div "Unifi Mobile" at bounding box center [789, 246] width 699 height 23
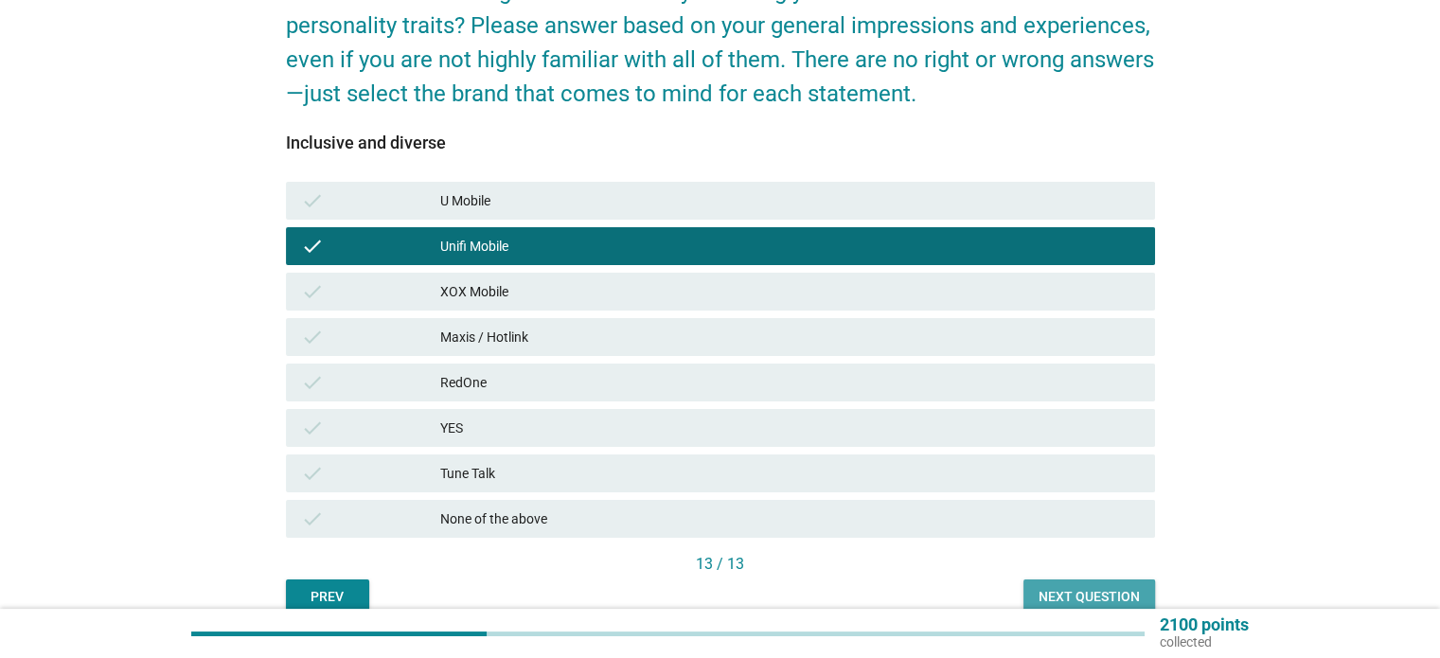
click at [1071, 599] on div "Next question" at bounding box center [1088, 597] width 101 height 20
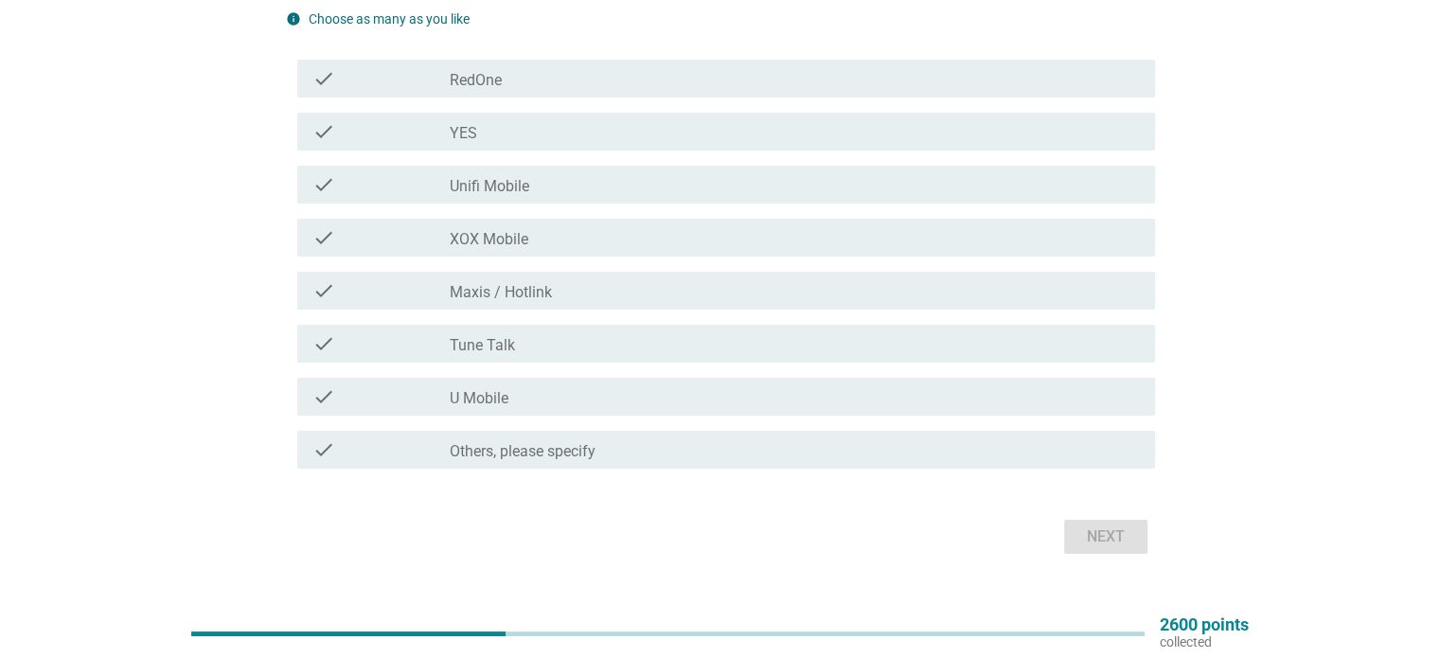
scroll to position [160, 0]
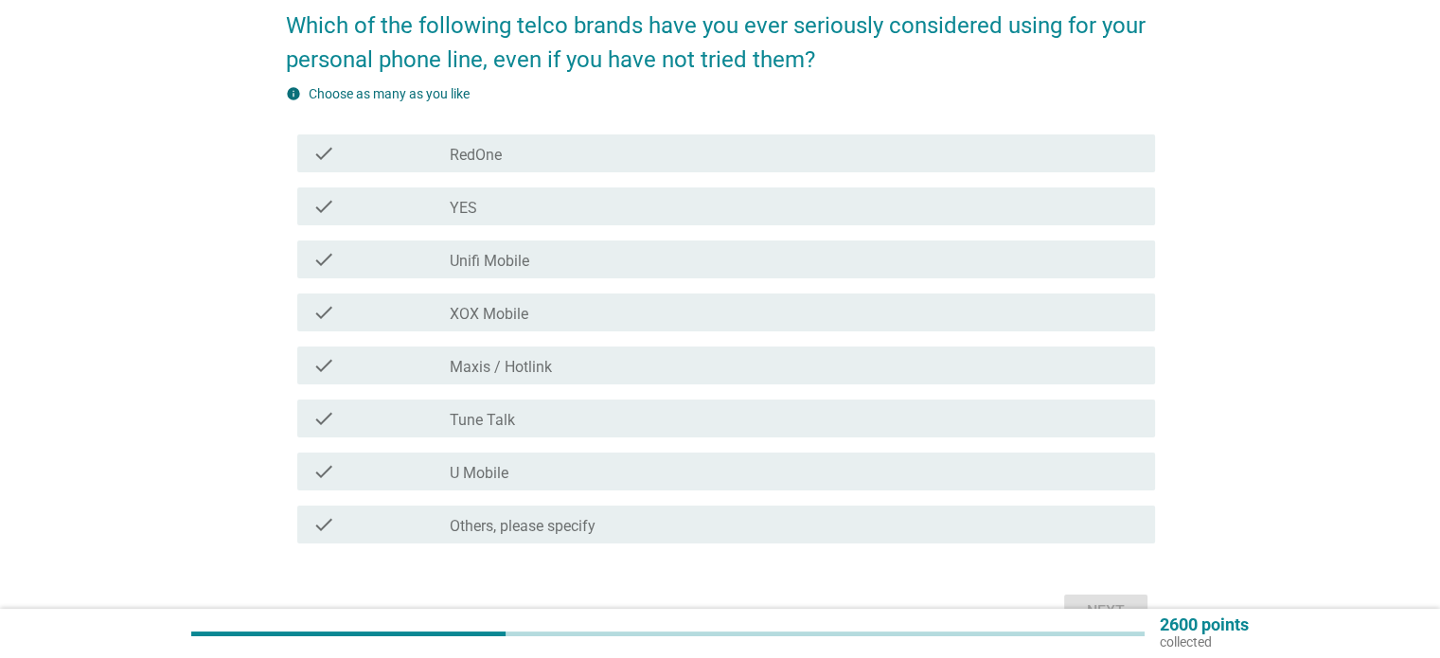
click at [815, 259] on div "check_box_outline_blank Unifi Mobile" at bounding box center [794, 259] width 689 height 23
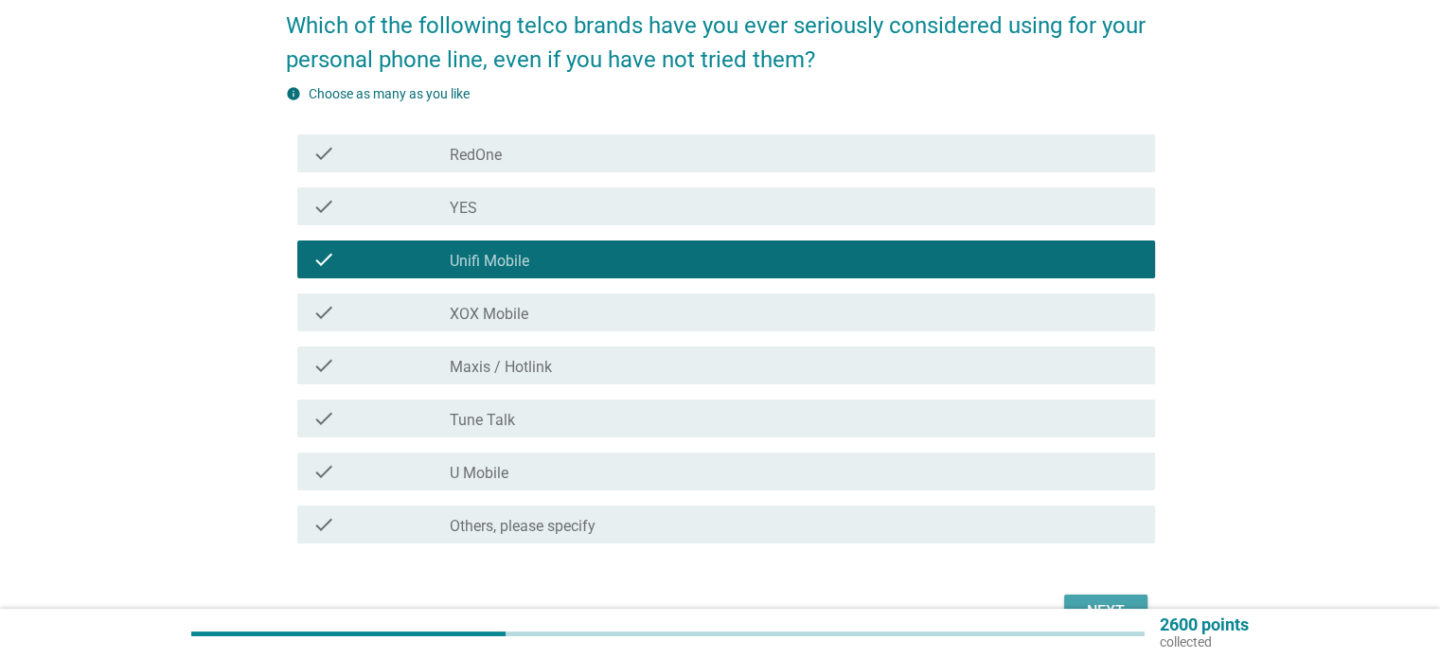
click at [1105, 597] on button "Next" at bounding box center [1105, 611] width 83 height 34
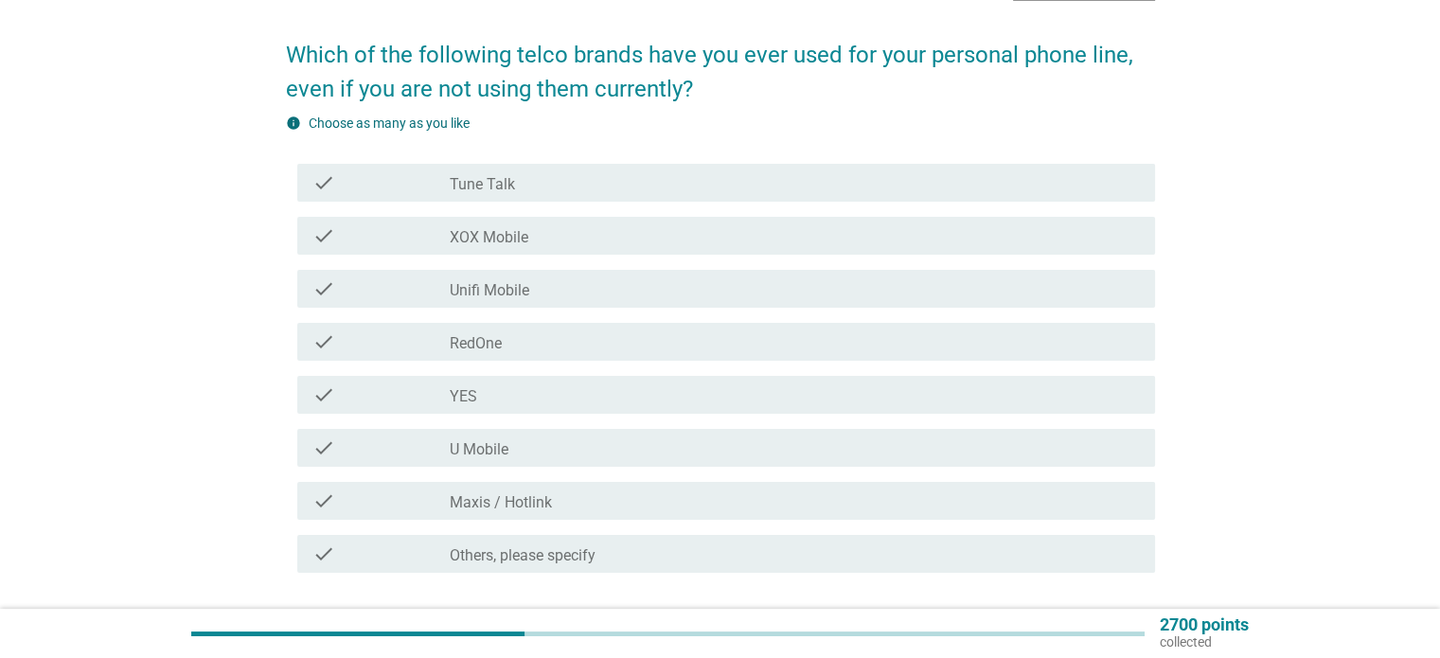
scroll to position [144, 0]
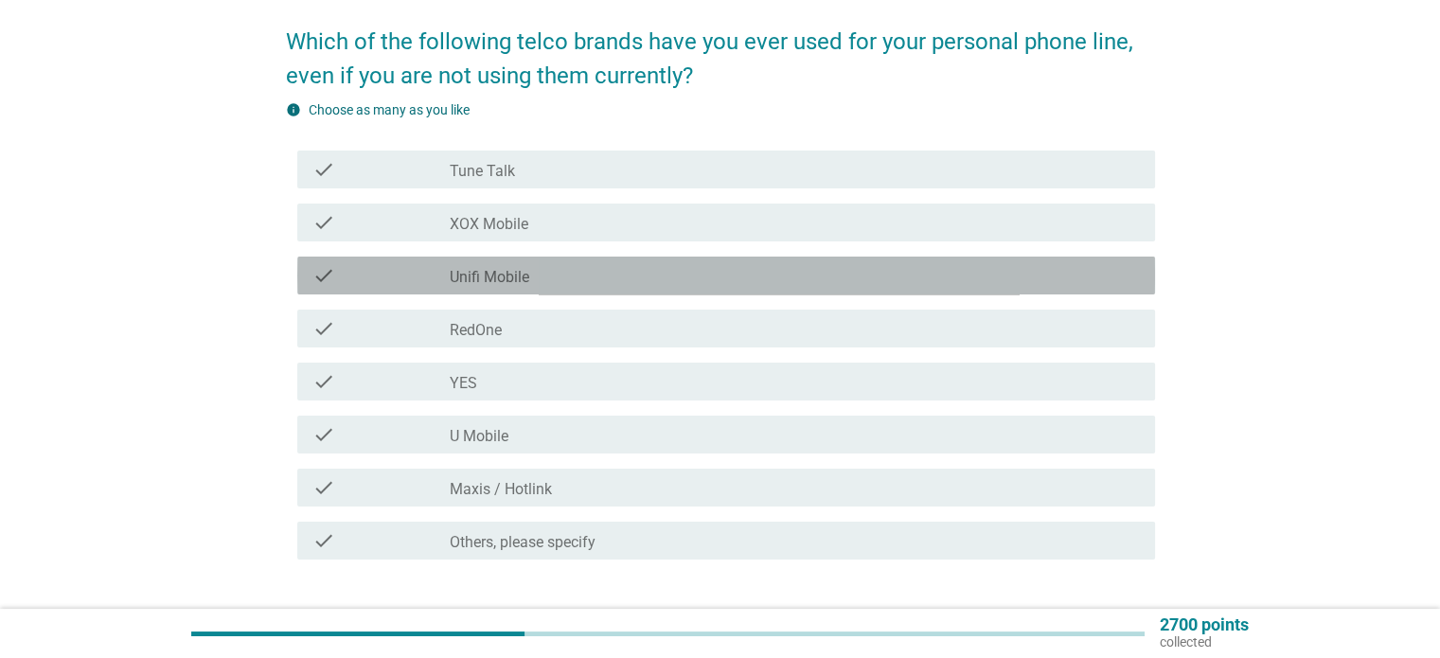
click at [625, 272] on div "check_box_outline_blank Unifi Mobile" at bounding box center [794, 275] width 689 height 23
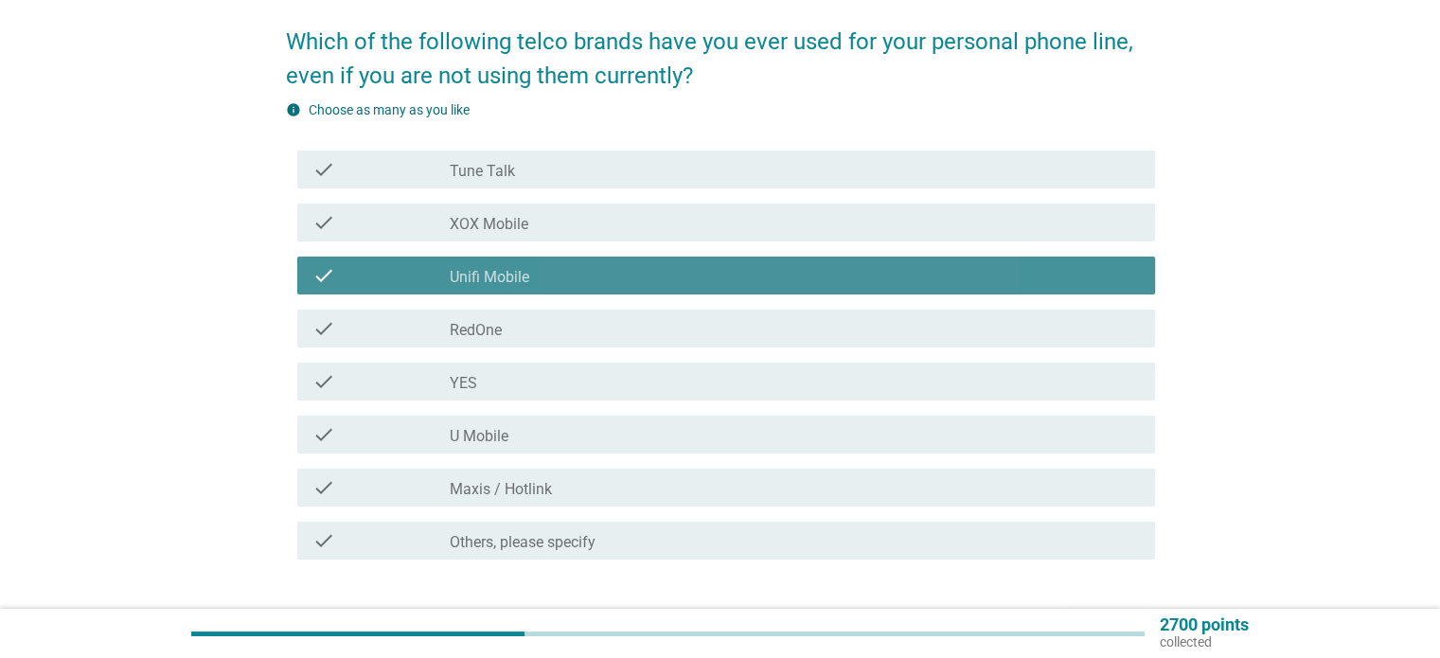
click at [625, 272] on div "check_box_outline_blank Unifi Mobile" at bounding box center [794, 275] width 689 height 23
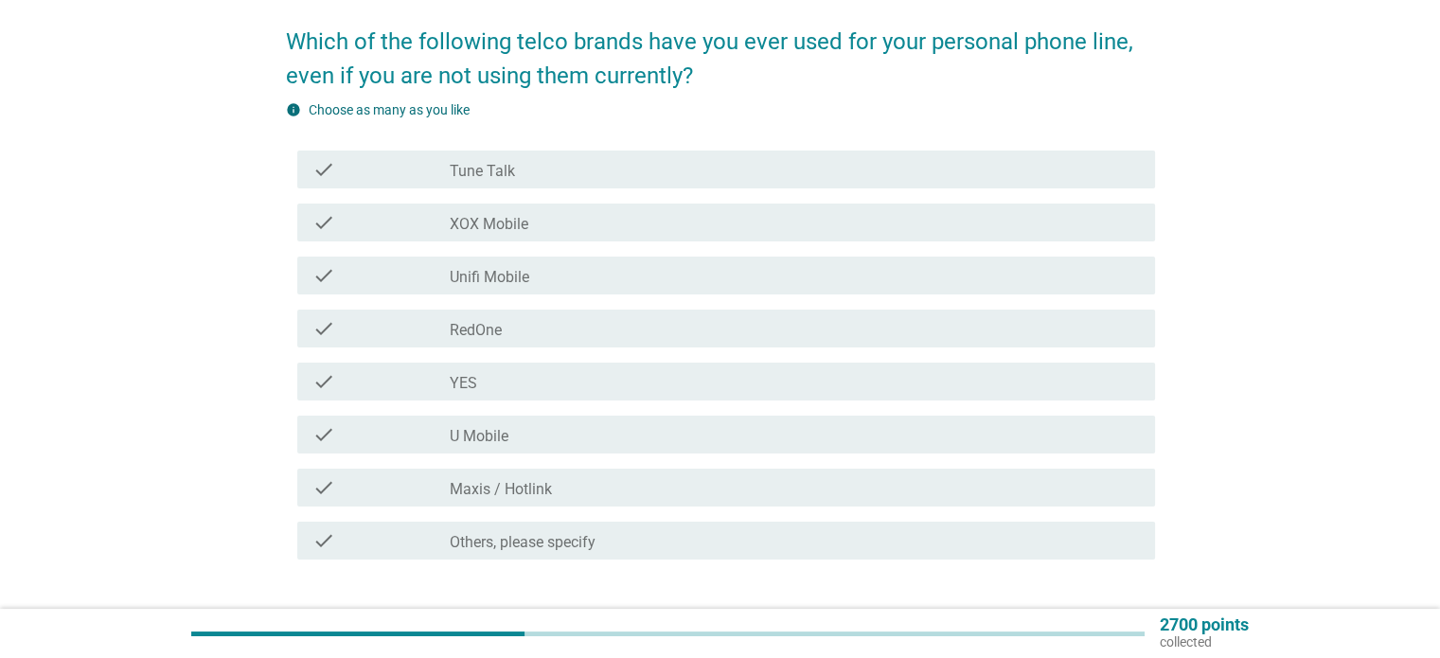
click at [625, 272] on div "check_box_outline_blank Unifi Mobile" at bounding box center [794, 275] width 689 height 23
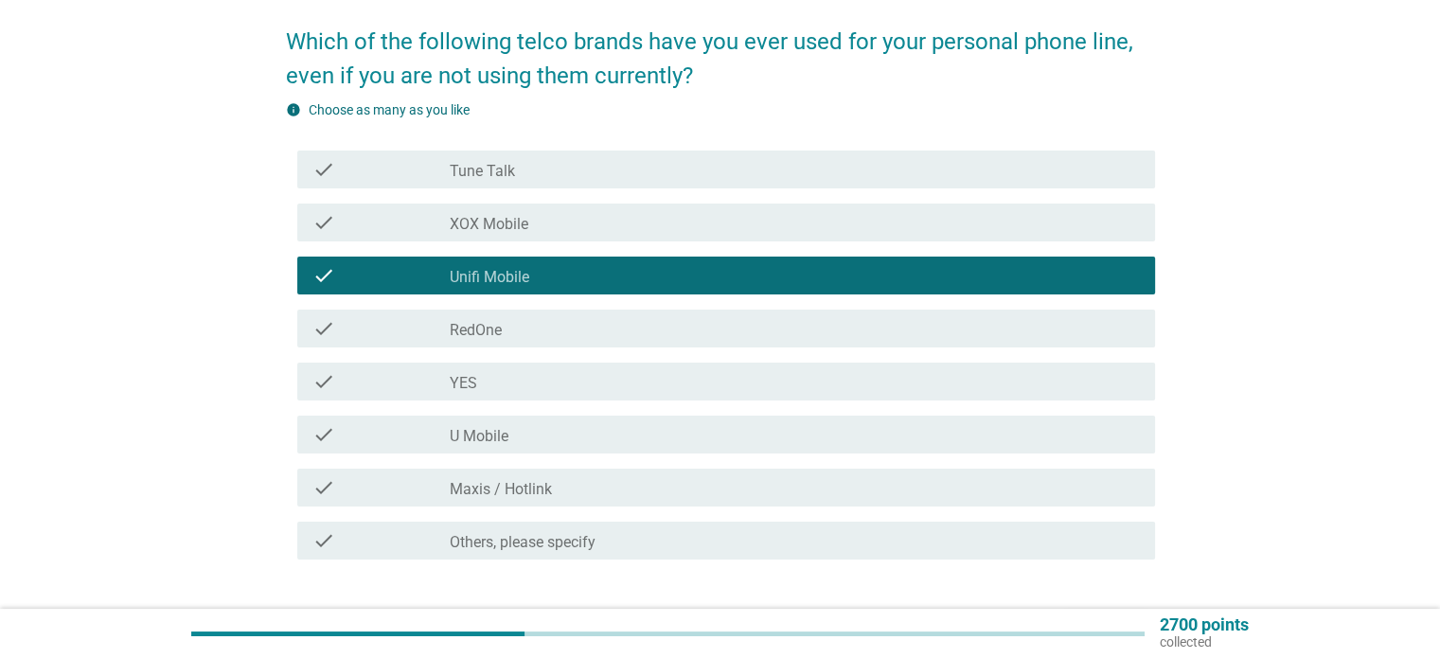
scroll to position [270, 0]
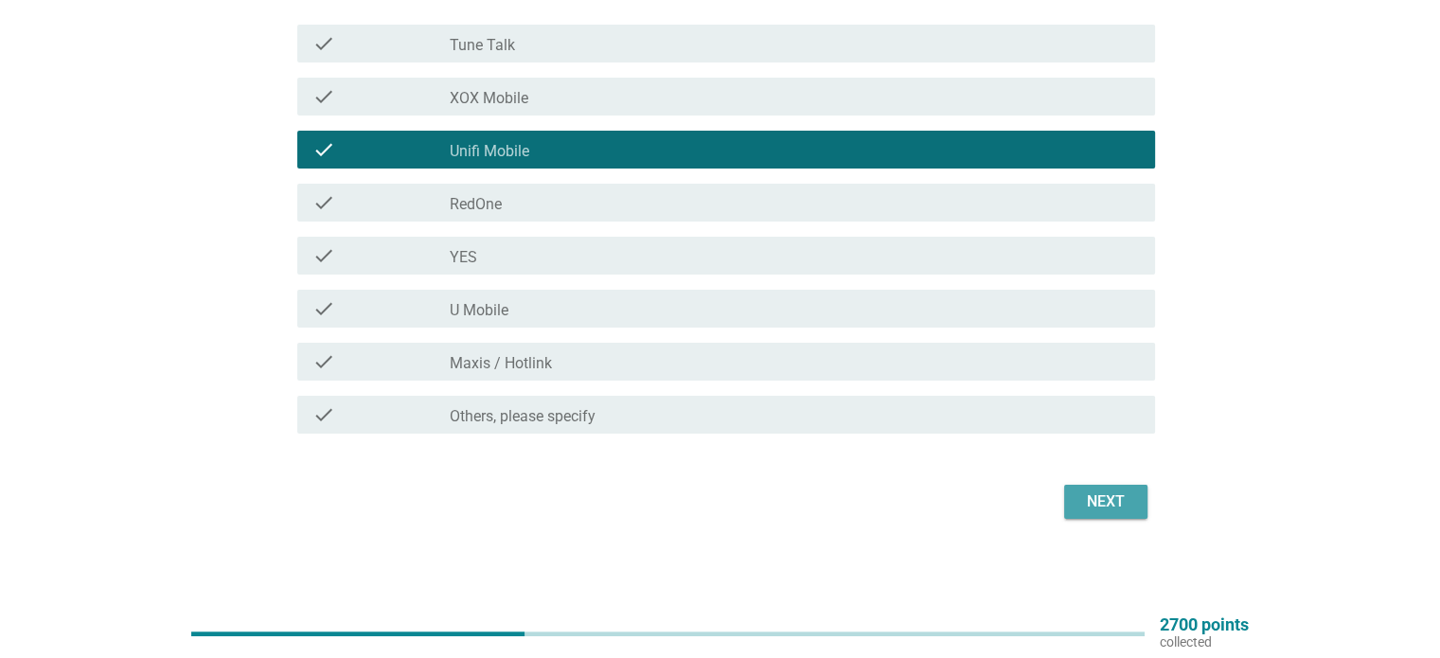
click at [1119, 506] on div "Next" at bounding box center [1105, 501] width 53 height 23
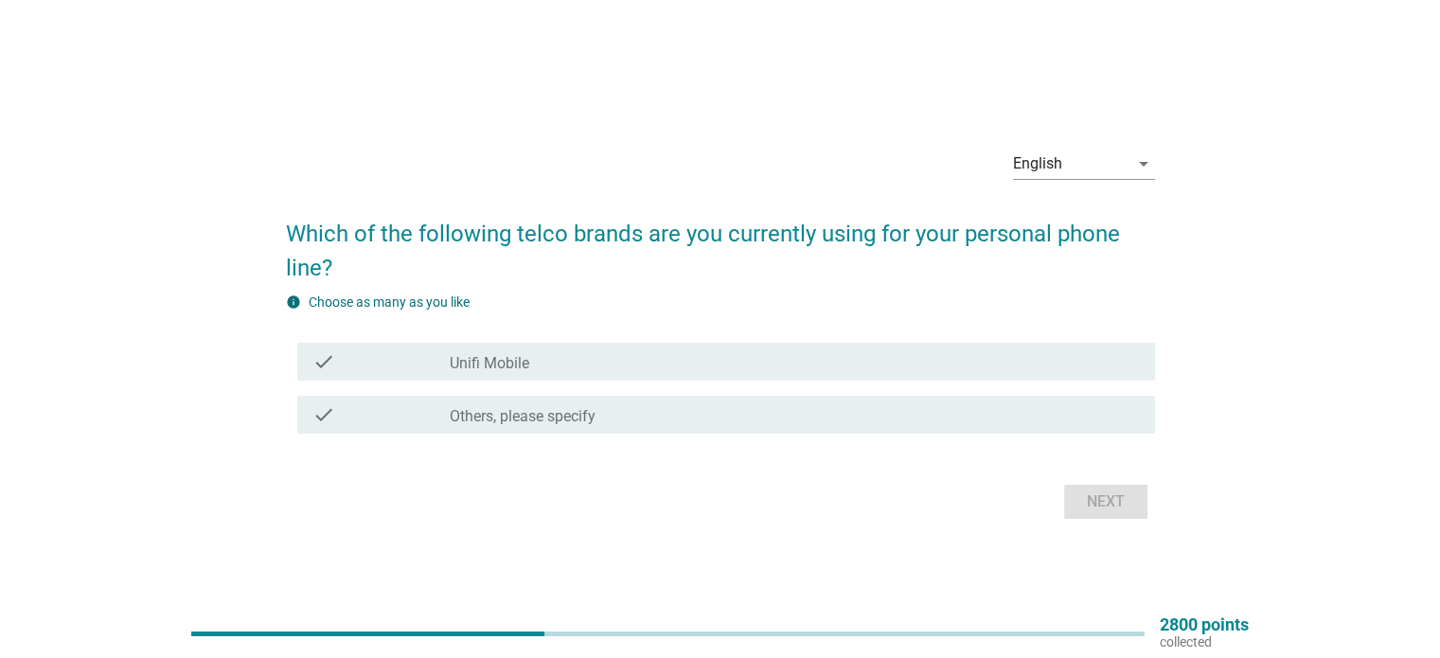
click at [835, 338] on div "check check_box Unifi Mobile" at bounding box center [720, 361] width 869 height 53
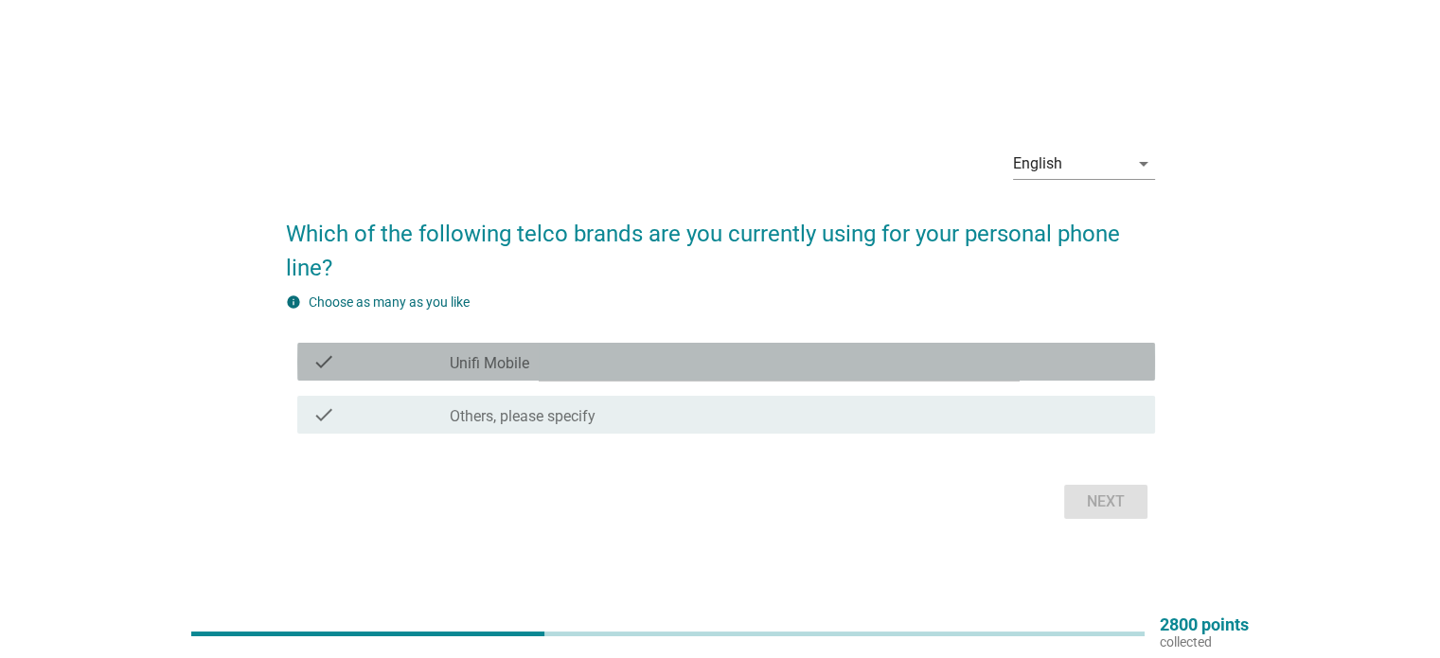
click at [848, 370] on div "check_box Unifi Mobile" at bounding box center [794, 361] width 689 height 23
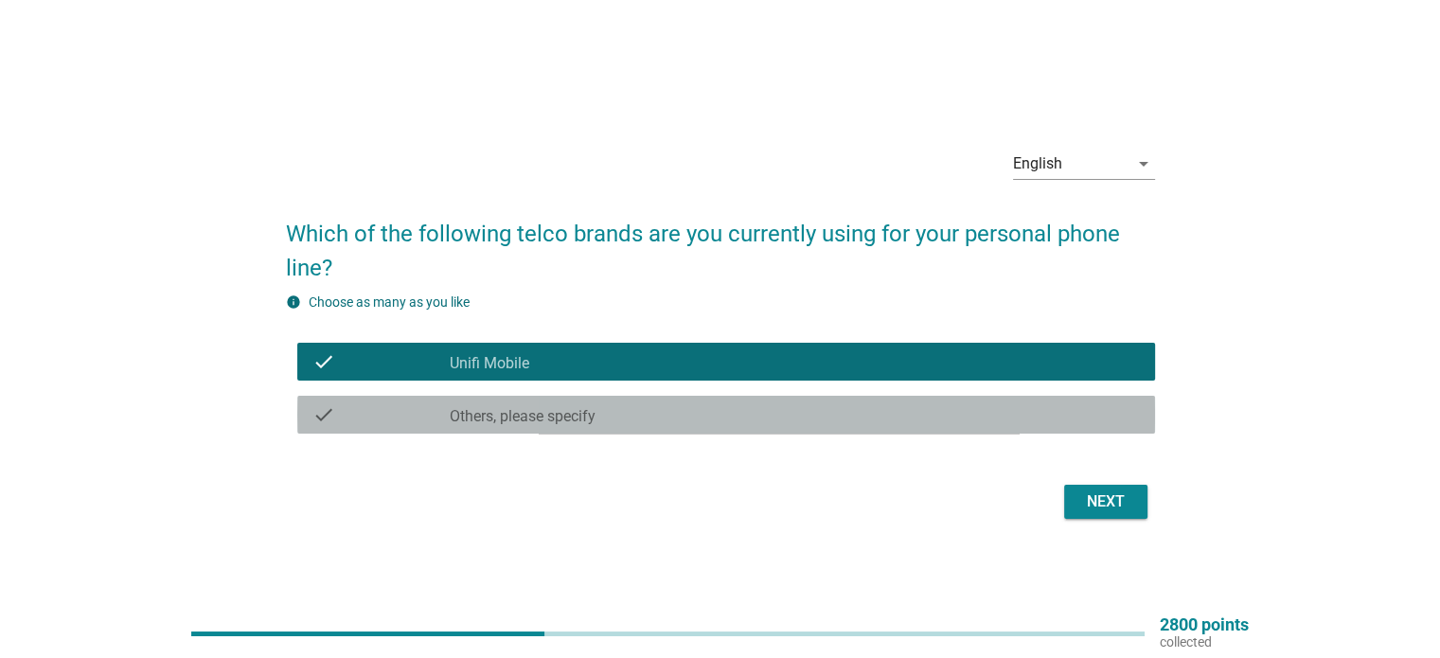
click at [947, 405] on div "check_box Others, please specify" at bounding box center [794, 414] width 689 height 23
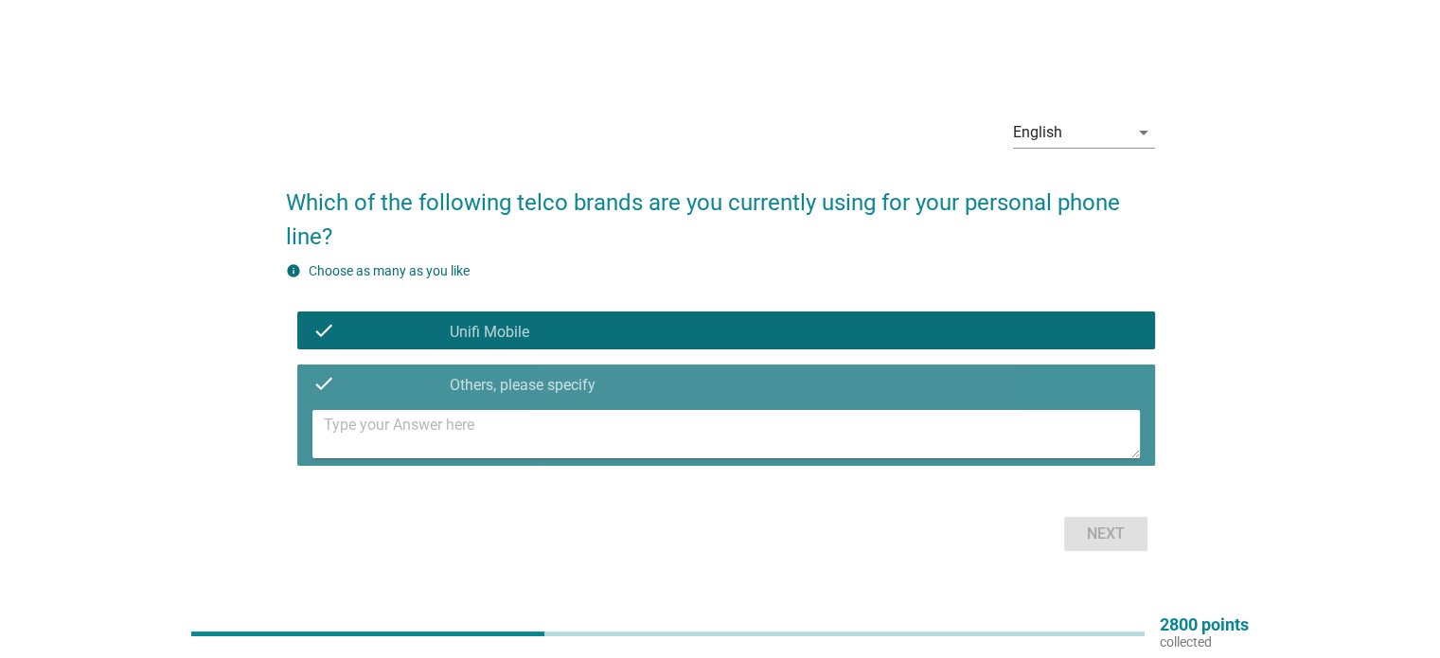
click at [792, 418] on textarea at bounding box center [732, 434] width 816 height 48
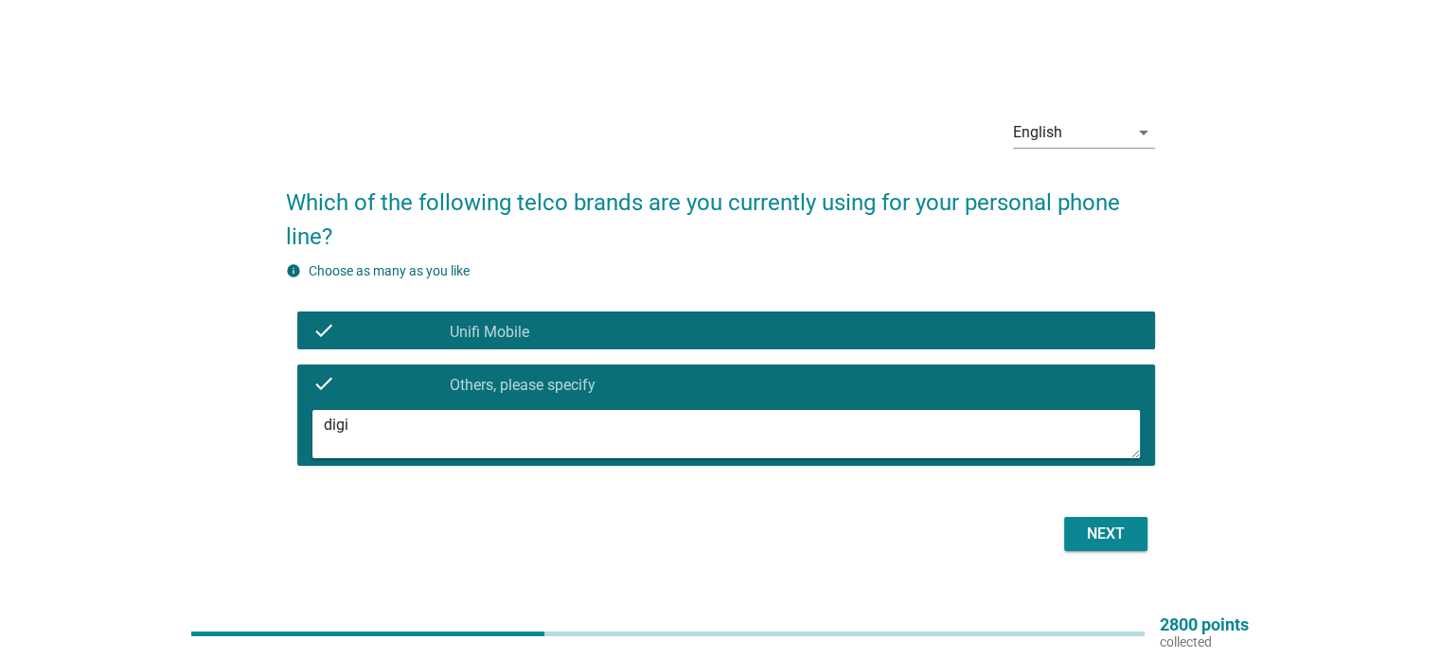
scroll to position [49, 0]
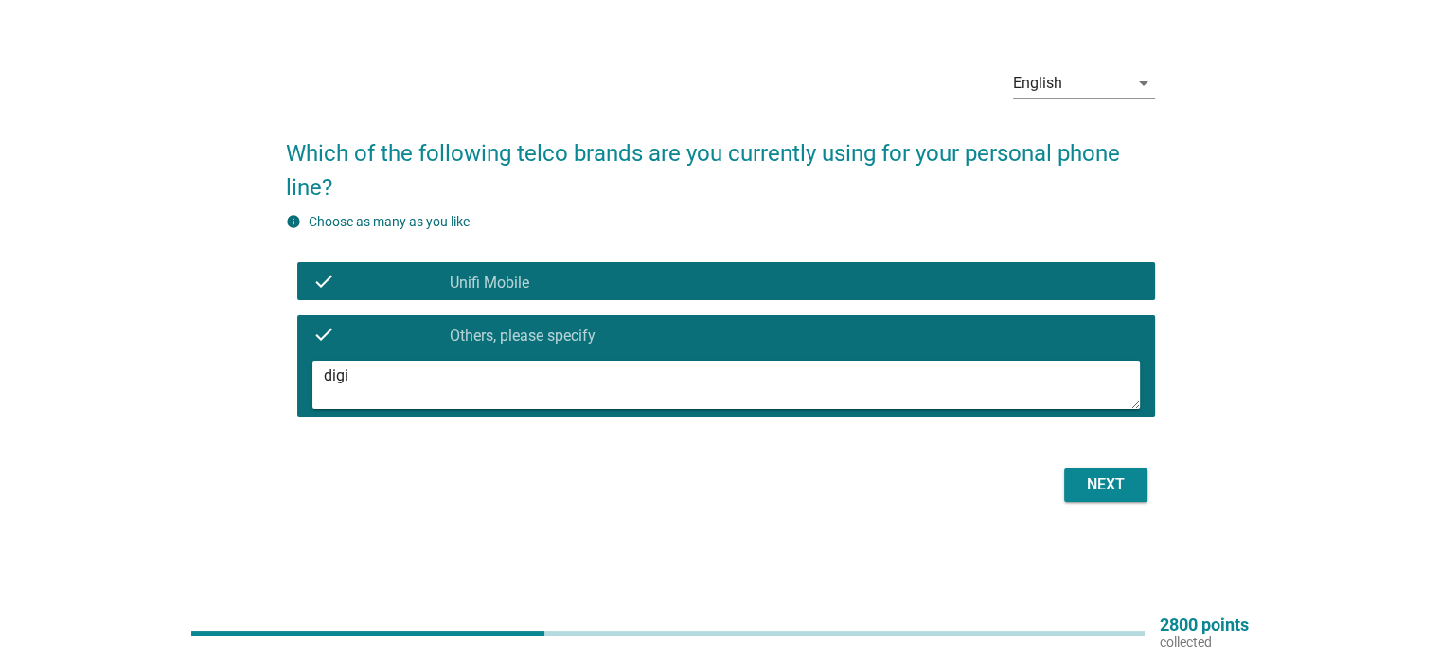
type textarea "digi"
click at [1140, 487] on button "Next" at bounding box center [1105, 485] width 83 height 34
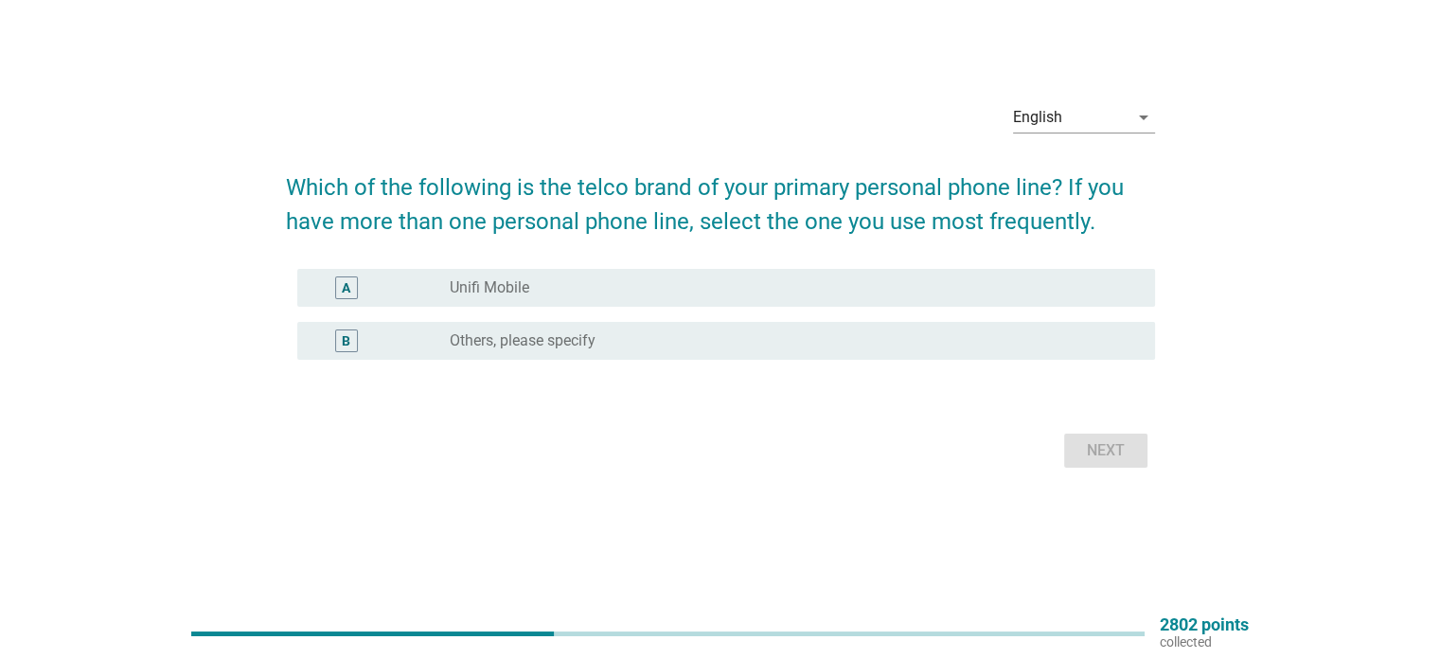
scroll to position [0, 0]
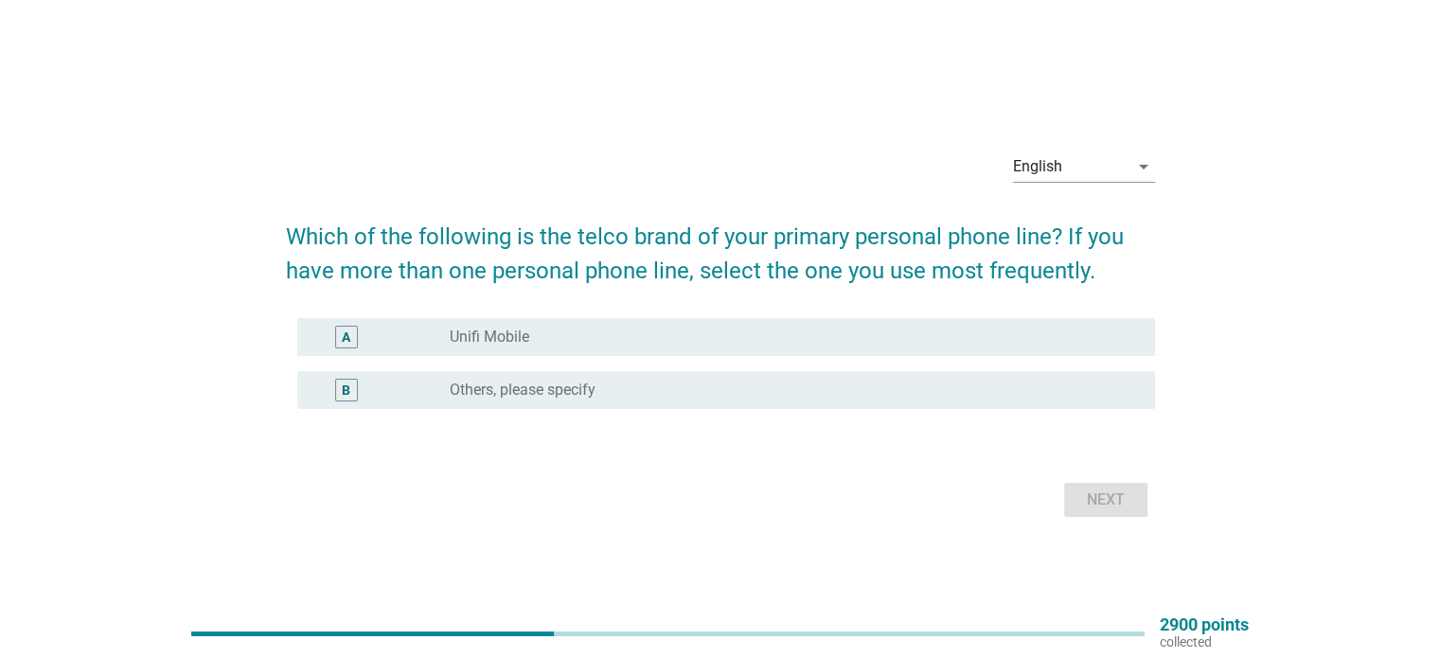
click at [693, 332] on div "radio_button_unchecked Unifi Mobile" at bounding box center [787, 336] width 674 height 19
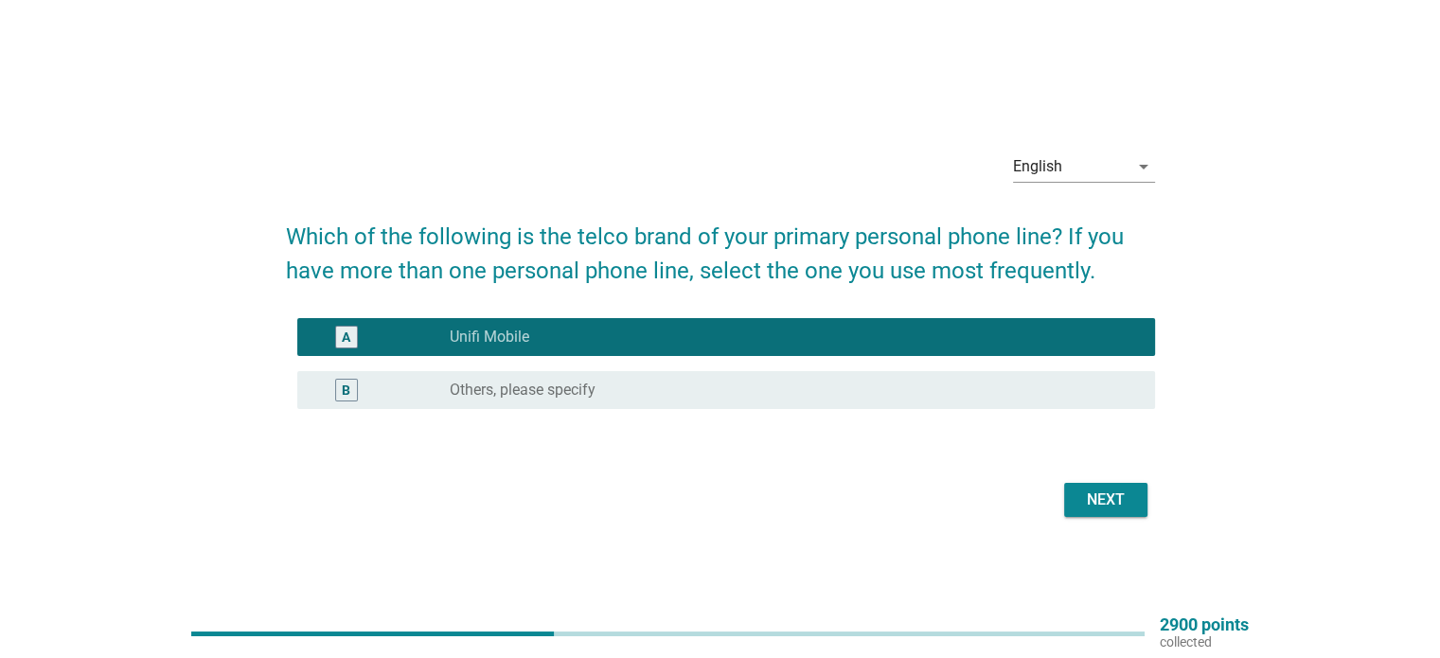
click at [1106, 501] on div "Next" at bounding box center [1105, 499] width 53 height 23
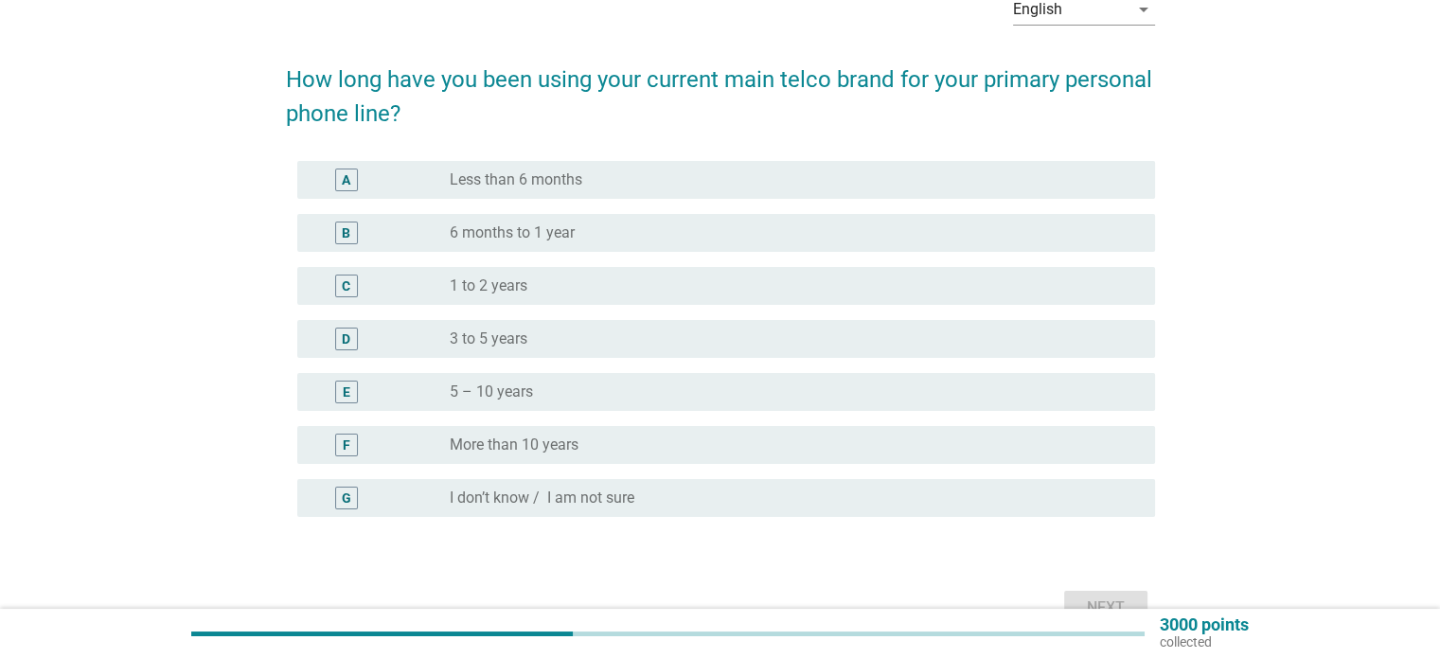
scroll to position [114, 0]
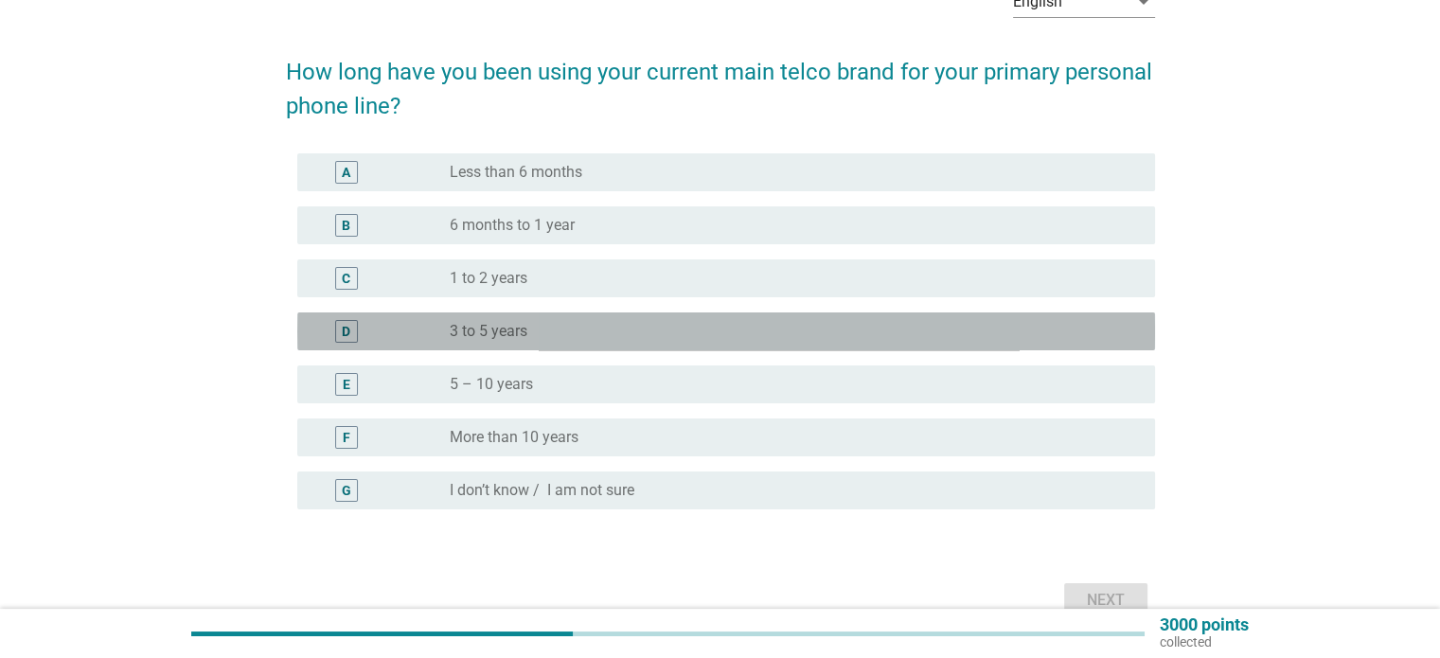
click at [705, 343] on div "D radio_button_unchecked 3 to 5 years" at bounding box center [726, 331] width 858 height 38
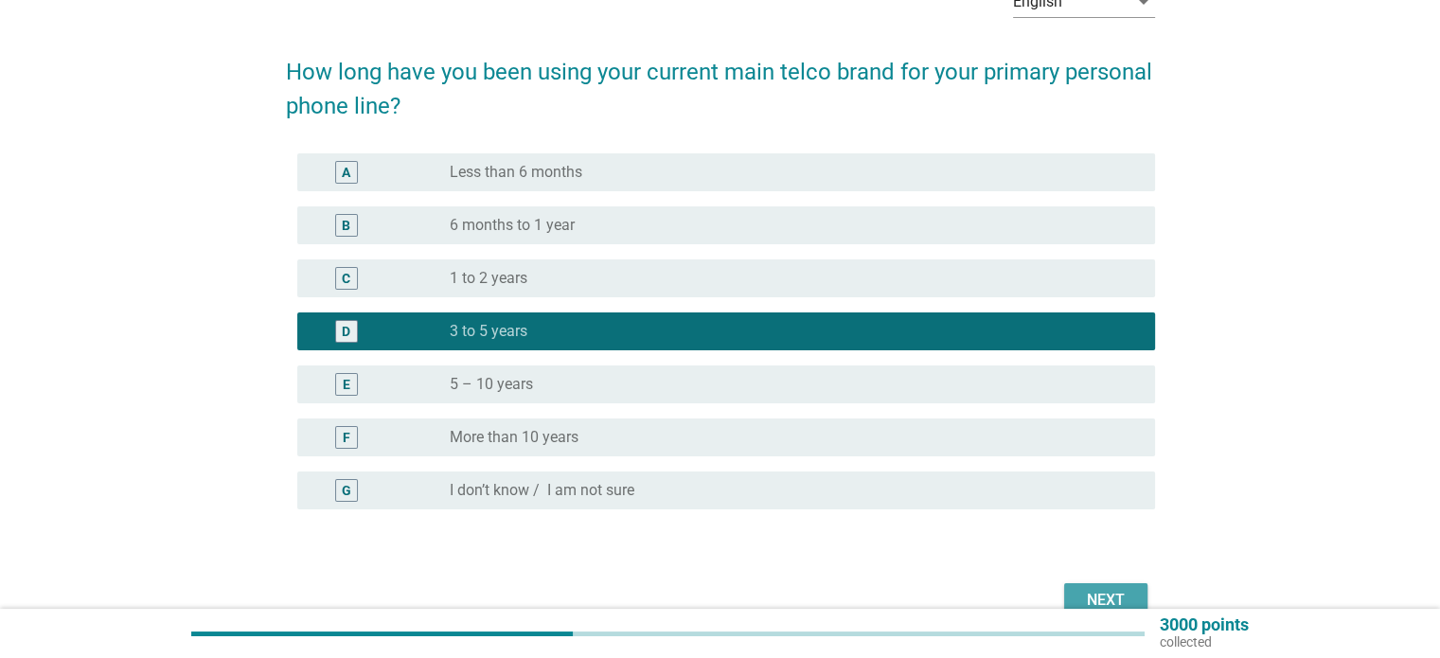
click at [1140, 590] on button "Next" at bounding box center [1105, 600] width 83 height 34
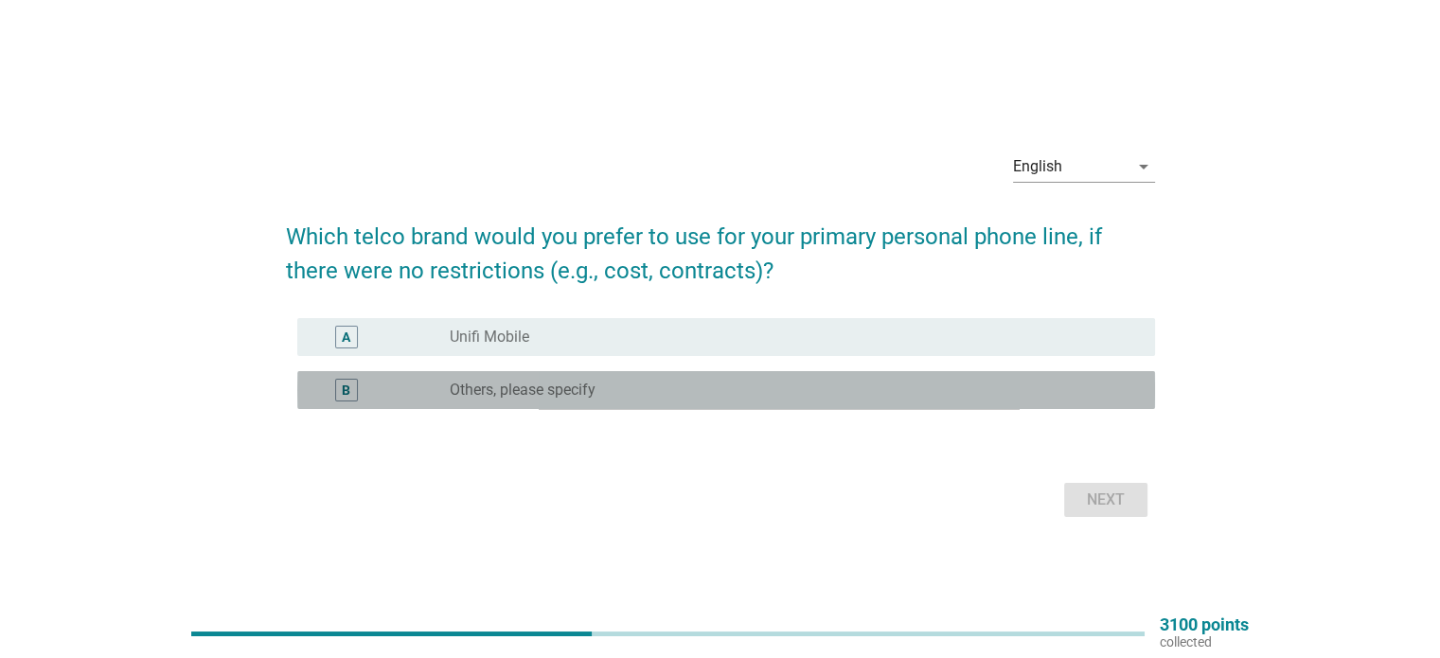
click at [714, 399] on div "radio_button_unchecked Others, please specify" at bounding box center [794, 390] width 689 height 23
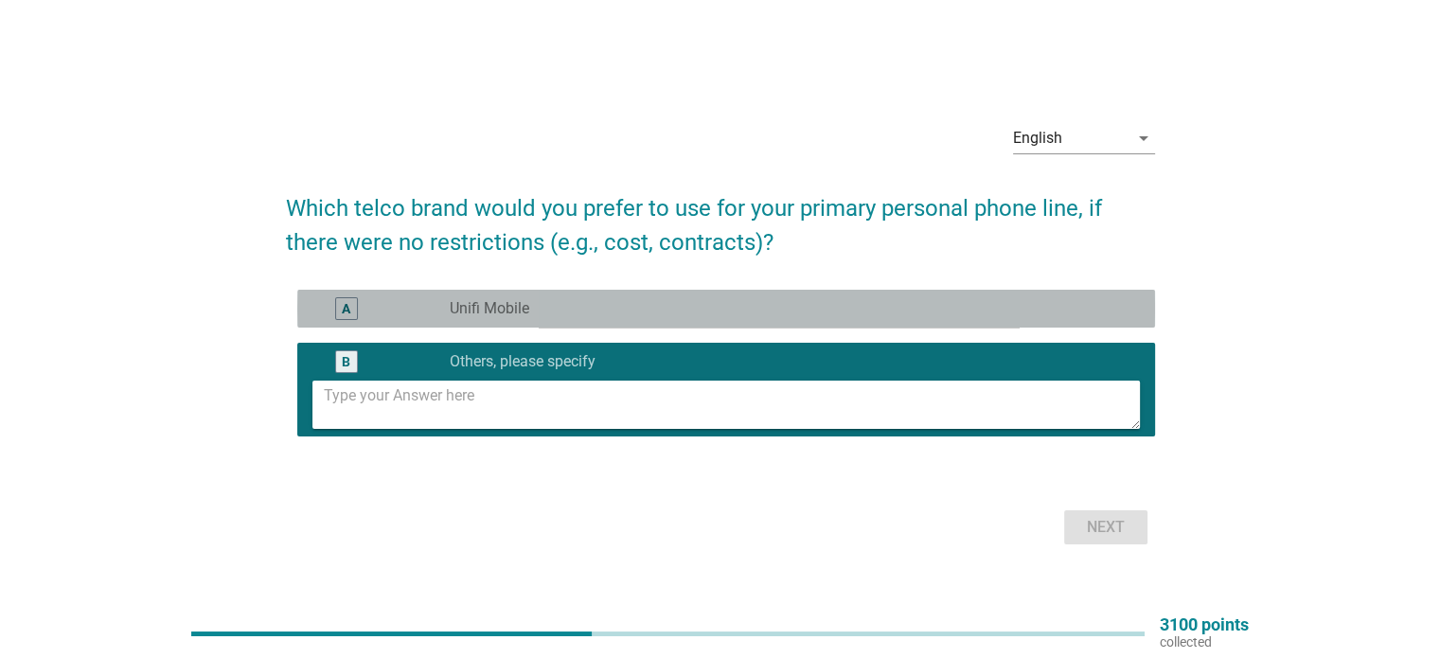
click at [733, 304] on div "radio_button_unchecked Unifi Mobile" at bounding box center [787, 308] width 674 height 19
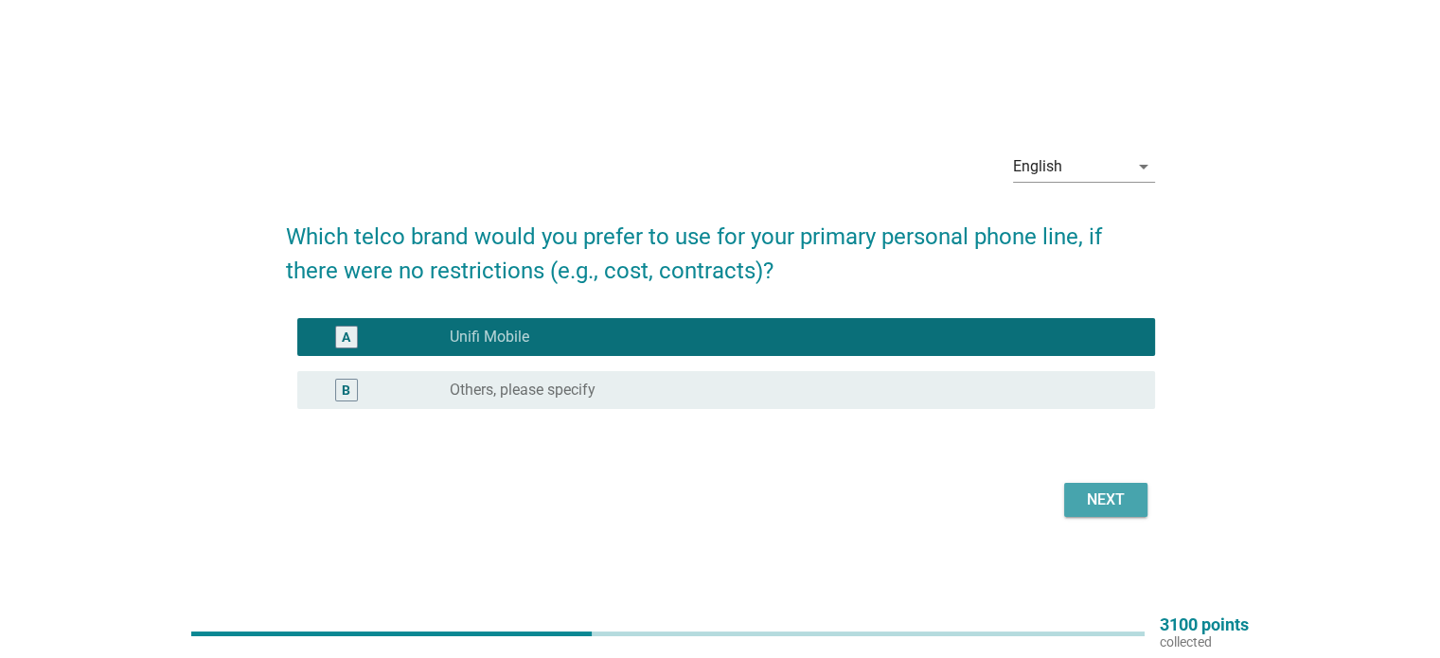
click at [1102, 508] on div "Next" at bounding box center [1105, 499] width 53 height 23
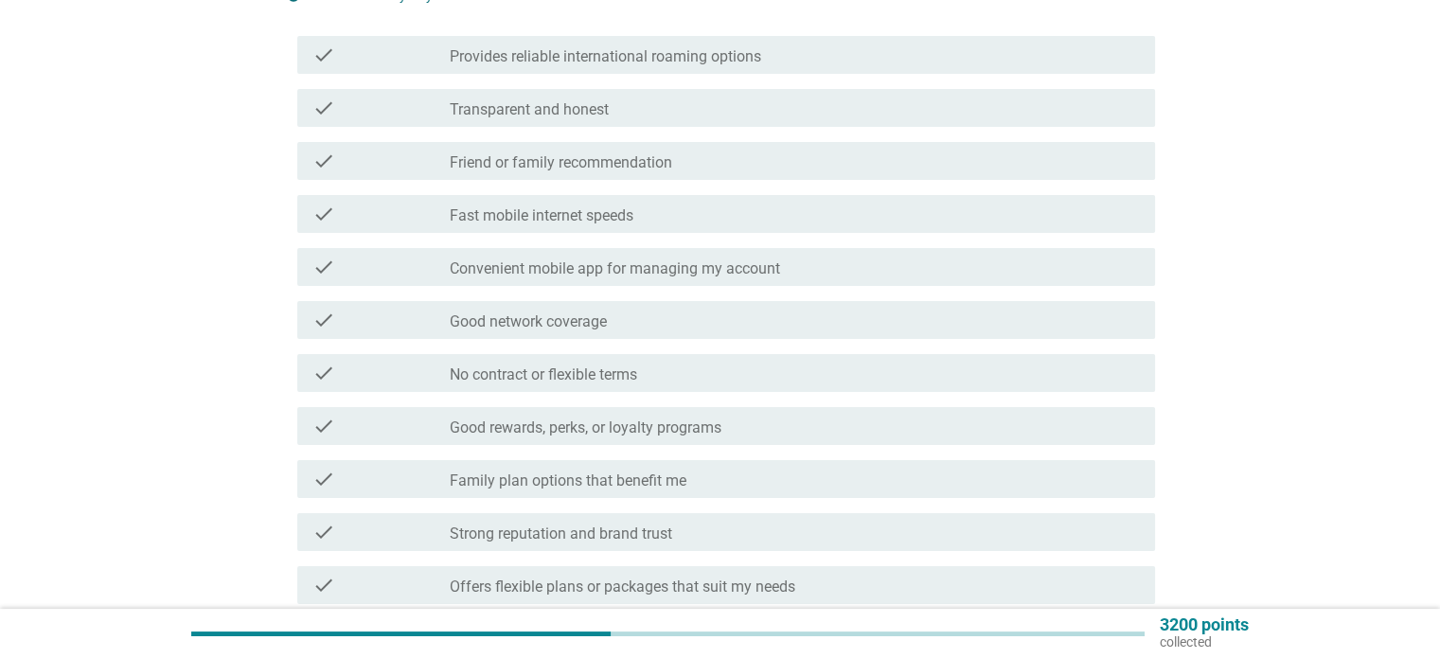
scroll to position [261, 0]
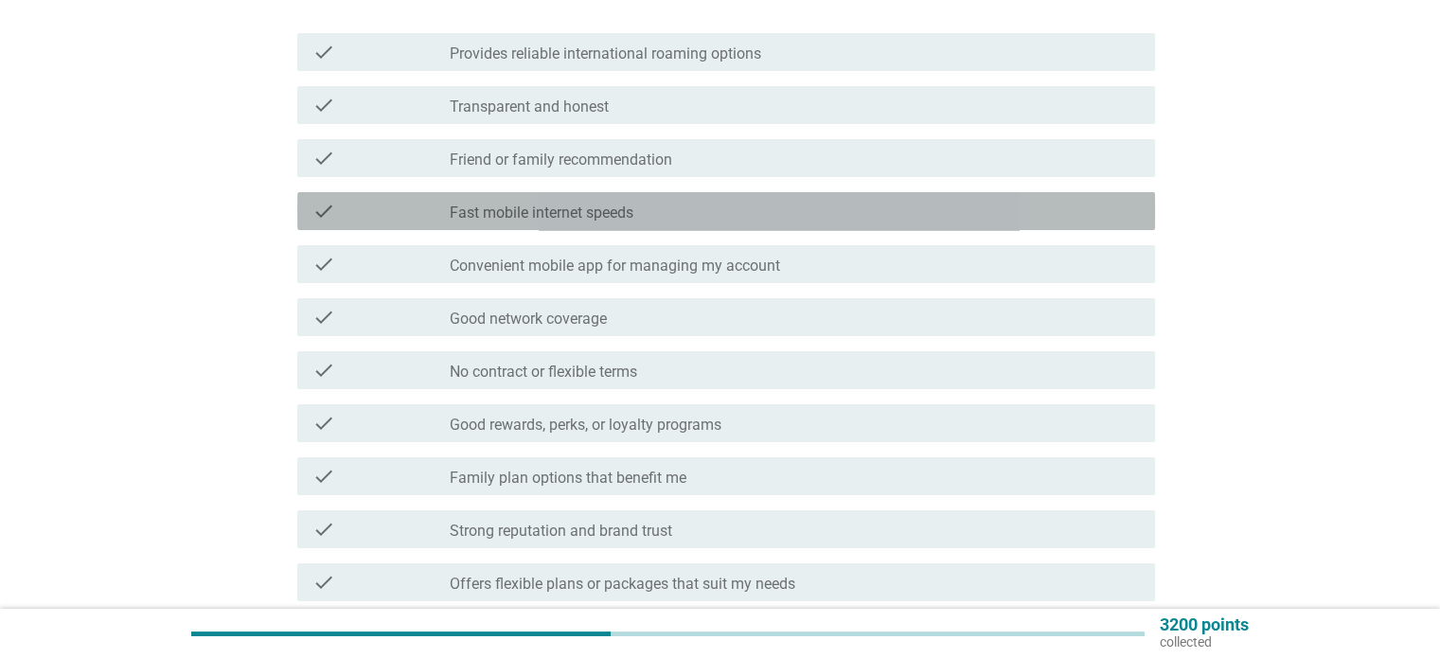
click at [795, 222] on div "check check_box_outline_blank Fast mobile internet speeds" at bounding box center [726, 211] width 858 height 38
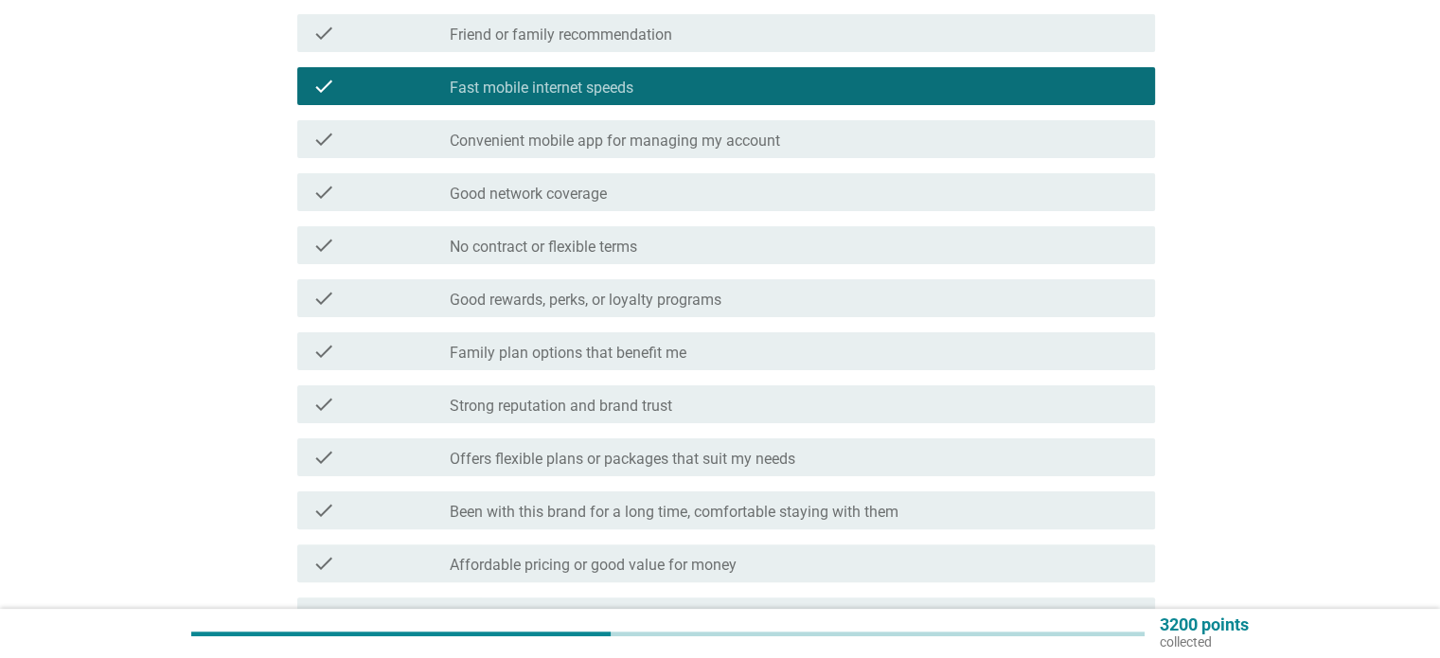
scroll to position [390, 0]
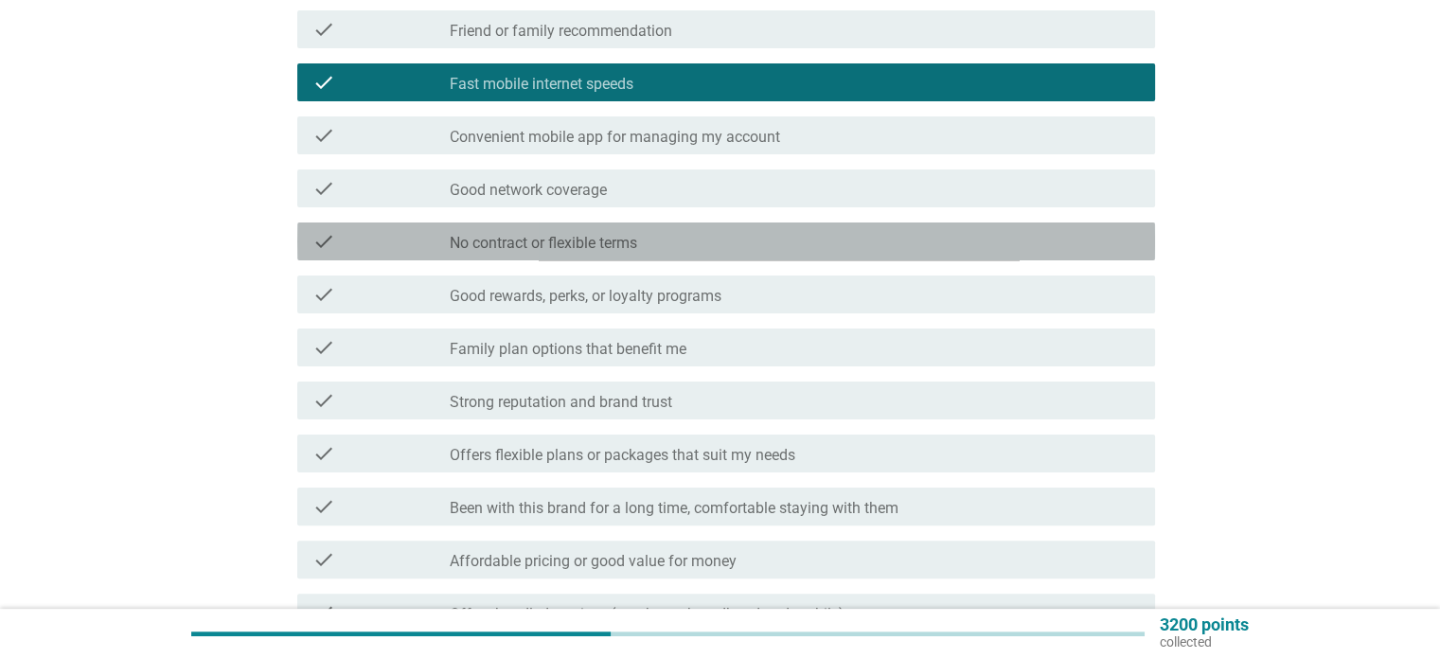
click at [906, 240] on div "check_box_outline_blank No contract or flexible terms" at bounding box center [794, 241] width 689 height 23
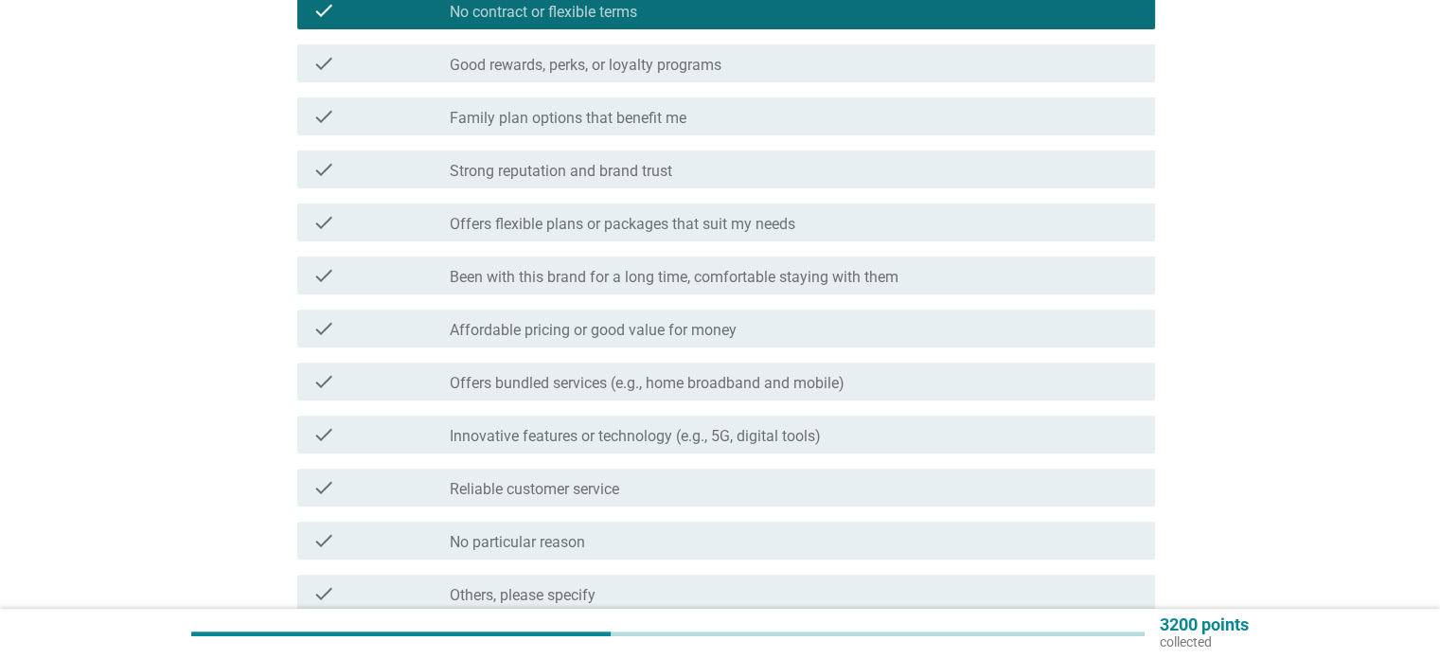
scroll to position [800, 0]
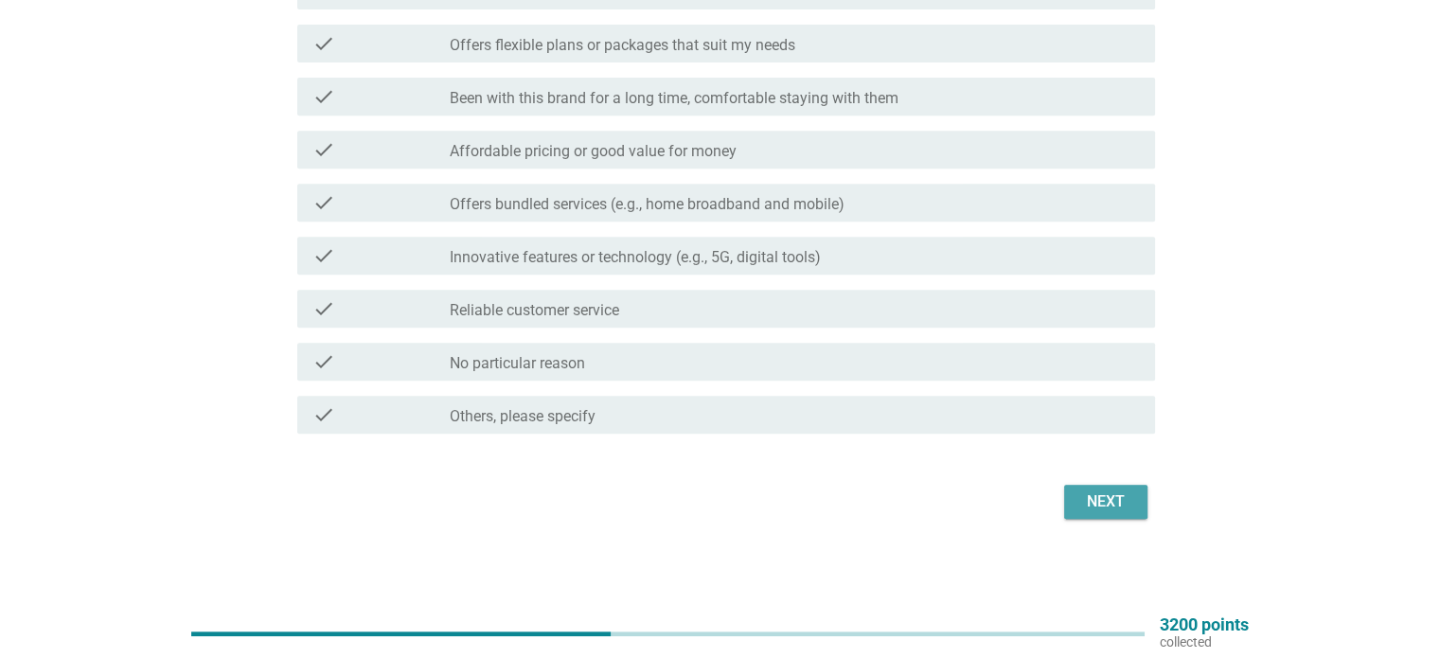
click at [1141, 510] on button "Next" at bounding box center [1105, 502] width 83 height 34
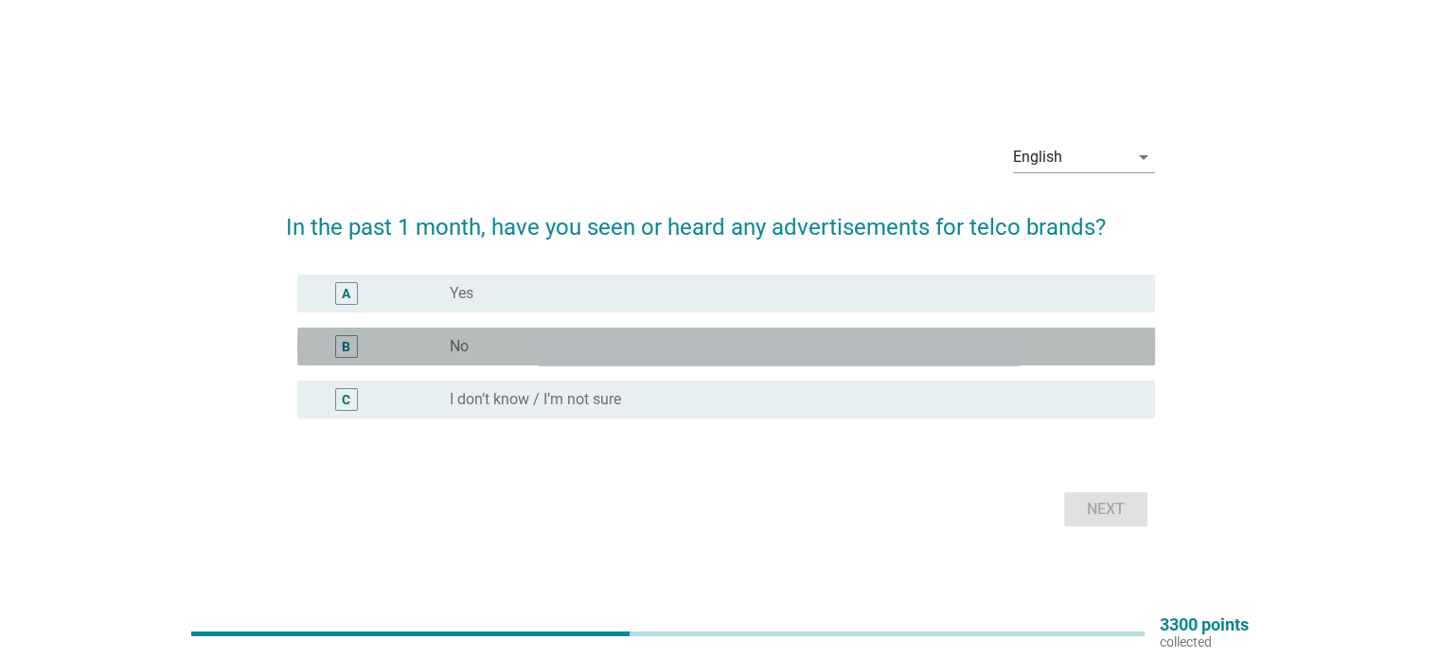
click at [673, 355] on div "radio_button_unchecked No" at bounding box center [787, 346] width 674 height 19
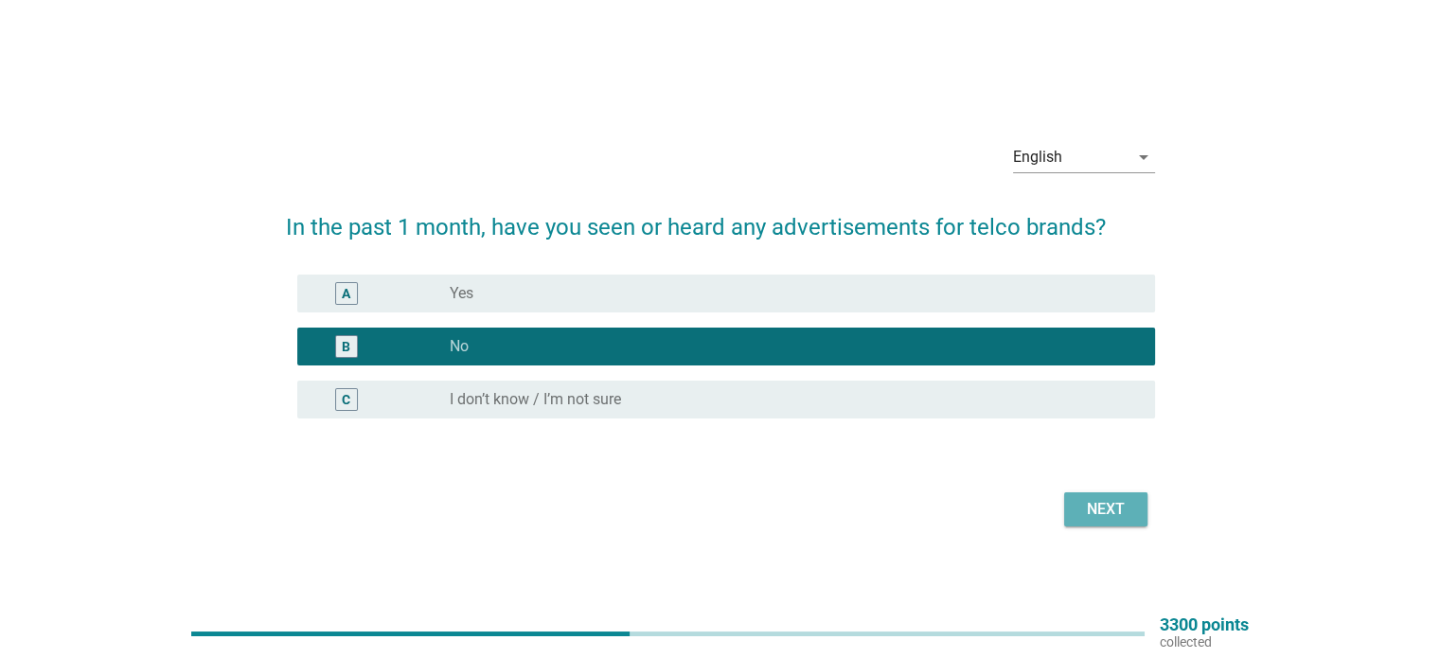
click at [1117, 492] on button "Next" at bounding box center [1105, 509] width 83 height 34
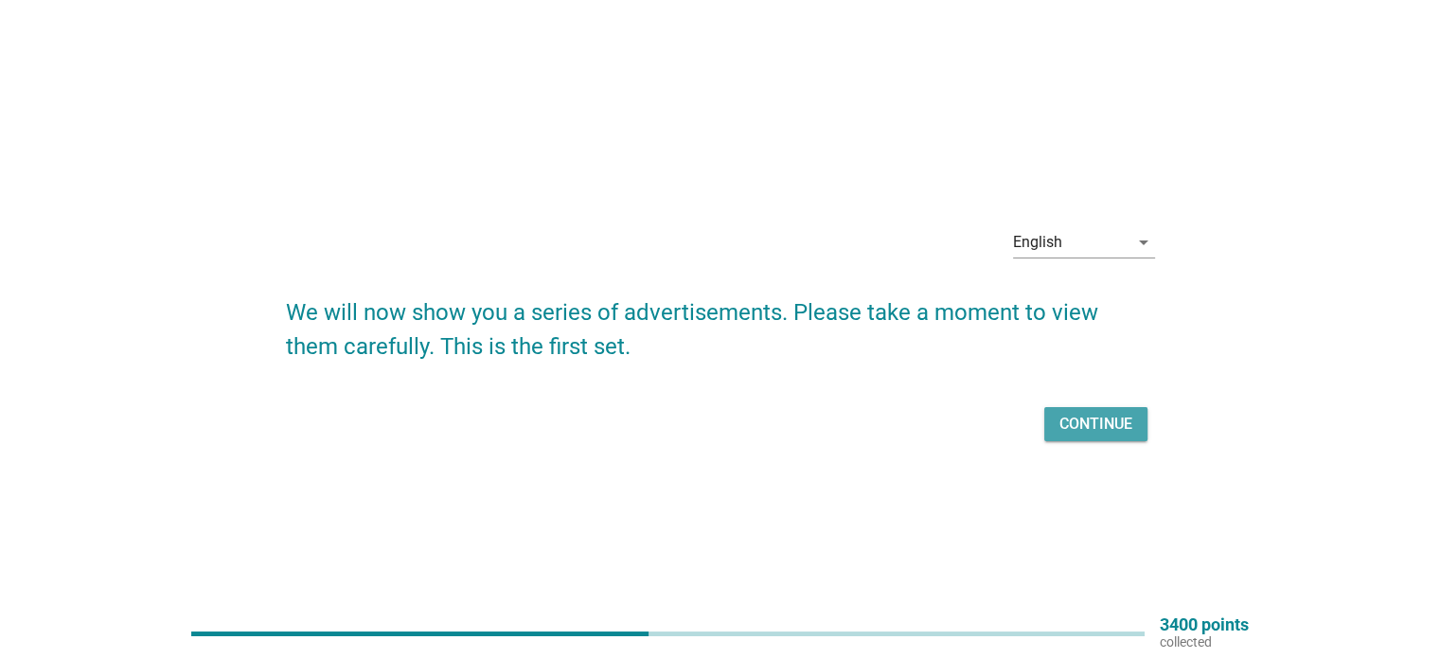
click at [1103, 425] on div "Continue" at bounding box center [1095, 424] width 73 height 23
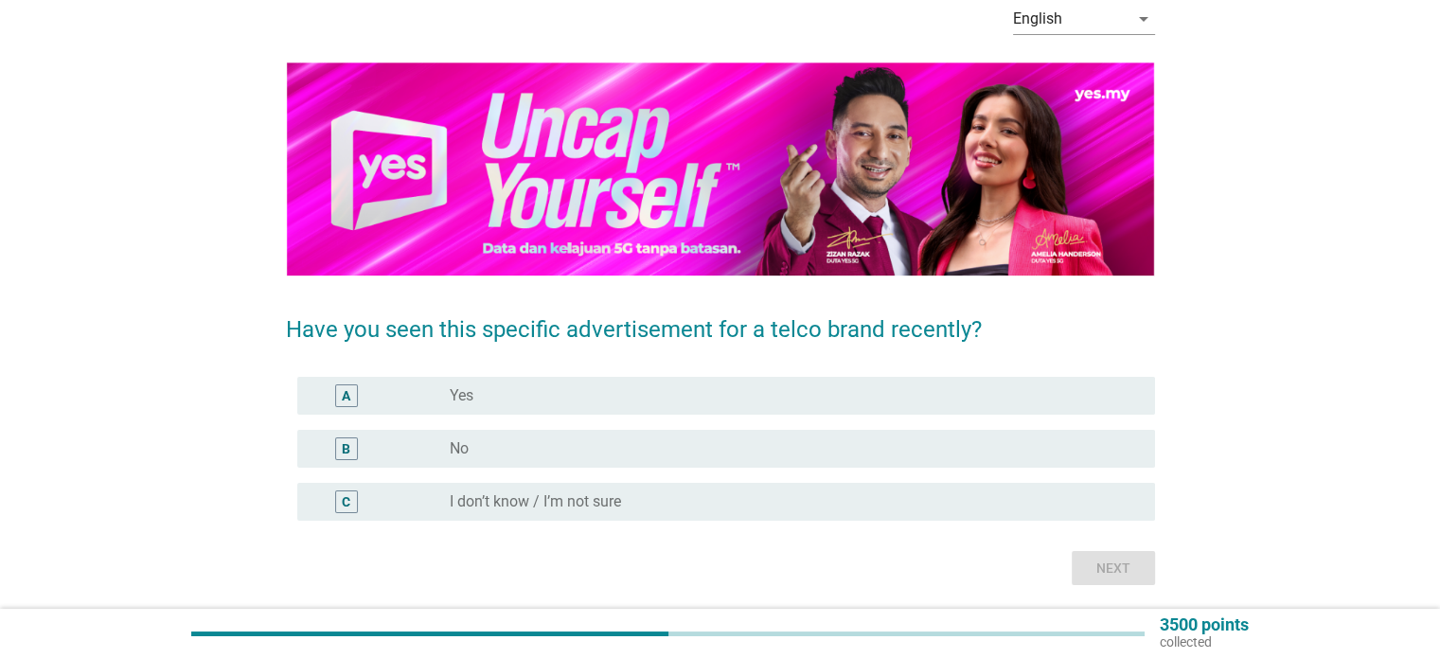
scroll to position [96, 0]
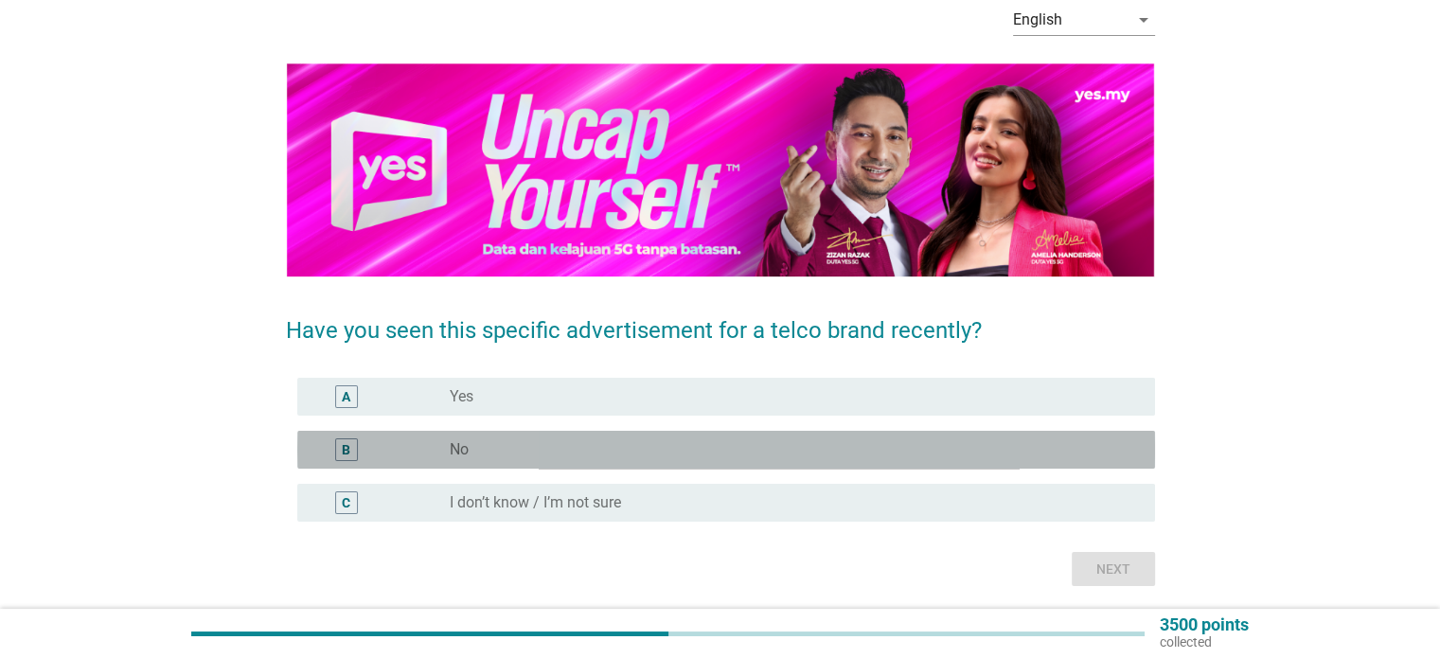
click at [817, 438] on div "radio_button_unchecked No" at bounding box center [794, 449] width 689 height 23
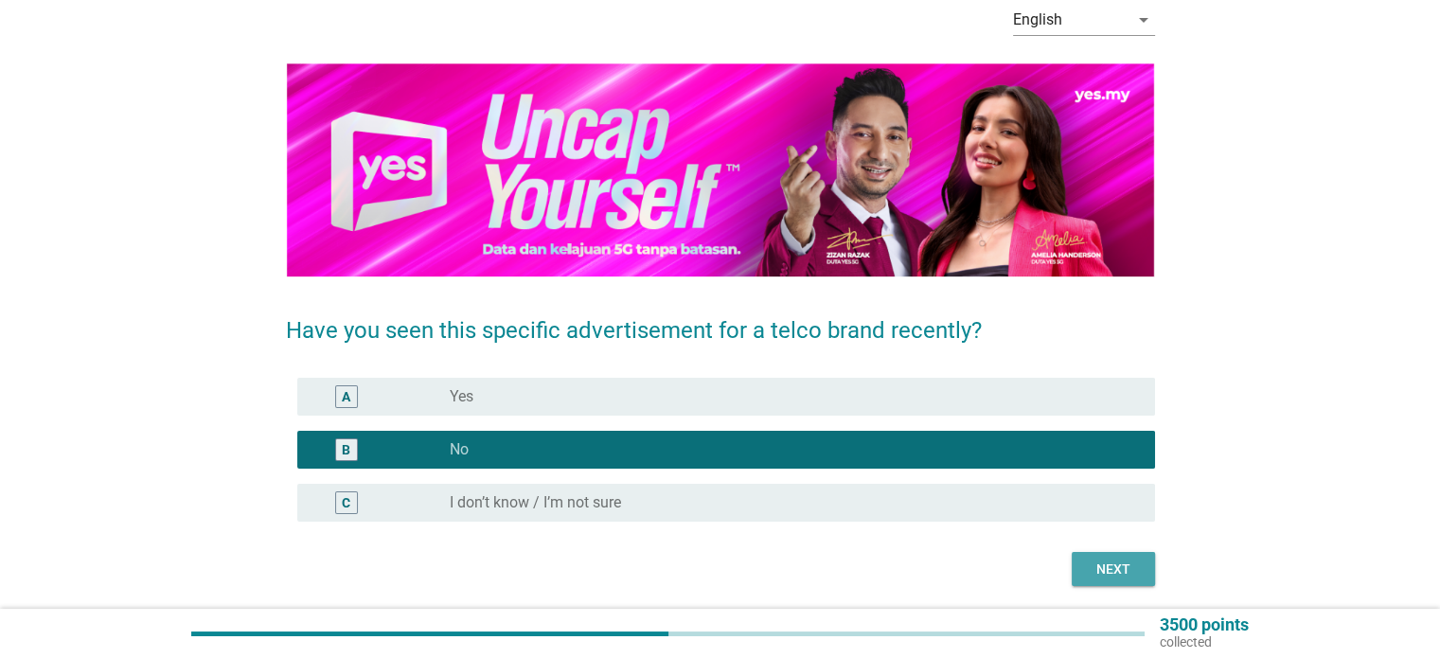
click at [1131, 579] on button "Next" at bounding box center [1112, 569] width 83 height 34
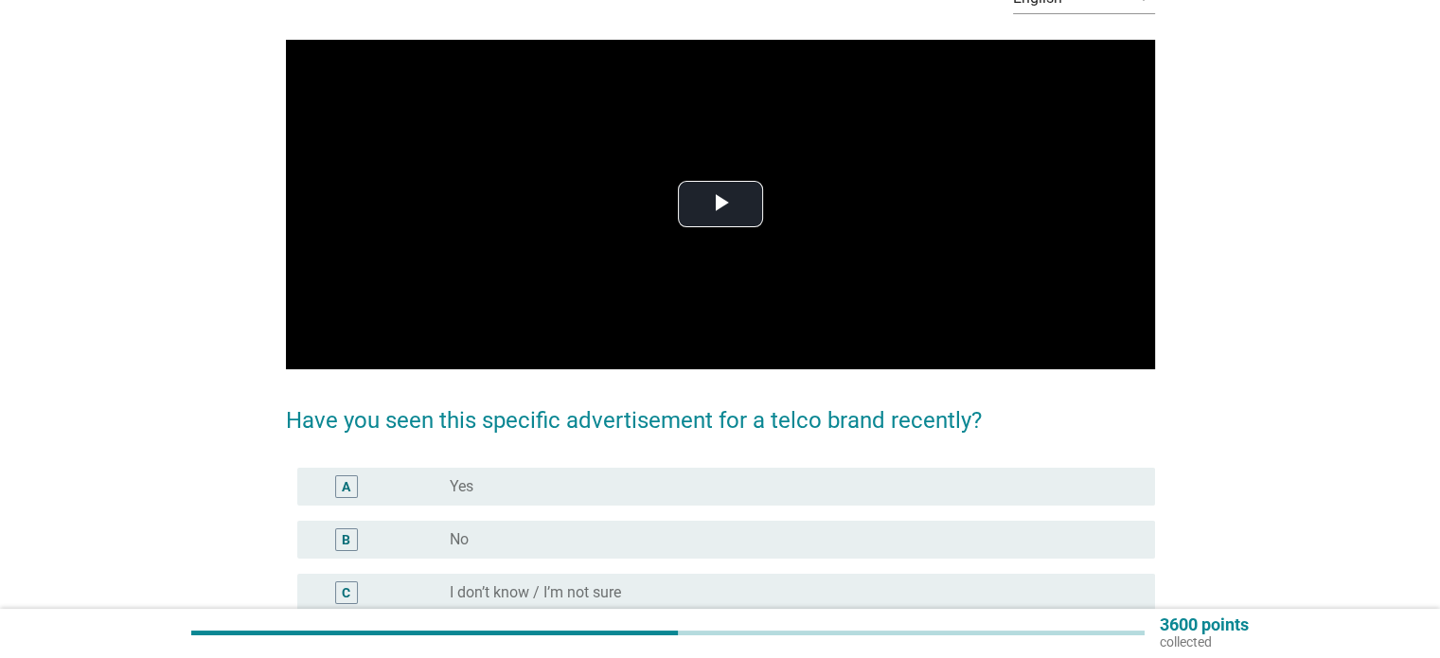
scroll to position [126, 0]
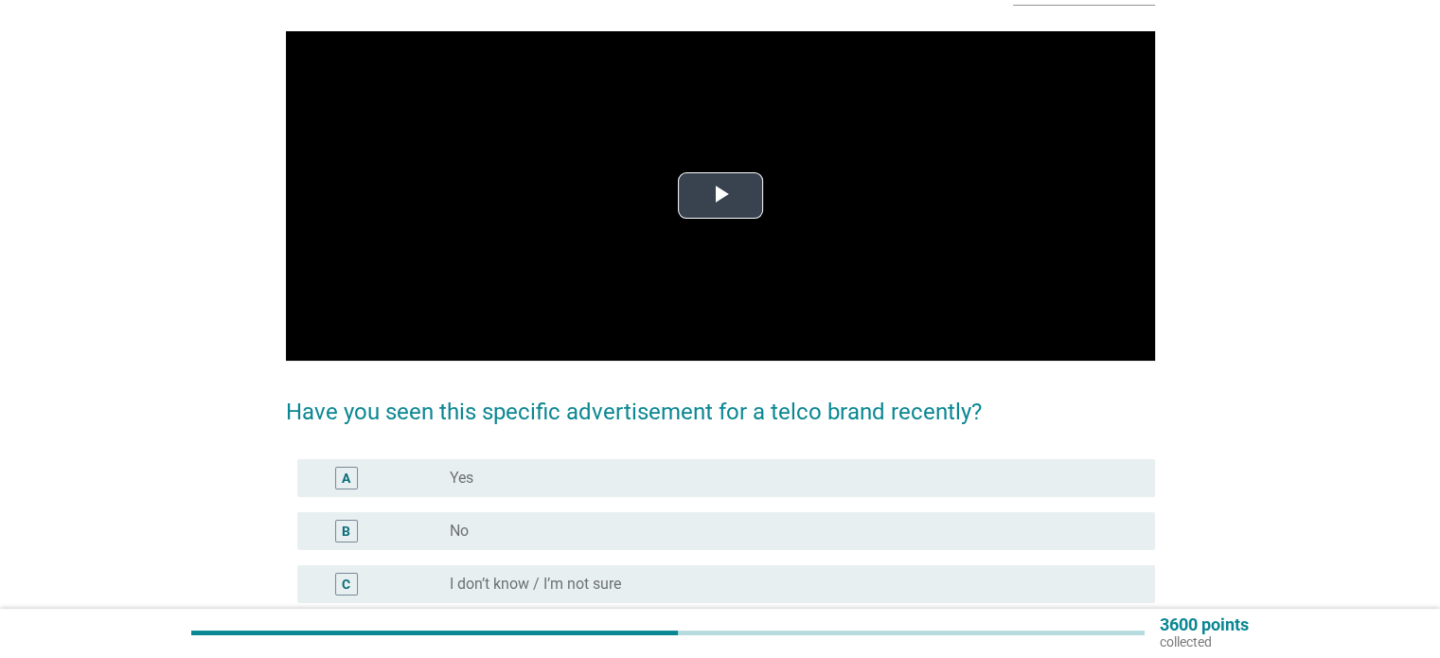
click at [720, 196] on span "Video Player" at bounding box center [720, 196] width 0 height 0
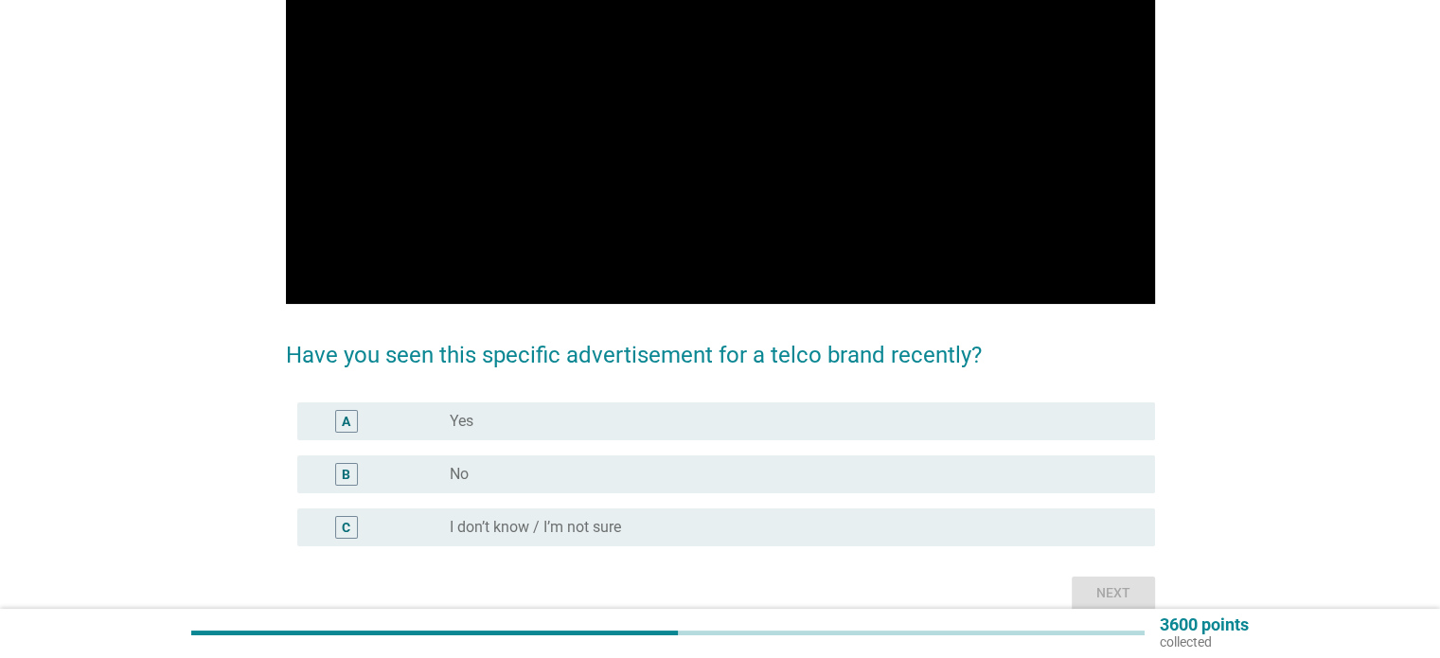
scroll to position [193, 0]
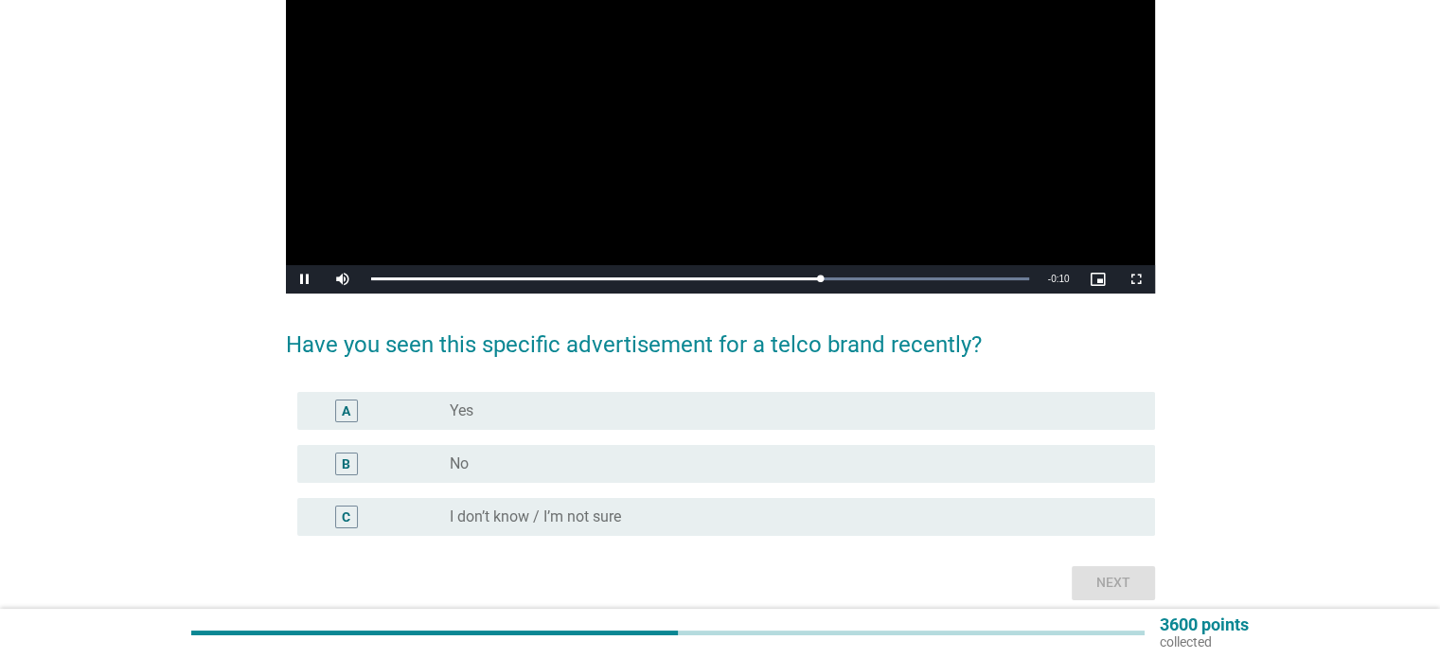
click at [954, 158] on video "Video Player" at bounding box center [720, 128] width 869 height 329
click at [672, 512] on div "radio_button_unchecked I don’t know / I’m not sure" at bounding box center [787, 516] width 674 height 19
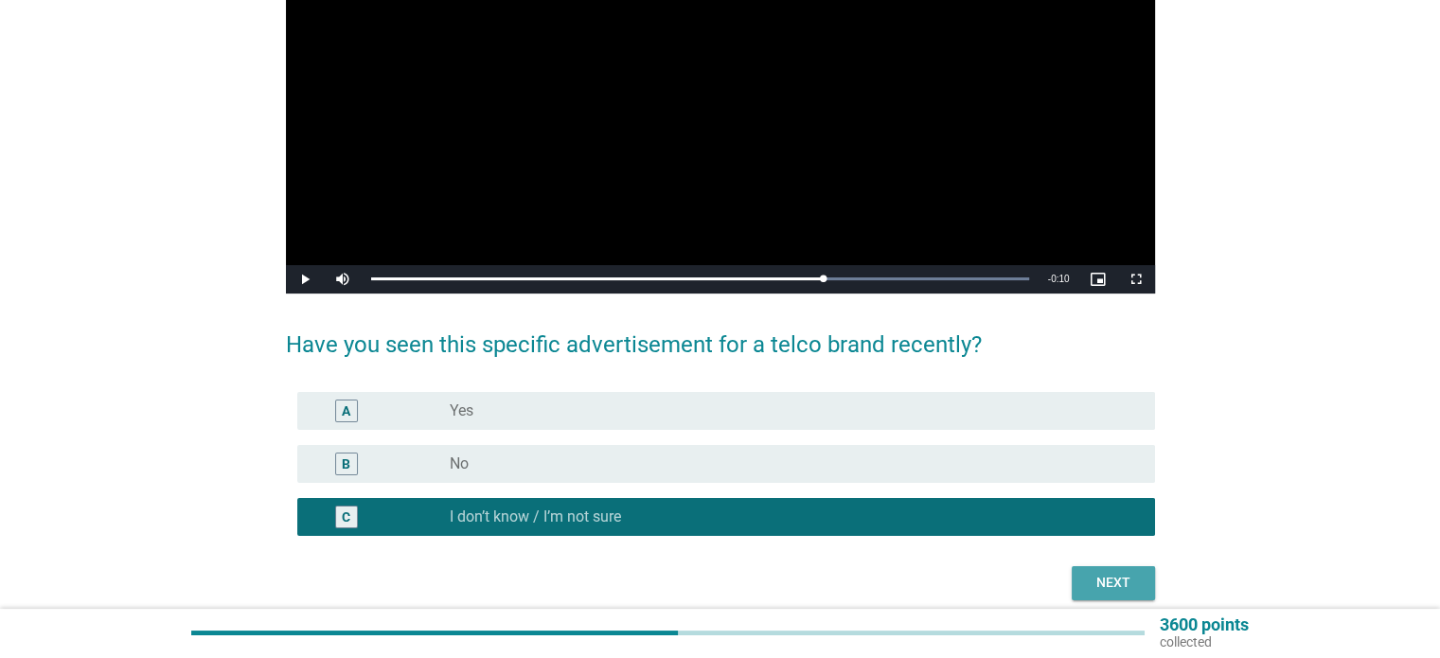
click at [1128, 596] on button "Next" at bounding box center [1112, 583] width 83 height 34
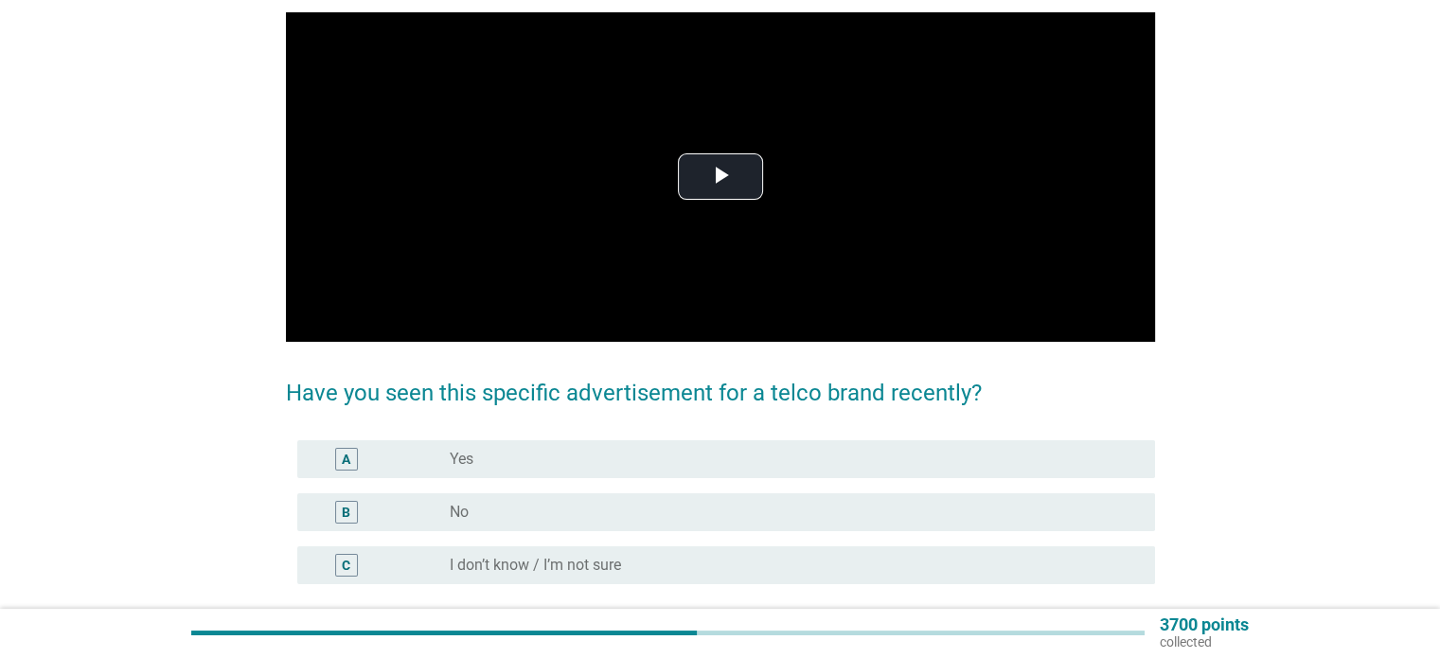
scroll to position [146, 0]
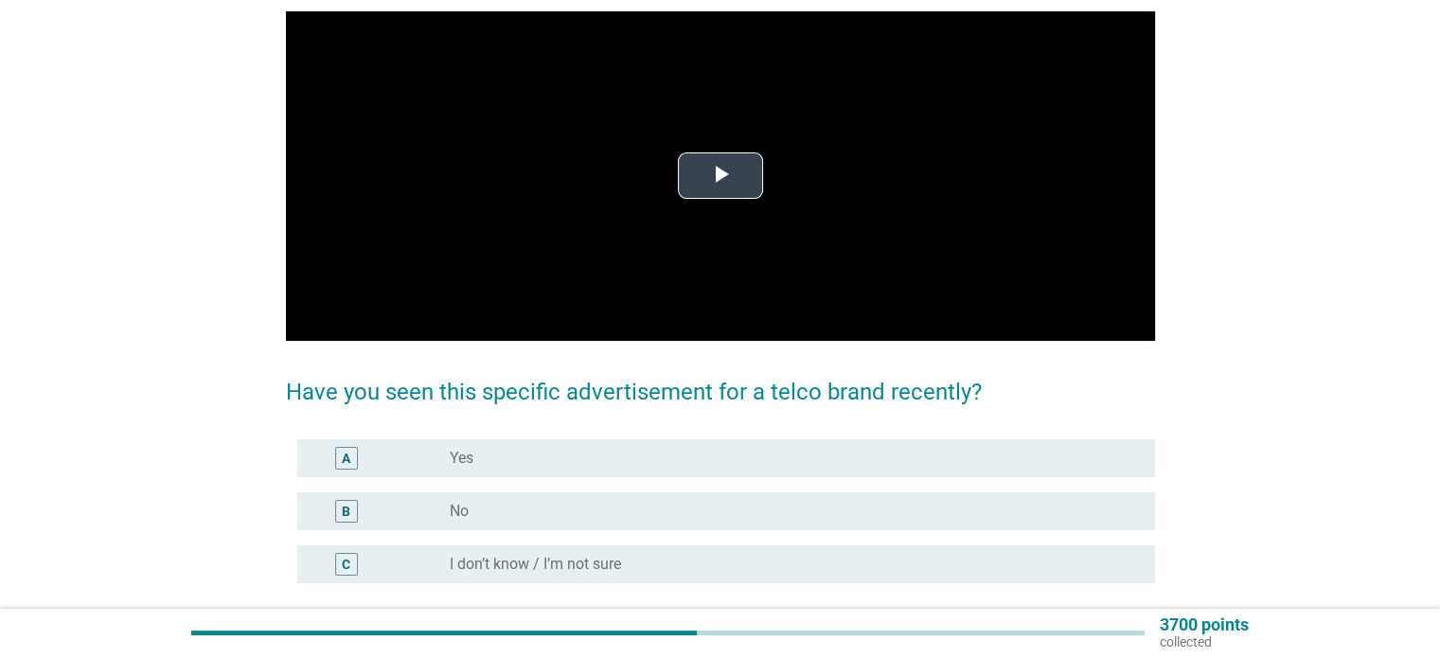
click at [720, 176] on span "Video Player" at bounding box center [720, 176] width 0 height 0
click at [737, 486] on div "B radio_button_unchecked No" at bounding box center [720, 511] width 869 height 53
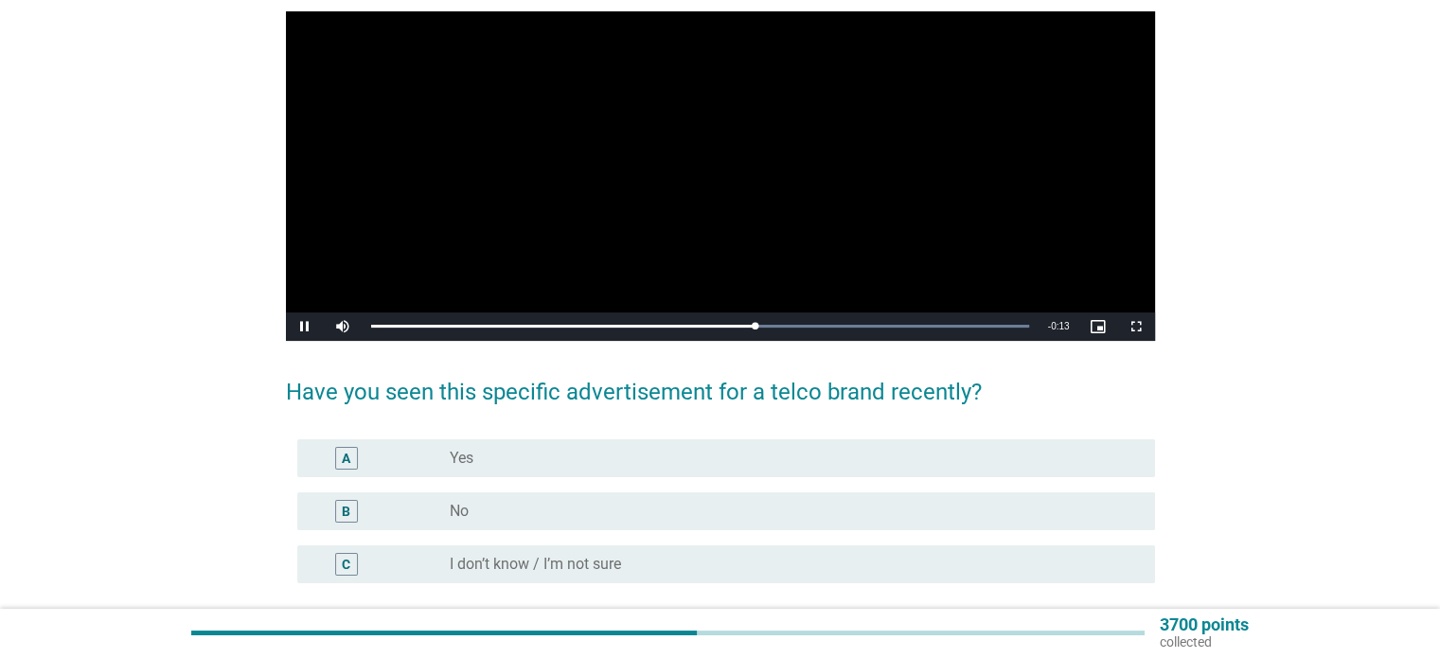
click at [848, 208] on video "Video Player" at bounding box center [720, 175] width 869 height 329
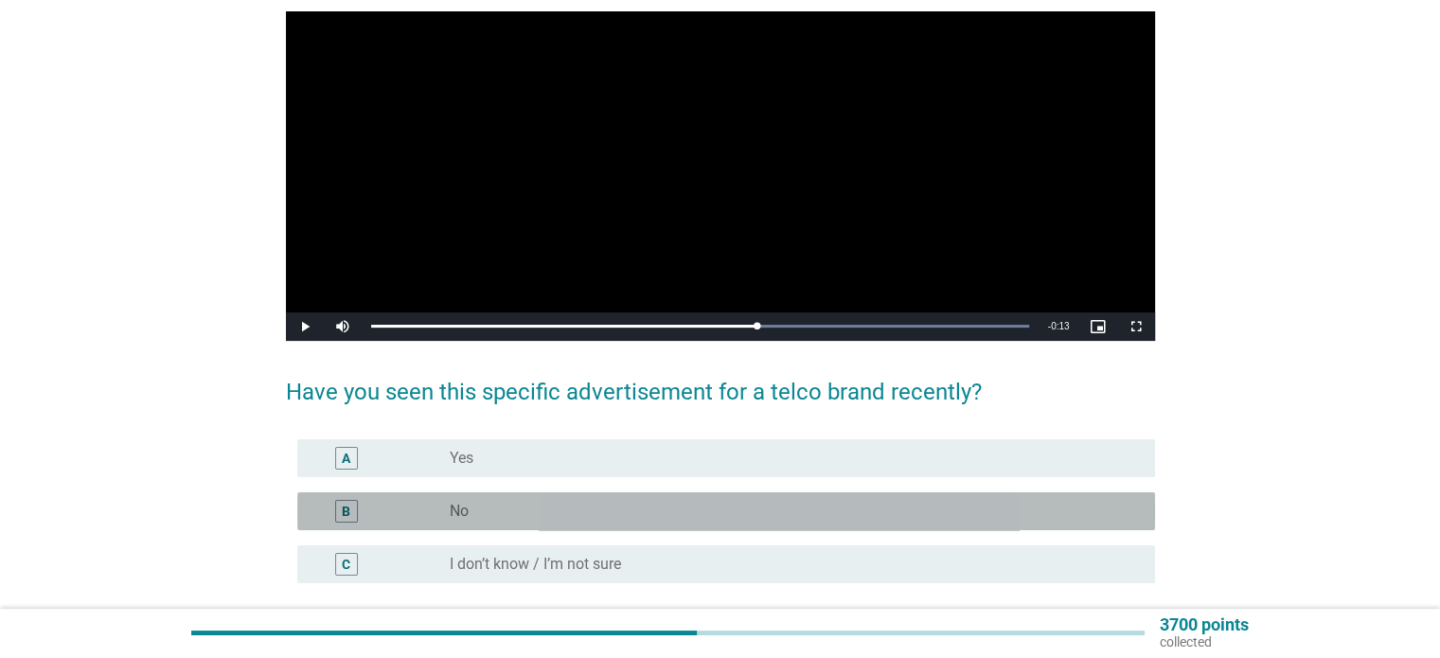
click at [711, 492] on div "B radio_button_unchecked No" at bounding box center [726, 511] width 858 height 38
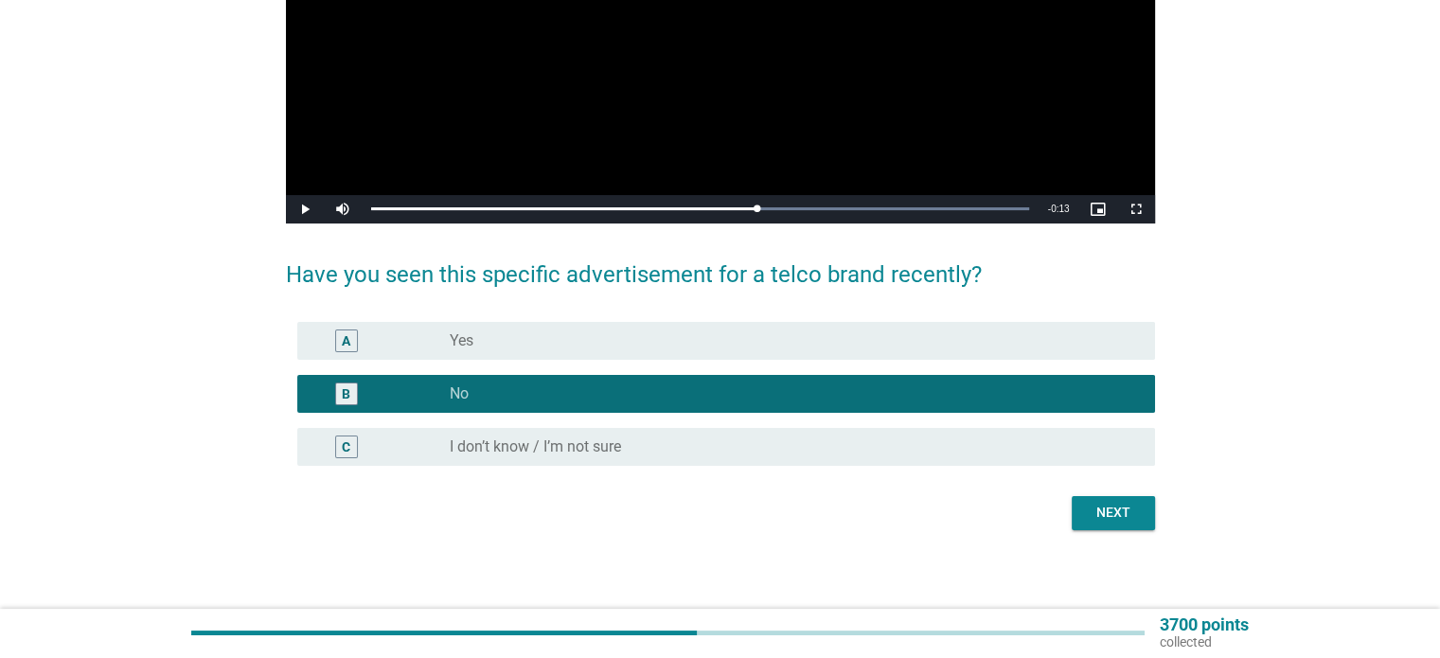
scroll to position [269, 0]
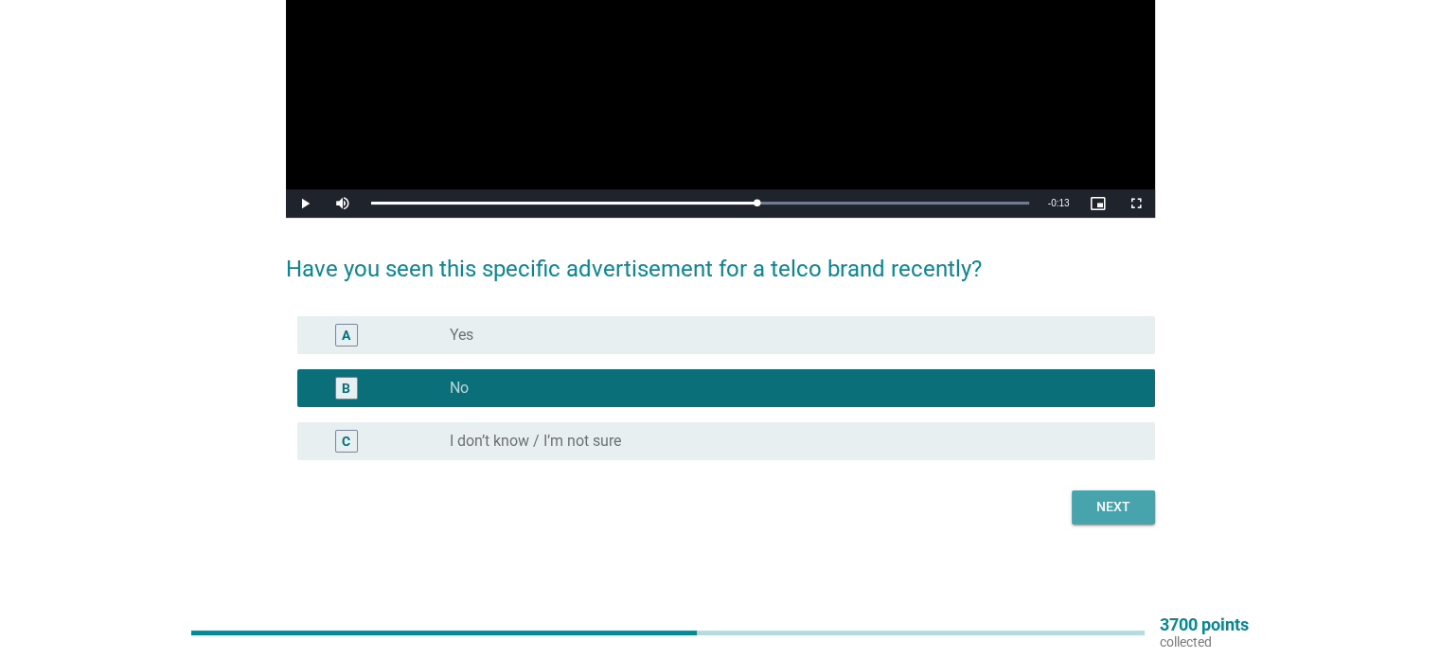
click at [1134, 514] on div "Next" at bounding box center [1113, 507] width 53 height 20
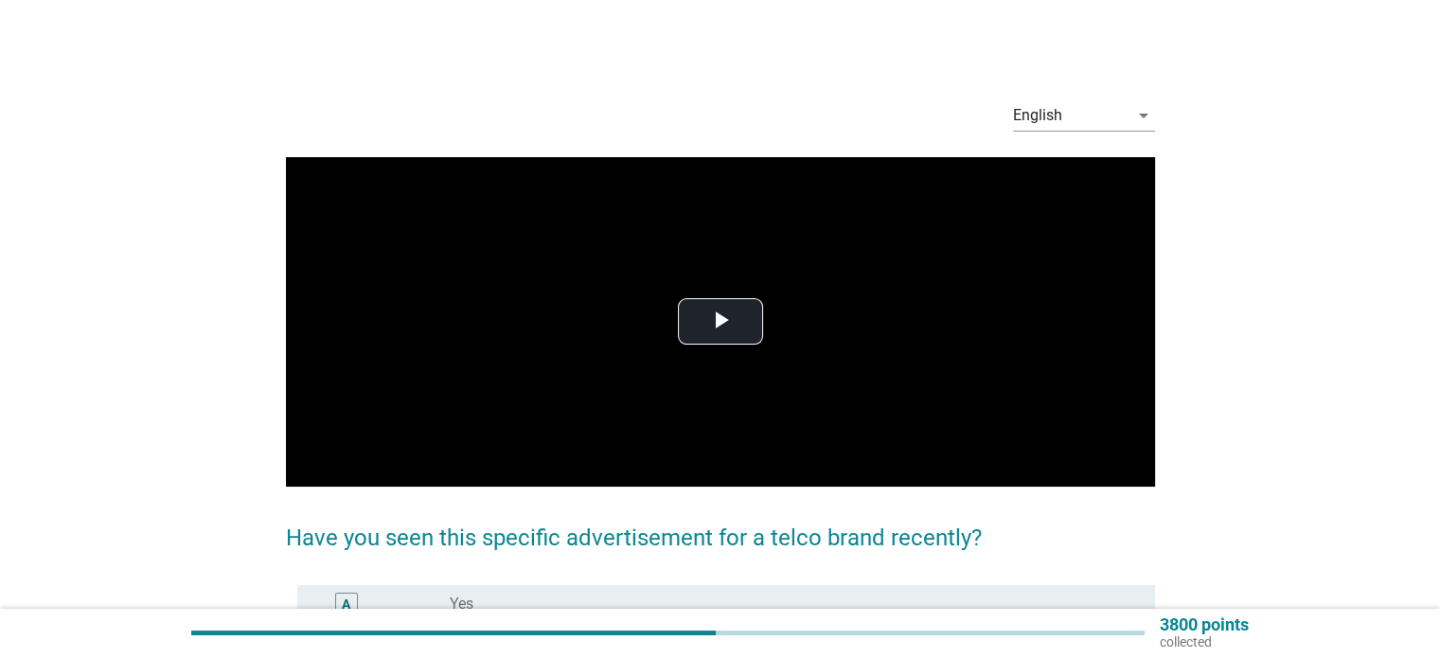
scroll to position [84, 0]
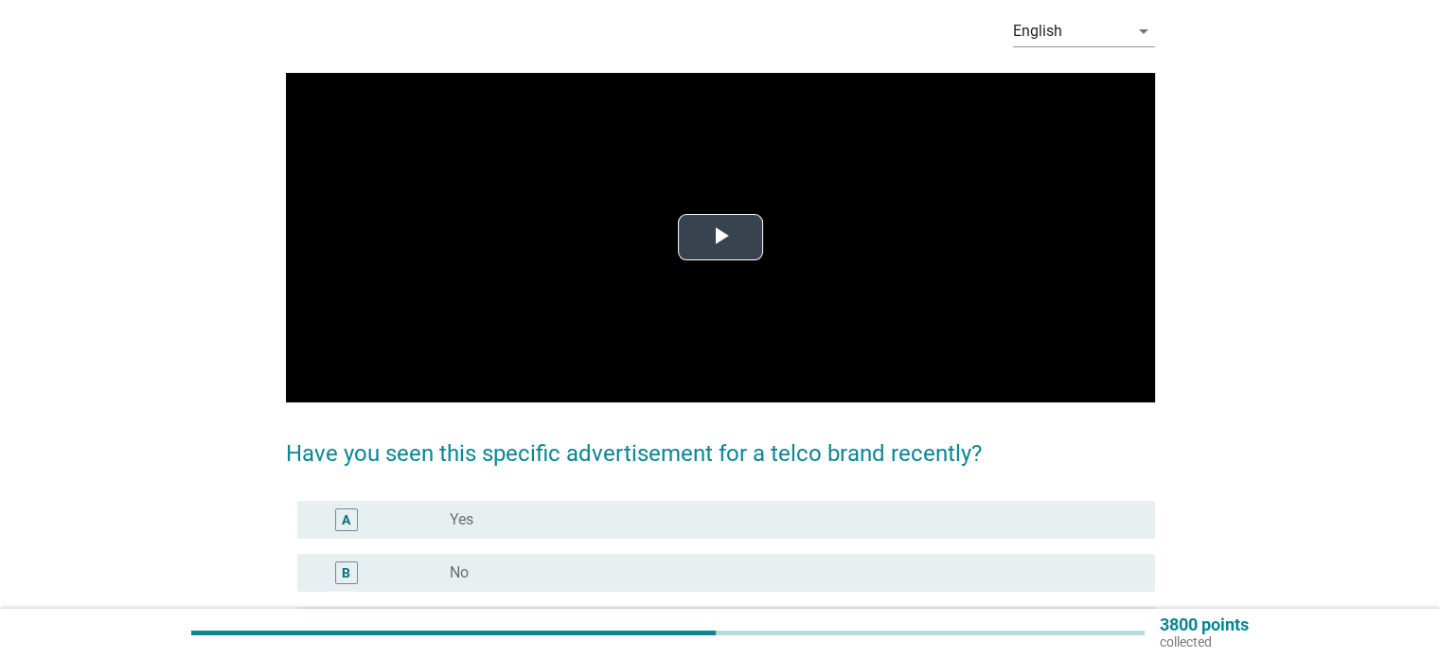
click at [720, 238] on span "Video Player" at bounding box center [720, 238] width 0 height 0
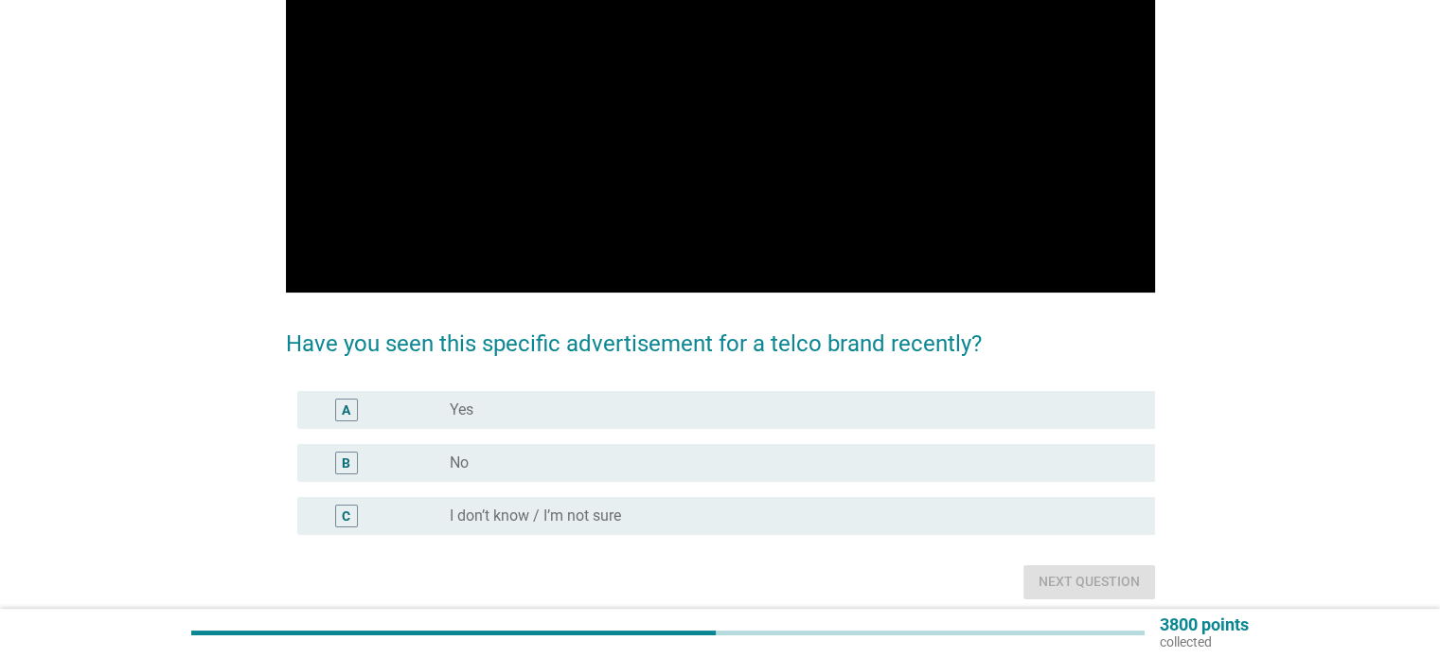
scroll to position [205, 0]
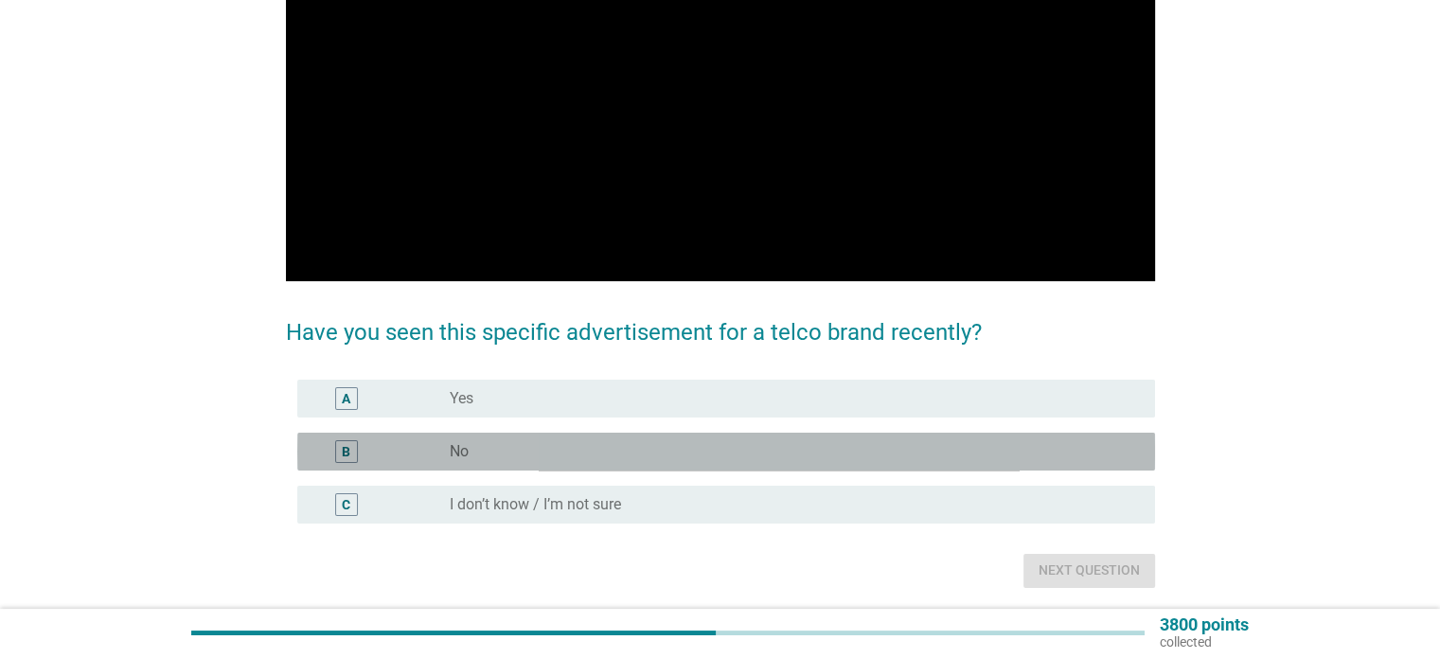
click at [889, 446] on div "radio_button_unchecked No" at bounding box center [787, 451] width 674 height 19
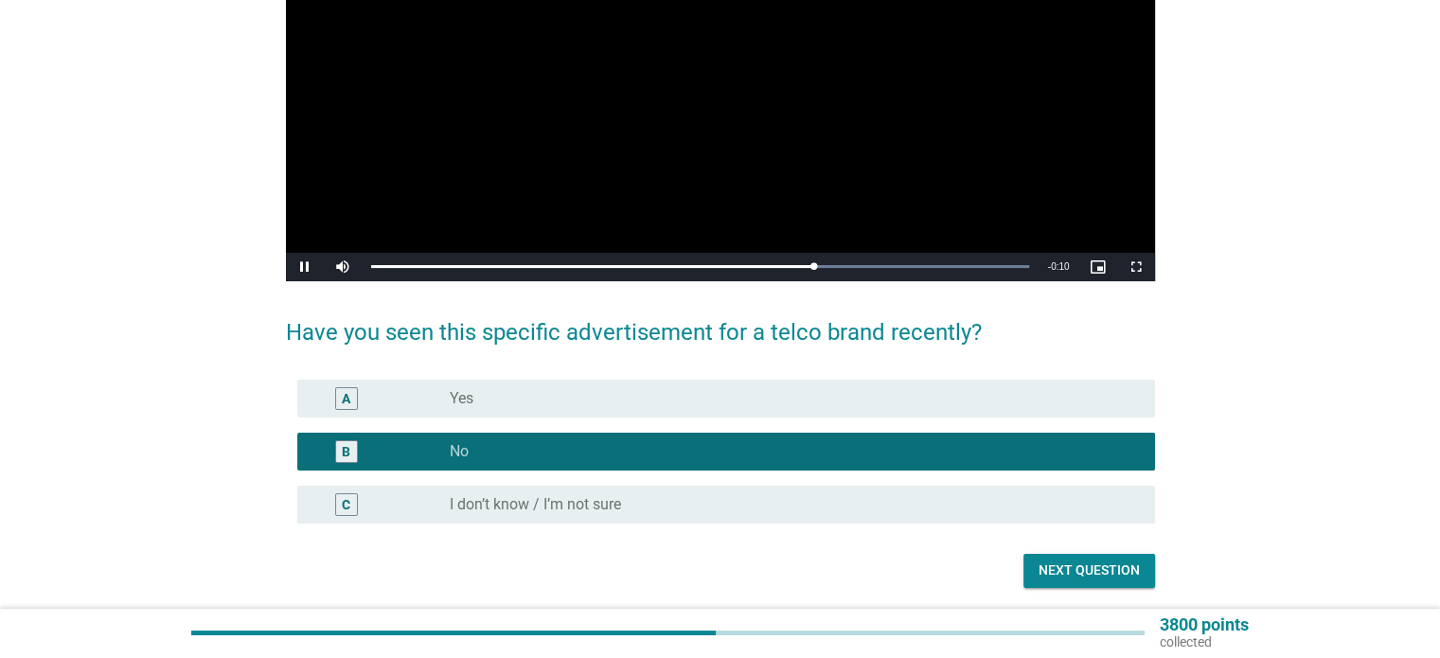
click at [937, 143] on video "Video Player" at bounding box center [720, 116] width 869 height 329
click at [1137, 583] on button "Next question" at bounding box center [1089, 571] width 132 height 34
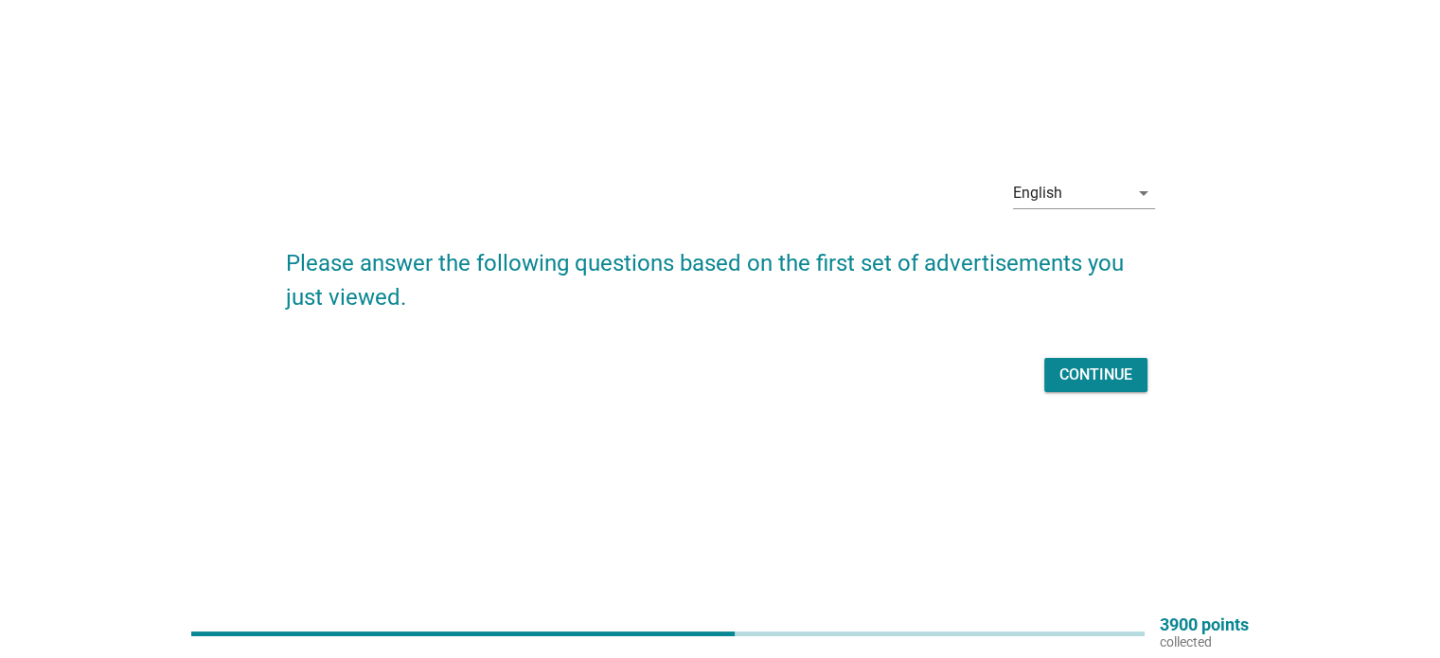
scroll to position [0, 0]
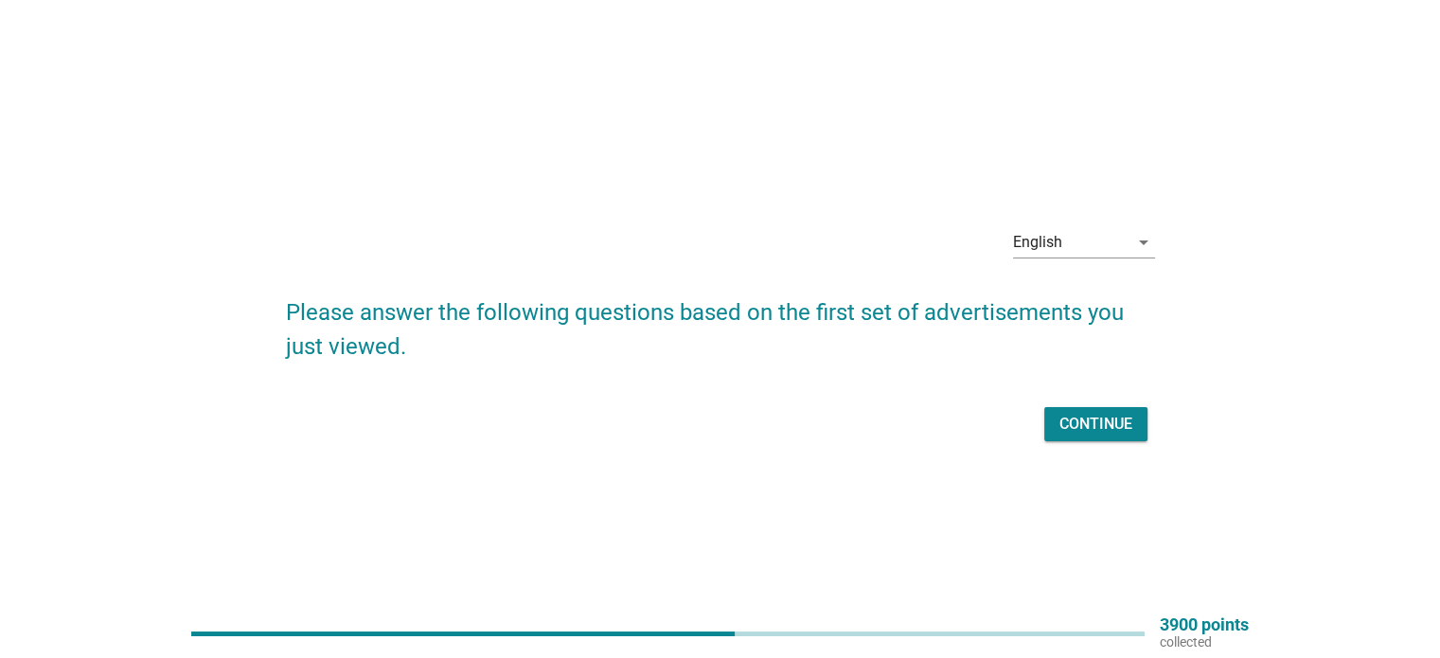
click at [1105, 424] on div "Continue" at bounding box center [1095, 424] width 73 height 23
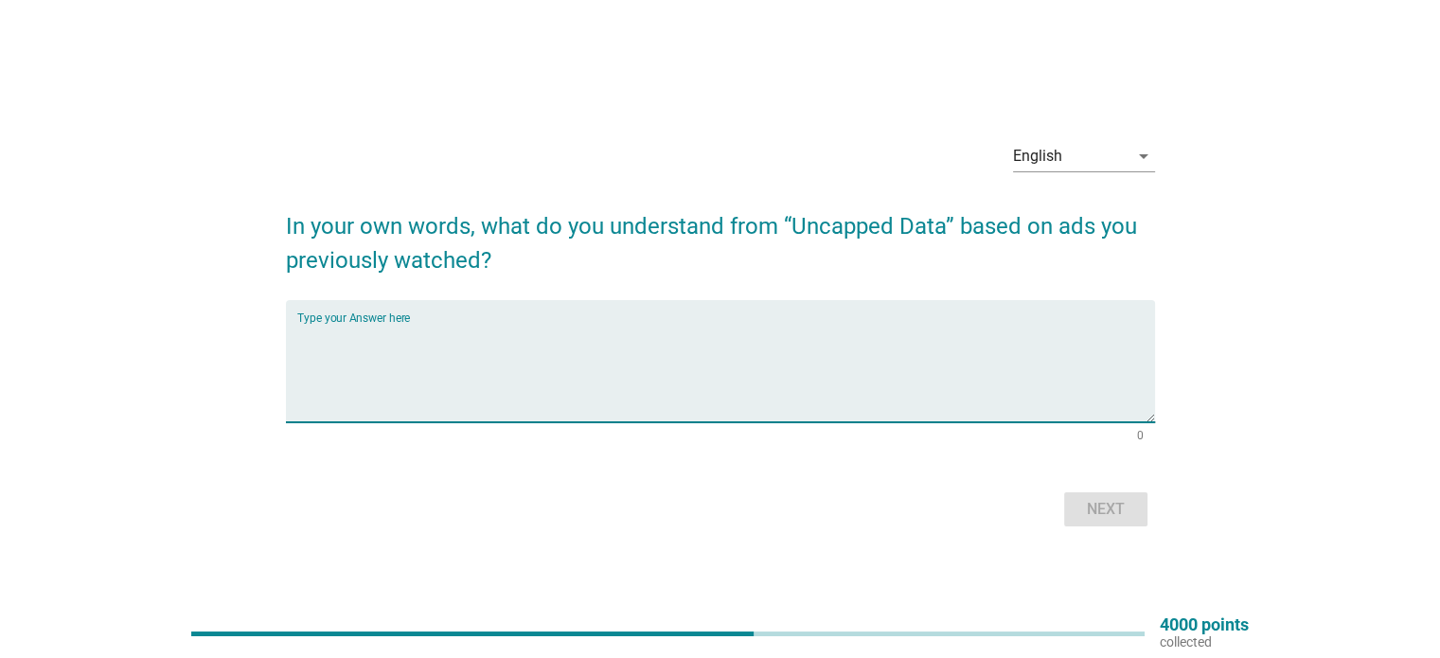
click at [766, 337] on textarea "Type your Answer here" at bounding box center [726, 372] width 858 height 99
type textarea "i"
type textarea "I NO SURE"
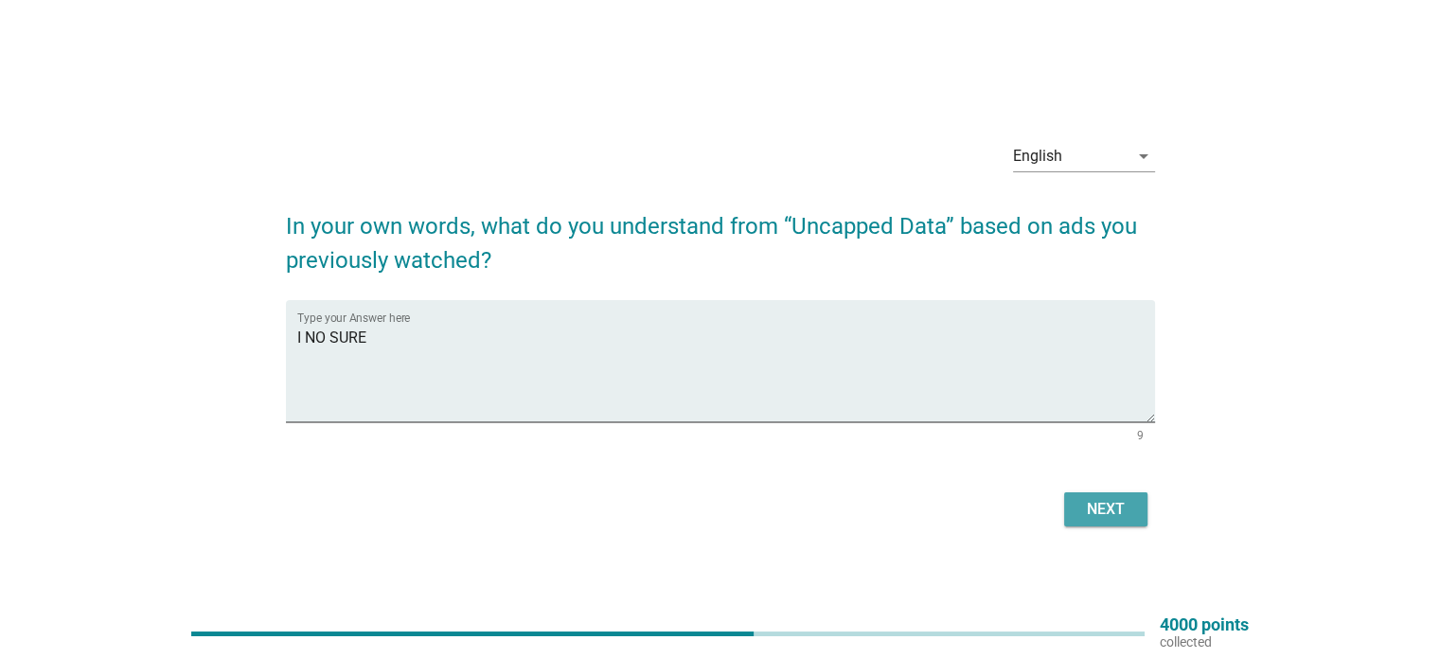
click at [1099, 498] on div "Next" at bounding box center [1105, 509] width 53 height 23
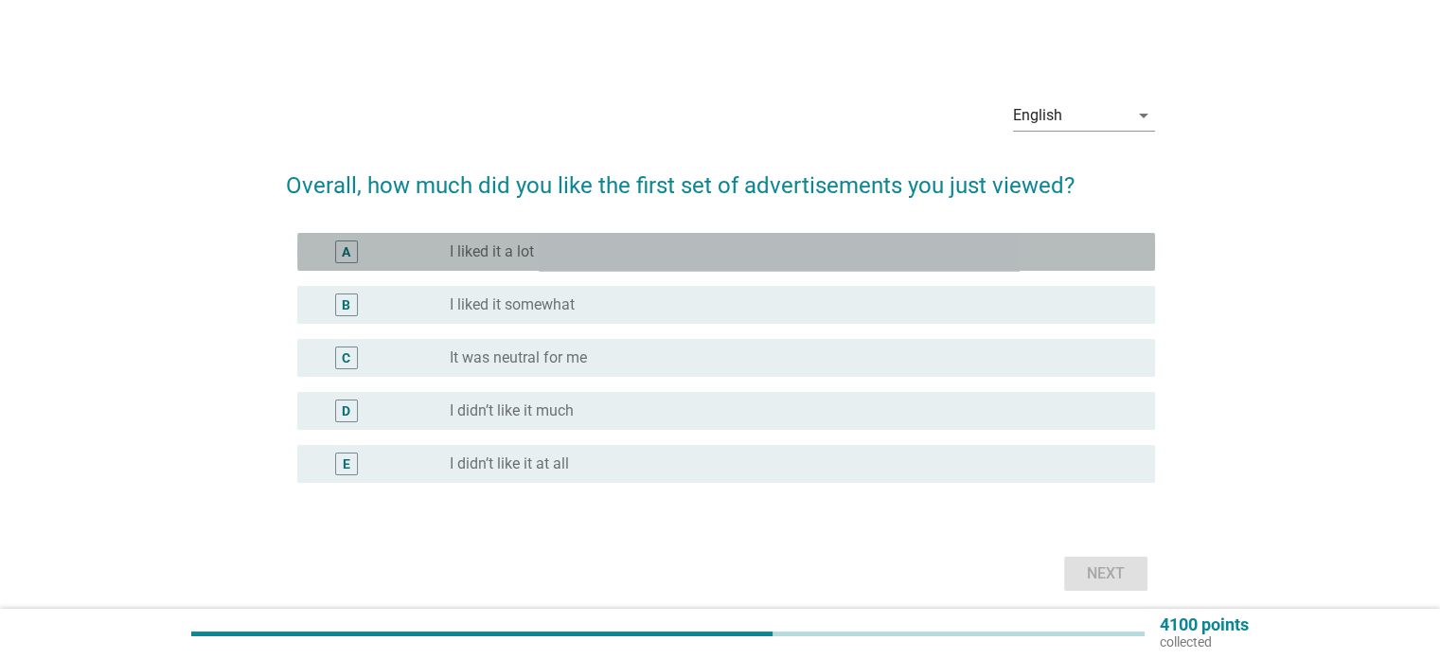
click at [569, 253] on div "radio_button_unchecked I liked it a lot" at bounding box center [787, 251] width 674 height 19
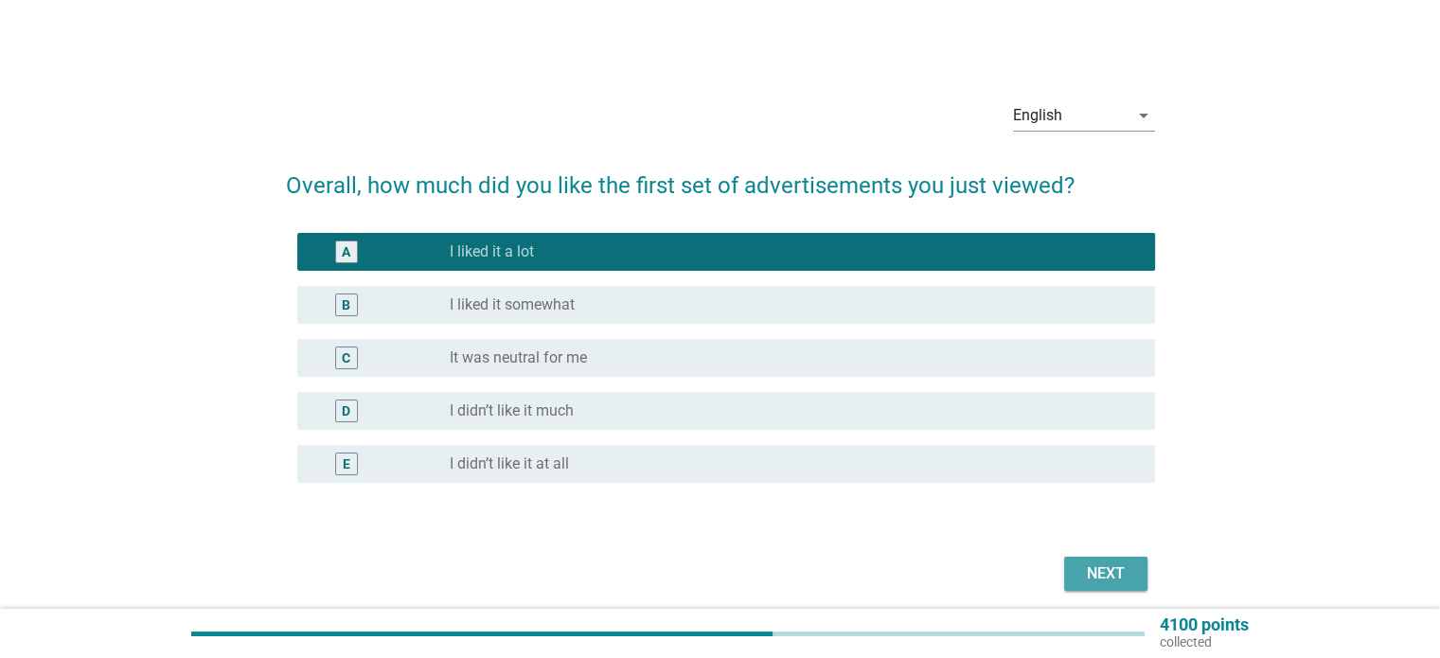
click at [1132, 583] on button "Next" at bounding box center [1105, 574] width 83 height 34
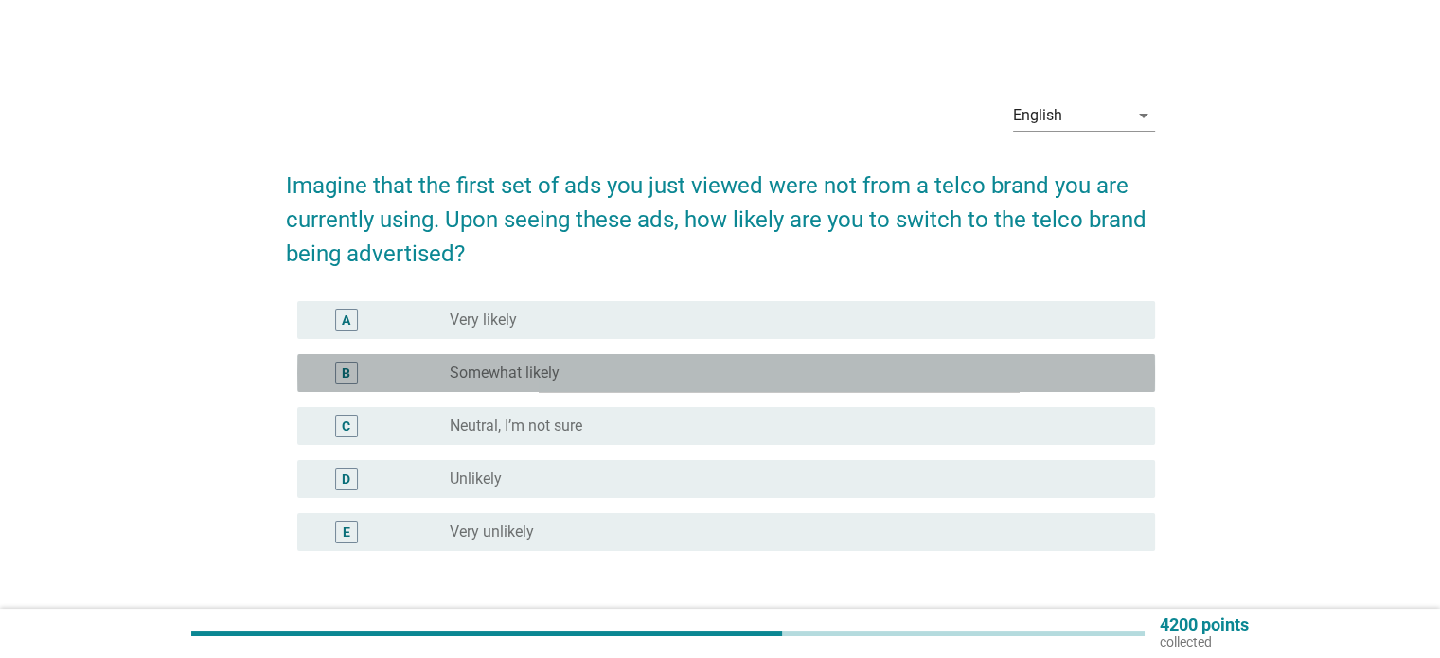
click at [700, 365] on div "radio_button_unchecked Somewhat likely" at bounding box center [787, 372] width 674 height 19
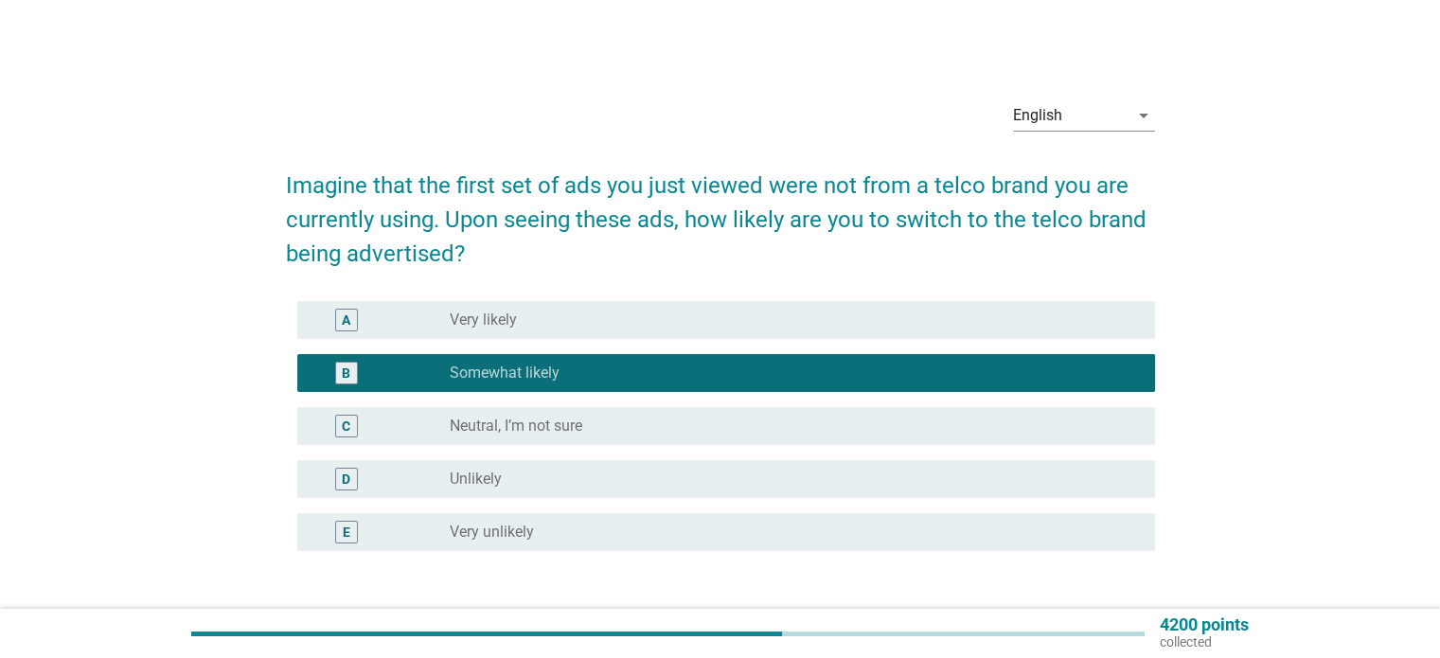
scroll to position [97, 0]
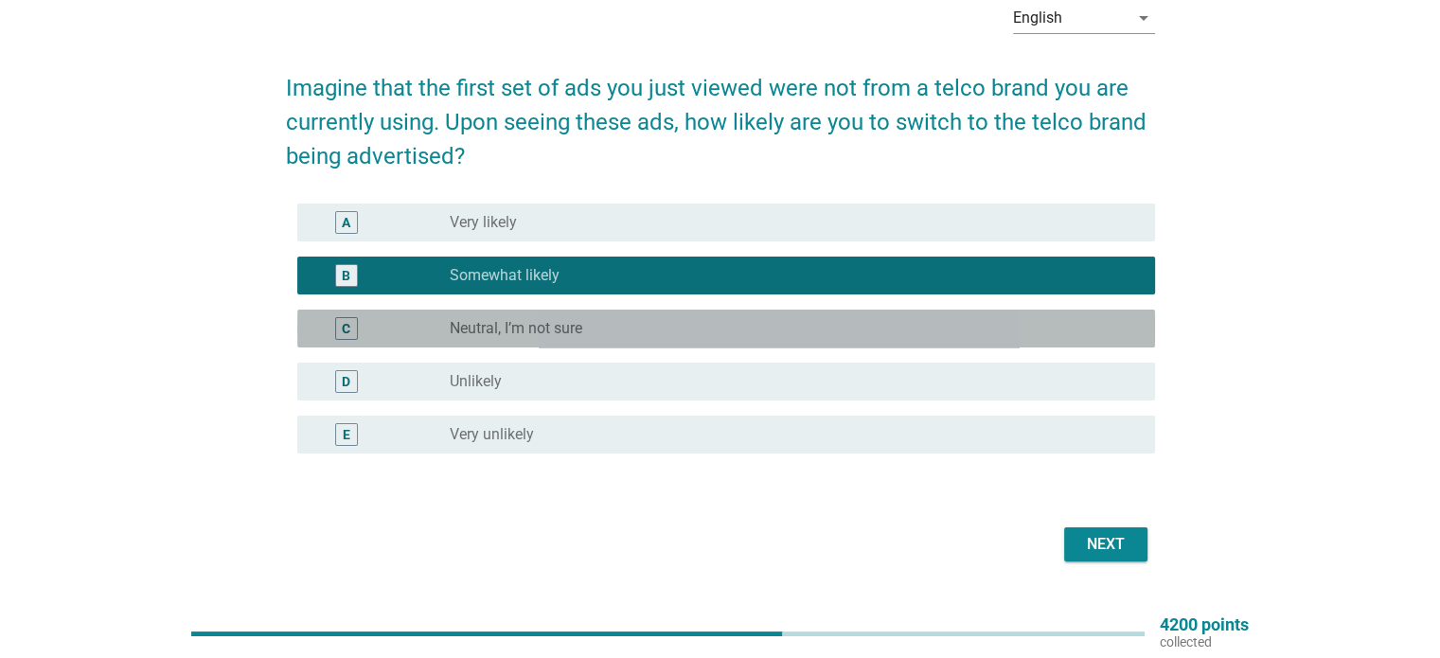
click at [922, 309] on div "C radio_button_unchecked Neutral, I’m not sure" at bounding box center [726, 328] width 858 height 38
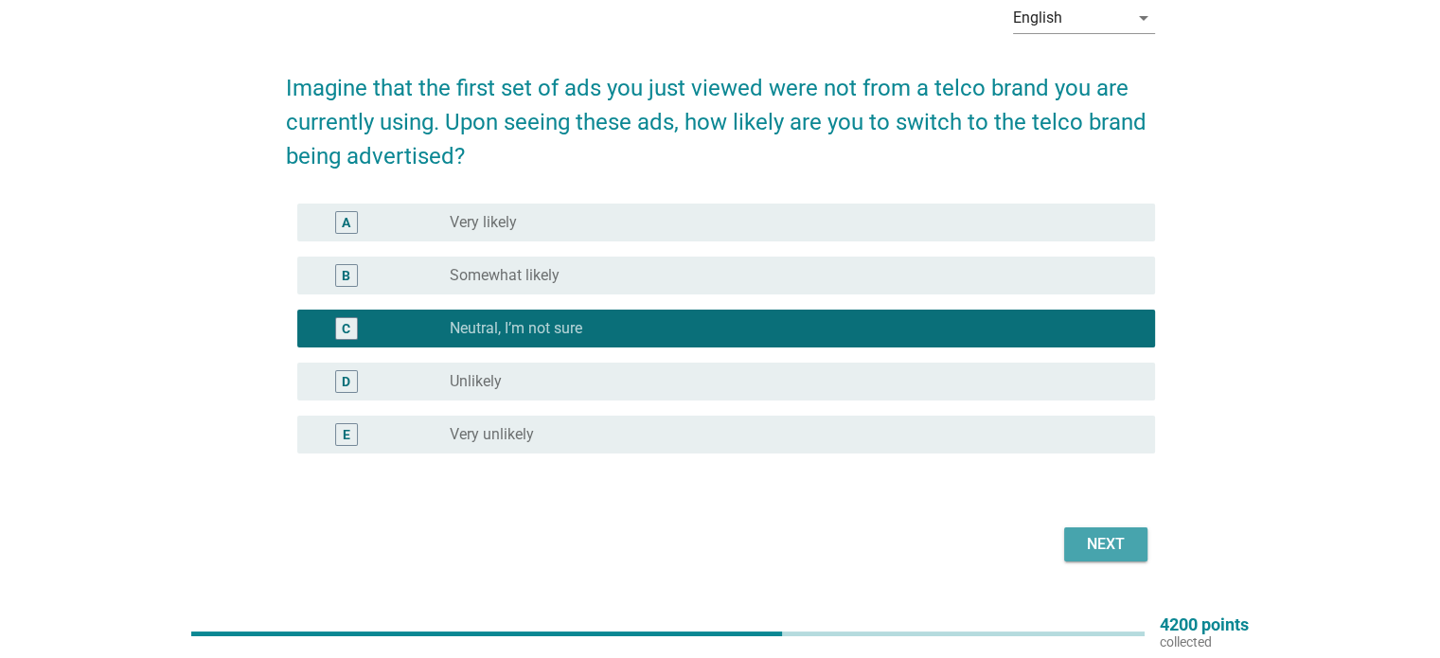
click at [1133, 536] on button "Next" at bounding box center [1105, 544] width 83 height 34
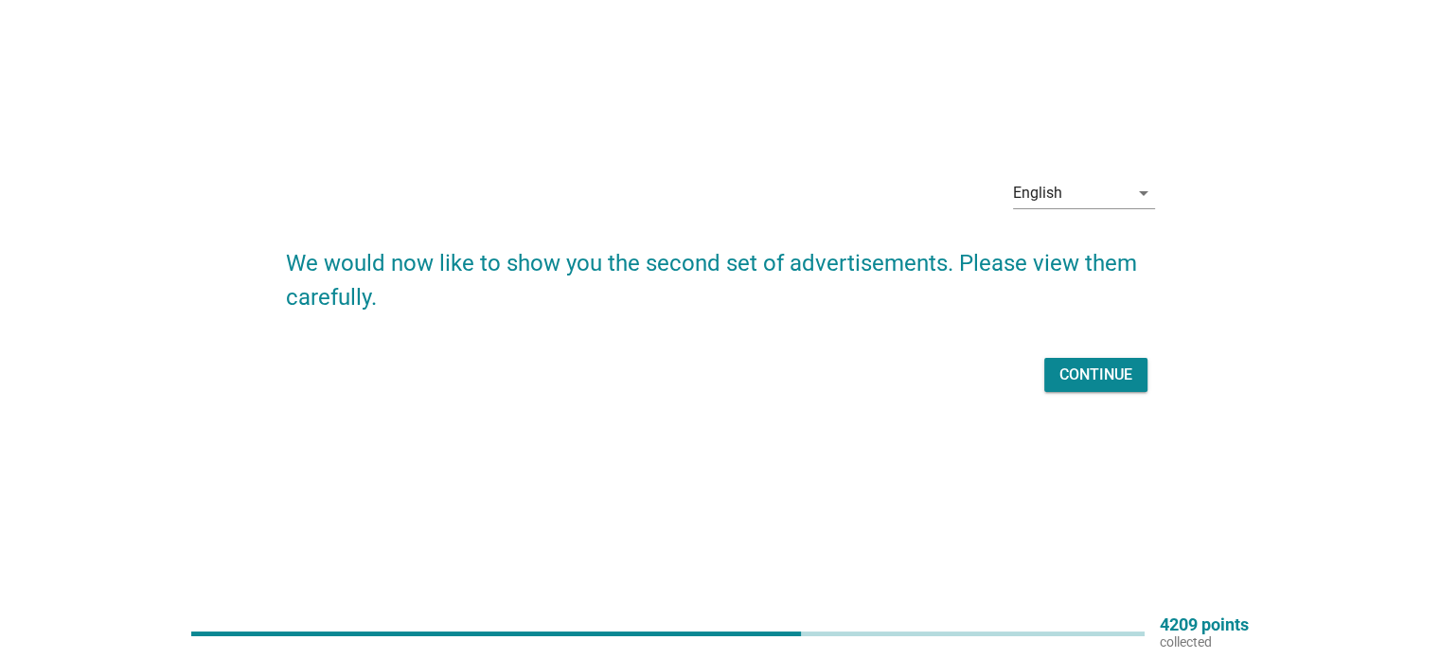
scroll to position [0, 0]
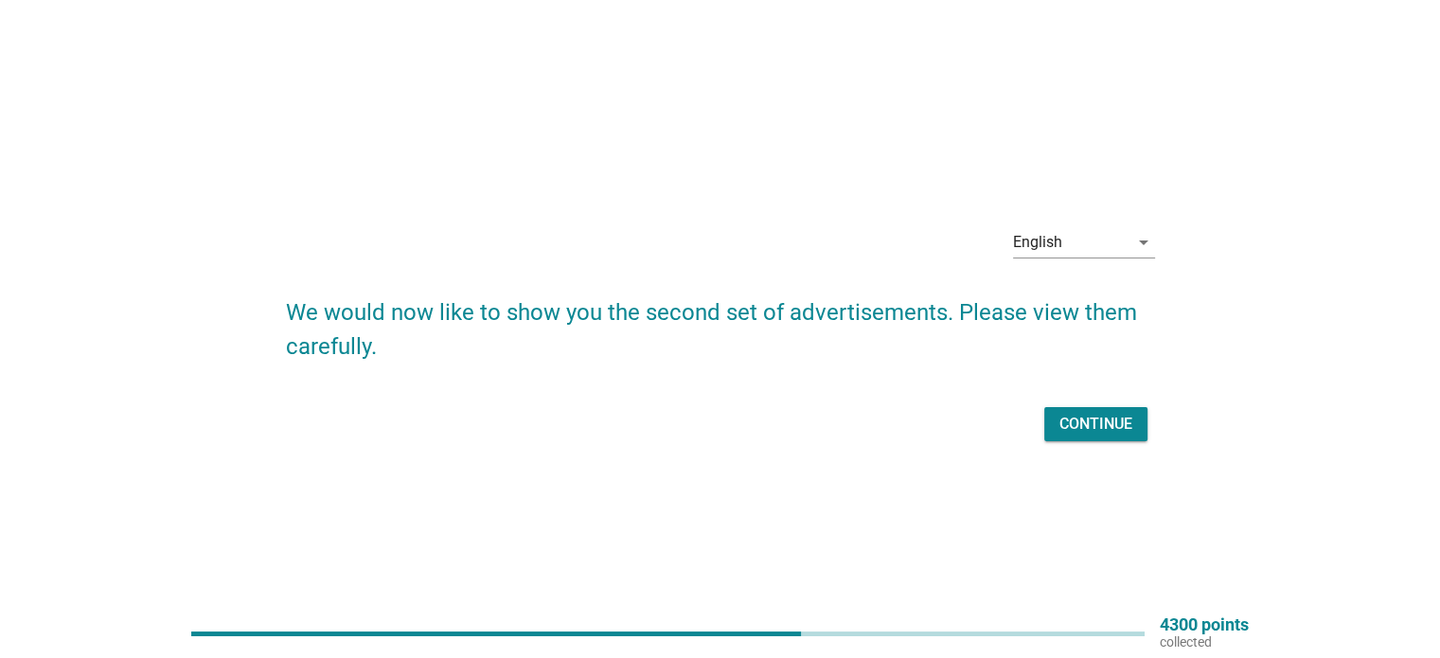
click at [1109, 416] on div "Continue" at bounding box center [1095, 424] width 73 height 23
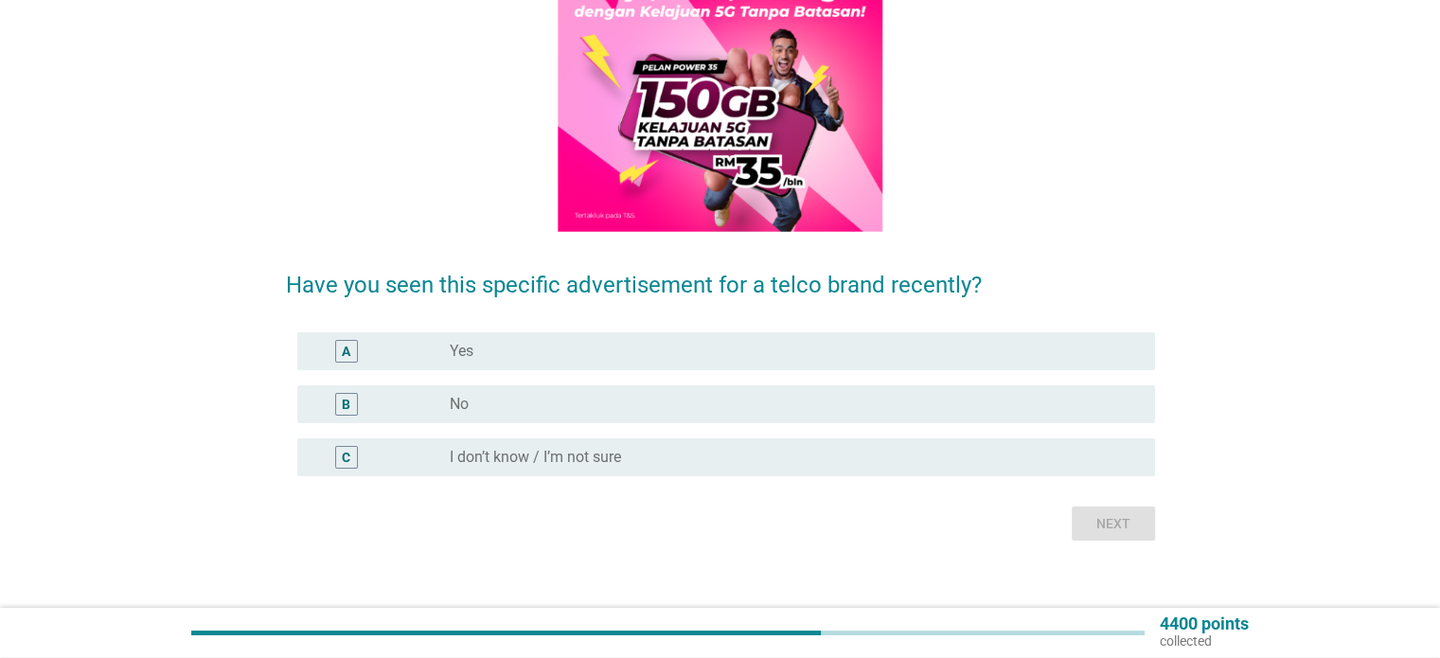
scroll to position [257, 0]
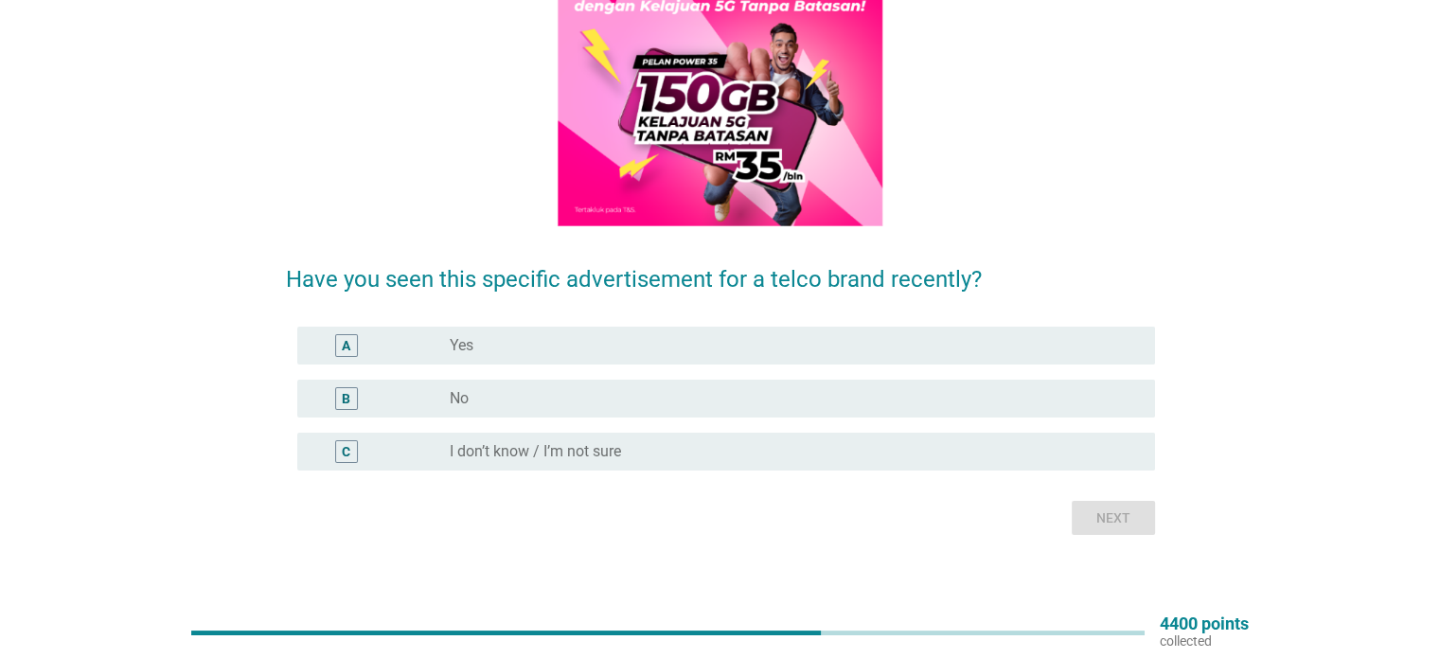
click at [934, 402] on div "radio_button_unchecked No" at bounding box center [787, 398] width 674 height 19
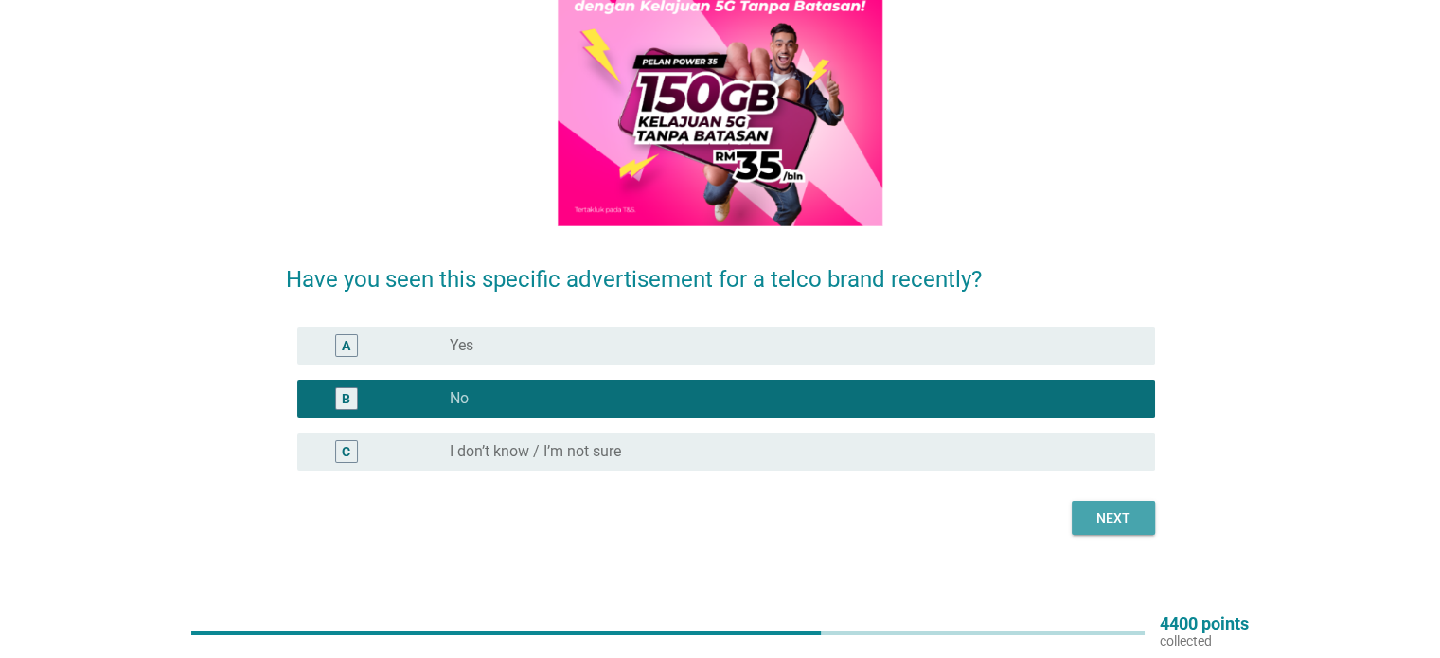
click at [1147, 521] on button "Next" at bounding box center [1112, 518] width 83 height 34
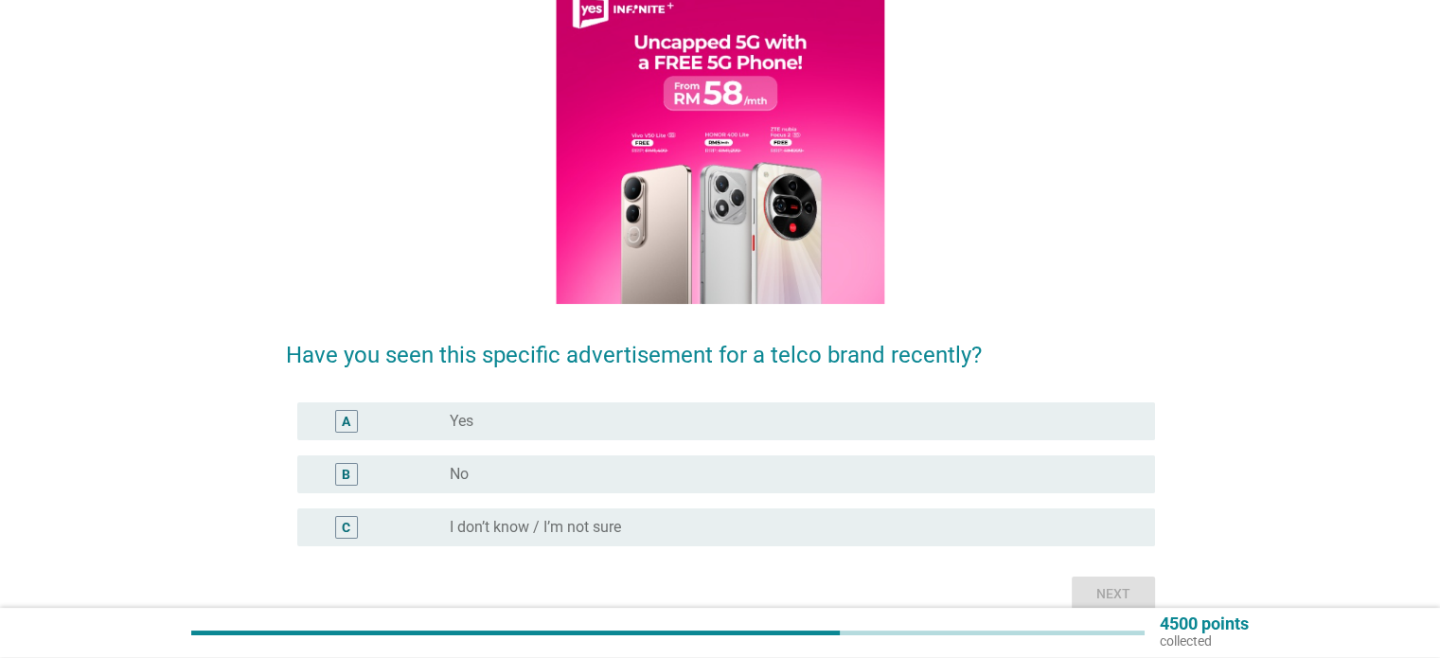
scroll to position [182, 0]
click at [1004, 506] on div "C radio_button_unchecked I don’t know / I’m not sure" at bounding box center [720, 527] width 869 height 53
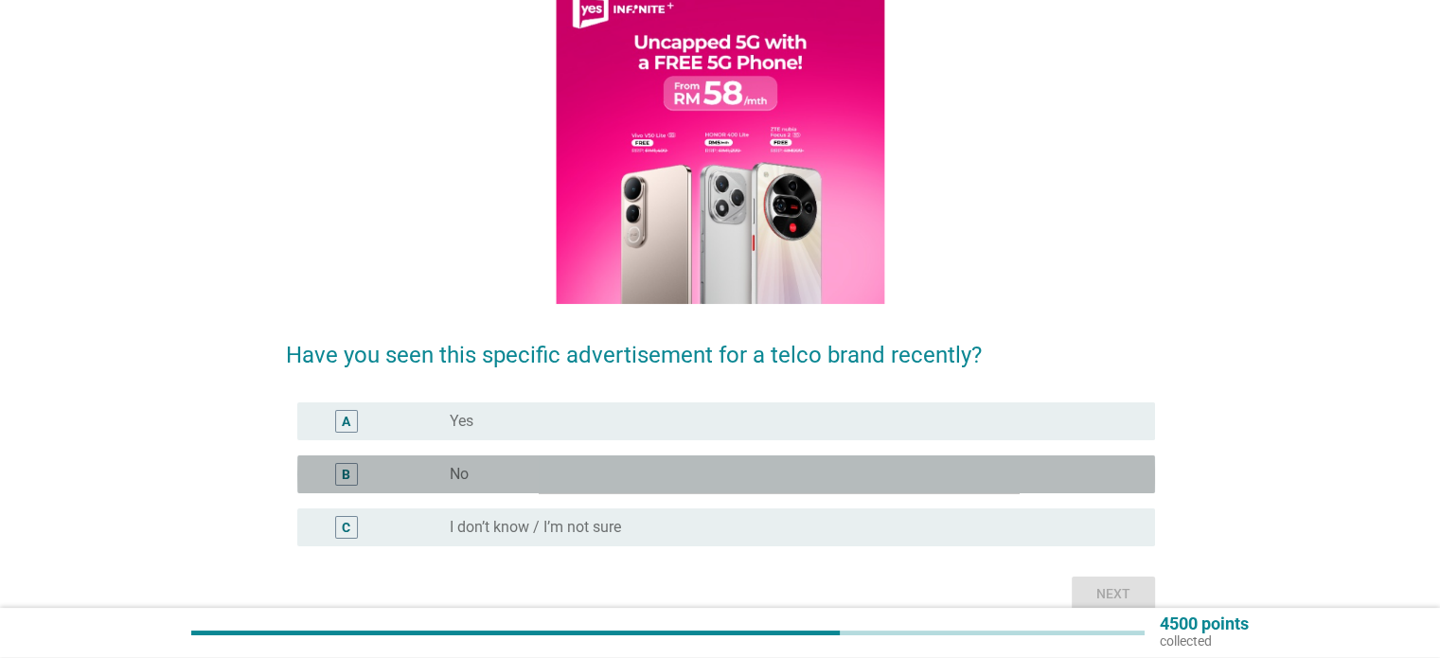
click at [1003, 484] on div "radio_button_unchecked No" at bounding box center [794, 474] width 689 height 23
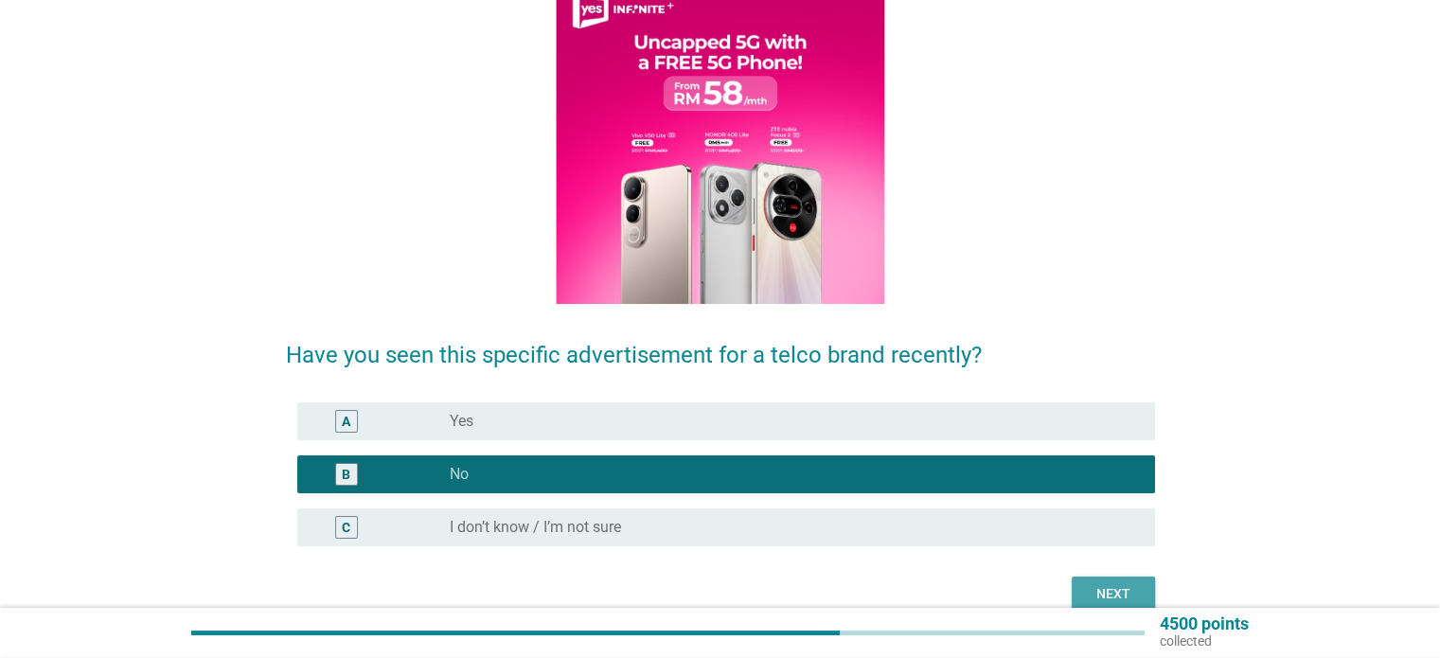
click at [1136, 607] on button "Next" at bounding box center [1112, 593] width 83 height 34
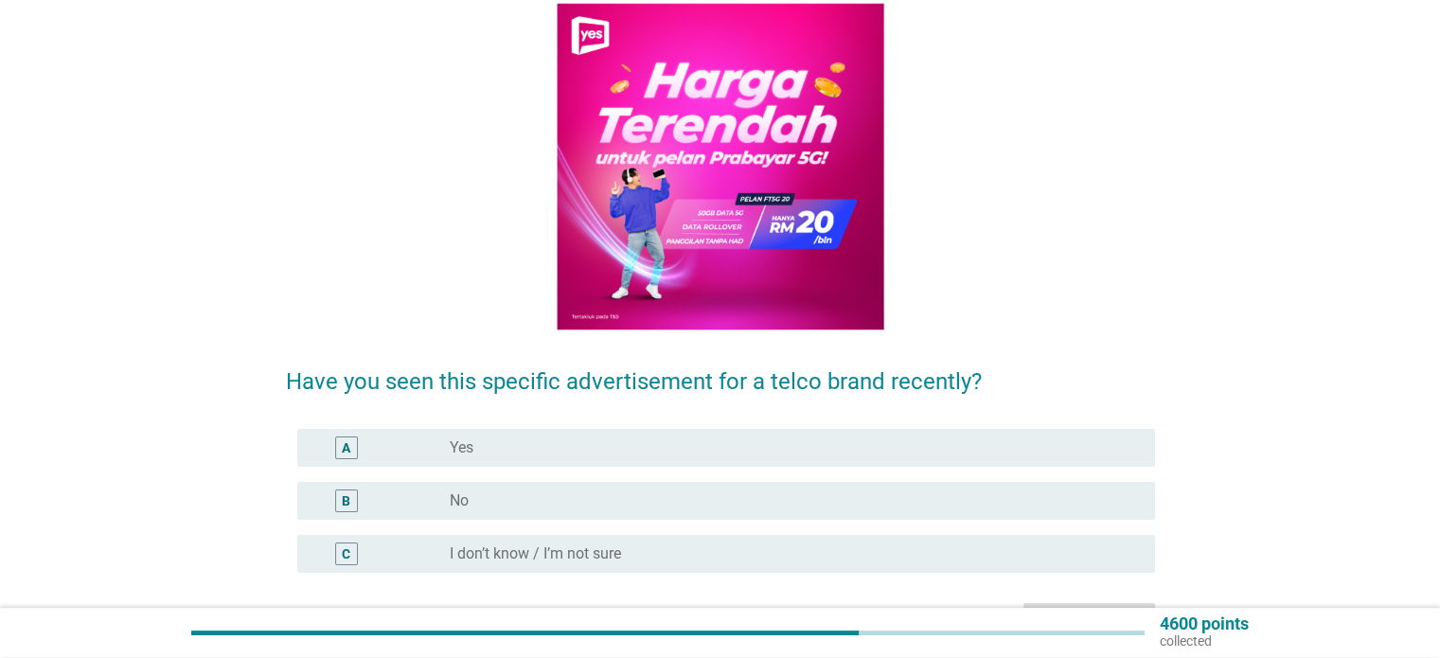
scroll to position [154, 0]
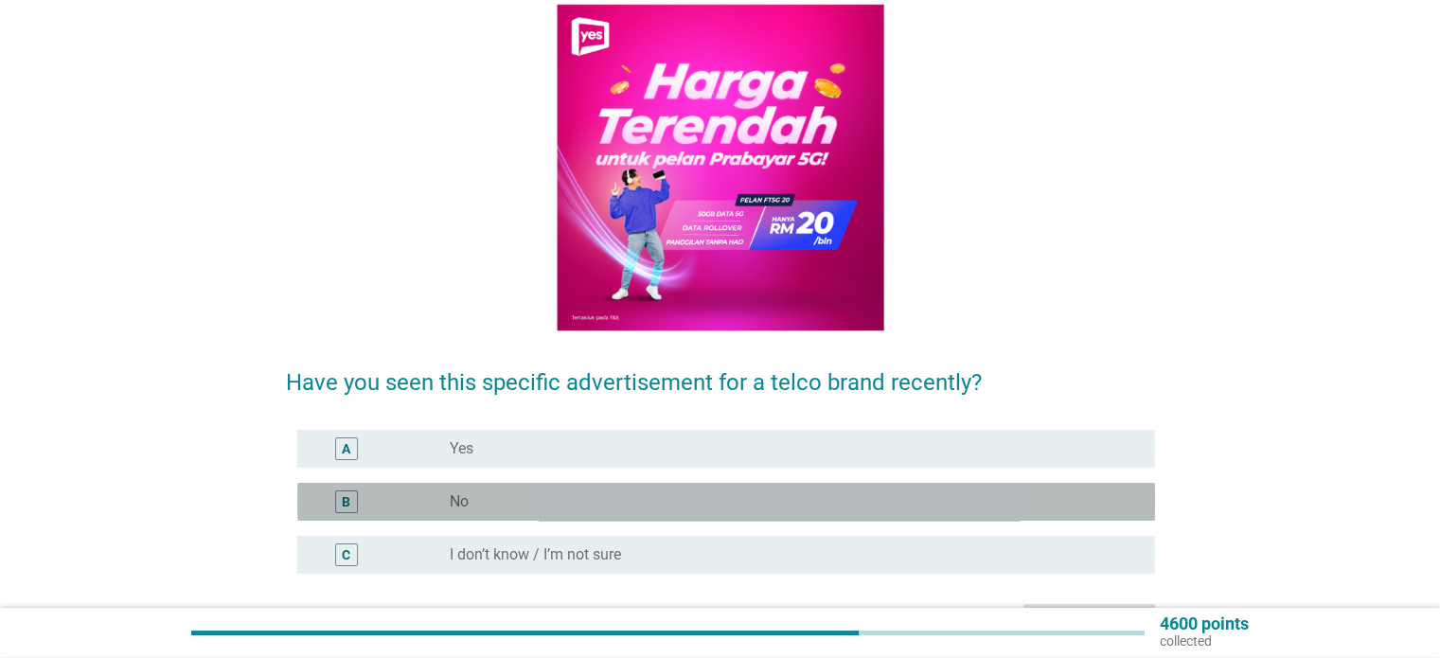
click at [887, 500] on div "radio_button_unchecked No" at bounding box center [787, 501] width 674 height 19
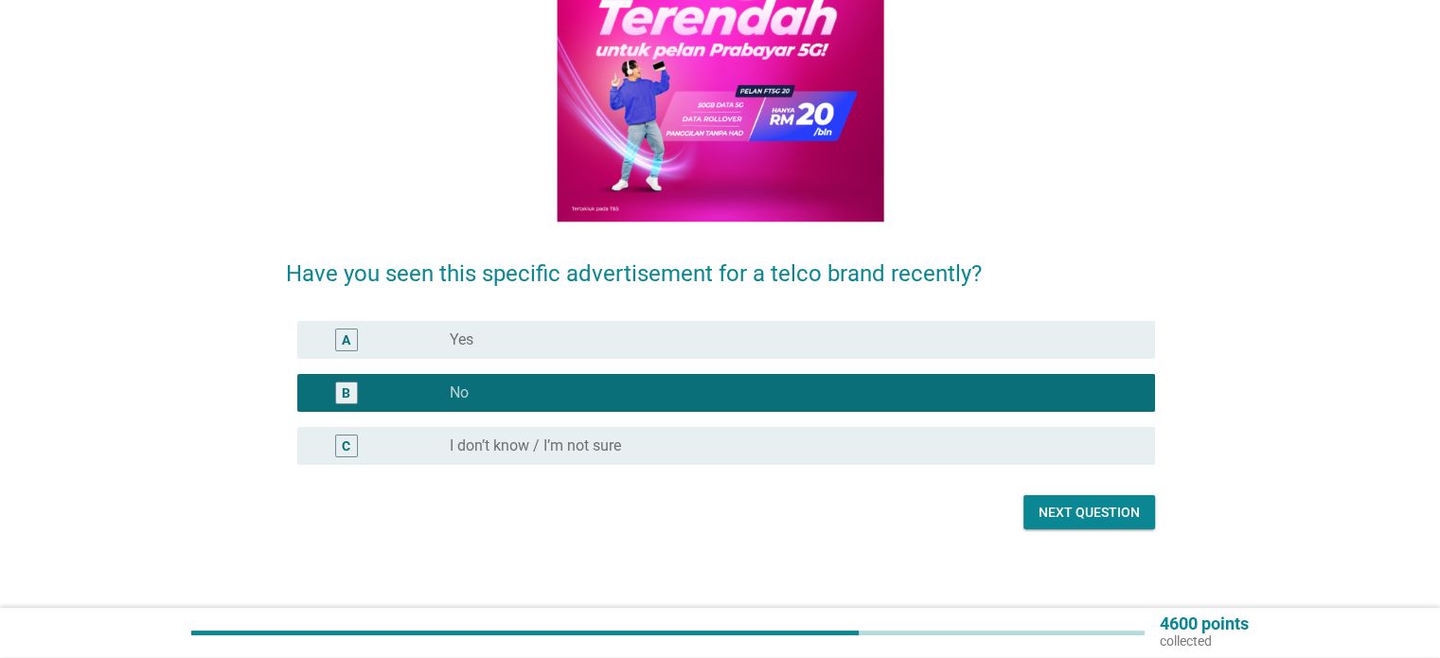
scroll to position [269, 0]
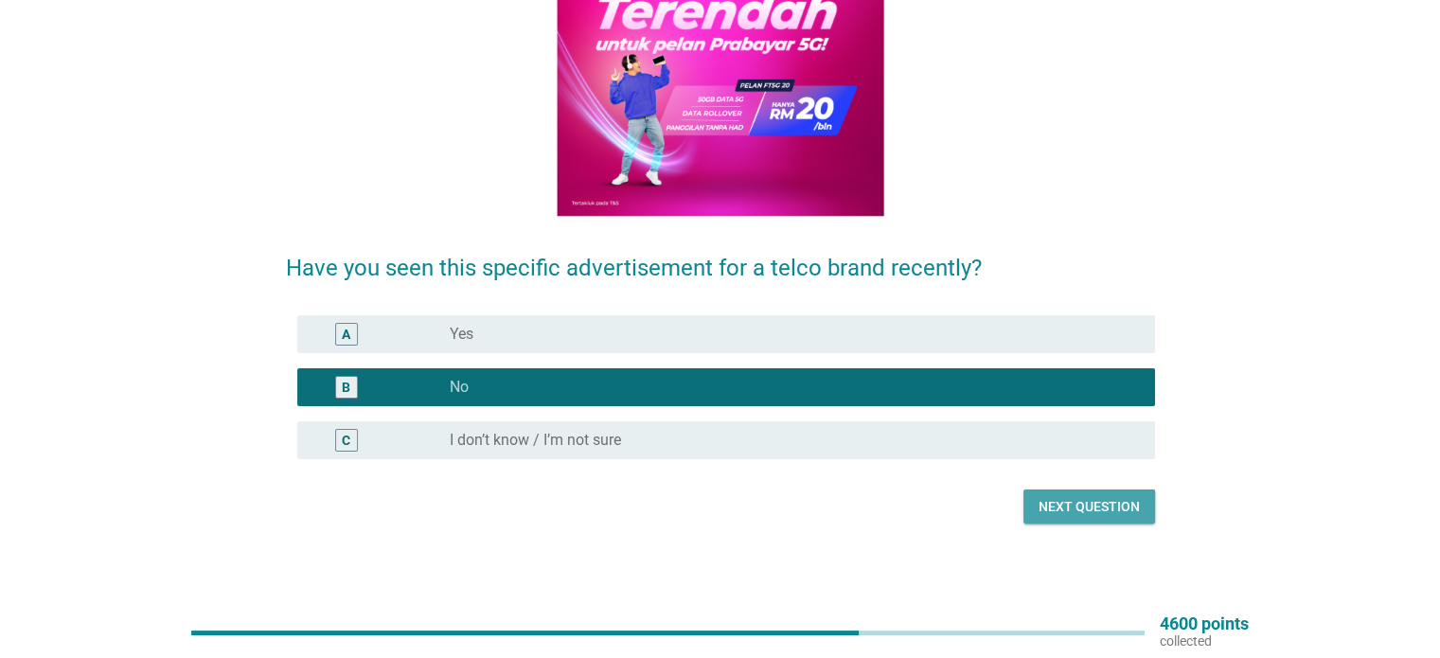
click at [1108, 516] on div "Next question" at bounding box center [1088, 507] width 101 height 20
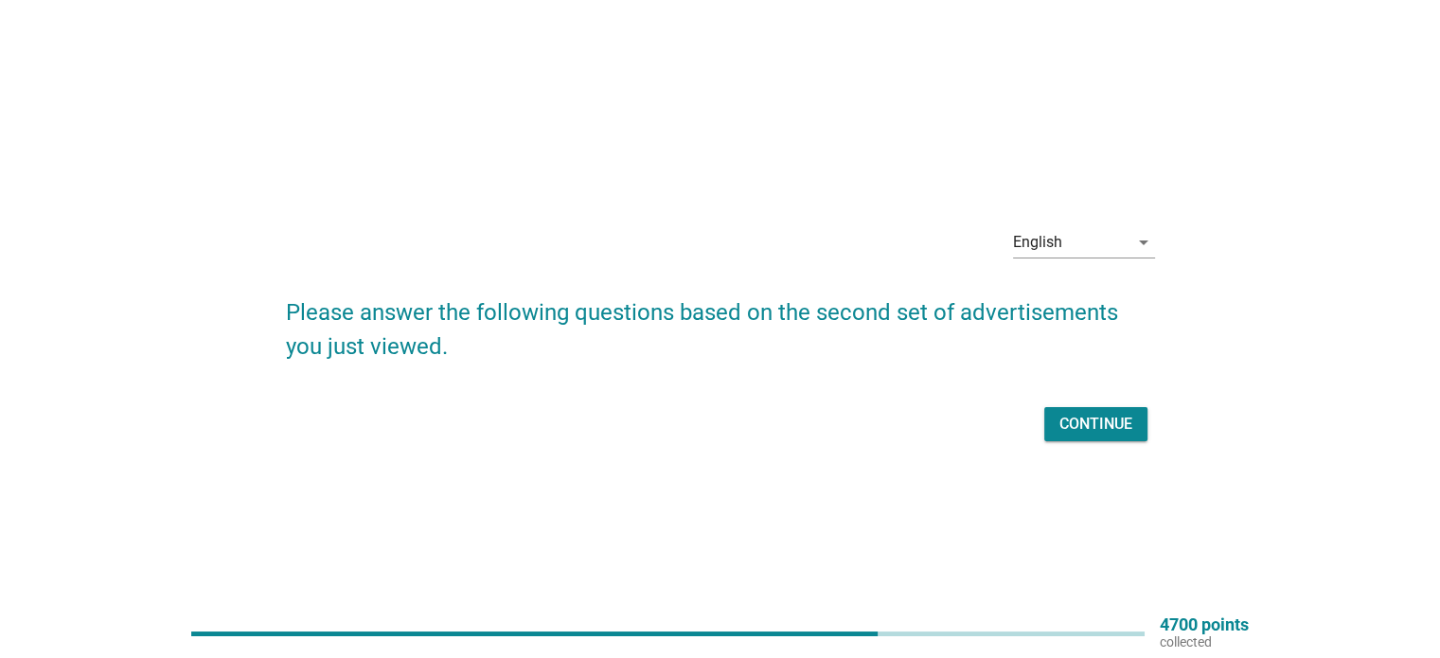
scroll to position [49, 0]
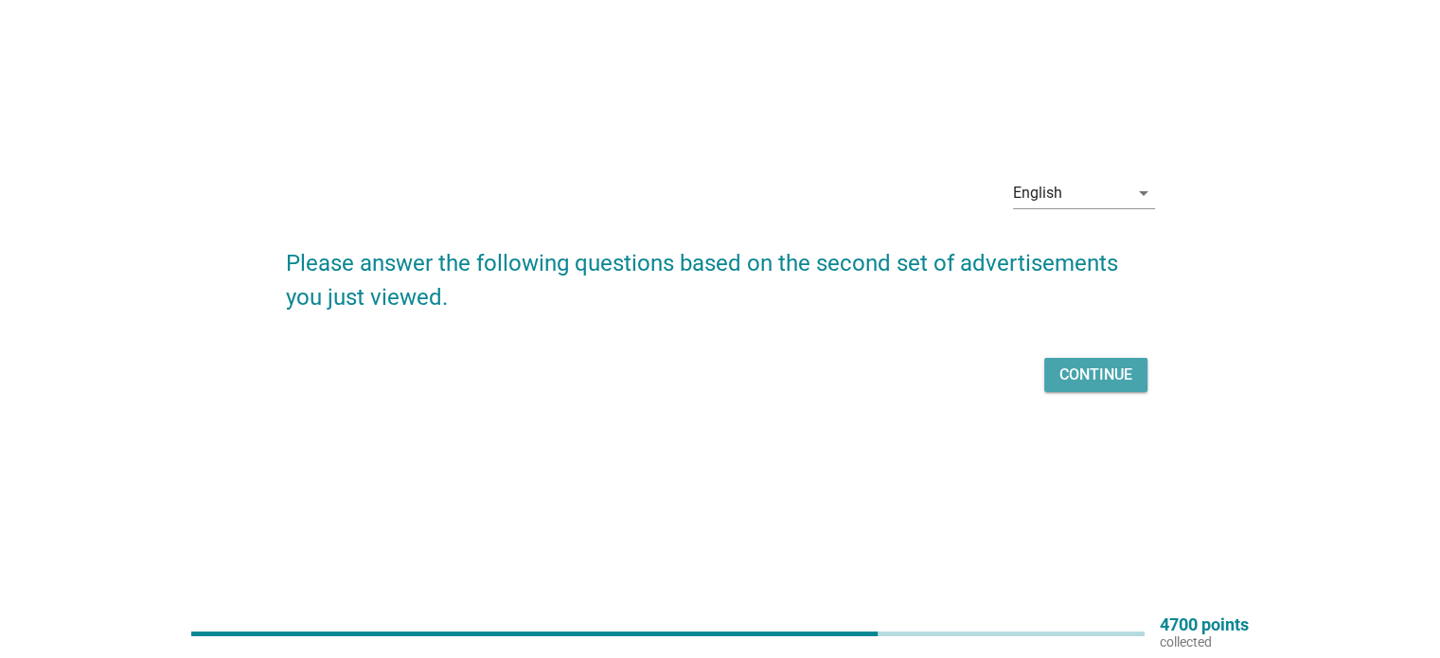
click at [1139, 380] on button "Continue" at bounding box center [1095, 375] width 103 height 34
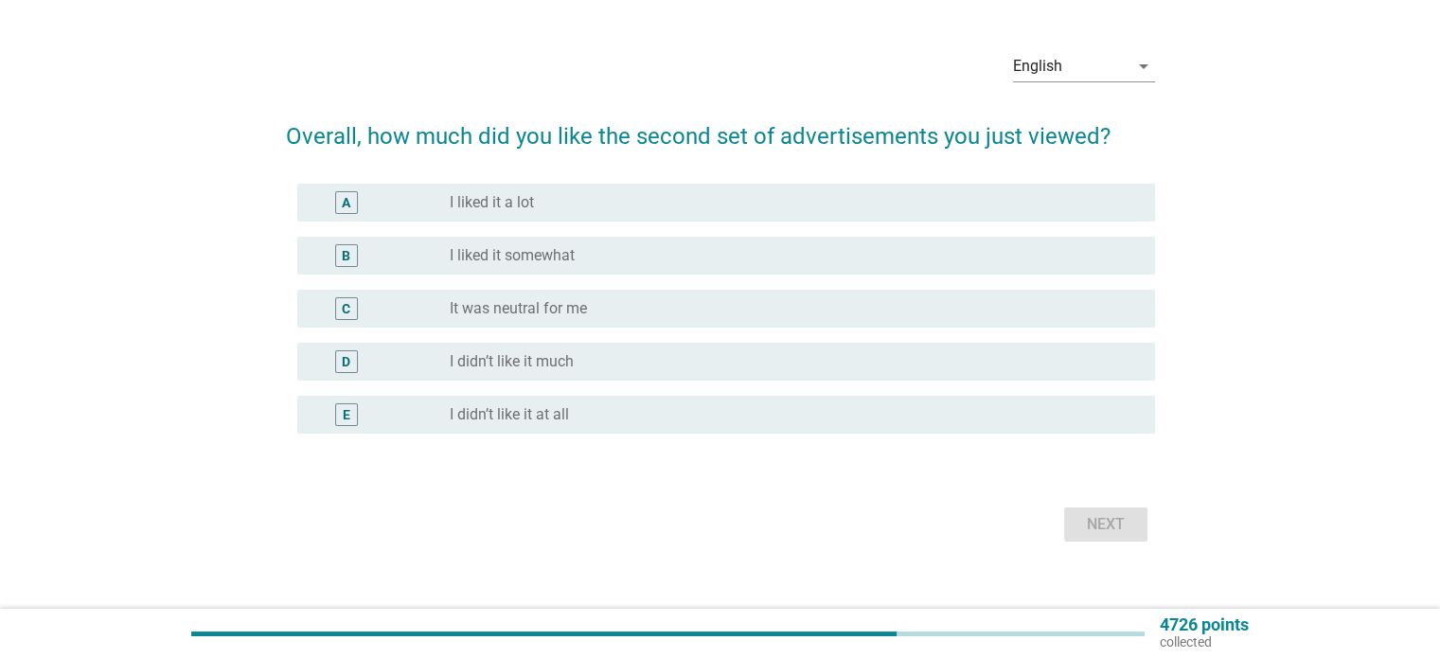
scroll to position [0, 0]
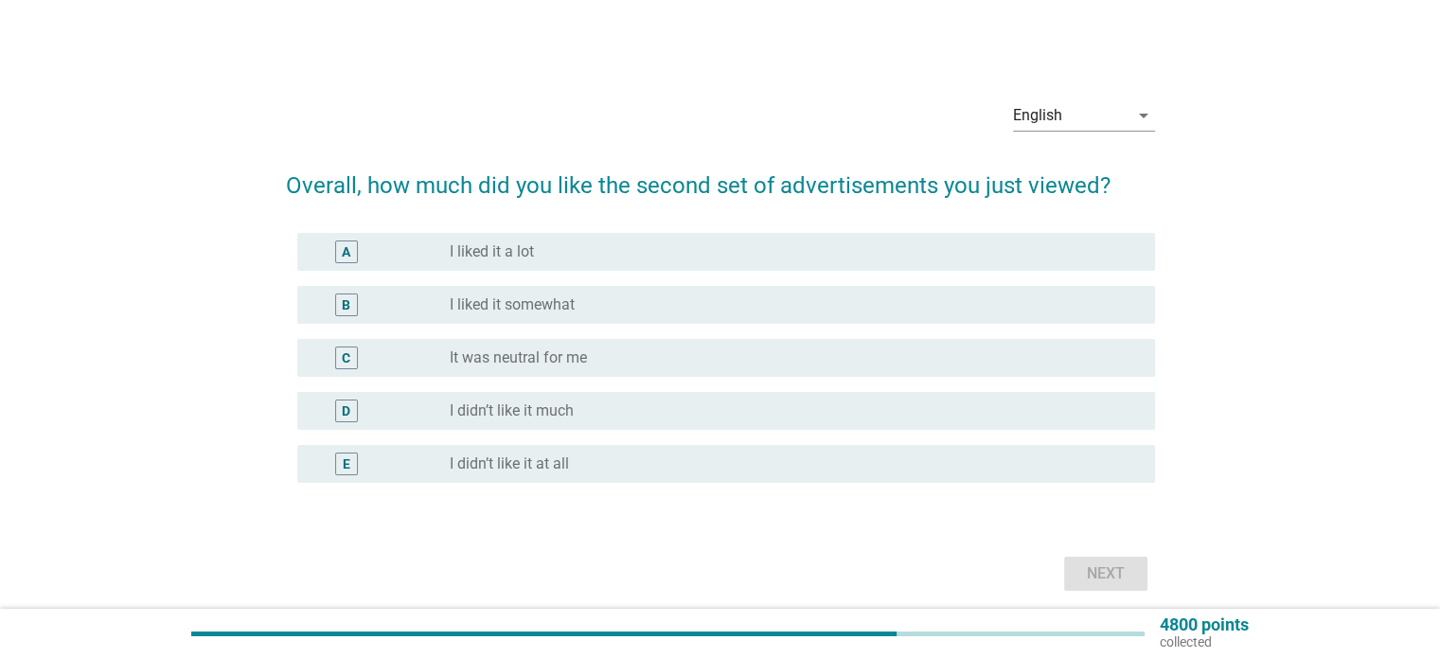
click at [769, 334] on div "C radio_button_unchecked It was neutral for me" at bounding box center [720, 357] width 869 height 53
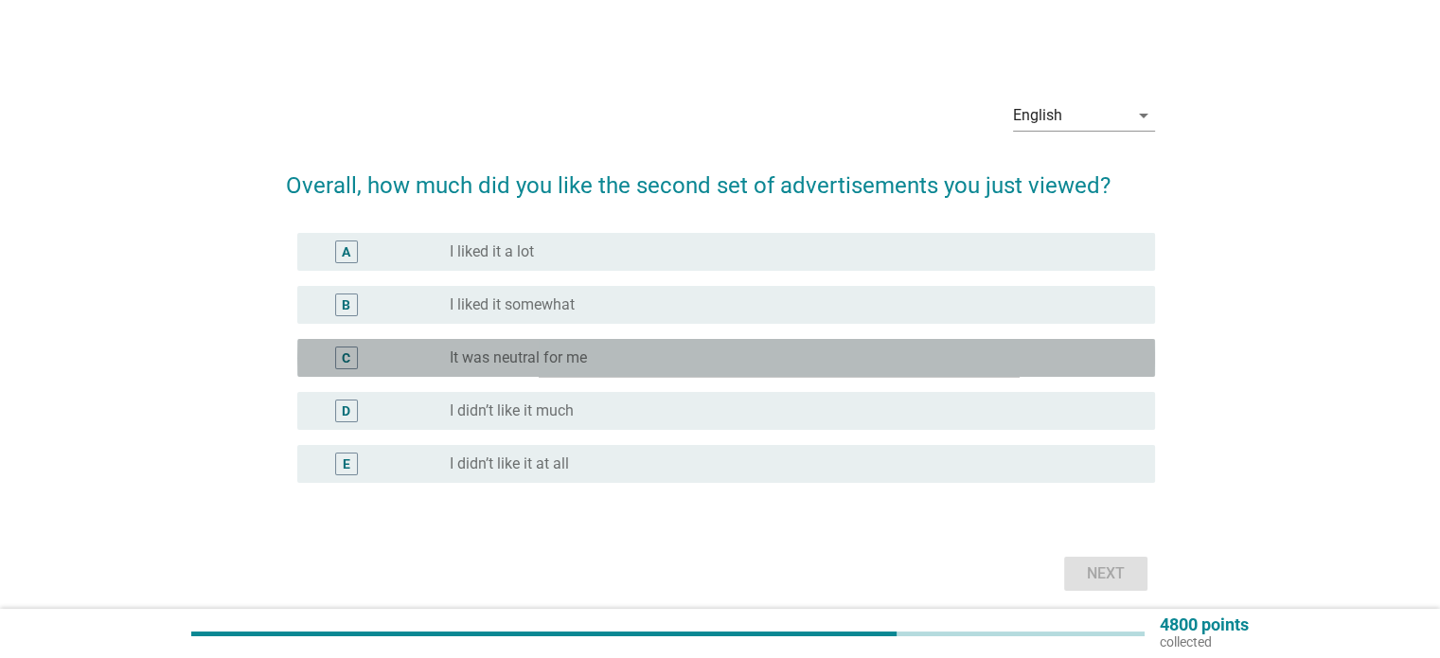
click at [757, 353] on div "radio_button_unchecked It was neutral for me" at bounding box center [787, 357] width 674 height 19
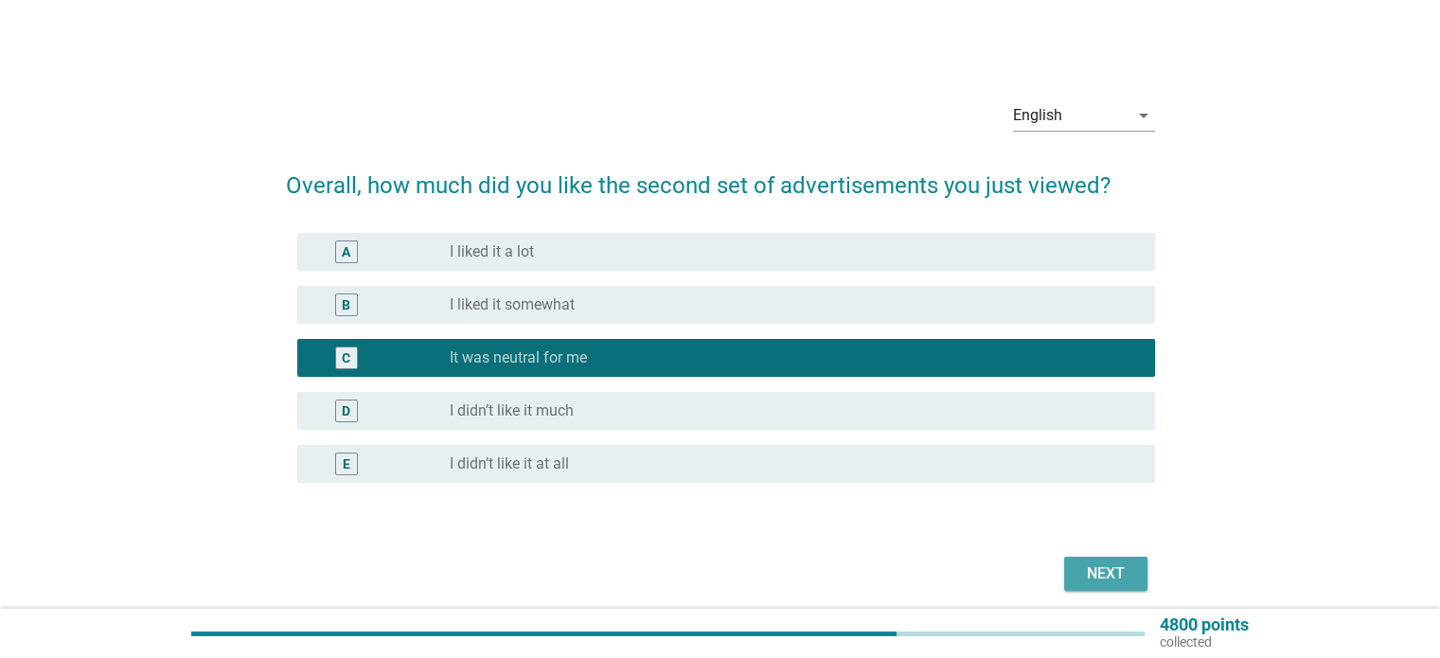
click at [1109, 568] on div "Next" at bounding box center [1105, 573] width 53 height 23
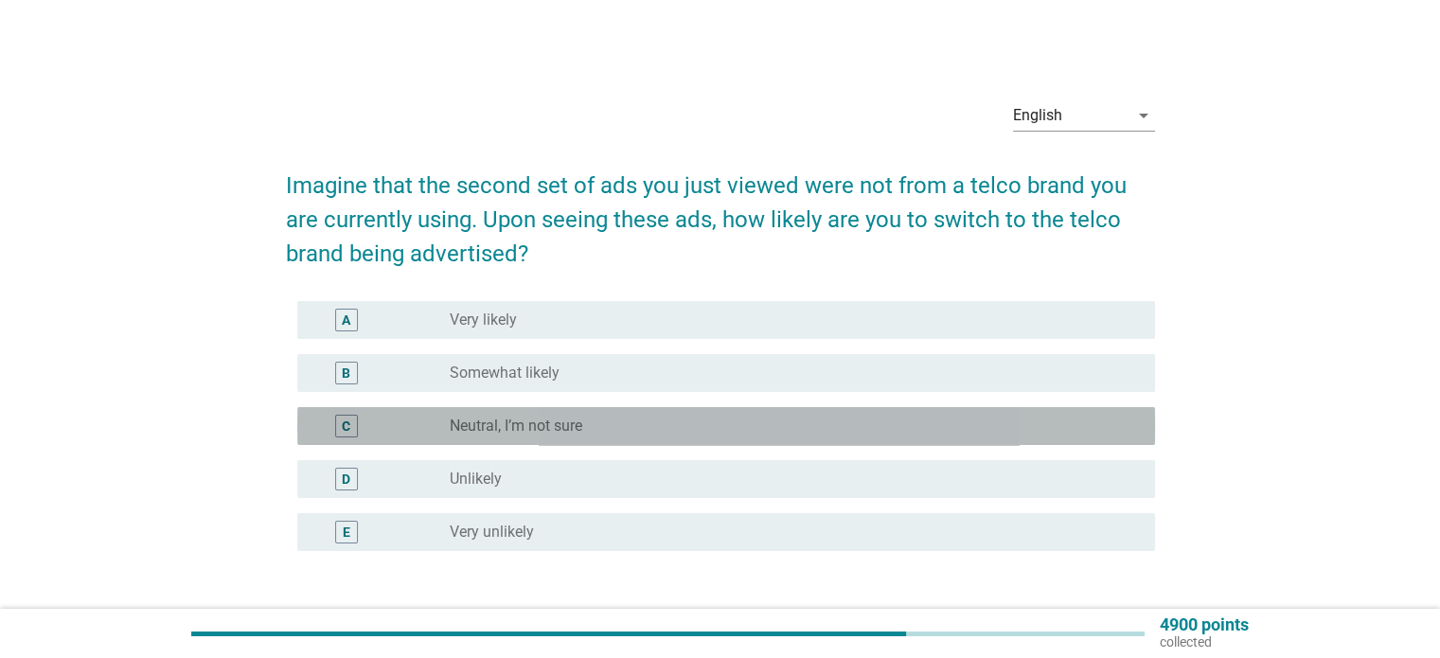
click at [936, 434] on div "radio_button_unchecked Neutral, I’m not sure" at bounding box center [787, 425] width 674 height 19
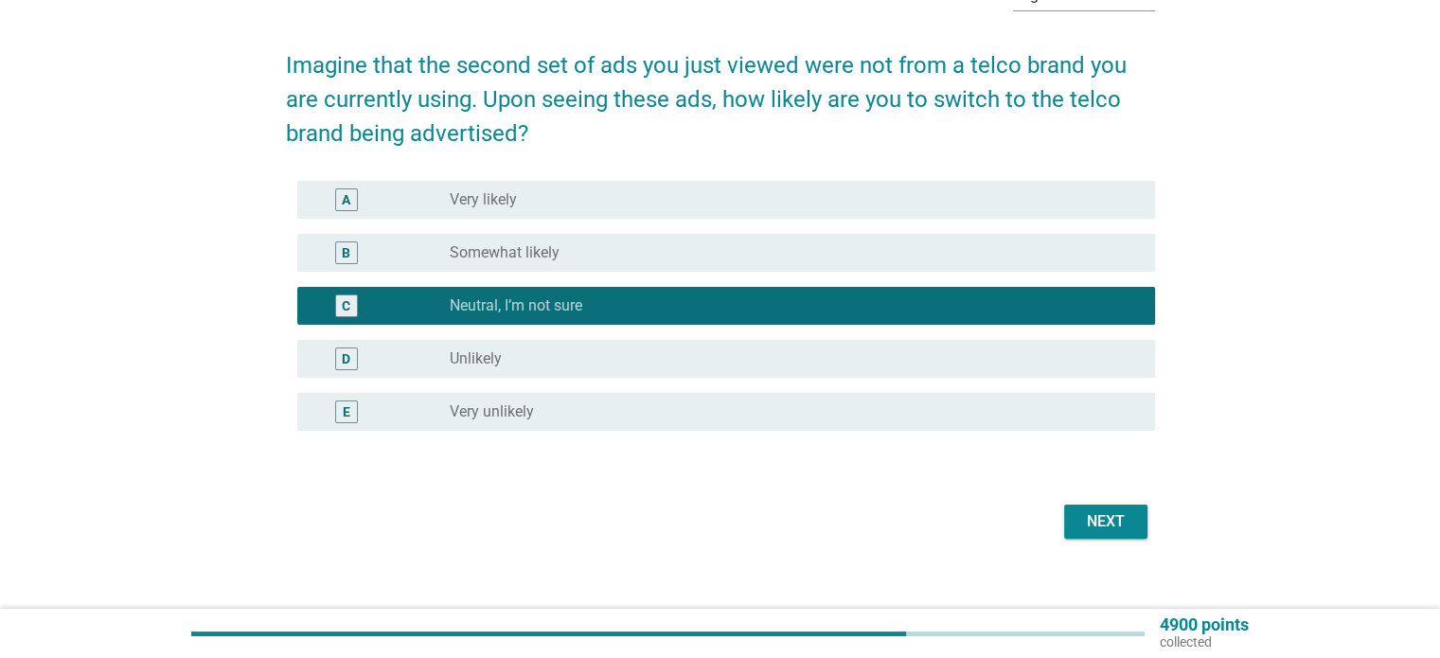
scroll to position [140, 0]
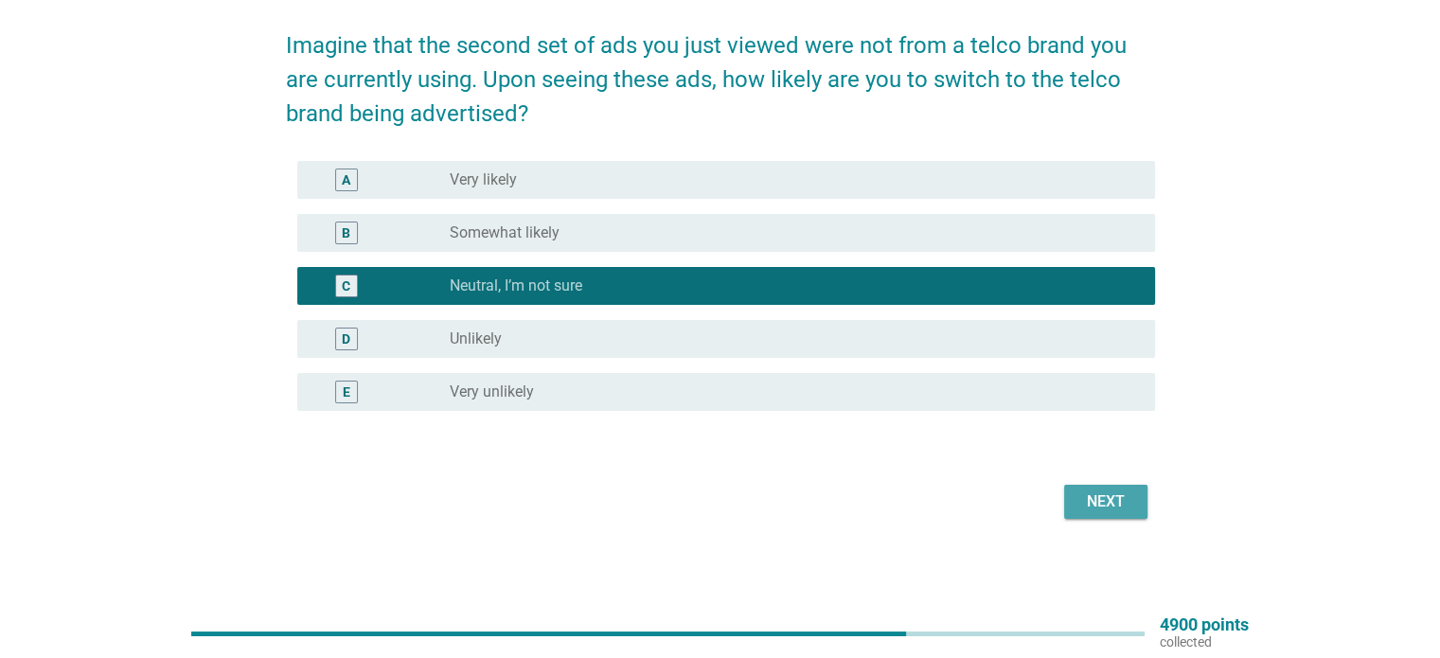
click at [1098, 499] on div "Next" at bounding box center [1105, 501] width 53 height 23
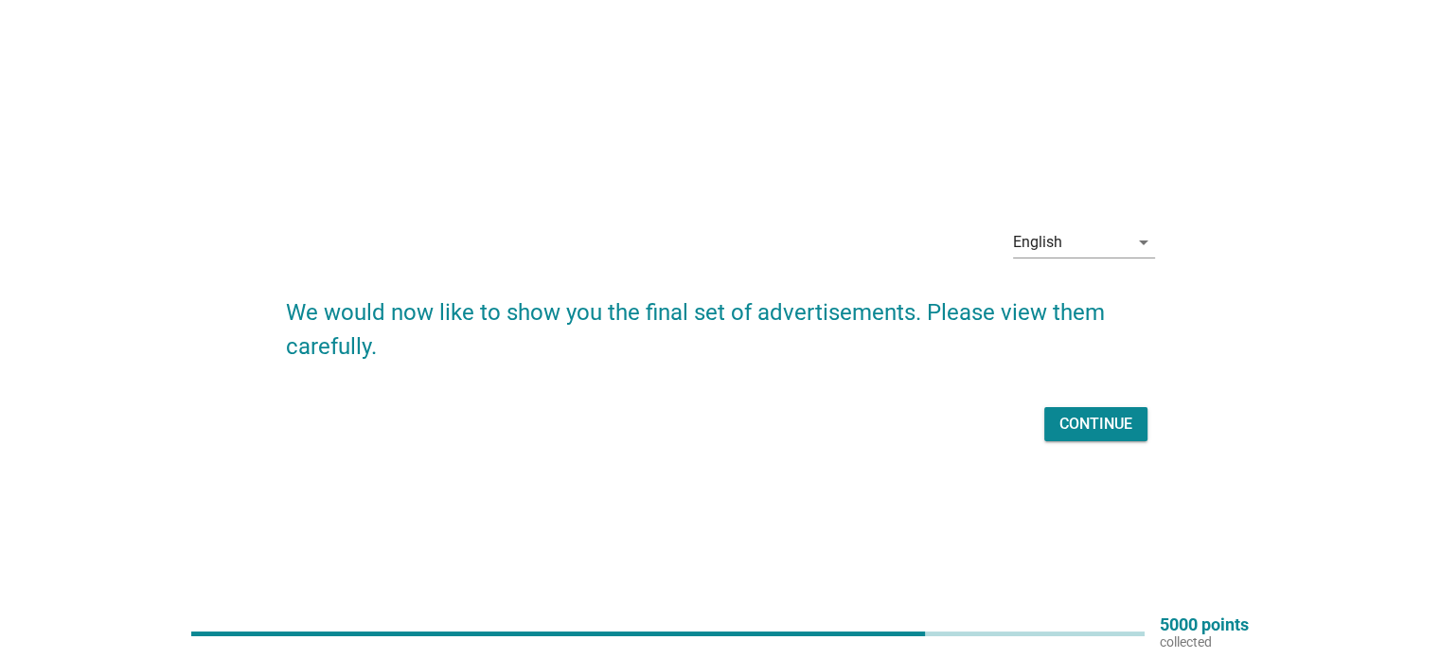
click at [1080, 442] on div "Continue" at bounding box center [720, 423] width 869 height 45
click at [1101, 426] on div "Continue" at bounding box center [1095, 424] width 73 height 23
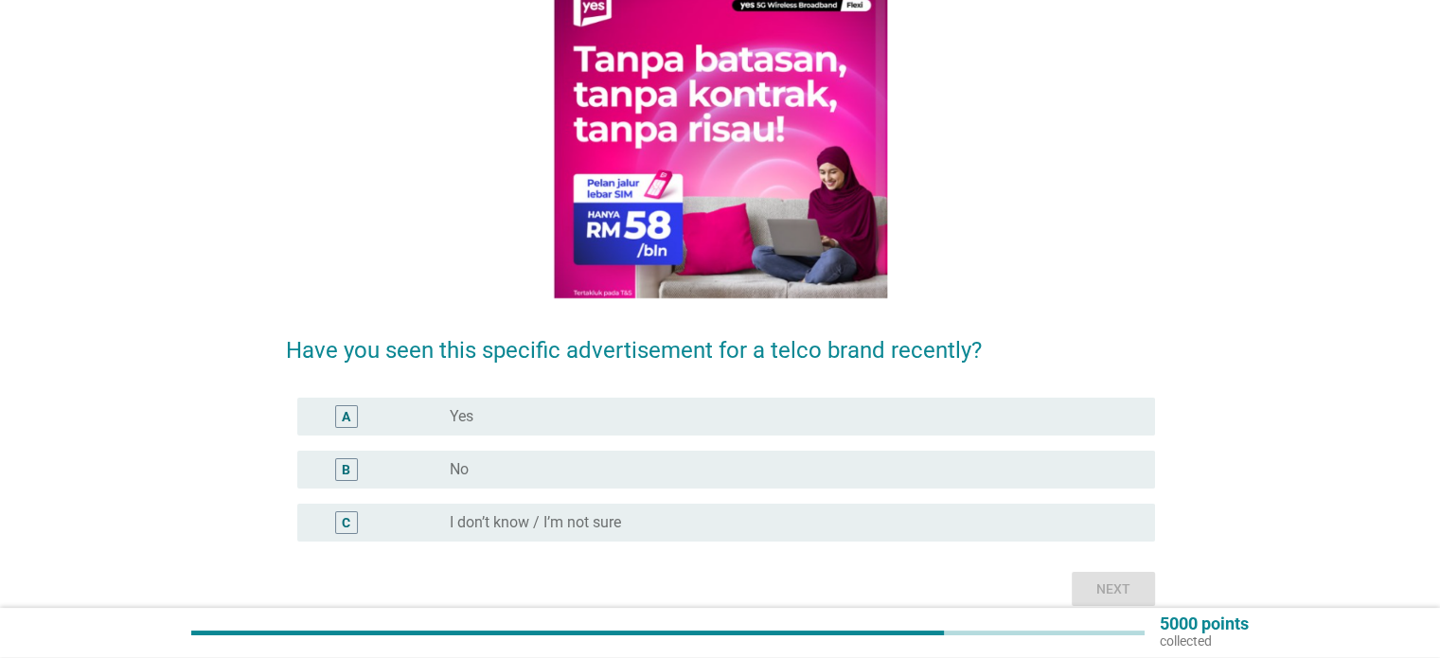
scroll to position [186, 0]
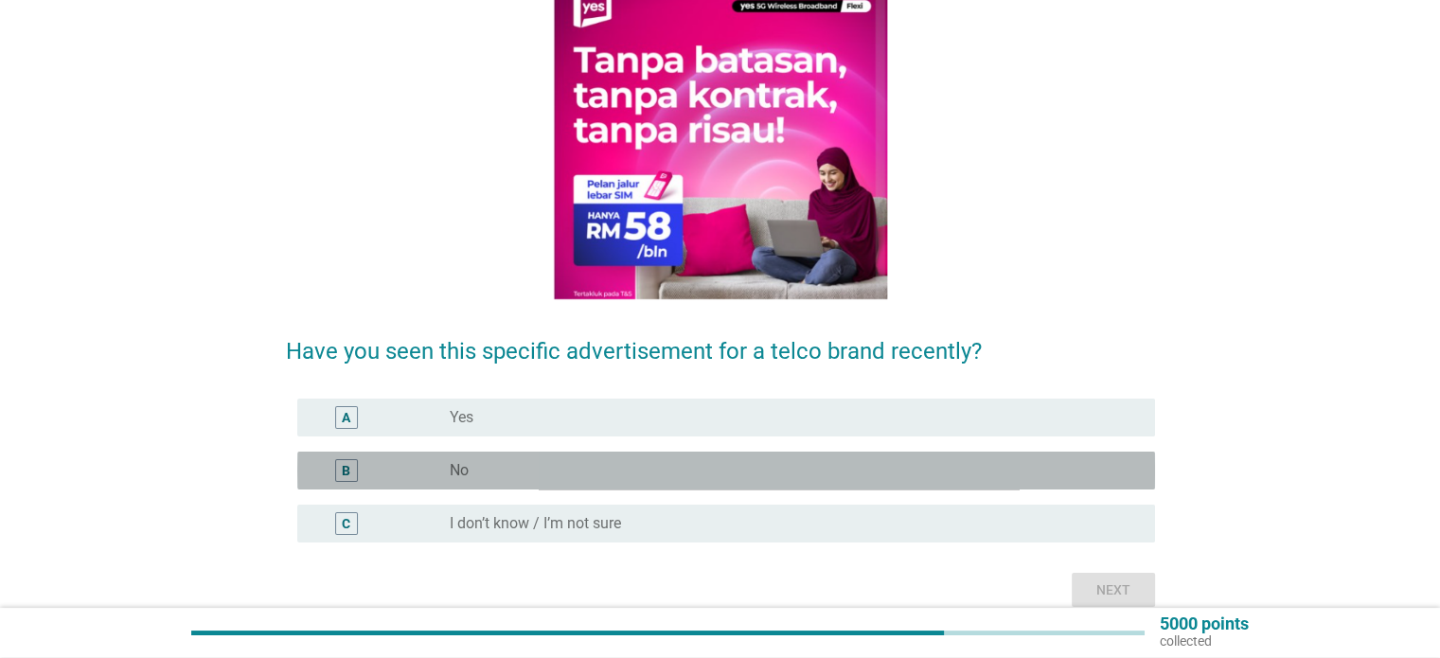
click at [951, 486] on div "B radio_button_unchecked No" at bounding box center [726, 470] width 858 height 38
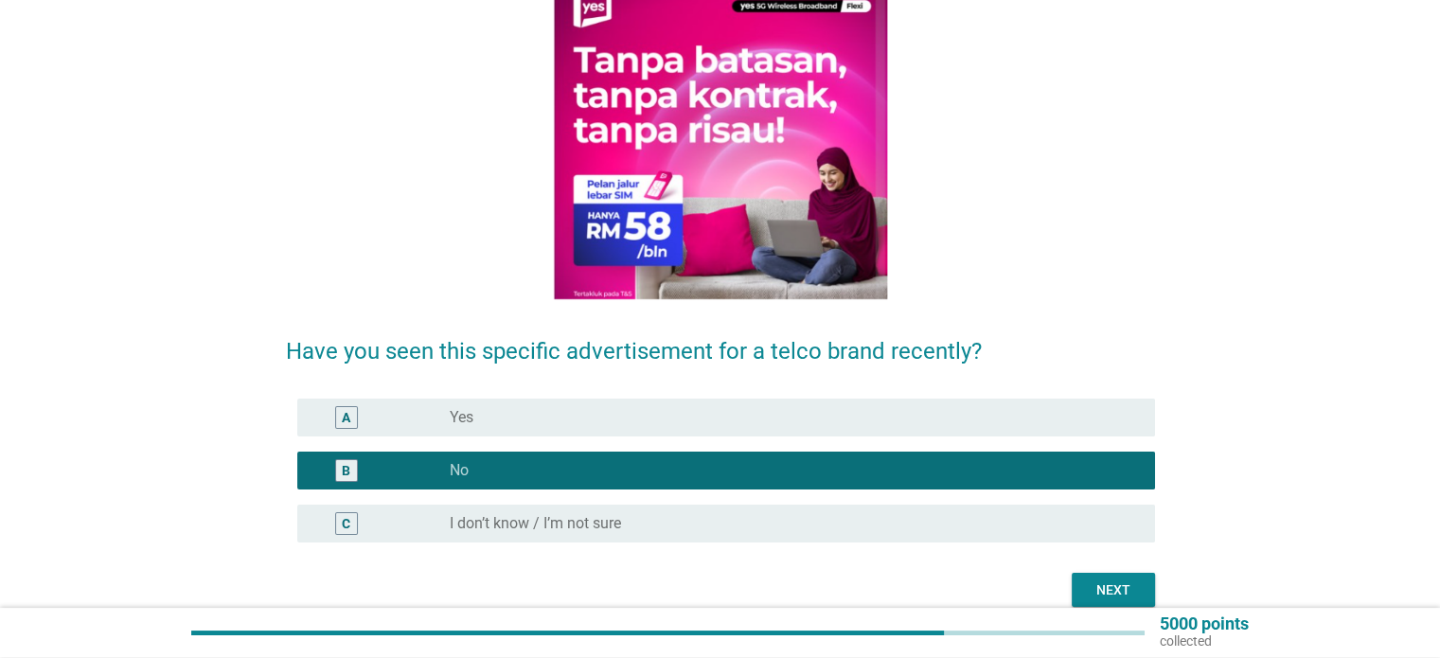
click at [1119, 589] on div "Next" at bounding box center [1113, 590] width 53 height 20
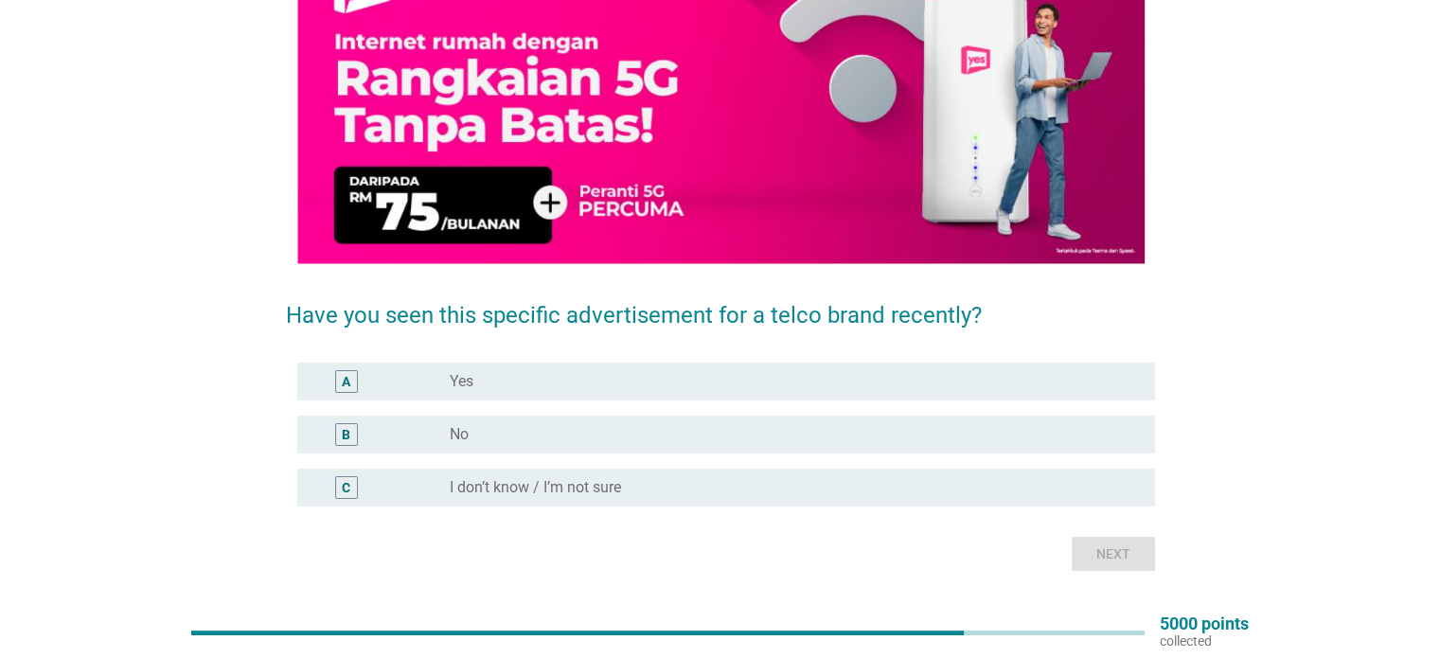
scroll to position [221, 0]
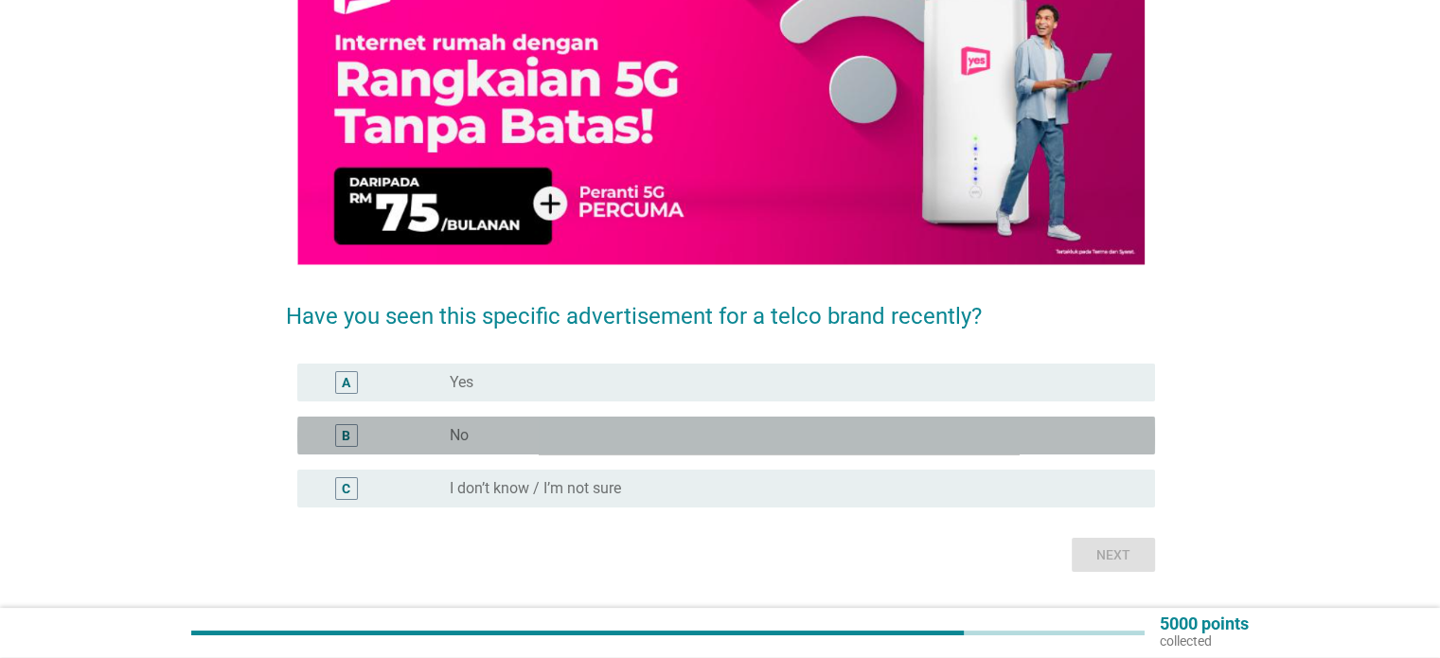
click at [997, 421] on div "B radio_button_unchecked No" at bounding box center [726, 435] width 858 height 38
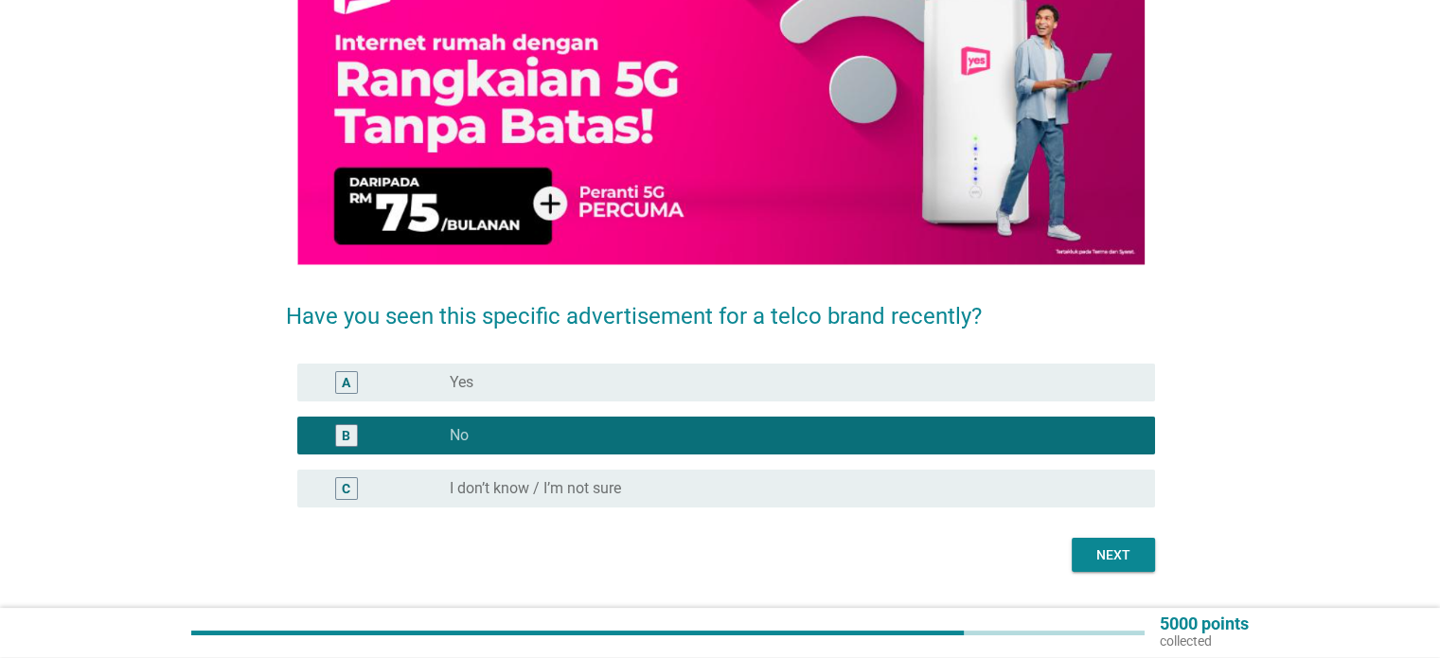
click at [1171, 562] on div "English arrow_drop_down Have you seen this specific advertisement for a telco b…" at bounding box center [719, 218] width 1349 height 737
click at [1126, 559] on div "Next" at bounding box center [1113, 555] width 53 height 20
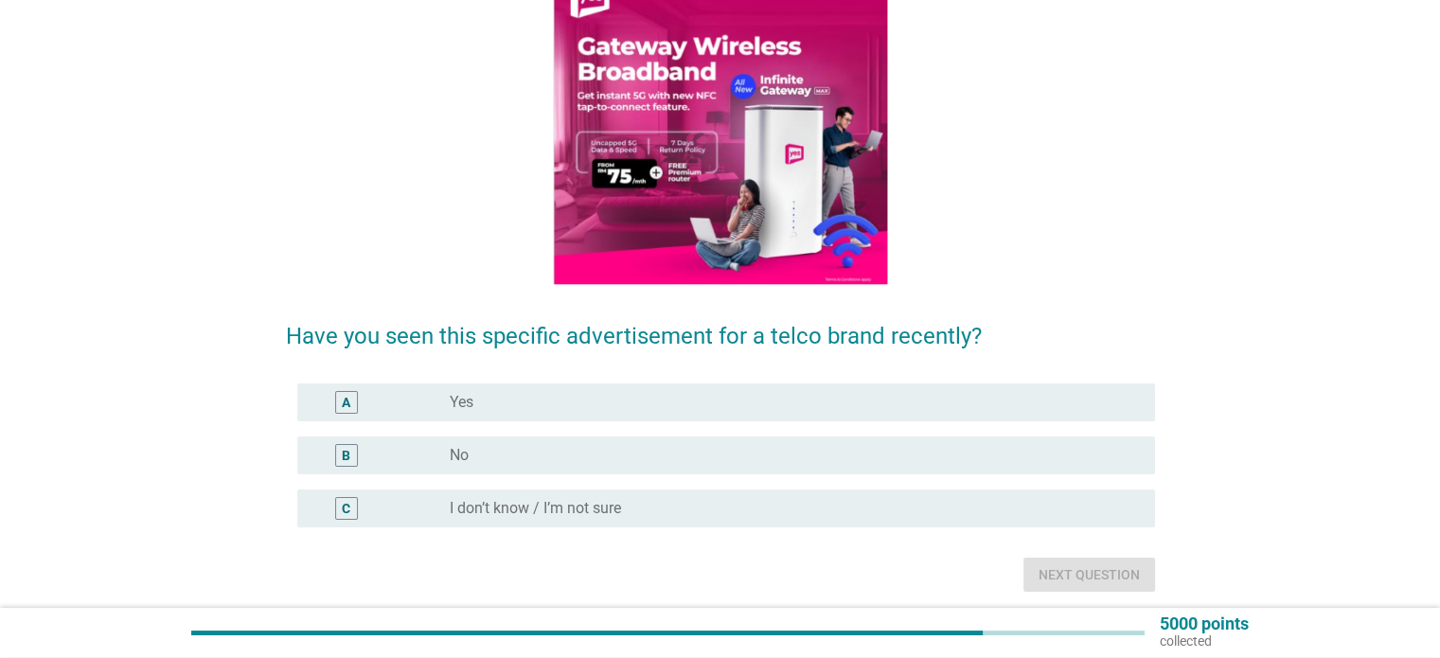
scroll to position [205, 0]
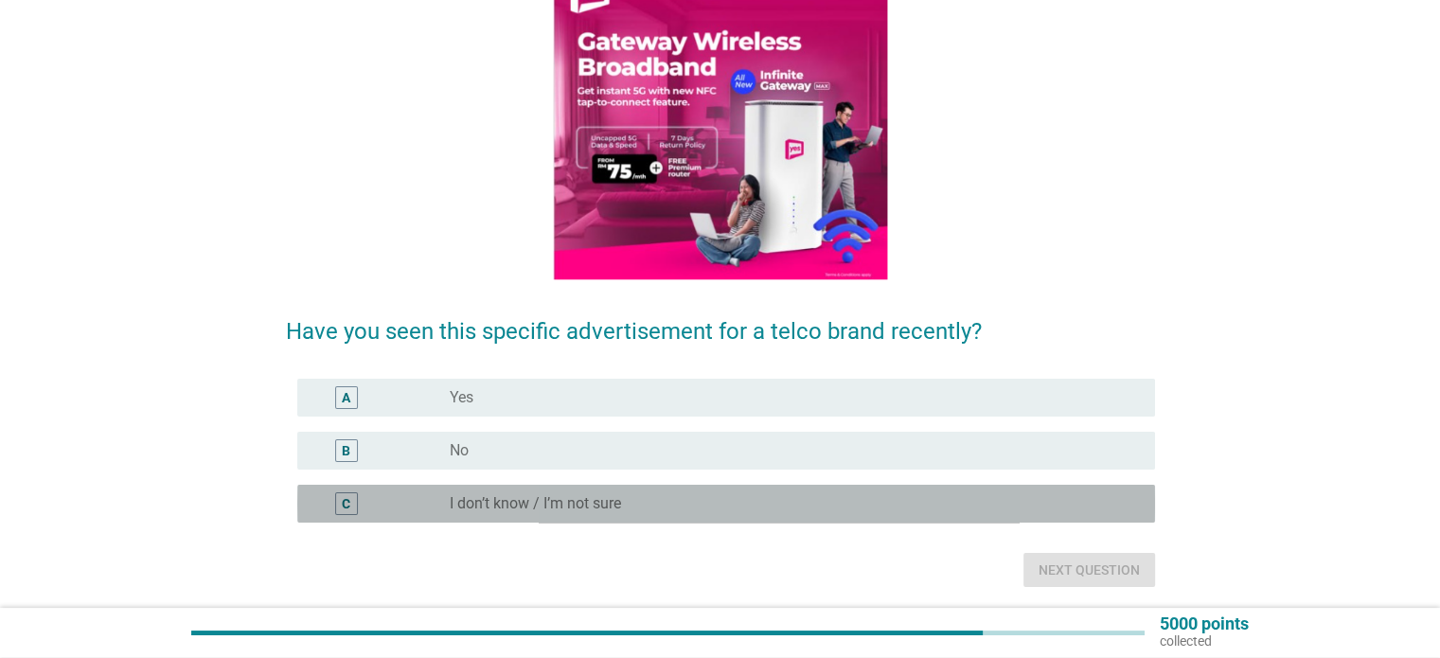
click at [898, 492] on div "radio_button_unchecked I don’t know / I’m not sure" at bounding box center [794, 503] width 689 height 23
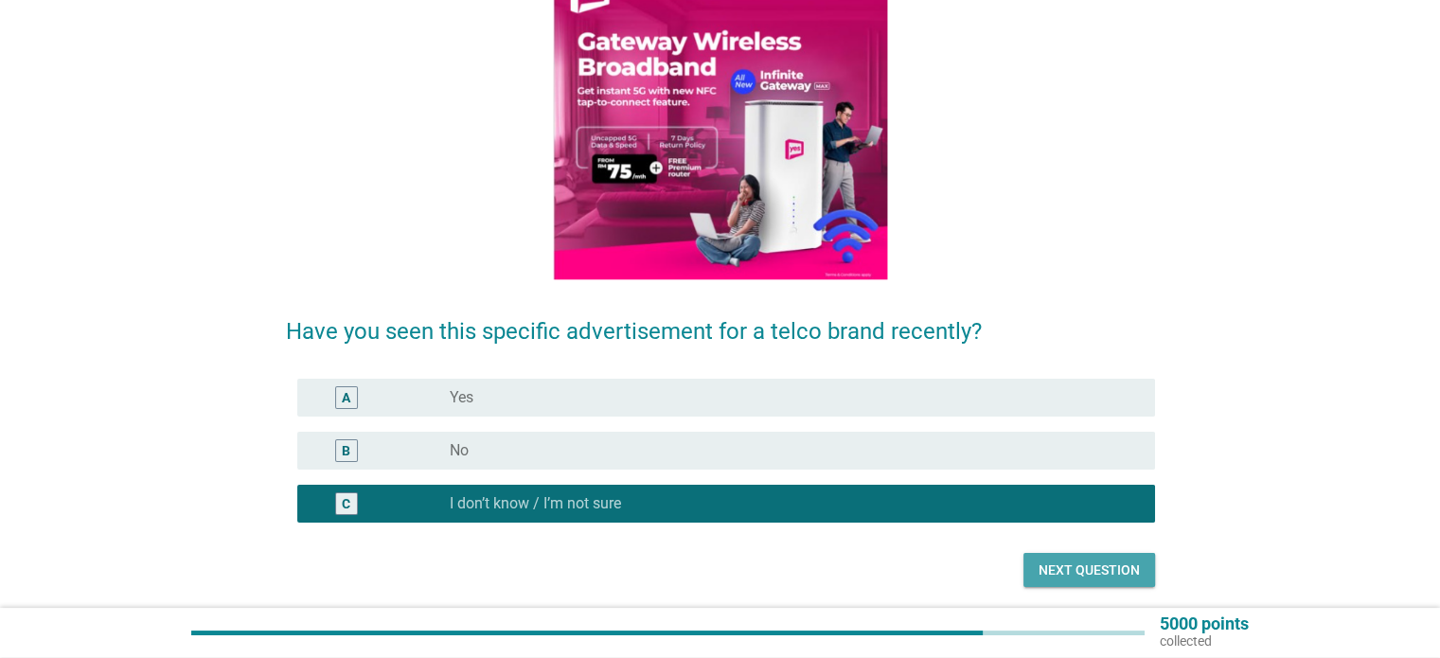
click at [1069, 556] on button "Next question" at bounding box center [1089, 570] width 132 height 34
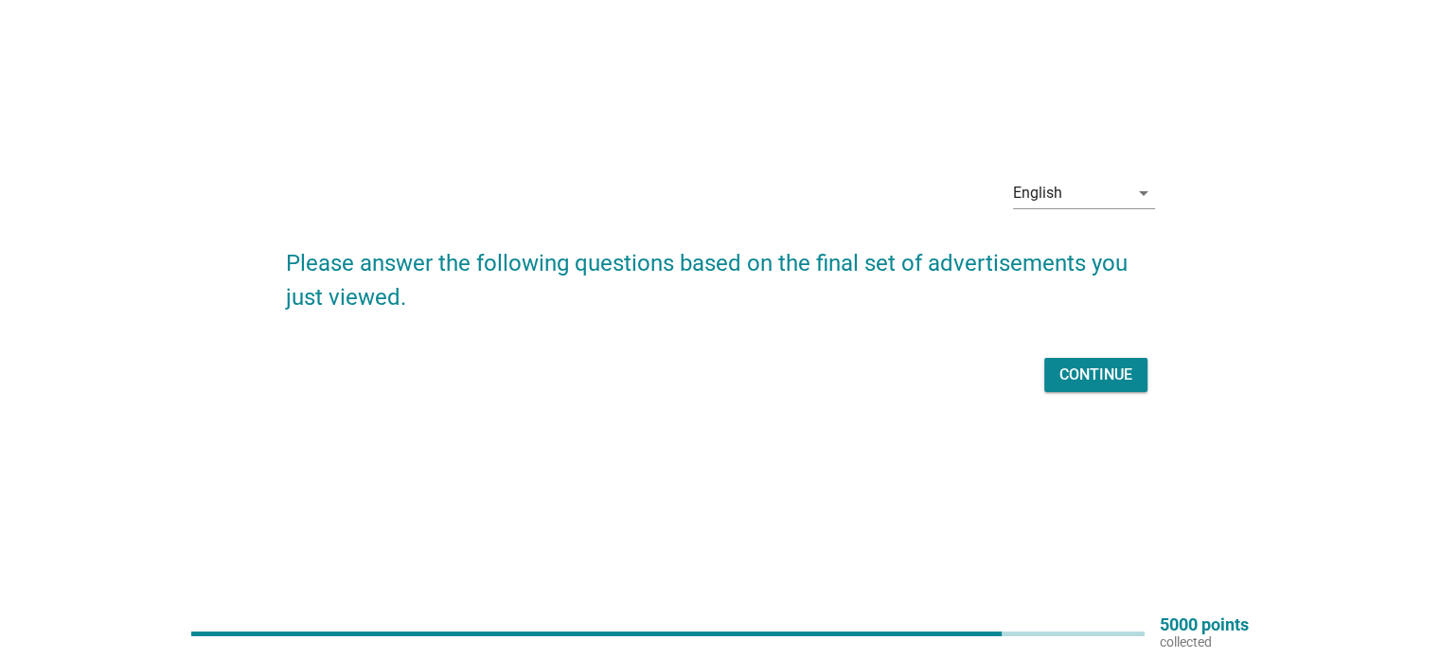
scroll to position [0, 0]
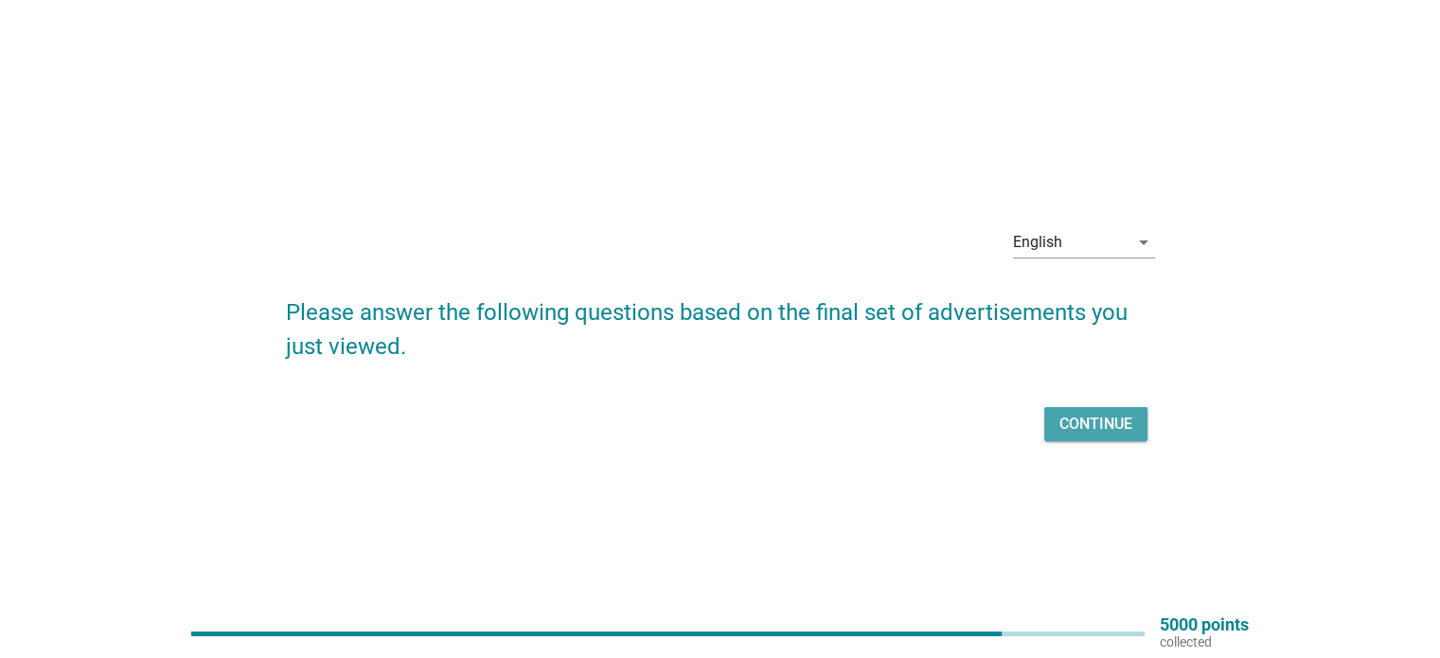
click at [1088, 419] on div "Continue" at bounding box center [1095, 424] width 73 height 23
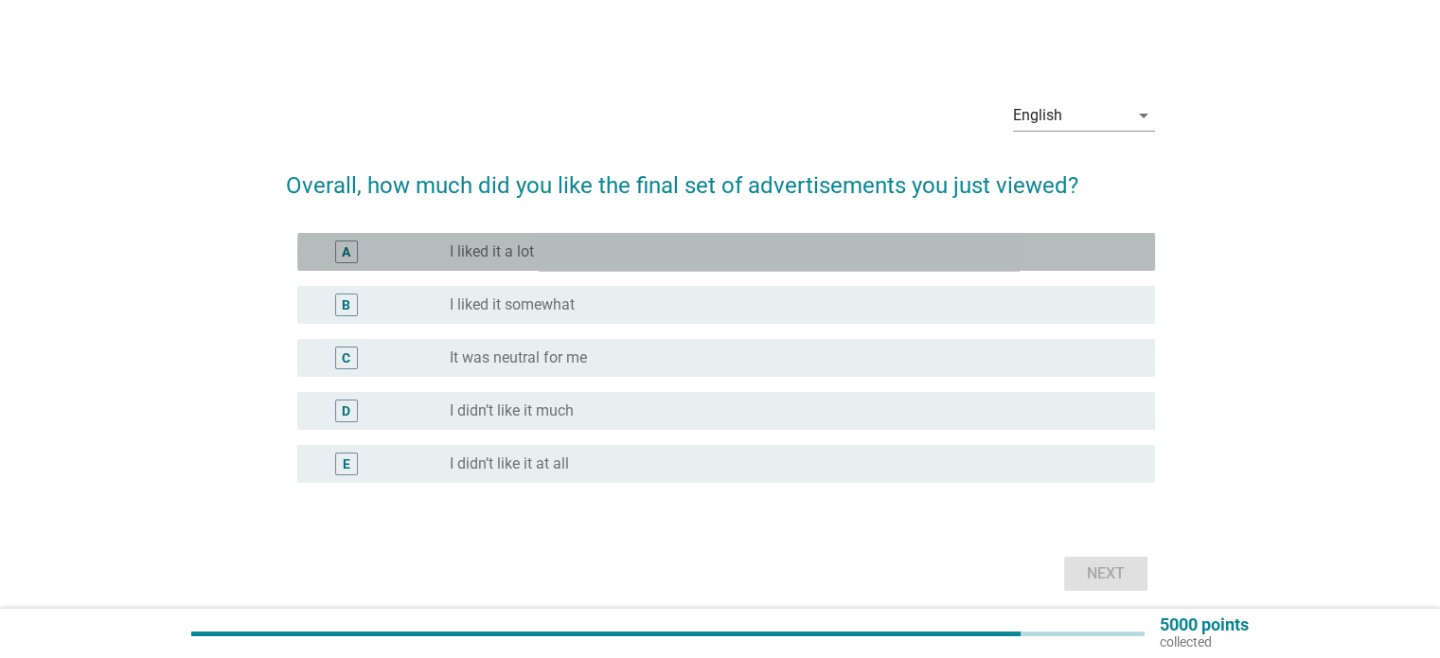
click at [857, 261] on div "radio_button_unchecked I liked it a lot" at bounding box center [794, 251] width 689 height 23
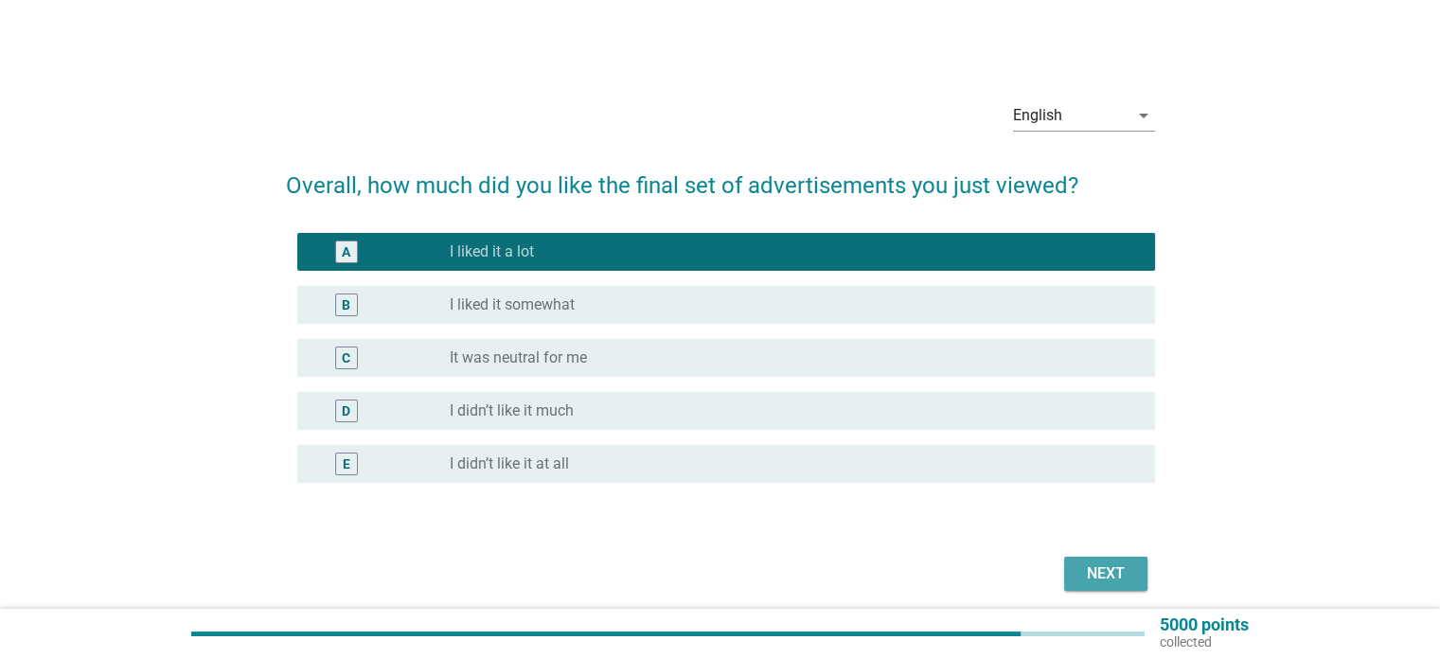
click at [1117, 578] on div "Next" at bounding box center [1105, 573] width 53 height 23
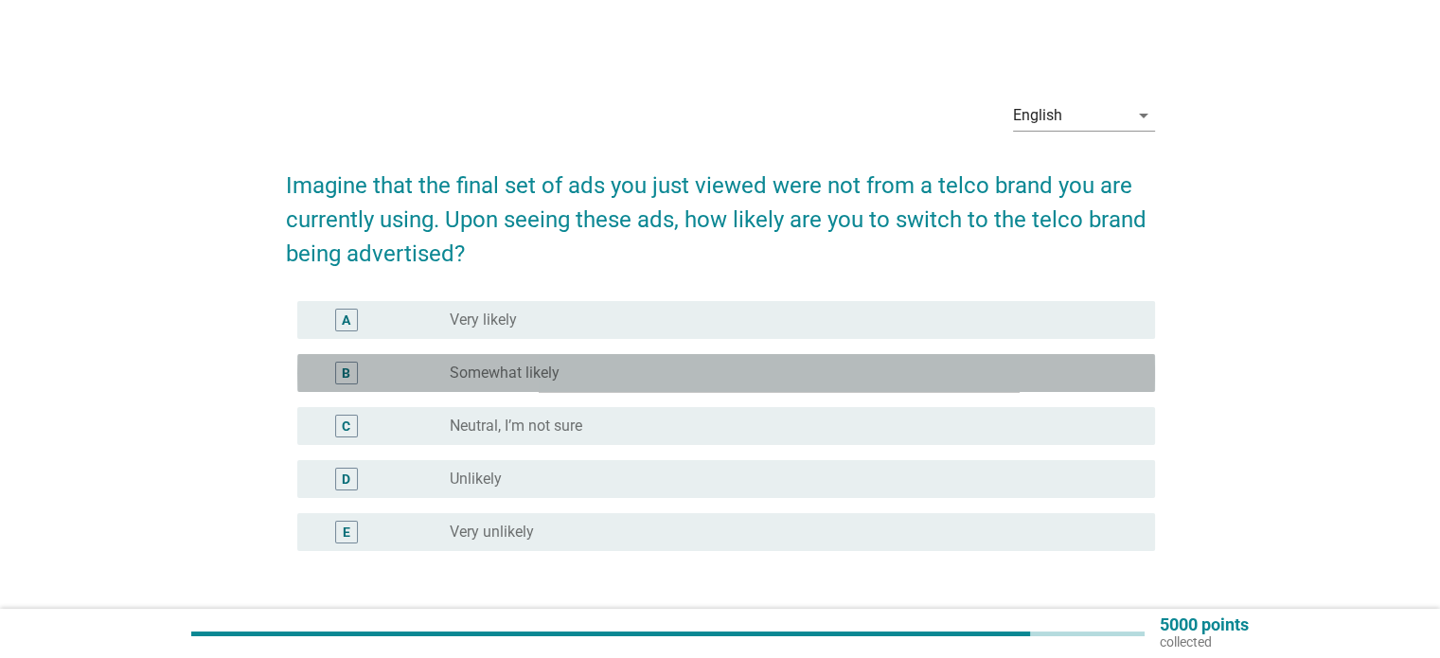
click at [774, 366] on div "radio_button_unchecked Somewhat likely" at bounding box center [787, 372] width 674 height 19
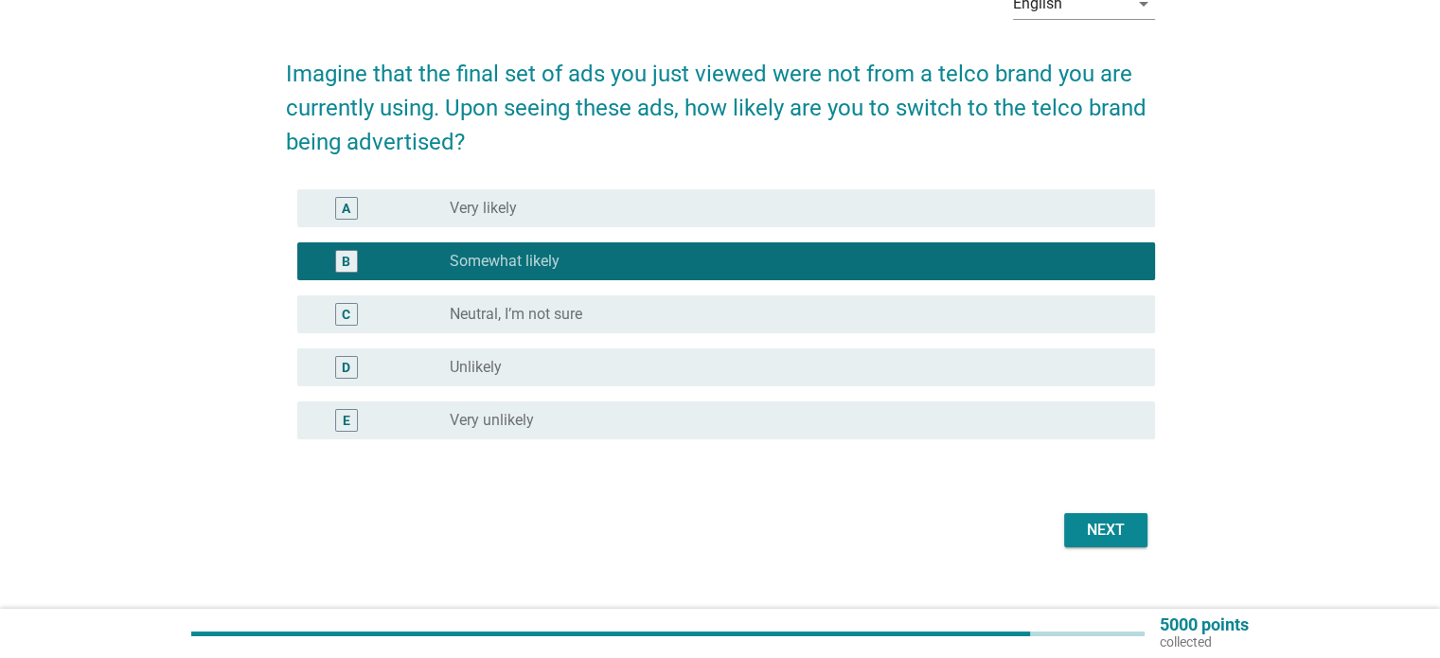
scroll to position [115, 0]
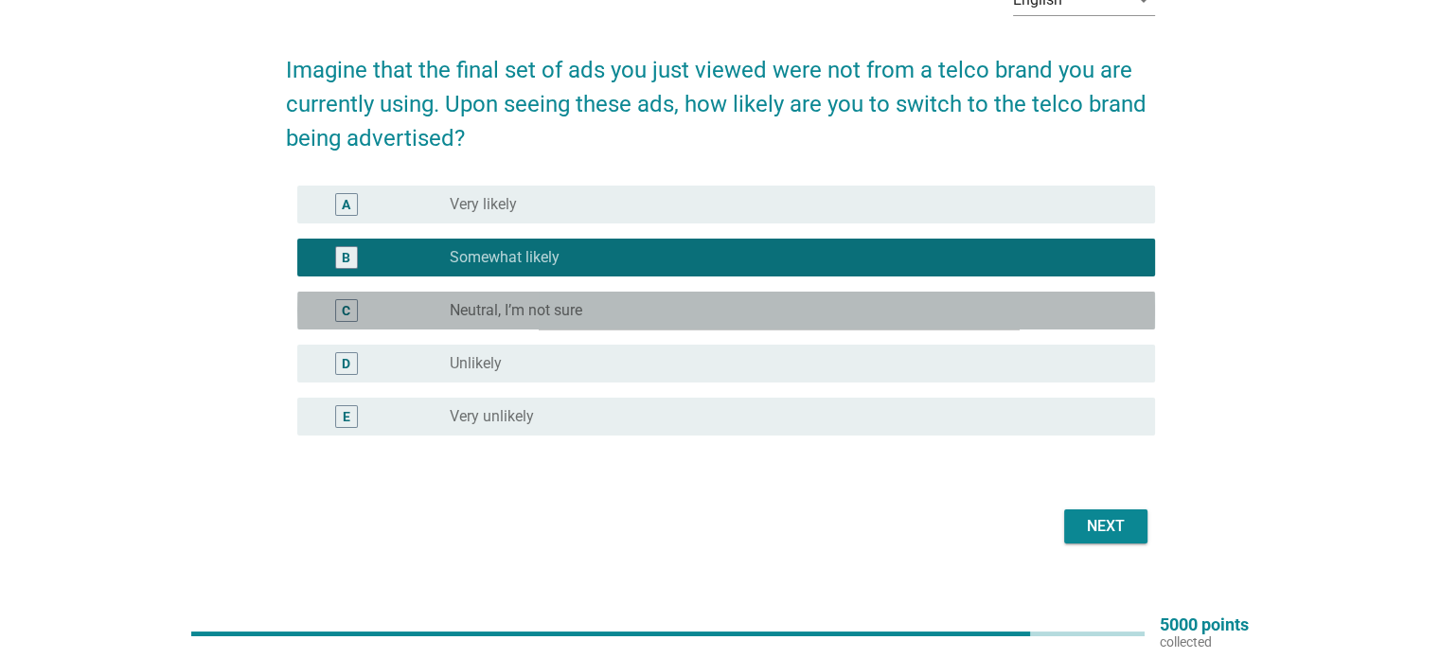
click at [850, 299] on div "radio_button_unchecked Neutral, I’m not sure" at bounding box center [794, 310] width 689 height 23
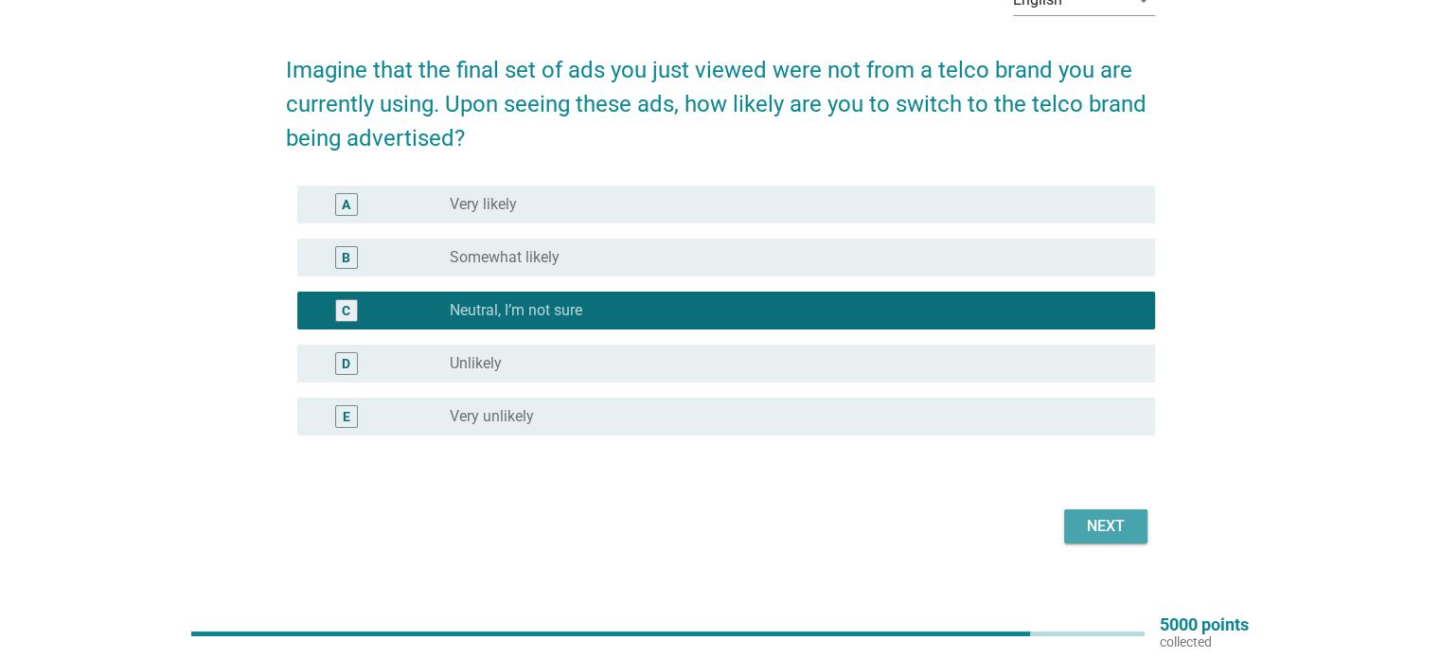
click at [1132, 530] on button "Next" at bounding box center [1105, 526] width 83 height 34
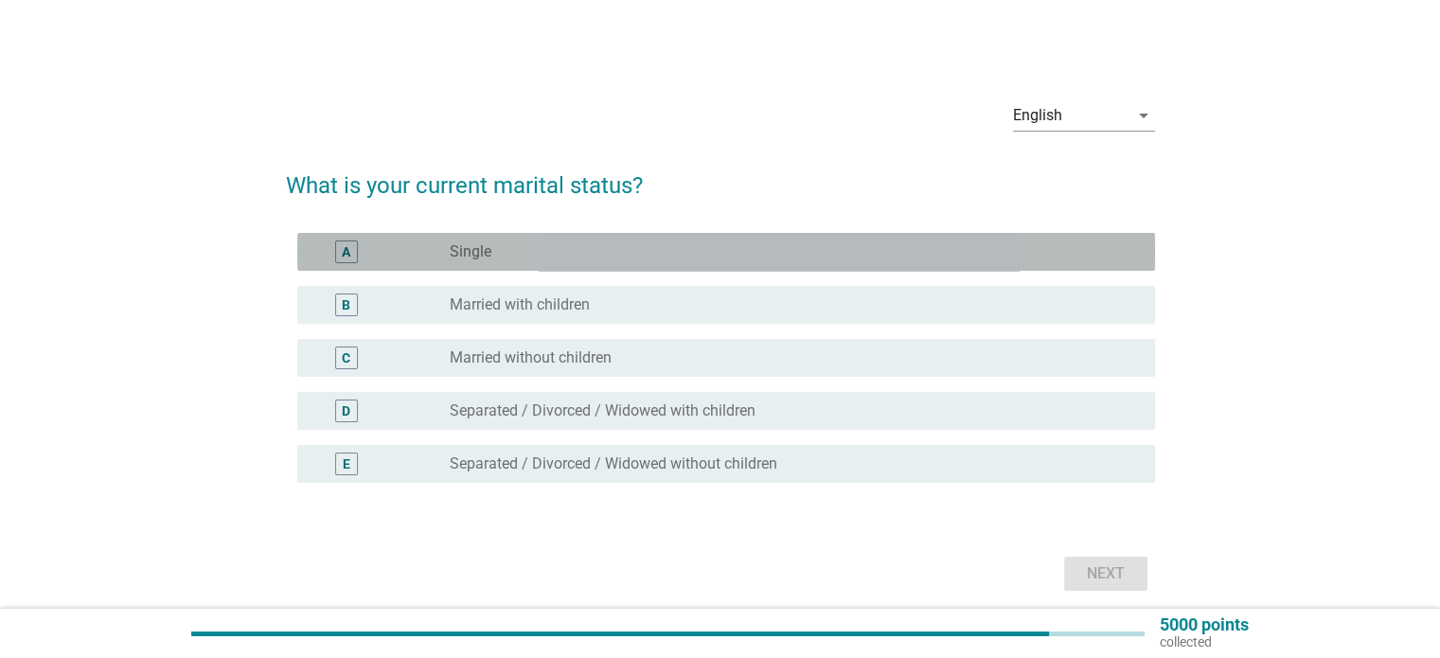
click at [946, 256] on div "radio_button_unchecked Single" at bounding box center [787, 251] width 674 height 19
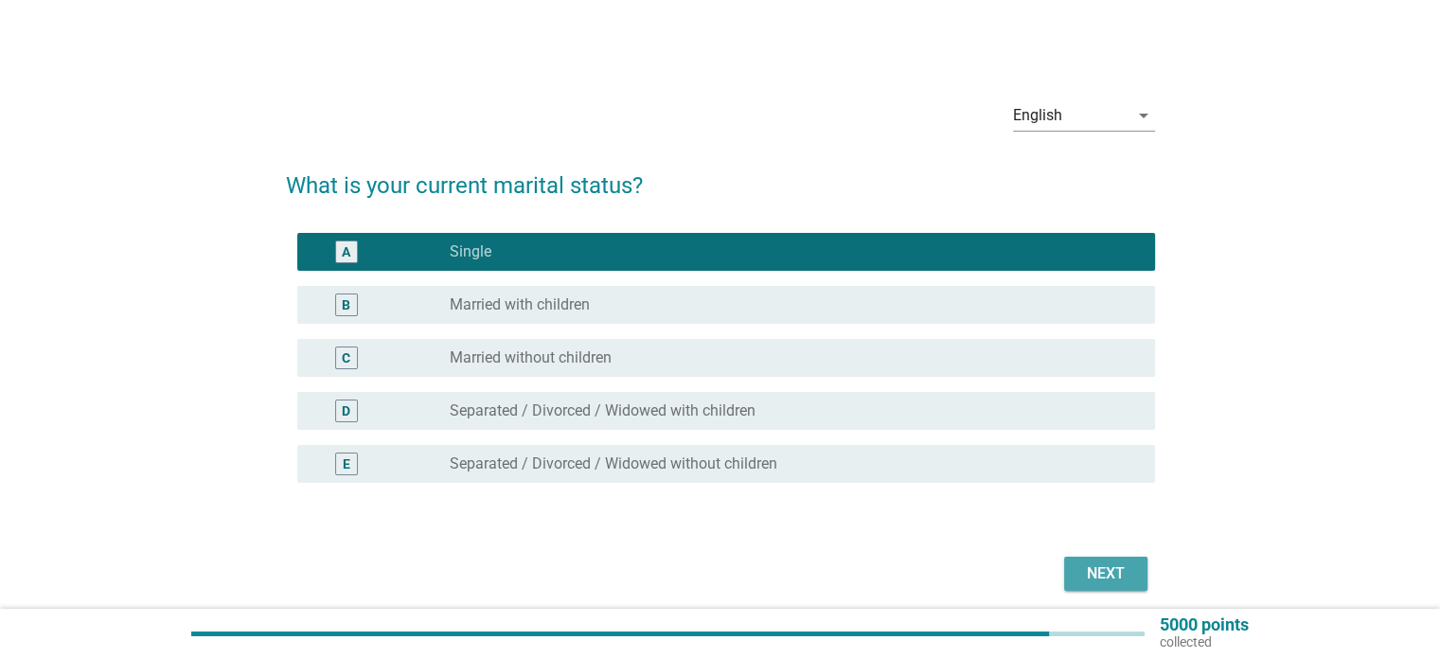
click at [1130, 587] on button "Next" at bounding box center [1105, 574] width 83 height 34
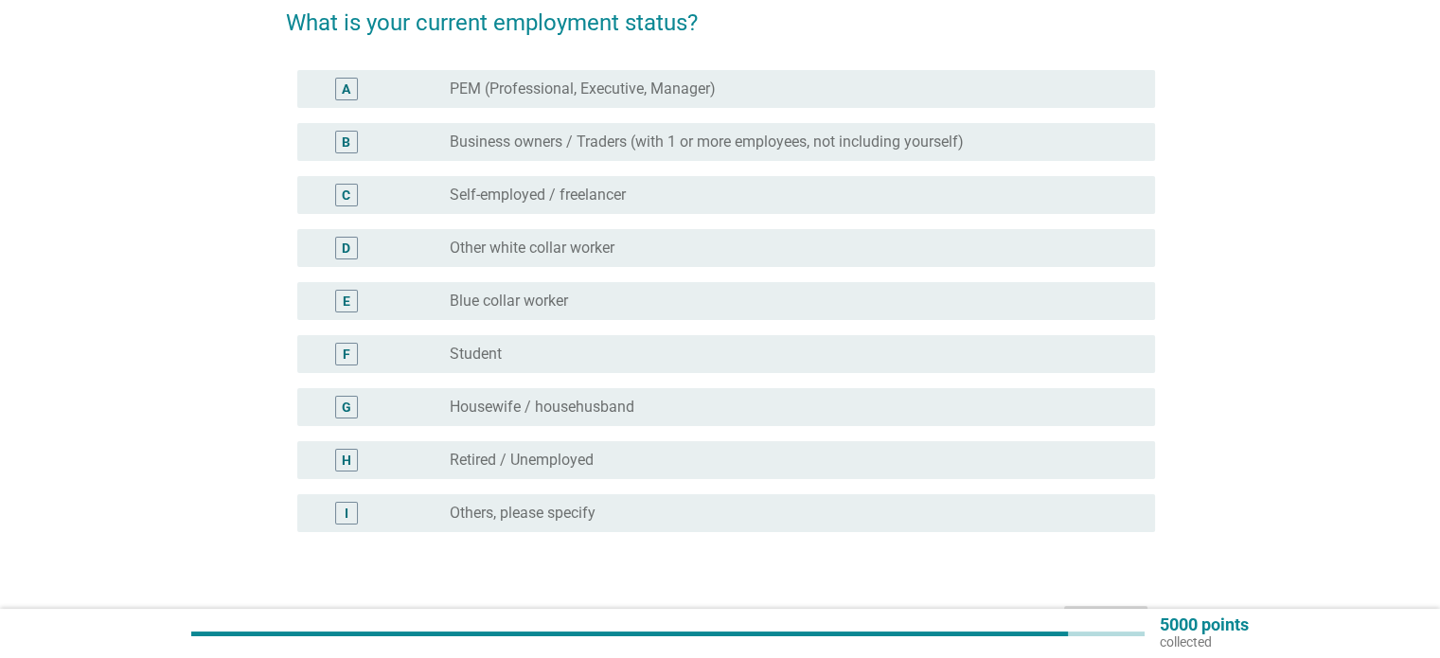
scroll to position [163, 0]
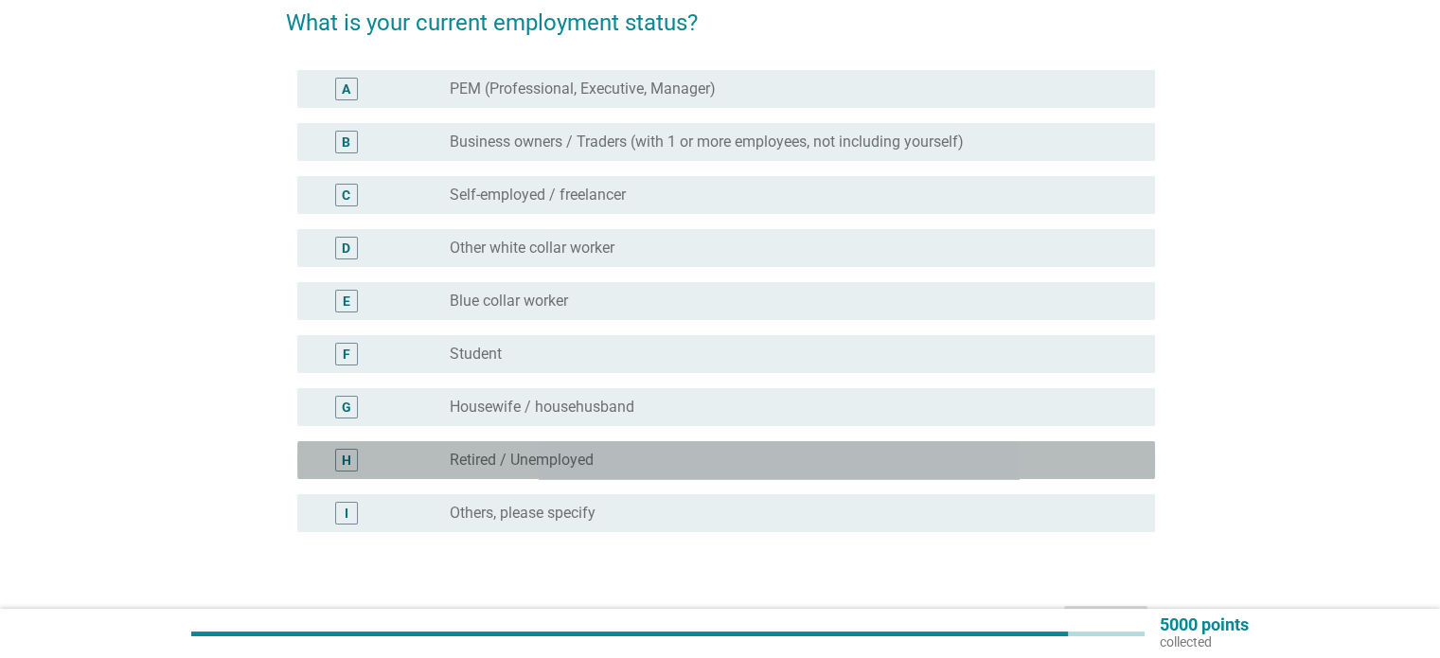
click at [904, 446] on div "H radio_button_unchecked Retired / Unemployed" at bounding box center [726, 460] width 858 height 38
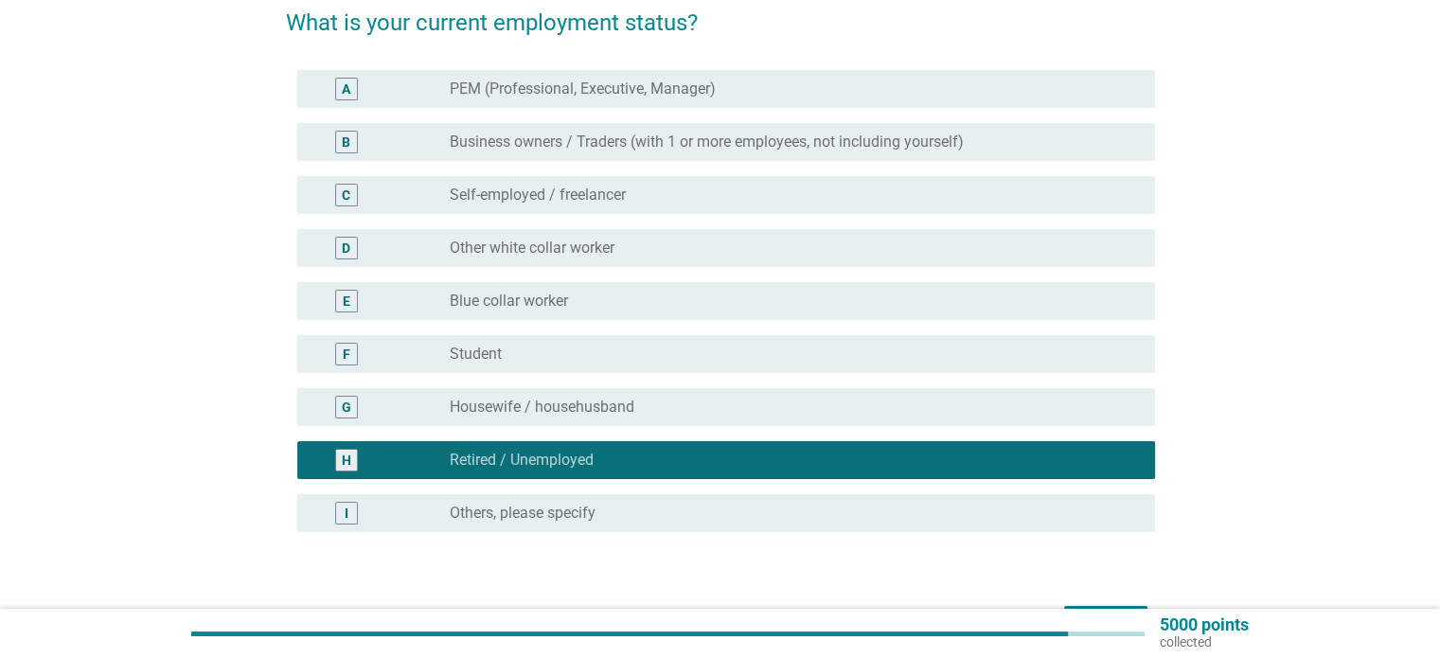
scroll to position [284, 0]
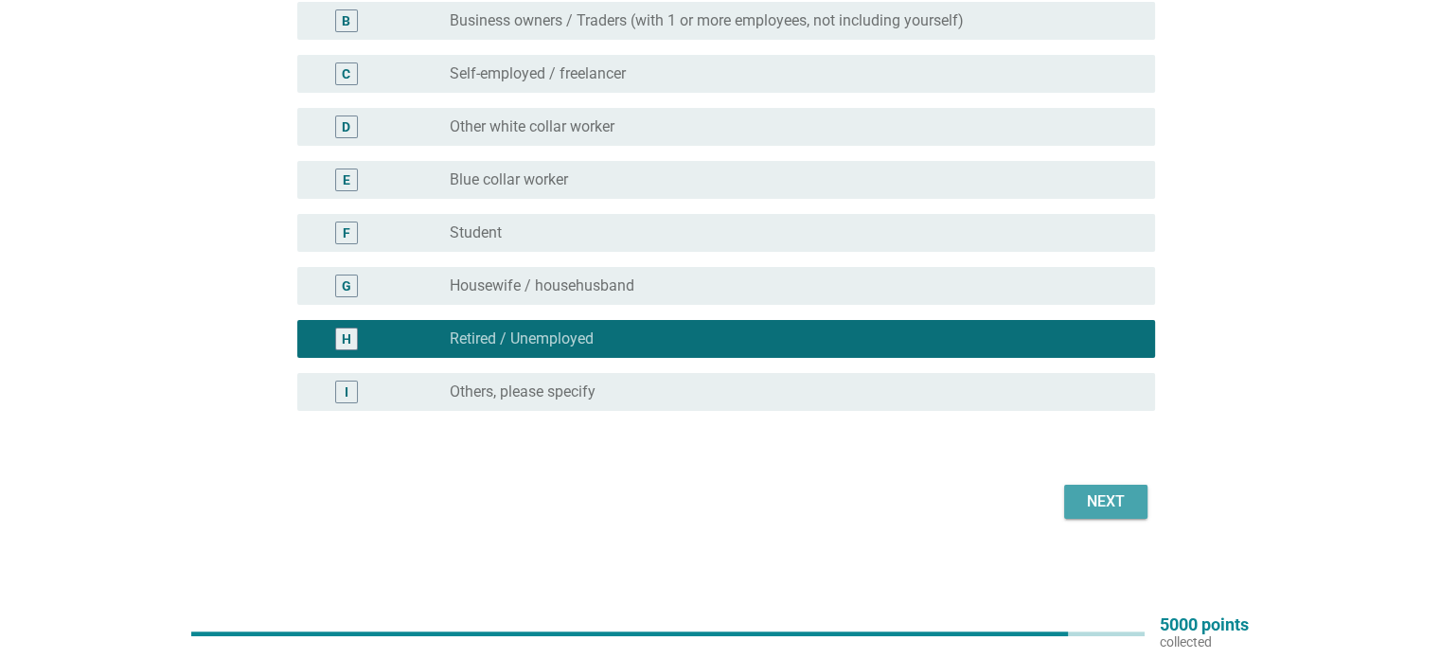
click at [1098, 506] on div "Next" at bounding box center [1105, 501] width 53 height 23
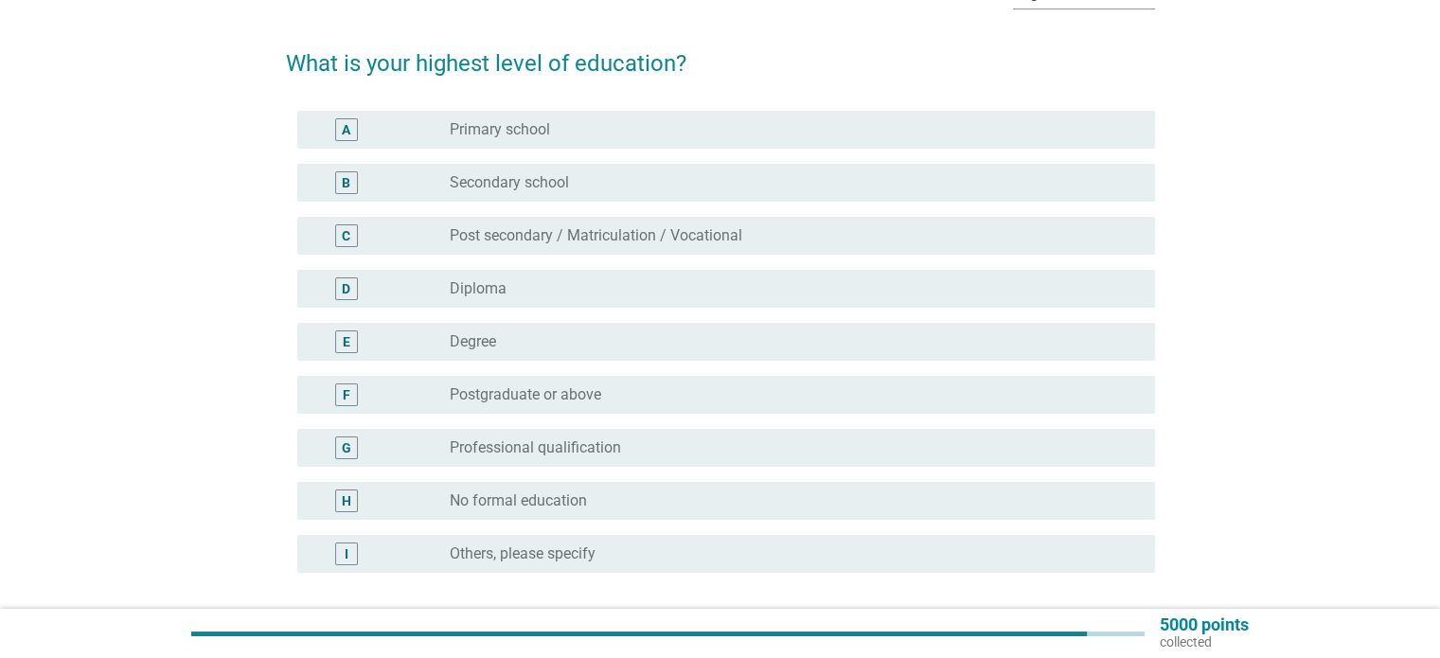
scroll to position [123, 0]
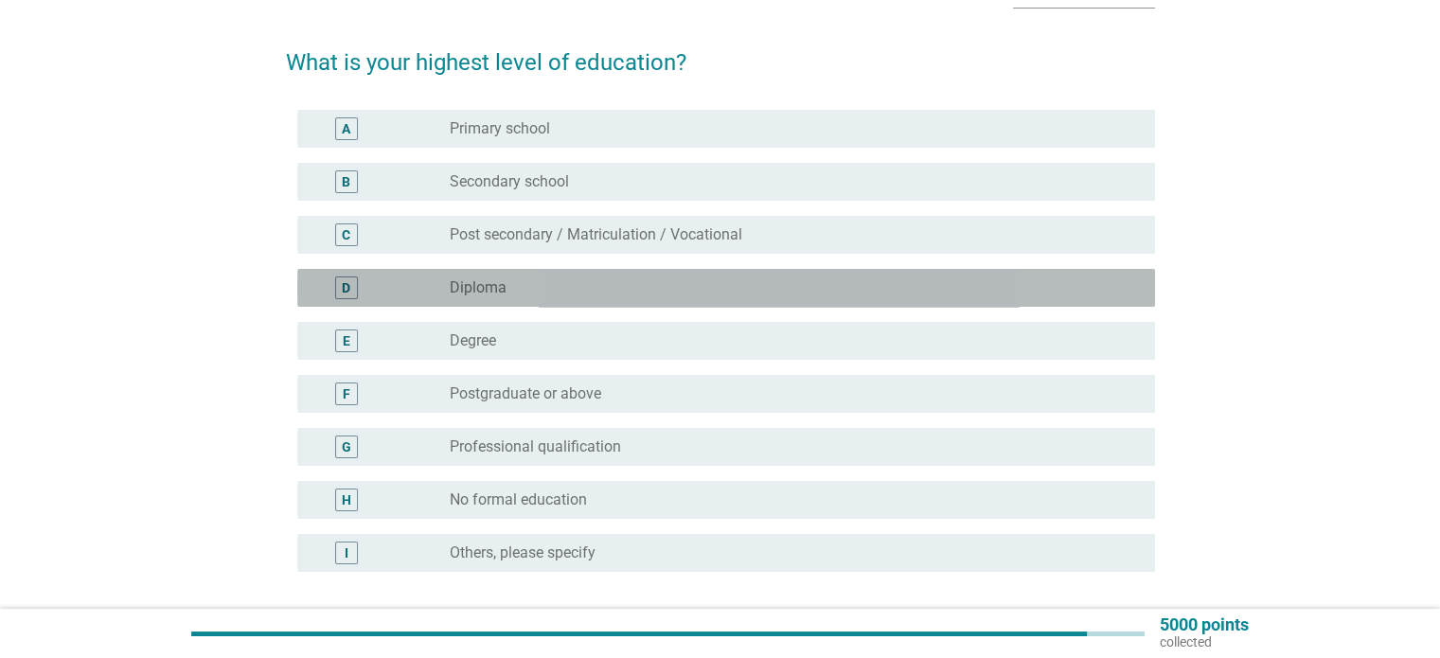
click at [795, 281] on div "radio_button_unchecked Diploma" at bounding box center [787, 287] width 674 height 19
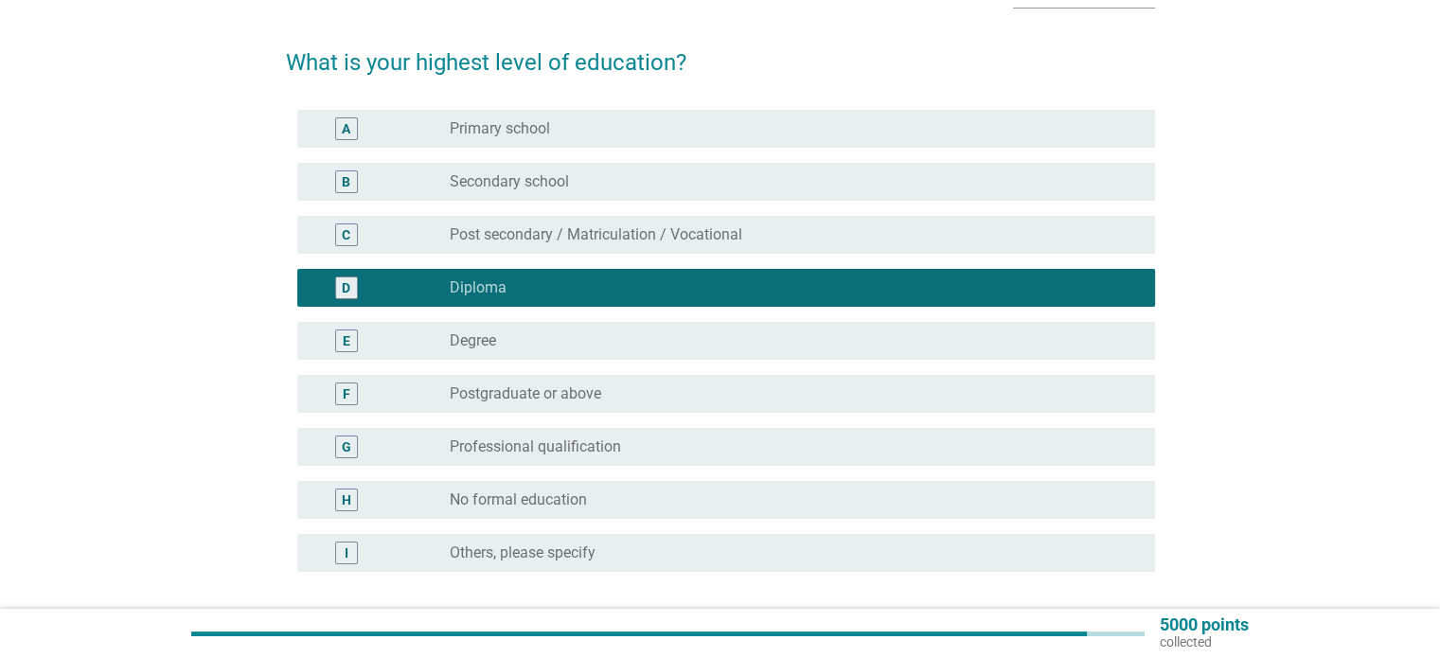
scroll to position [284, 0]
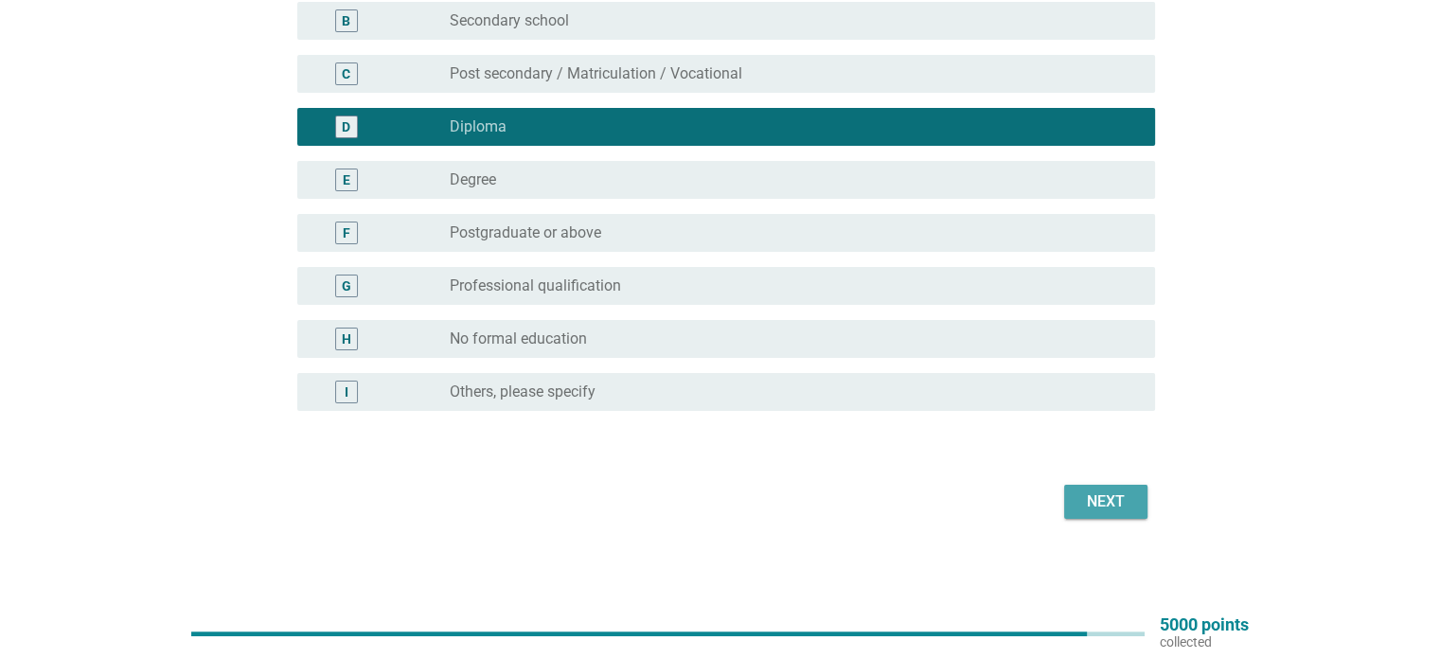
click at [1121, 507] on div "Next" at bounding box center [1105, 501] width 53 height 23
